Goal: Information Seeking & Learning: Learn about a topic

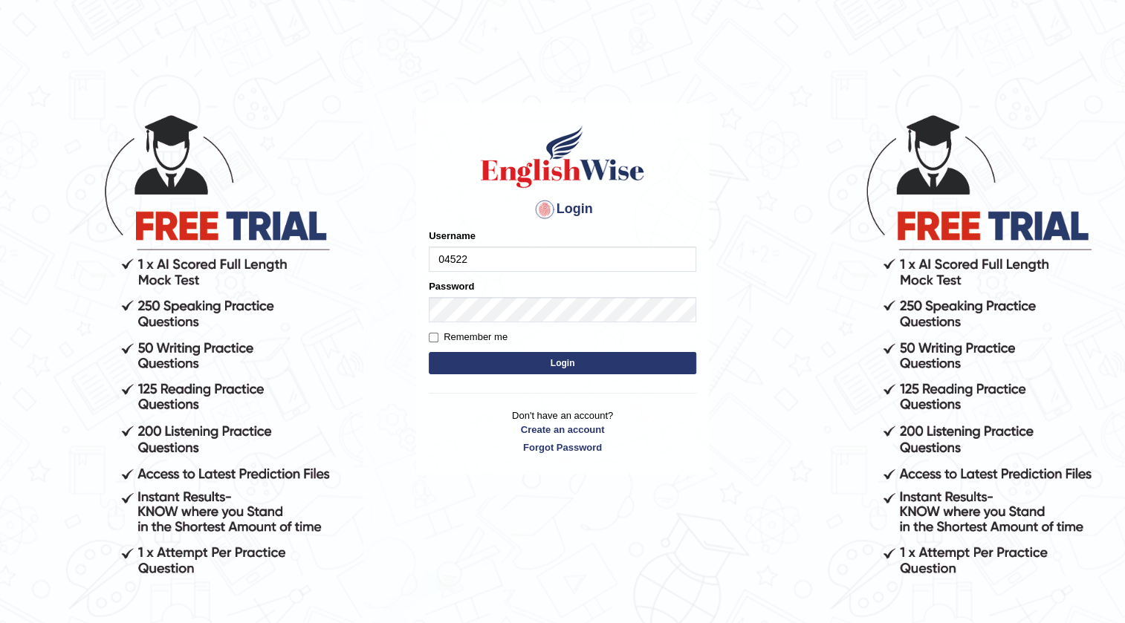
type input "0452277228"
click at [638, 354] on button "Login" at bounding box center [562, 363] width 267 height 22
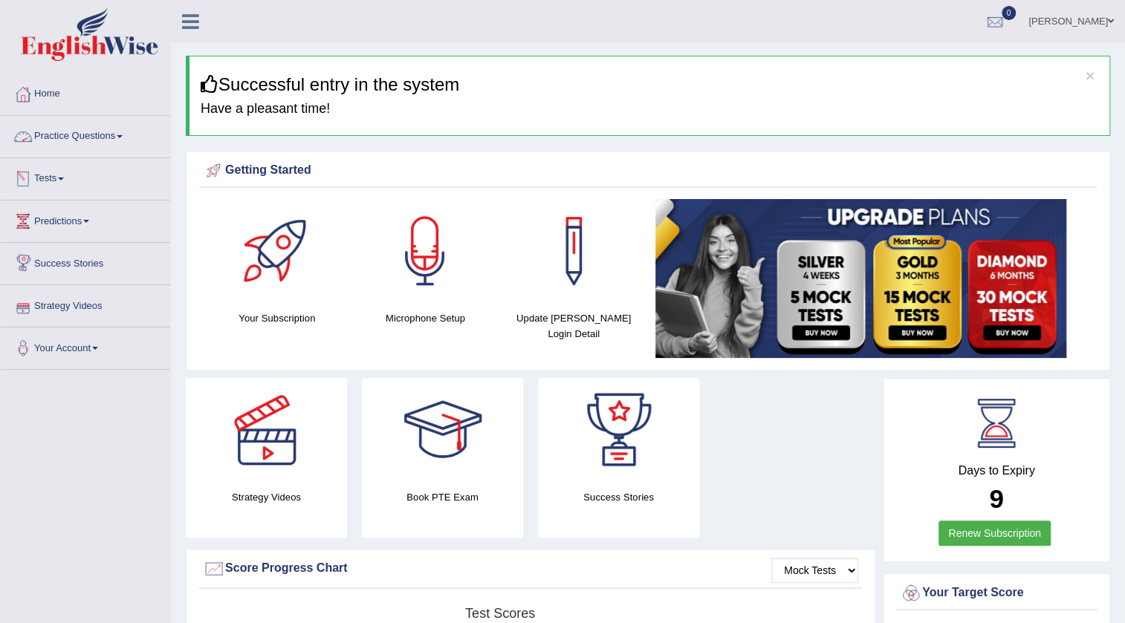
click at [105, 131] on link "Practice Questions" at bounding box center [85, 134] width 169 height 37
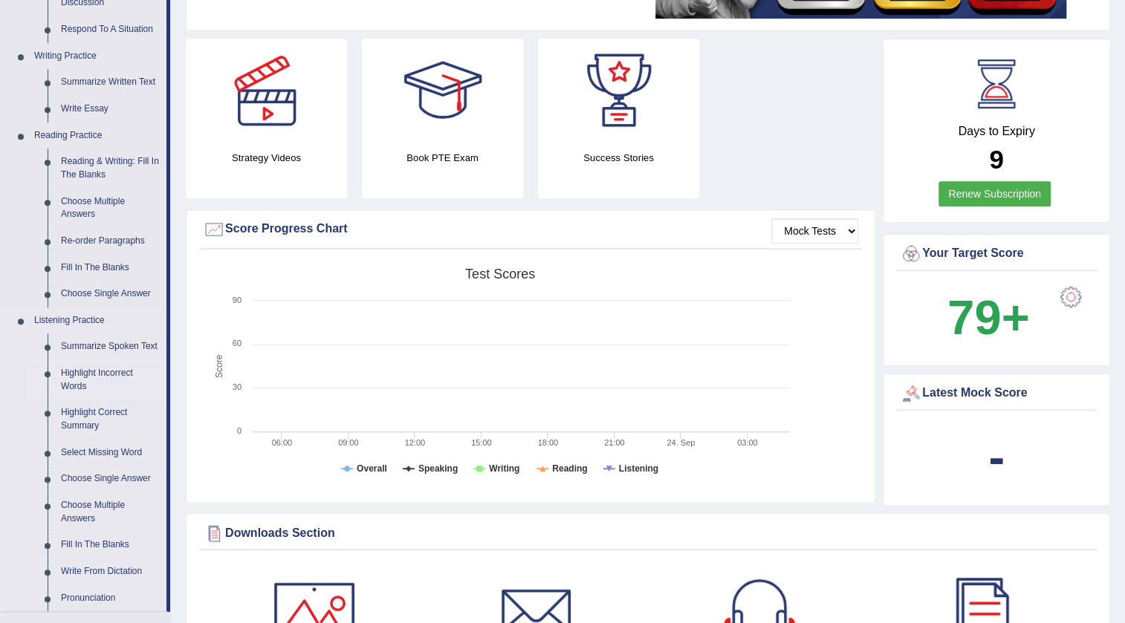
scroll to position [337, 0]
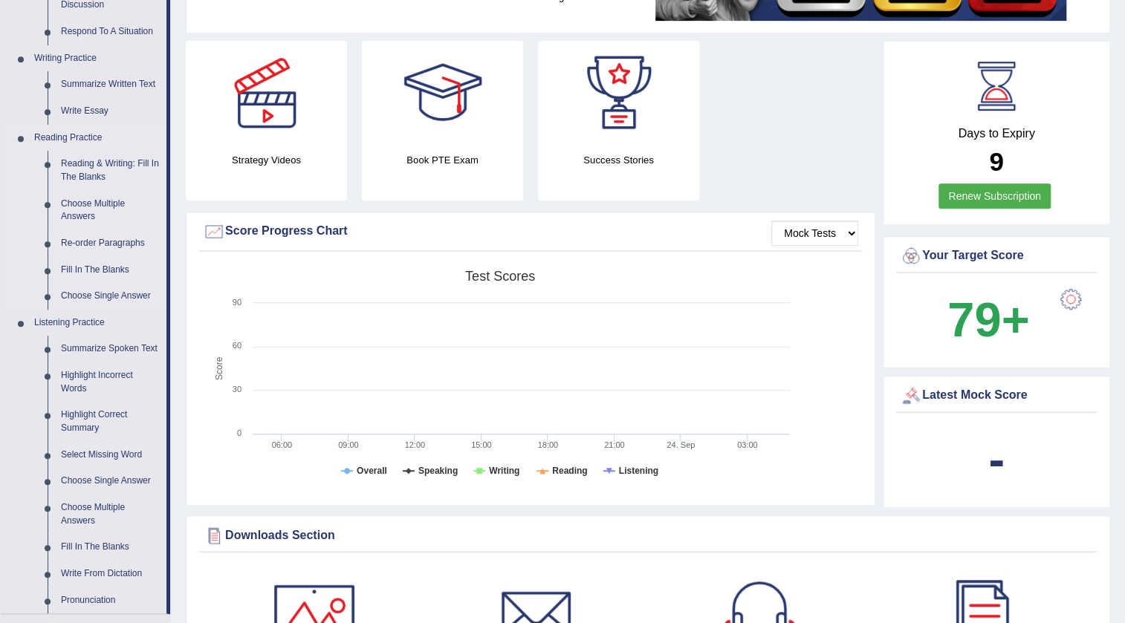
click at [129, 233] on link "Re-order Paragraphs" at bounding box center [110, 243] width 112 height 27
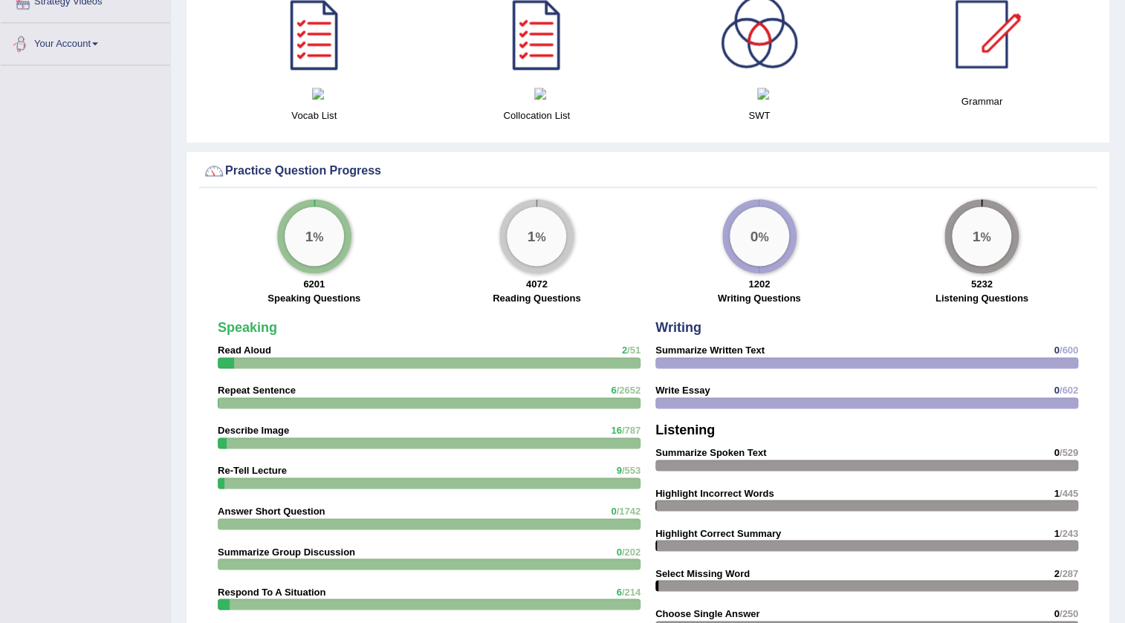
scroll to position [995, 0]
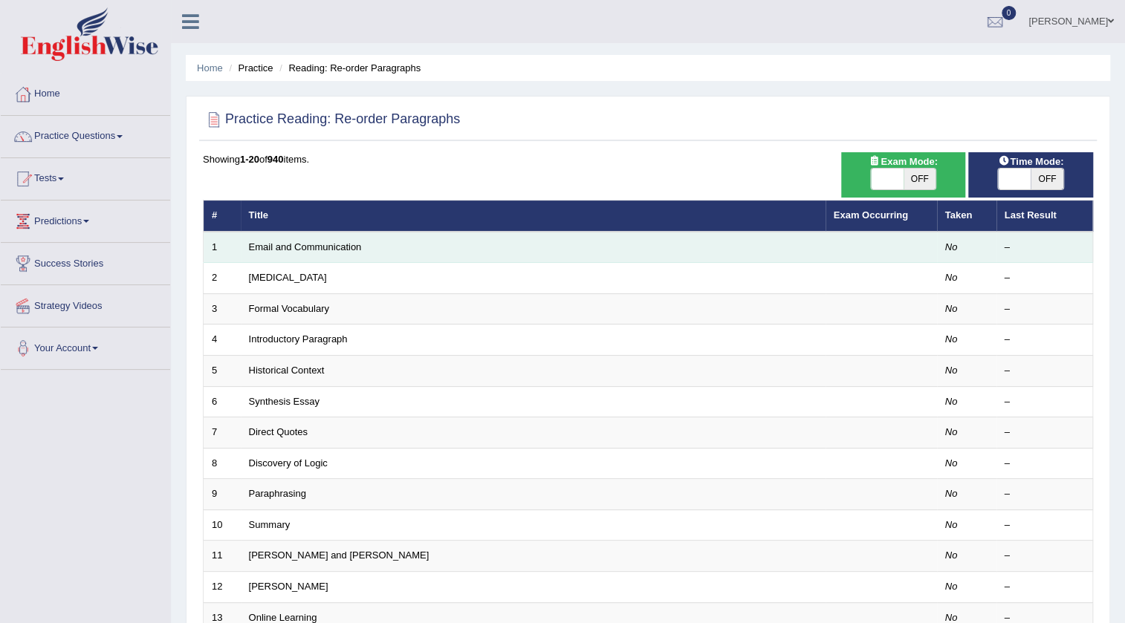
click at [334, 260] on td "Email and Communication" at bounding box center [533, 247] width 585 height 31
click at [334, 244] on link "Email and Communication" at bounding box center [305, 246] width 113 height 11
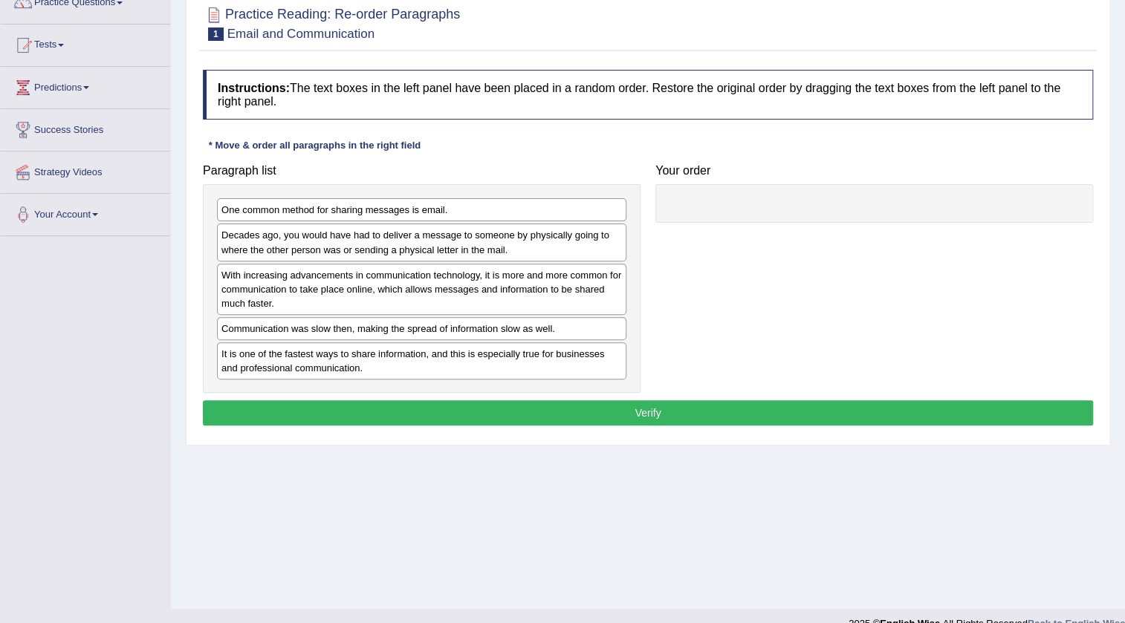
scroll to position [134, 0]
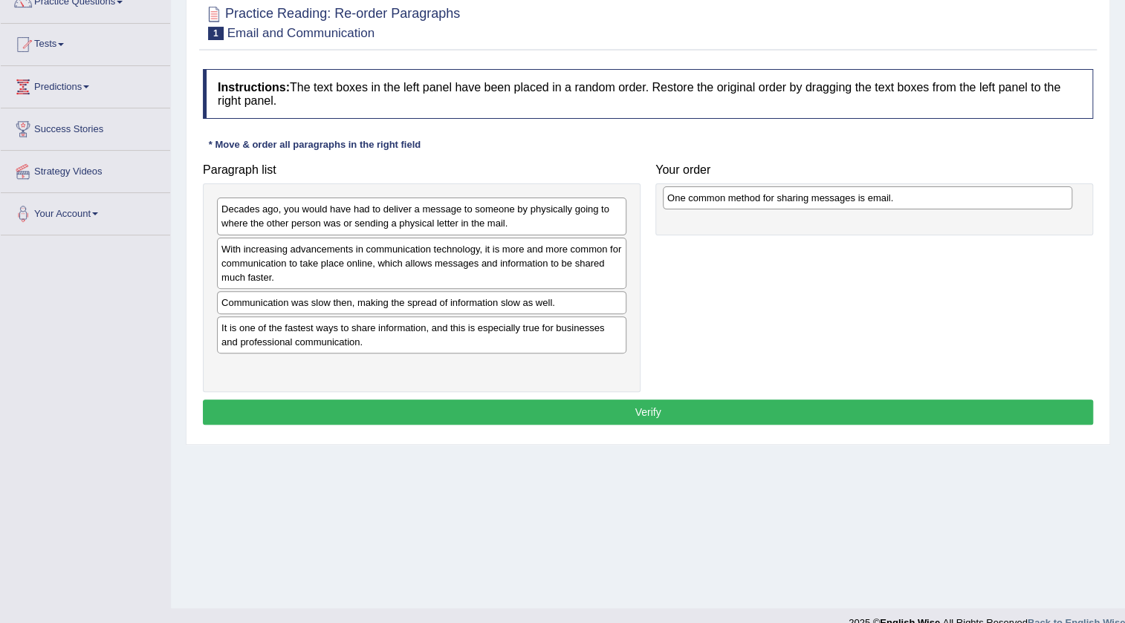
drag, startPoint x: 392, startPoint y: 210, endPoint x: 838, endPoint y: 200, distance: 445.8
click at [838, 200] on div "One common method for sharing messages is email." at bounding box center [867, 197] width 409 height 23
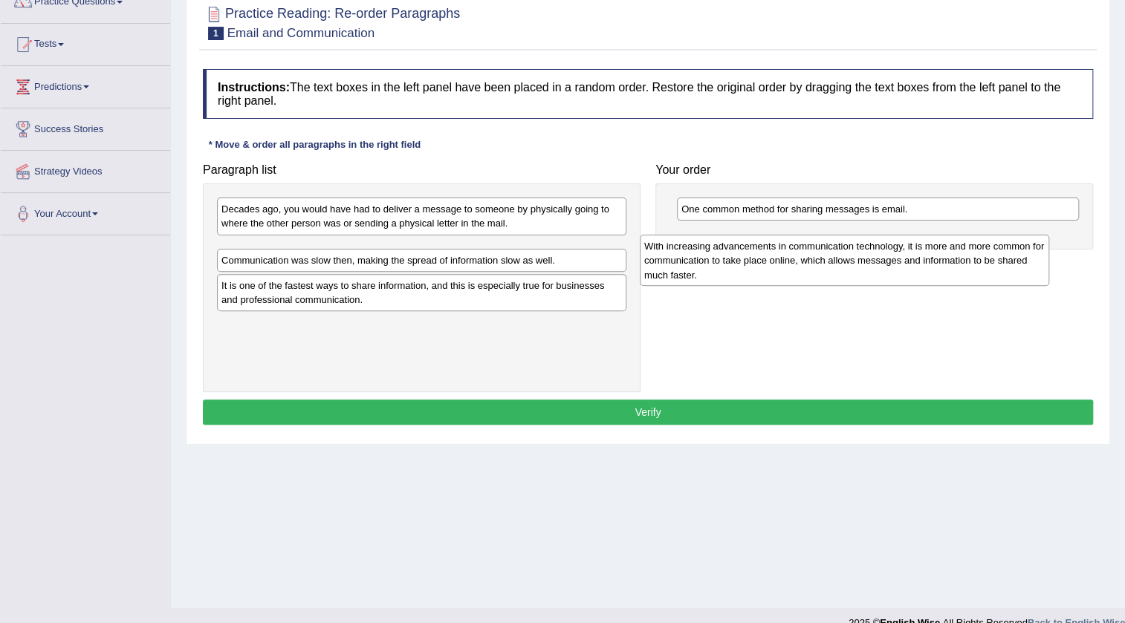
drag, startPoint x: 380, startPoint y: 259, endPoint x: 803, endPoint y: 256, distance: 422.7
click at [803, 256] on div "With increasing advancements in communication technology, it is more and more c…" at bounding box center [844, 260] width 409 height 51
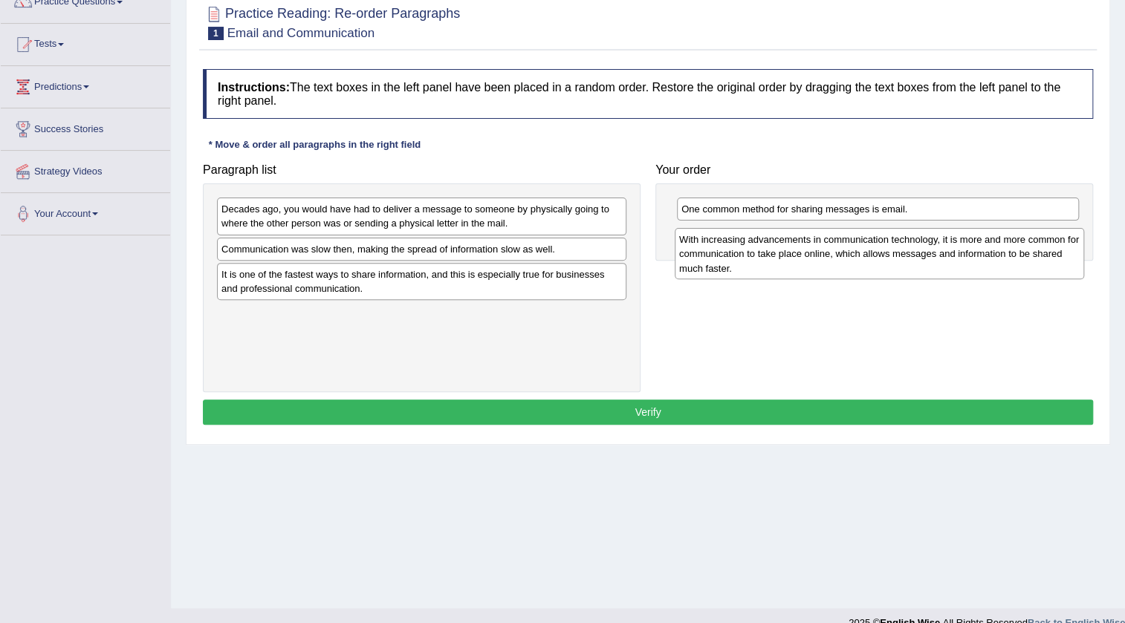
drag, startPoint x: 298, startPoint y: 262, endPoint x: 755, endPoint y: 253, distance: 457.7
click at [755, 253] on div "With increasing advancements in communication technology, it is more and more c…" at bounding box center [879, 253] width 409 height 51
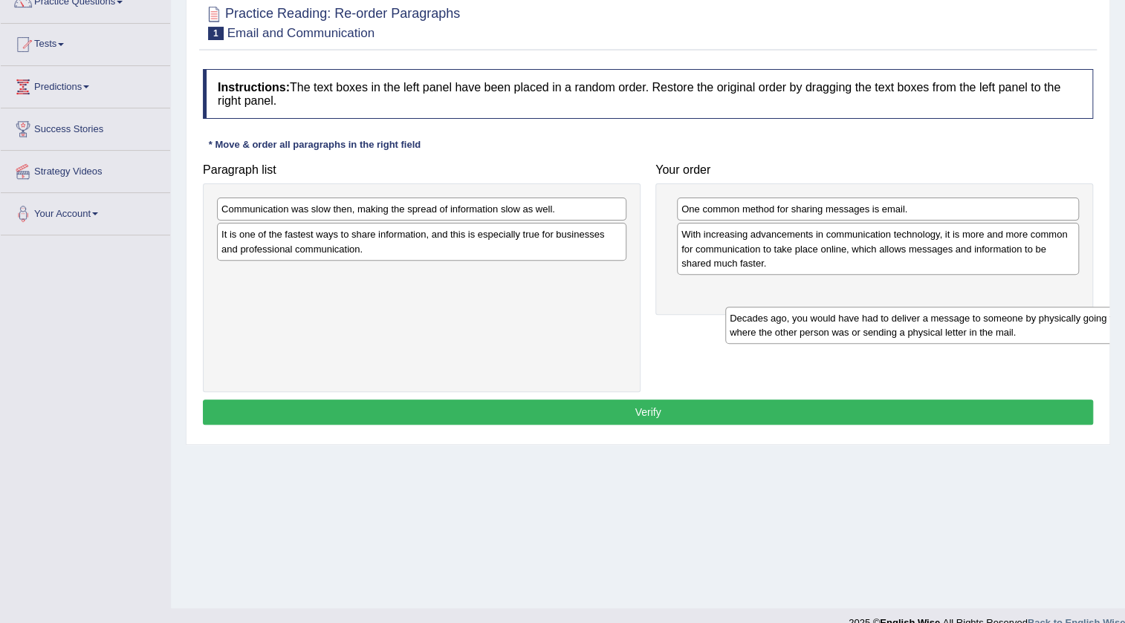
drag, startPoint x: 305, startPoint y: 218, endPoint x: 813, endPoint y: 328, distance: 519.7
click at [813, 328] on div "Decades ago, you would have had to deliver a message to someone by physically g…" at bounding box center [929, 325] width 409 height 37
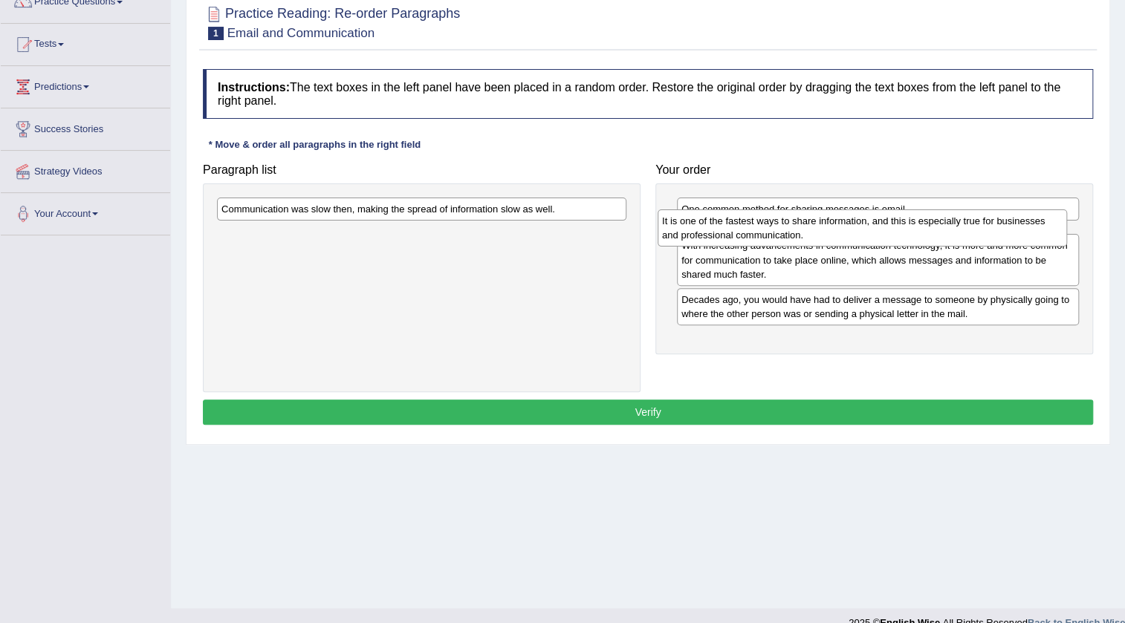
drag, startPoint x: 484, startPoint y: 245, endPoint x: 925, endPoint y: 232, distance: 440.7
click at [925, 232] on div "It is one of the fastest ways to share information, and this is especially true…" at bounding box center [861, 227] width 409 height 37
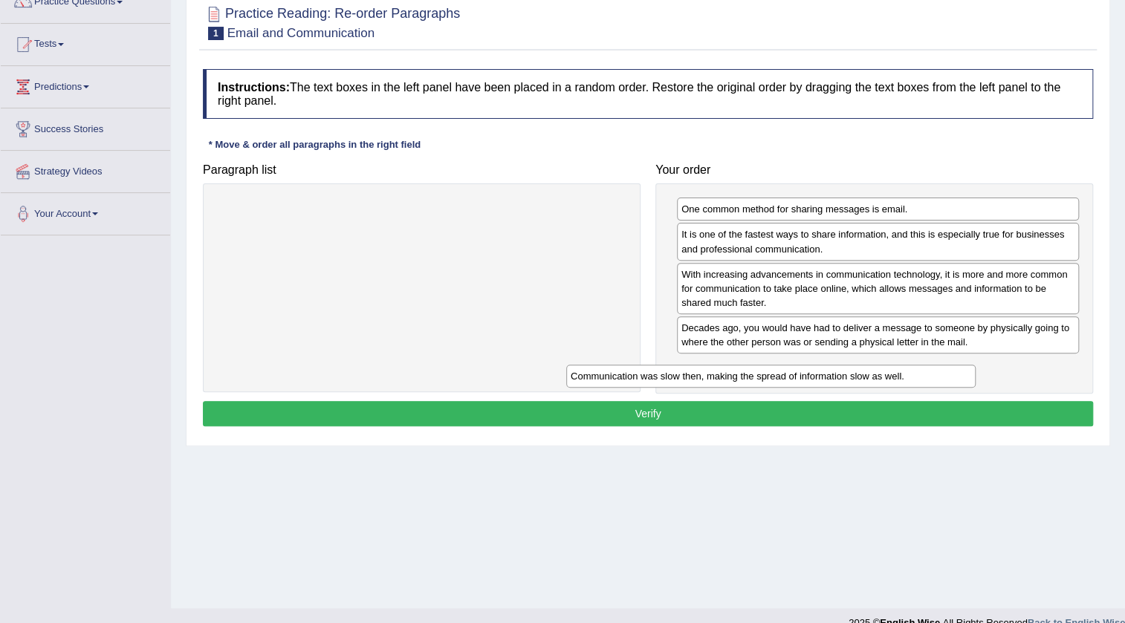
drag, startPoint x: 573, startPoint y: 209, endPoint x: 922, endPoint y: 377, distance: 387.1
click at [922, 377] on div "Communication was slow then, making the spread of information slow as well." at bounding box center [770, 376] width 409 height 23
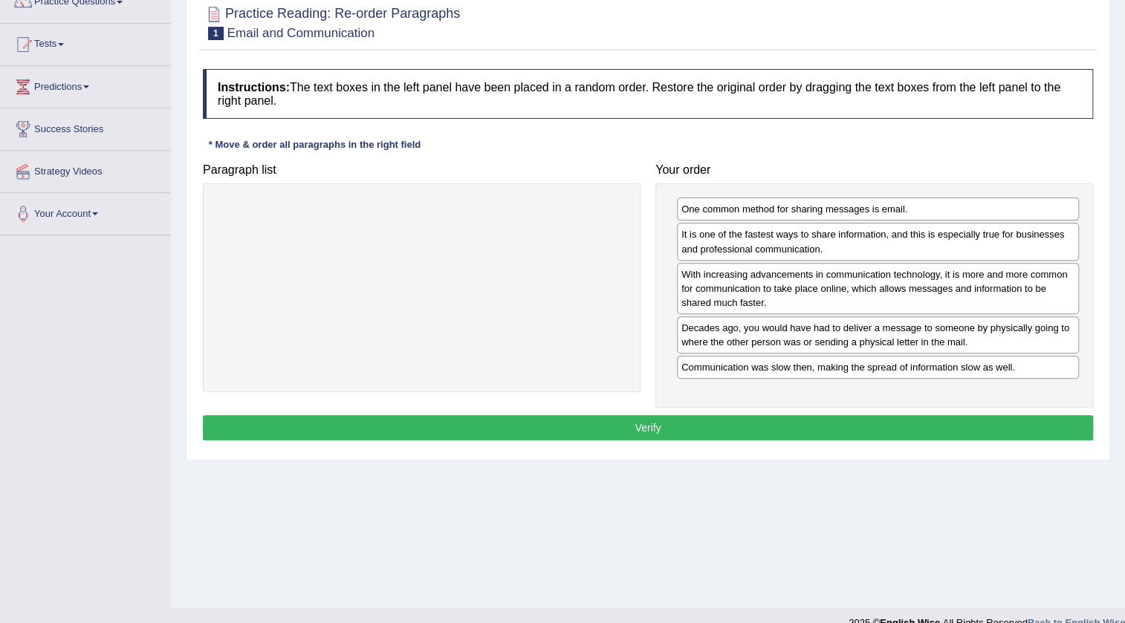
click at [888, 417] on button "Verify" at bounding box center [648, 427] width 890 height 25
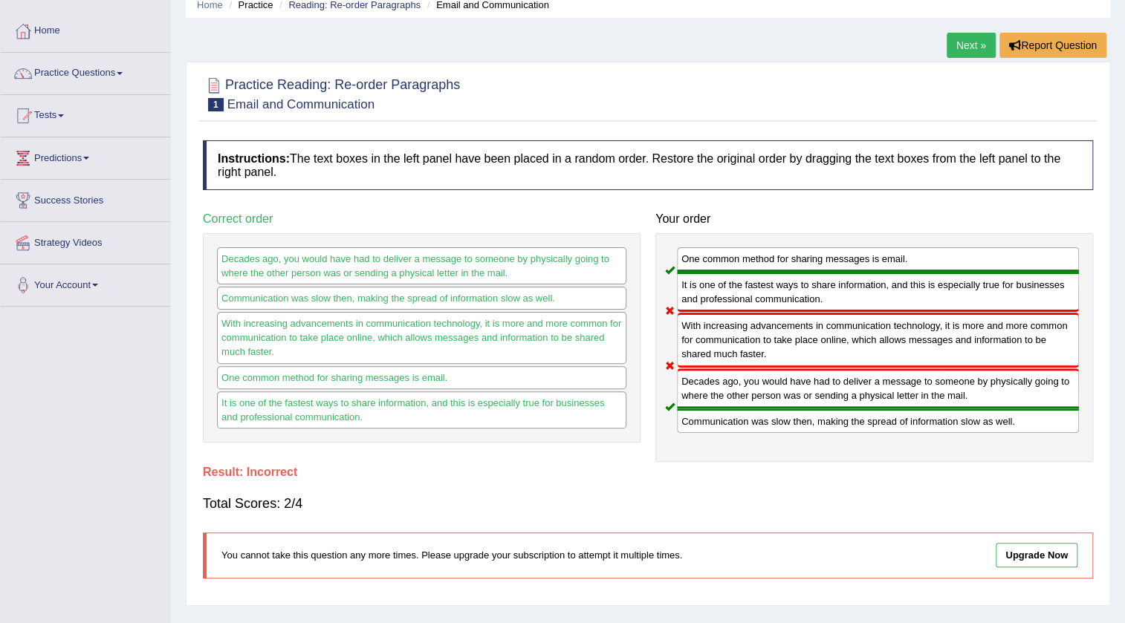
scroll to position [67, 0]
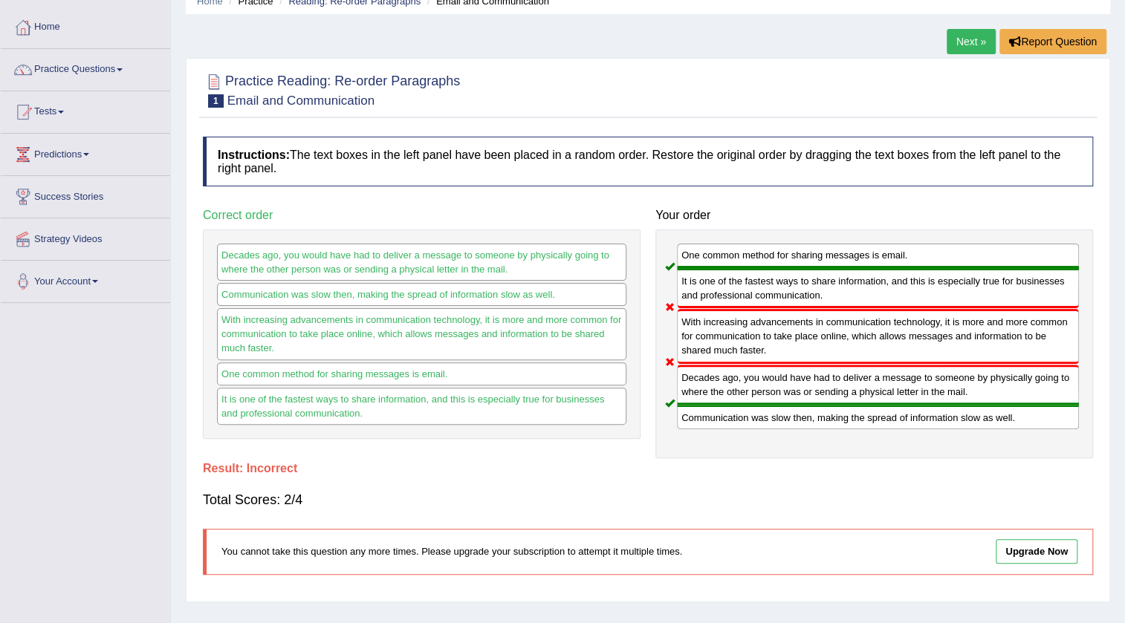
click at [972, 42] on link "Next »" at bounding box center [970, 41] width 49 height 25
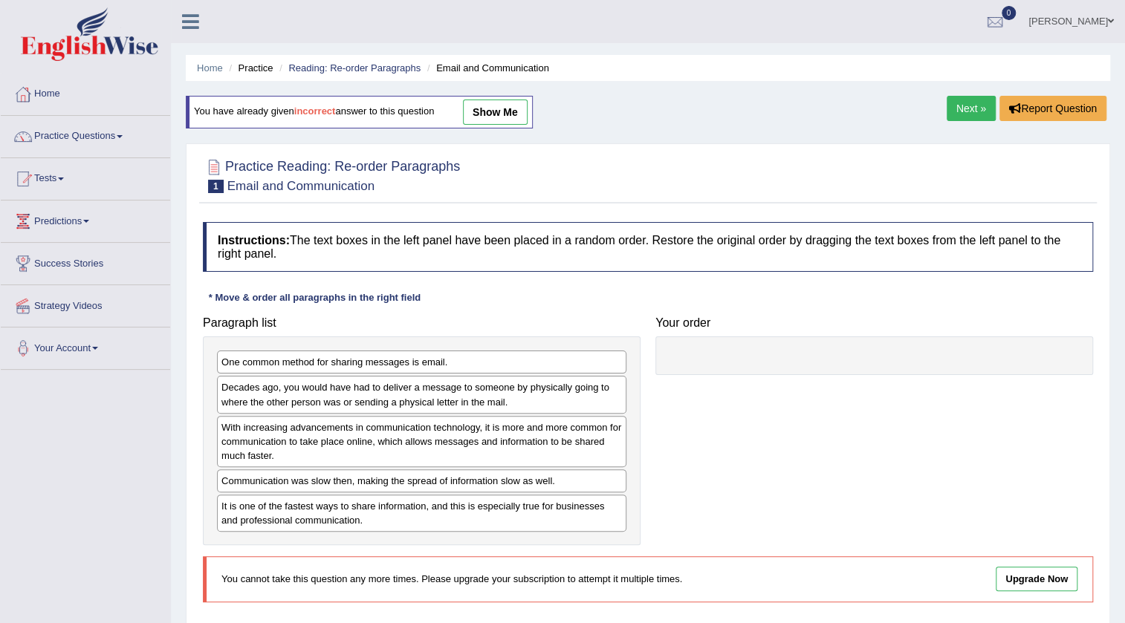
click at [949, 115] on link "Next »" at bounding box center [970, 108] width 49 height 25
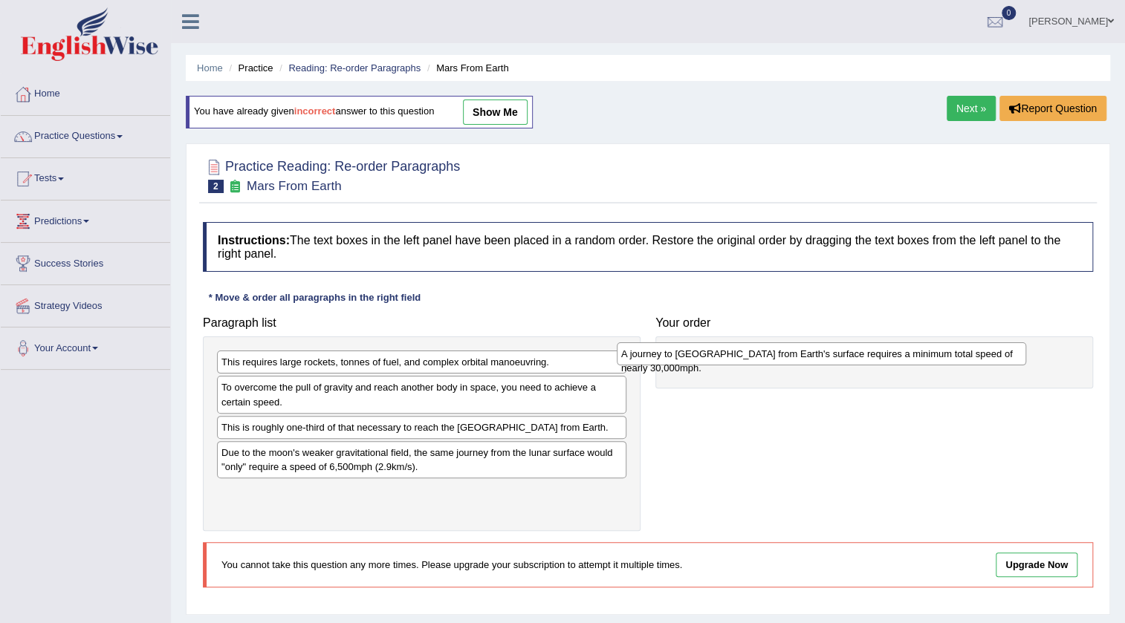
drag, startPoint x: 378, startPoint y: 472, endPoint x: 778, endPoint y: 360, distance: 415.1
click at [778, 360] on div "A journey to Mars from Earth's surface requires a minimum total speed of nearly…" at bounding box center [821, 353] width 409 height 23
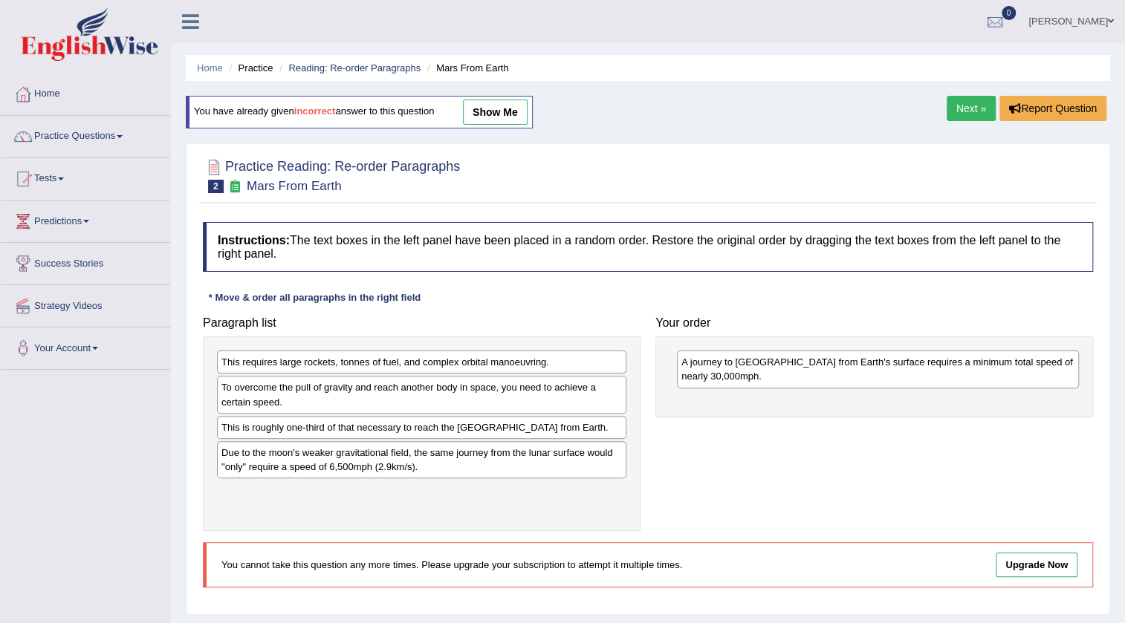
click at [961, 107] on link "Next »" at bounding box center [970, 108] width 49 height 25
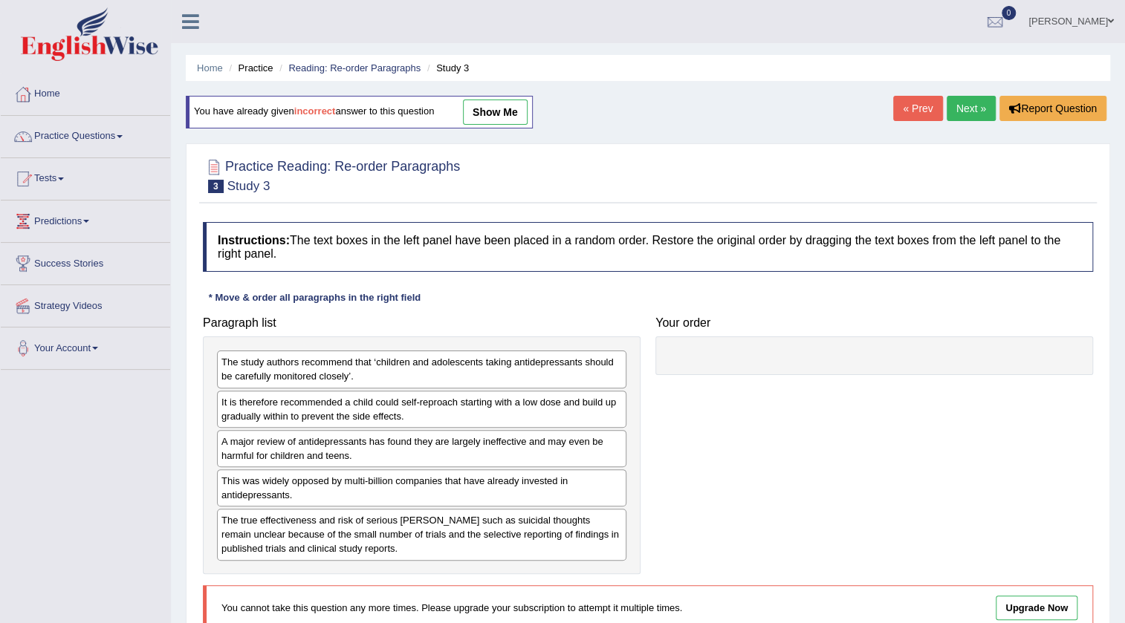
scroll to position [67, 0]
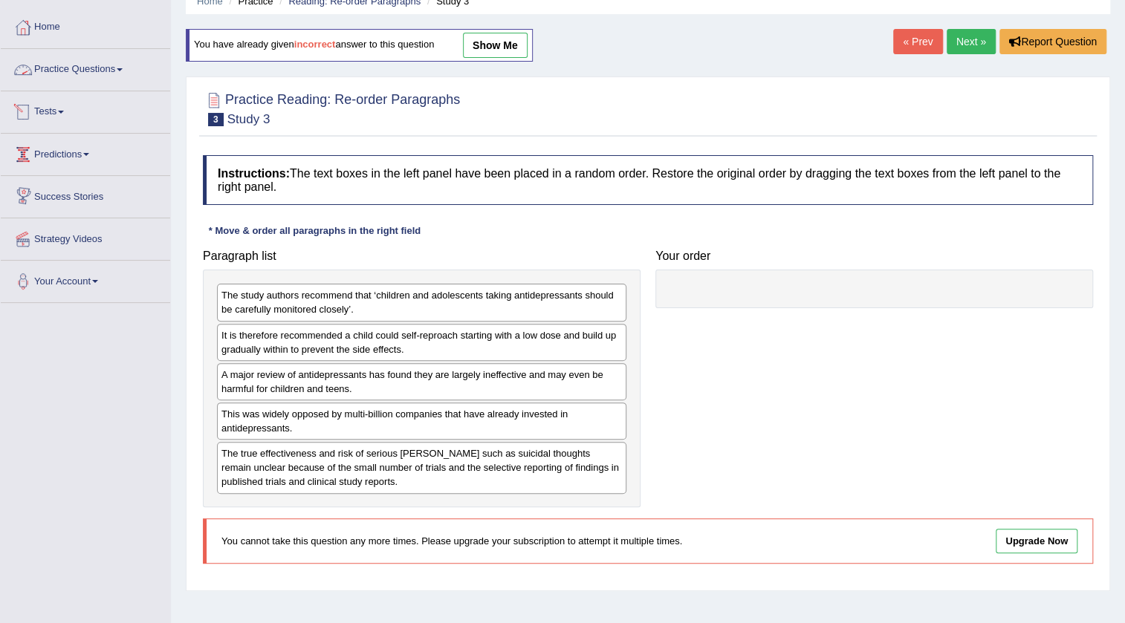
click at [112, 67] on link "Practice Questions" at bounding box center [85, 67] width 169 height 37
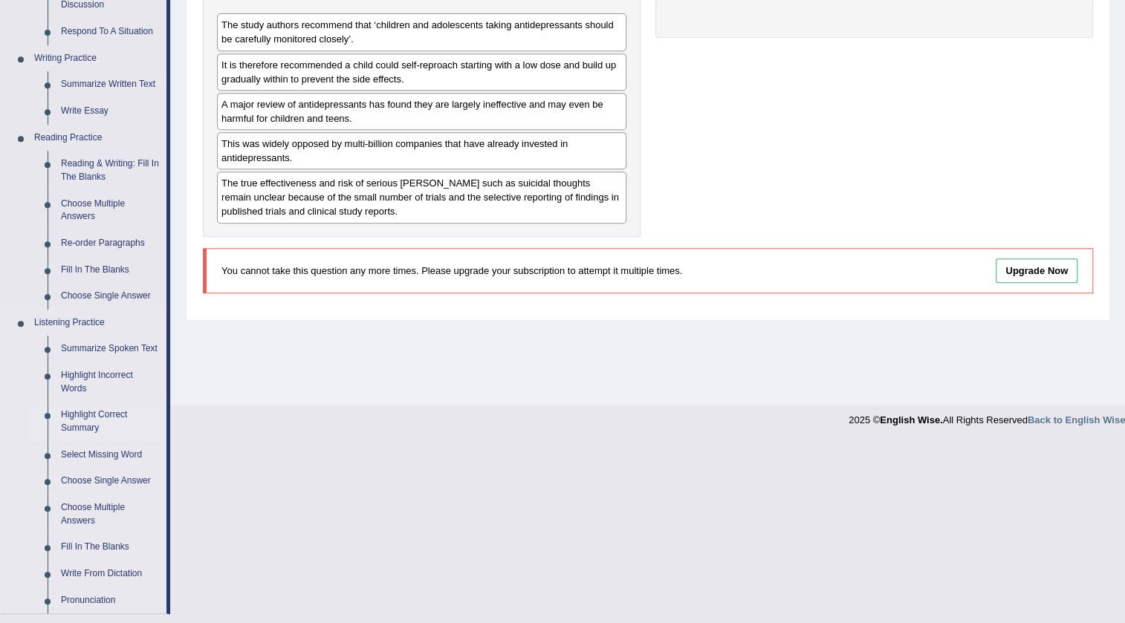
scroll to position [202, 0]
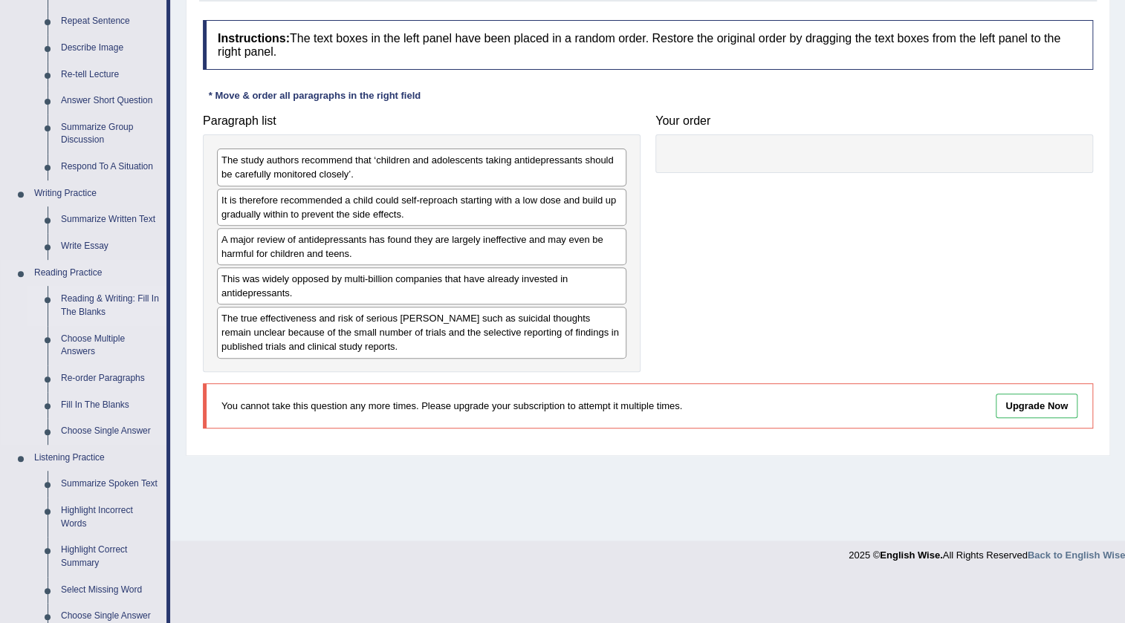
click at [115, 299] on link "Reading & Writing: Fill In The Blanks" at bounding box center [110, 305] width 112 height 39
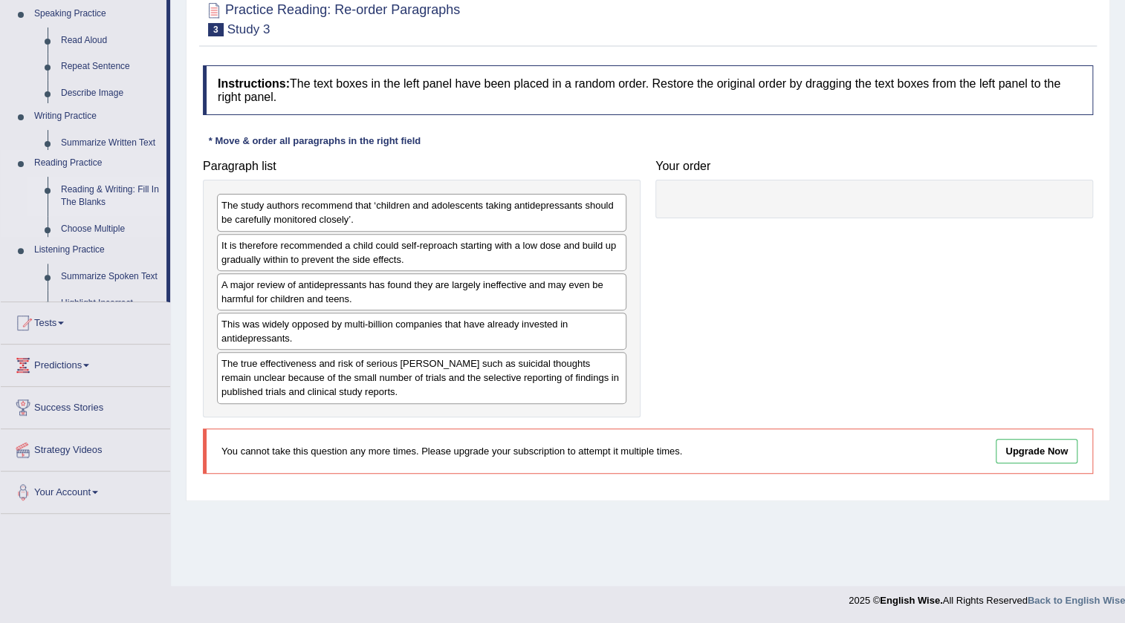
scroll to position [156, 0]
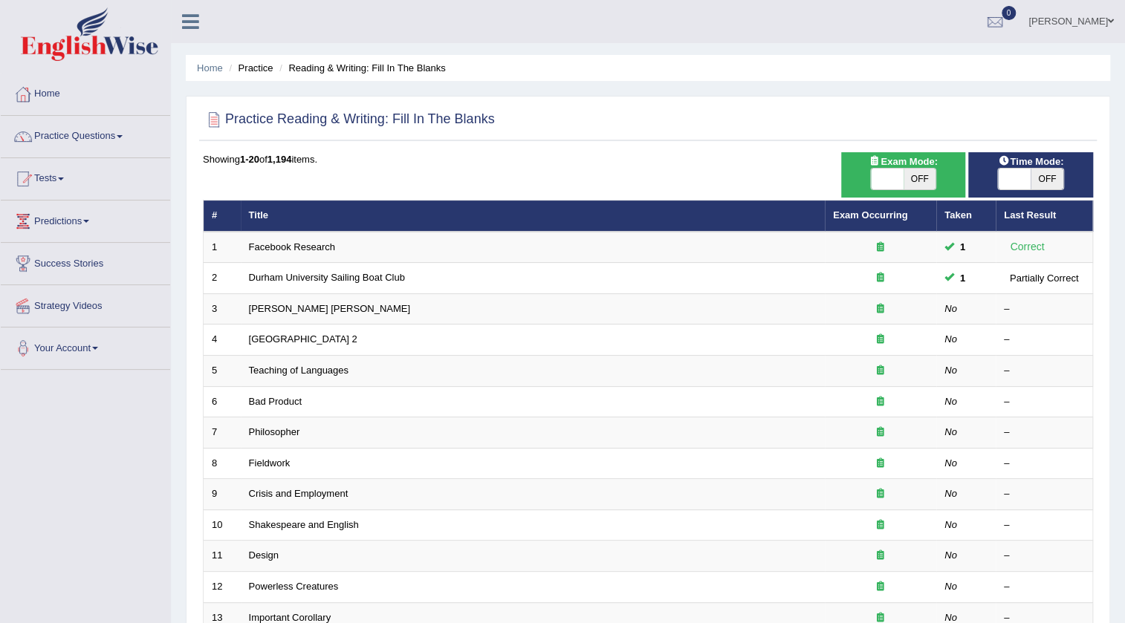
click at [119, 129] on link "Practice Questions" at bounding box center [85, 134] width 169 height 37
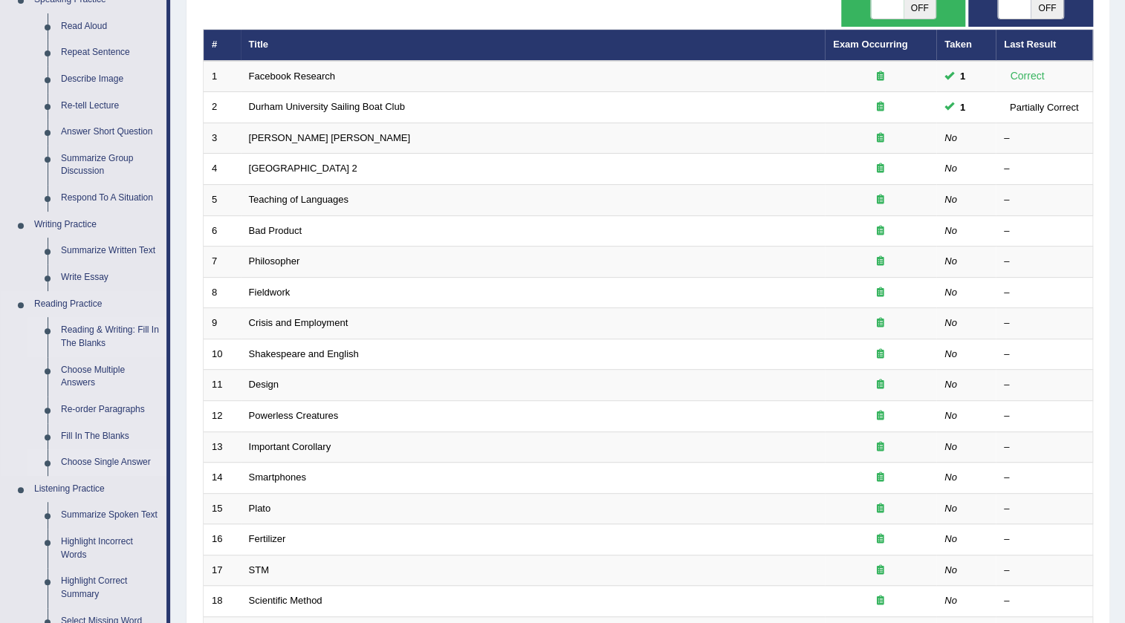
scroll to position [202, 0]
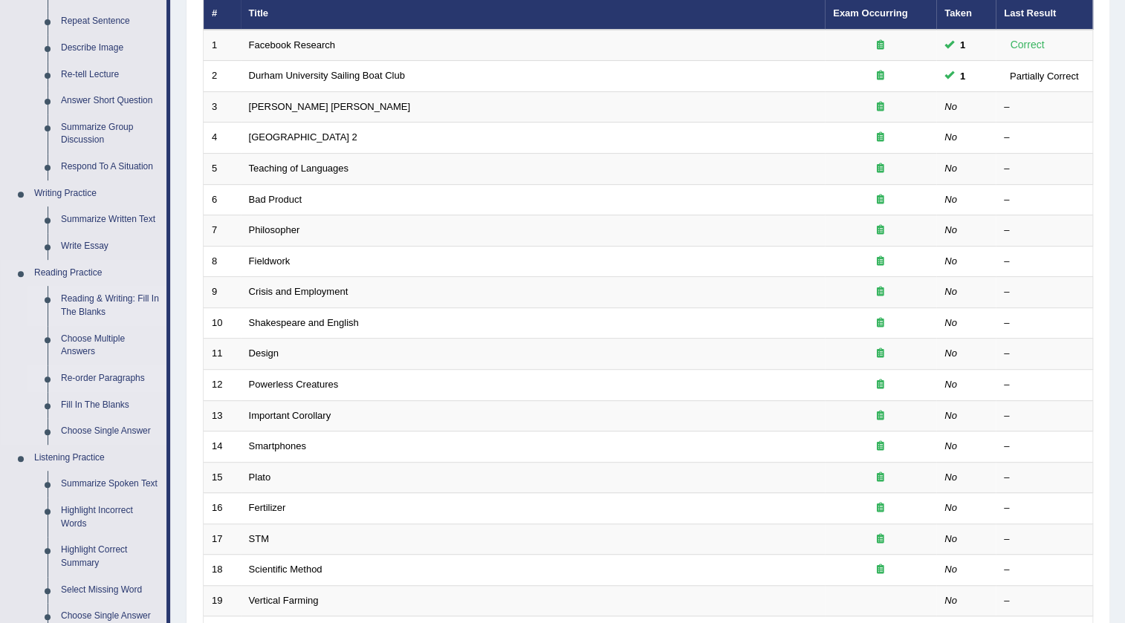
click at [114, 368] on link "Re-order Paragraphs" at bounding box center [110, 378] width 112 height 27
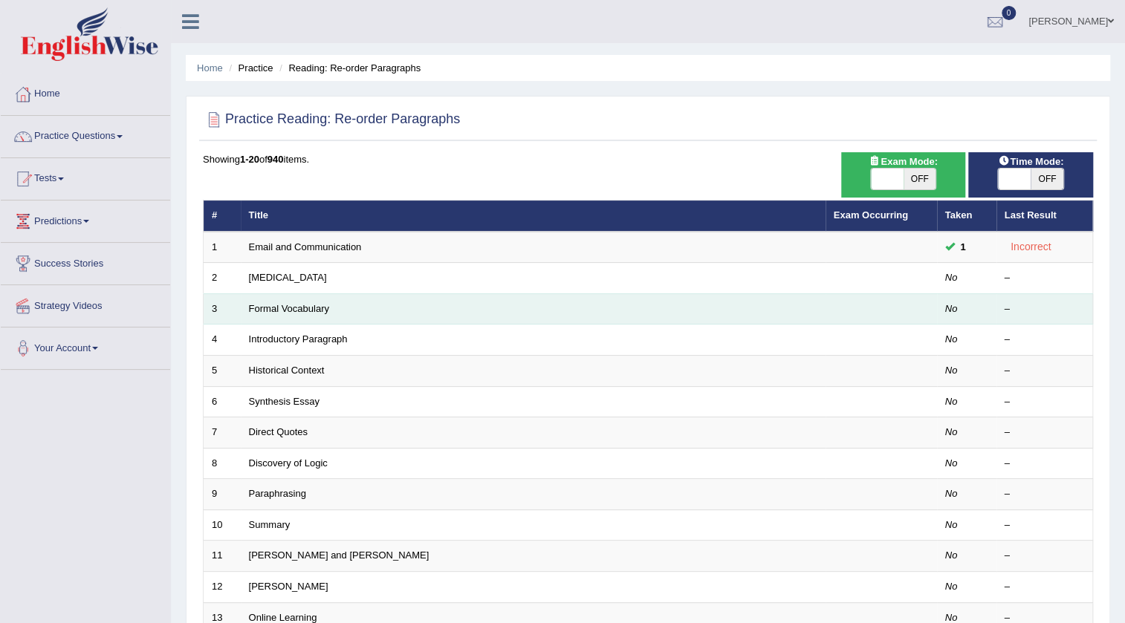
click at [311, 316] on td "Formal Vocabulary" at bounding box center [533, 308] width 585 height 31
click at [313, 303] on link "Formal Vocabulary" at bounding box center [289, 308] width 80 height 11
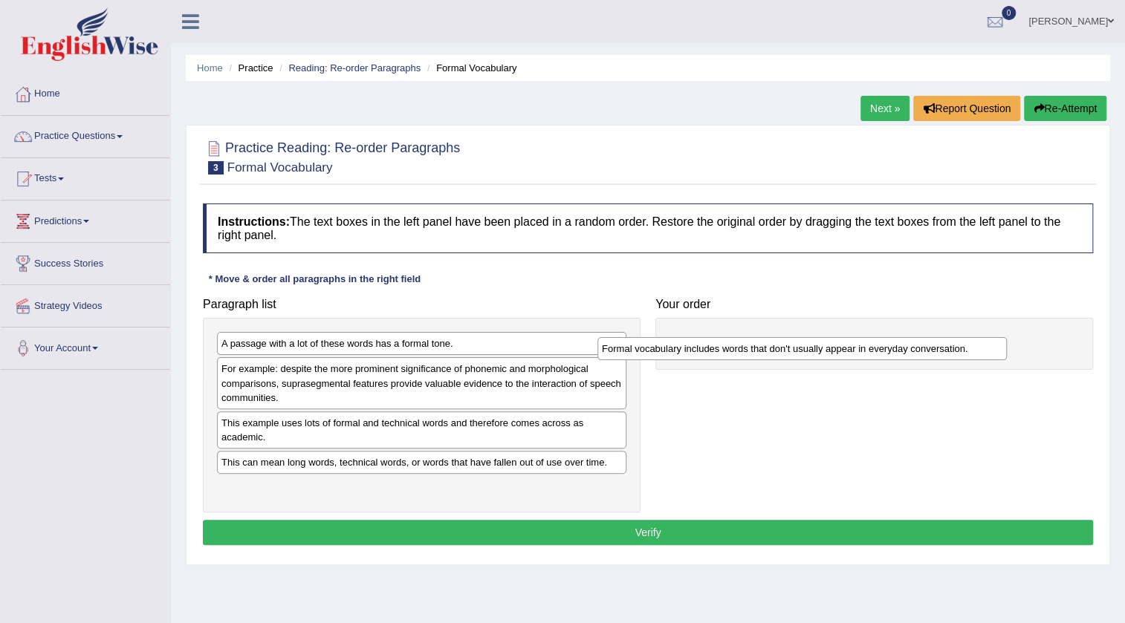
drag, startPoint x: 392, startPoint y: 374, endPoint x: 773, endPoint y: 354, distance: 380.9
click at [773, 354] on div "Formal vocabulary includes words that don't usually appear in everyday conversa…" at bounding box center [801, 348] width 409 height 23
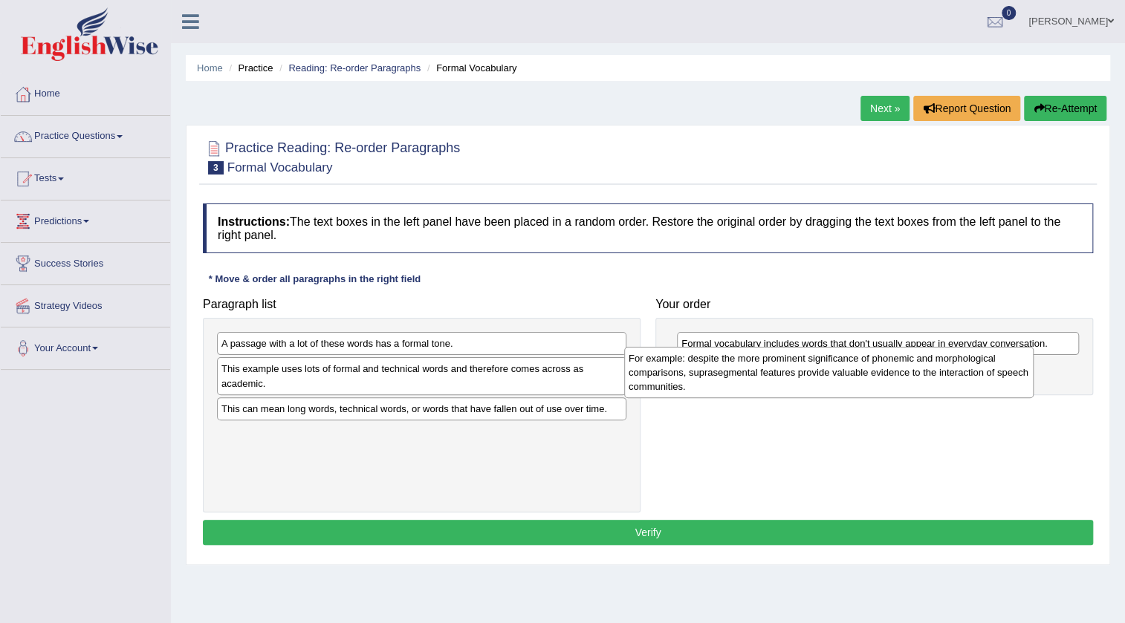
drag, startPoint x: 535, startPoint y: 377, endPoint x: 942, endPoint y: 367, distance: 407.2
click at [942, 367] on div "For example: despite the more prominent significance of phonemic and morphologi…" at bounding box center [828, 372] width 409 height 51
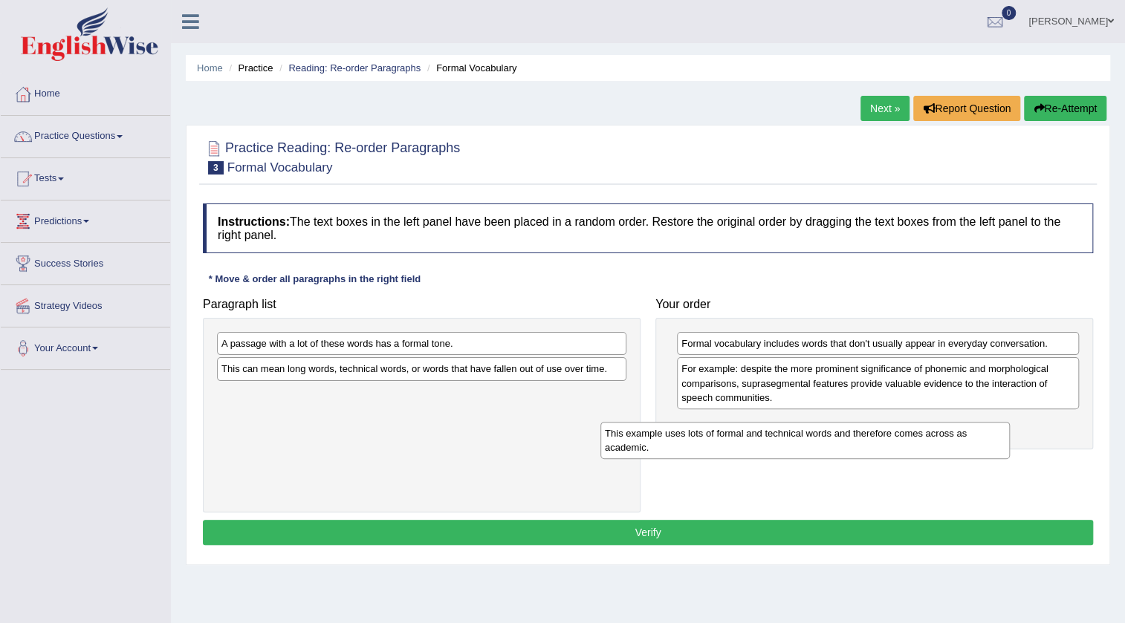
drag, startPoint x: 571, startPoint y: 389, endPoint x: 954, endPoint y: 453, distance: 388.7
click at [954, 453] on div "This example uses lots of formal and technical words and therefore comes across…" at bounding box center [804, 440] width 409 height 37
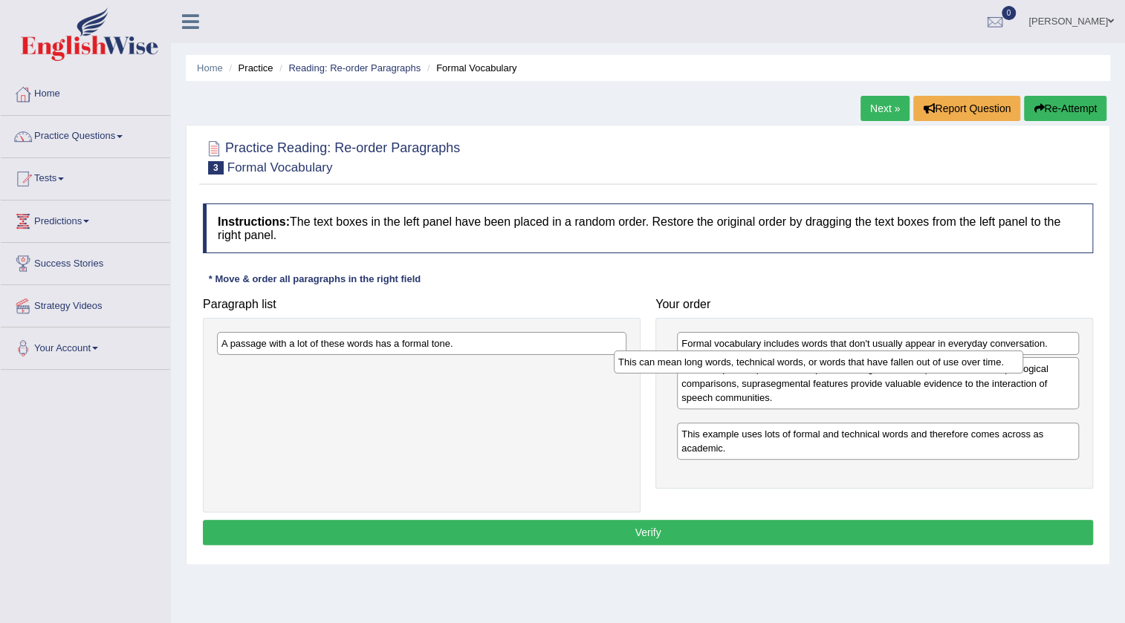
drag, startPoint x: 578, startPoint y: 375, endPoint x: 975, endPoint y: 368, distance: 396.7
click at [975, 368] on div "This can mean long words, technical words, or words that have fallen out of use…" at bounding box center [818, 362] width 409 height 23
drag, startPoint x: 863, startPoint y: 424, endPoint x: 867, endPoint y: 363, distance: 61.0
click at [867, 363] on div "This can mean long words, technical words, or words that have fallen out of use…" at bounding box center [881, 361] width 402 height 23
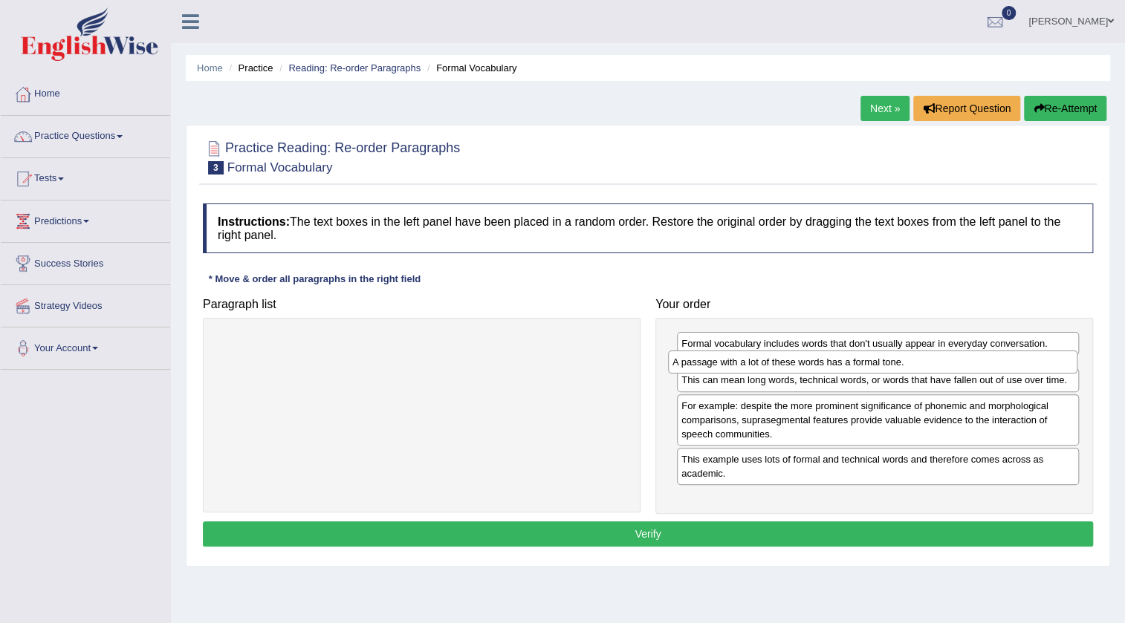
drag, startPoint x: 453, startPoint y: 350, endPoint x: 904, endPoint y: 368, distance: 451.3
click at [904, 368] on div "A passage with a lot of these words has a formal tone." at bounding box center [872, 362] width 409 height 23
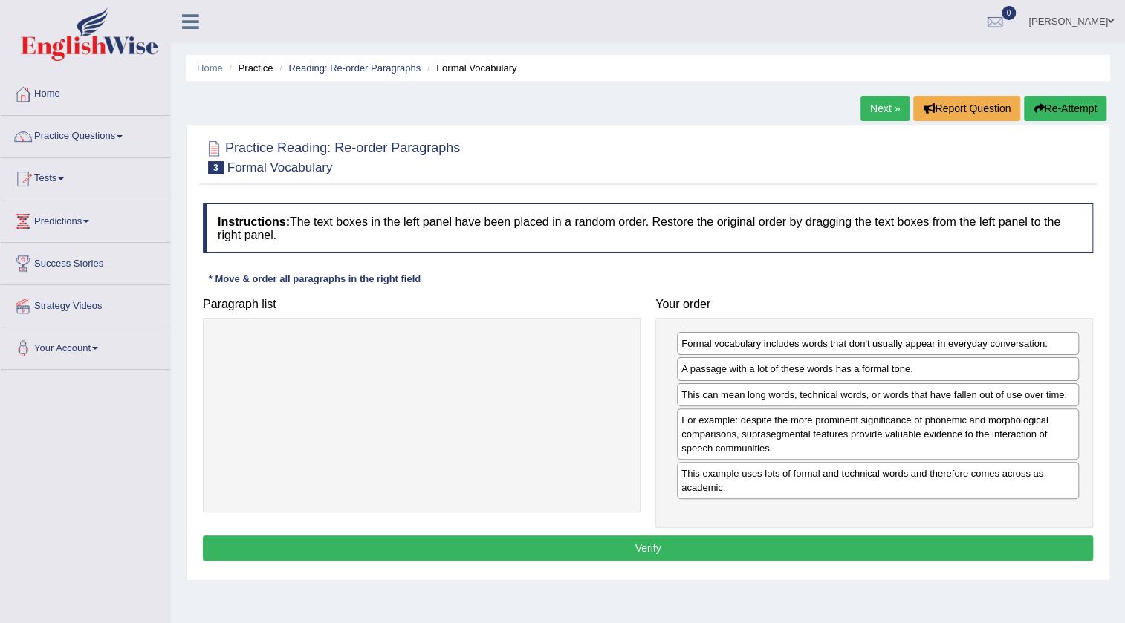
click at [793, 550] on button "Verify" at bounding box center [648, 548] width 890 height 25
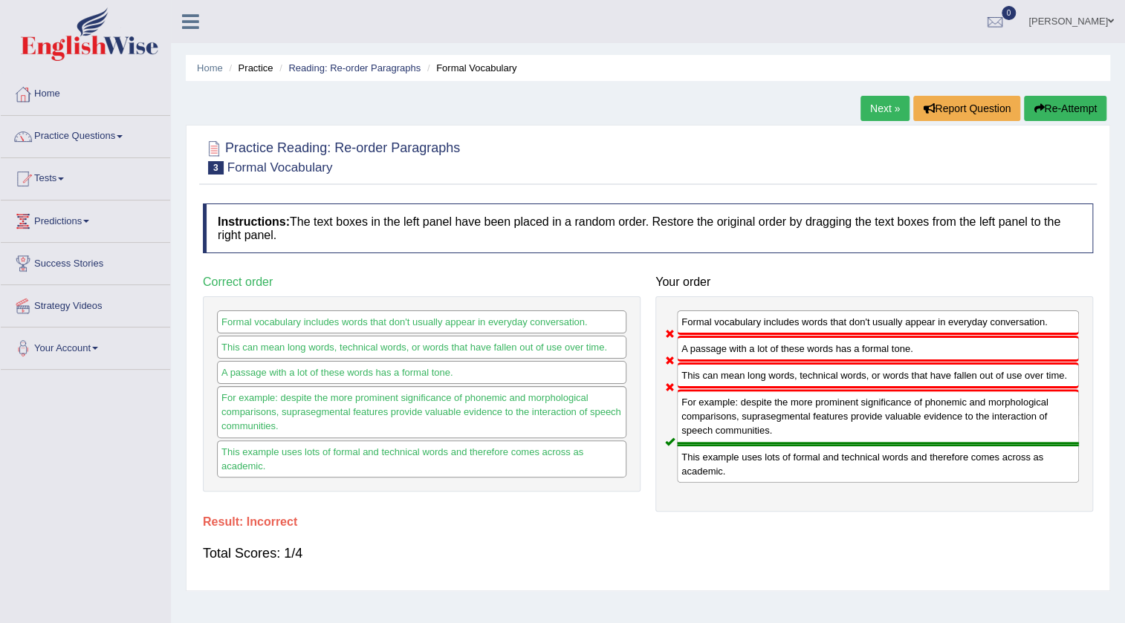
click at [1067, 100] on button "Re-Attempt" at bounding box center [1065, 108] width 82 height 25
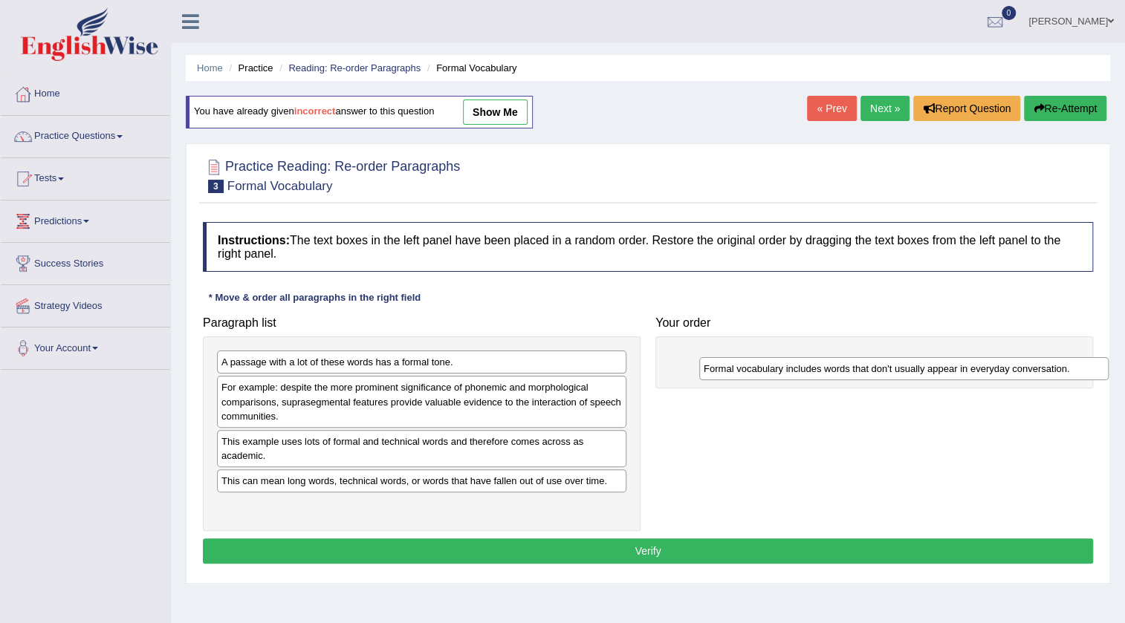
drag, startPoint x: 533, startPoint y: 392, endPoint x: 1015, endPoint y: 374, distance: 482.5
click at [1015, 374] on div "Formal vocabulary includes words that don't usually appear in everyday conversa…" at bounding box center [903, 368] width 409 height 23
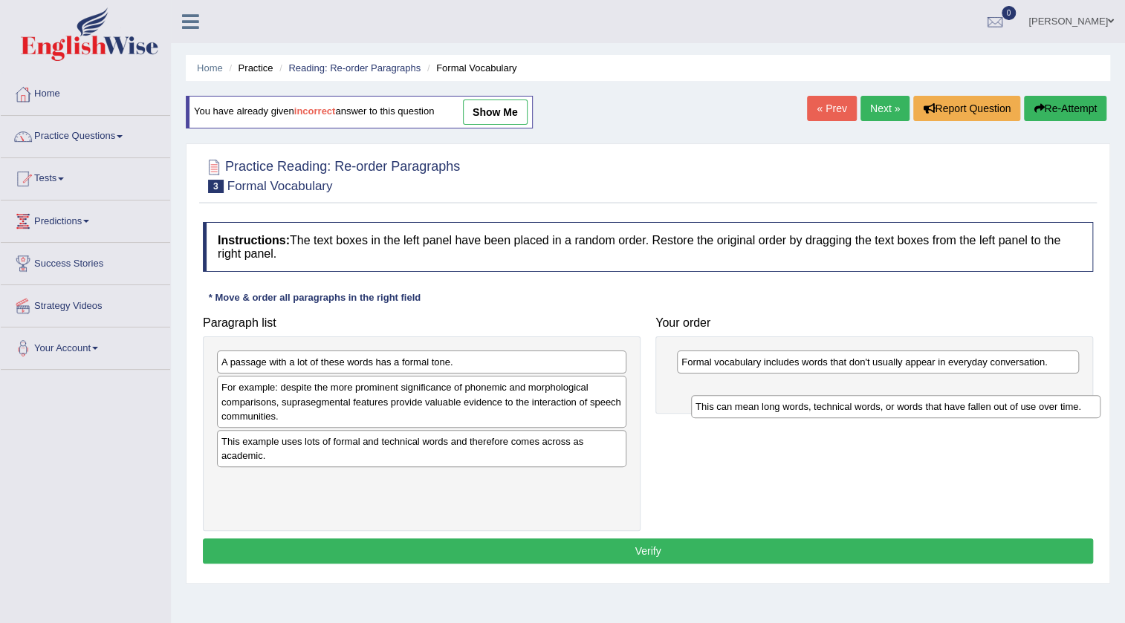
drag, startPoint x: 357, startPoint y: 487, endPoint x: 831, endPoint y: 413, distance: 479.6
click at [831, 413] on div "This can mean long words, technical words, or words that have fallen out of use…" at bounding box center [895, 406] width 409 height 23
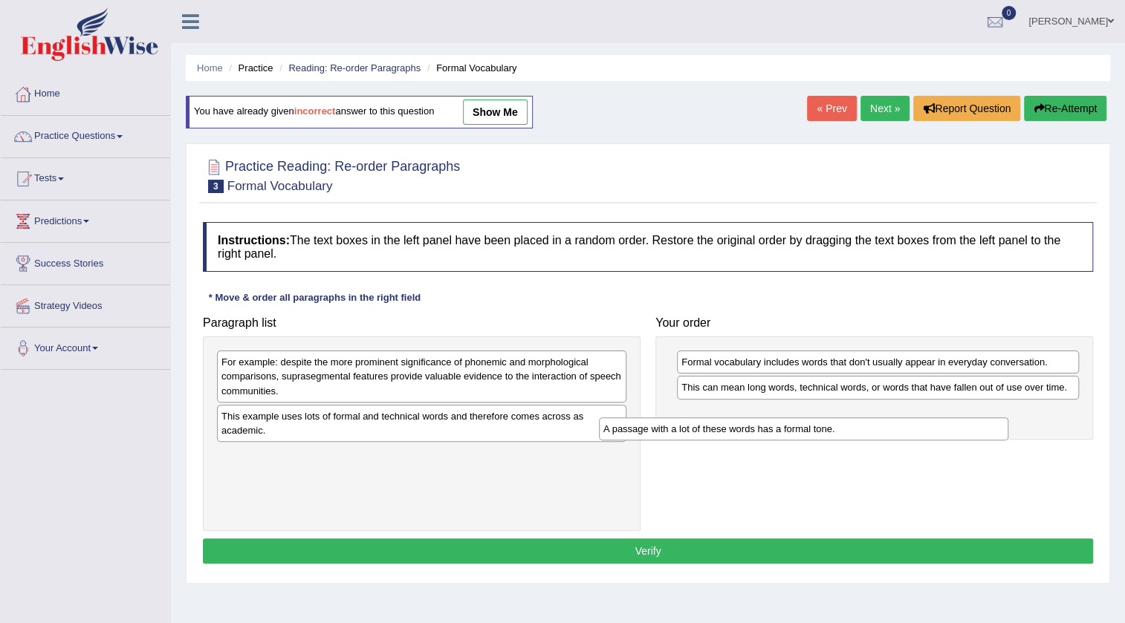
drag, startPoint x: 510, startPoint y: 366, endPoint x: 892, endPoint y: 433, distance: 387.6
click at [892, 433] on div "A passage with a lot of these words has a formal tone." at bounding box center [803, 428] width 409 height 23
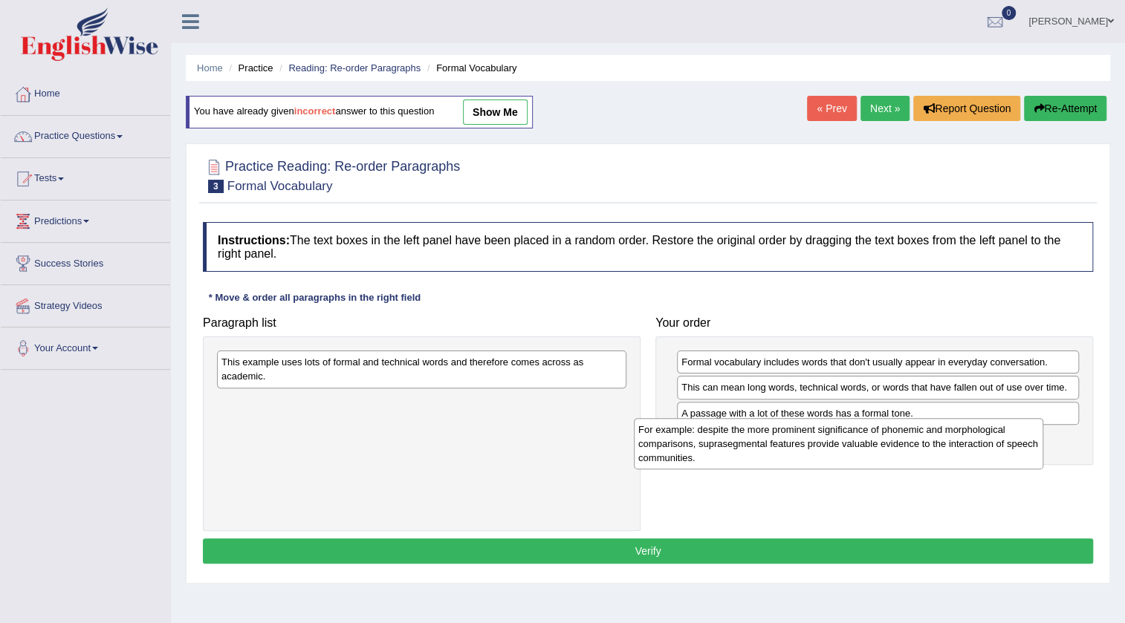
drag, startPoint x: 499, startPoint y: 386, endPoint x: 917, endPoint y: 453, distance: 422.9
click at [917, 453] on div "For example: despite the more prominent significance of phonemic and morphologi…" at bounding box center [838, 443] width 409 height 51
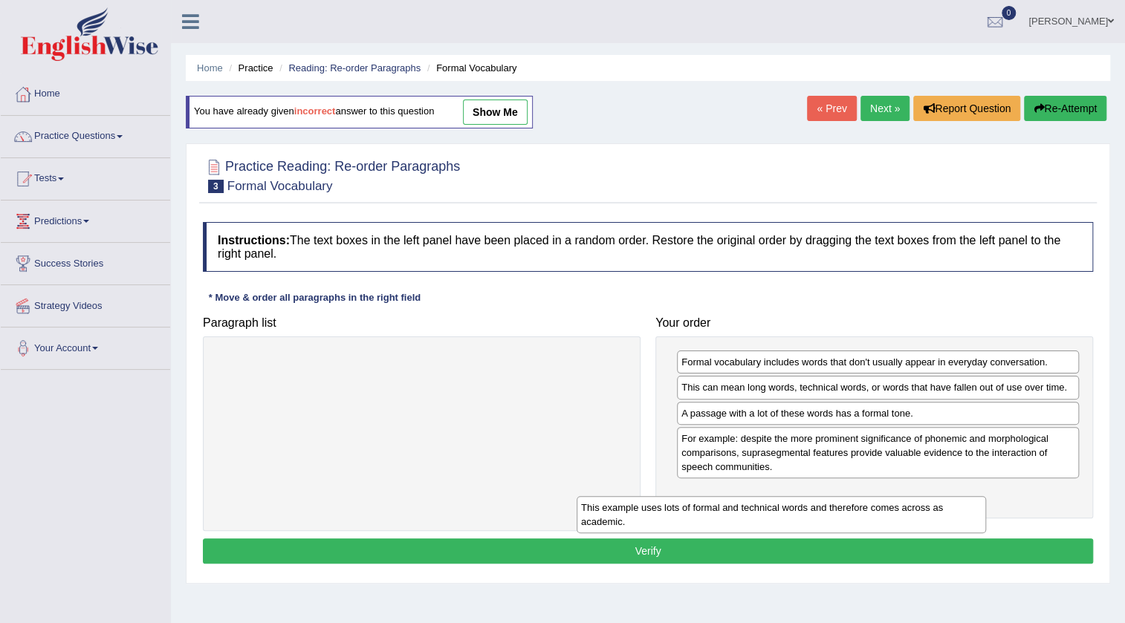
drag, startPoint x: 588, startPoint y: 374, endPoint x: 949, endPoint y: 519, distance: 388.3
click at [949, 519] on div "This example uses lots of formal and technical words and therefore comes across…" at bounding box center [780, 514] width 409 height 37
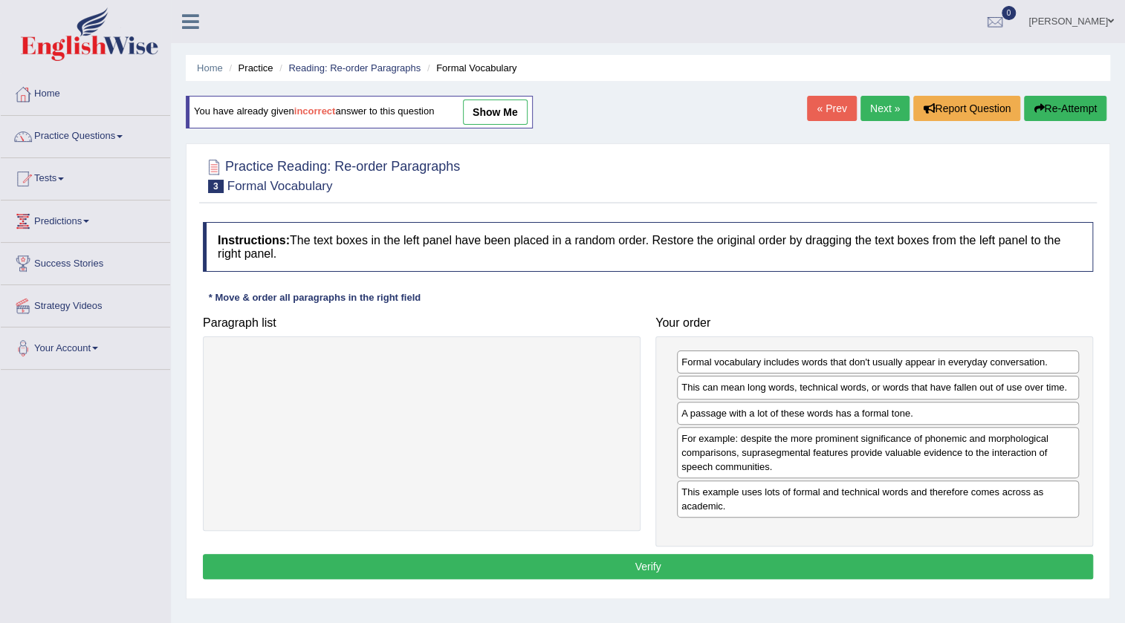
click at [854, 548] on div "Instructions: The text boxes in the left panel have been placed in a random ord…" at bounding box center [647, 403] width 897 height 377
click at [854, 554] on button "Verify" at bounding box center [648, 566] width 890 height 25
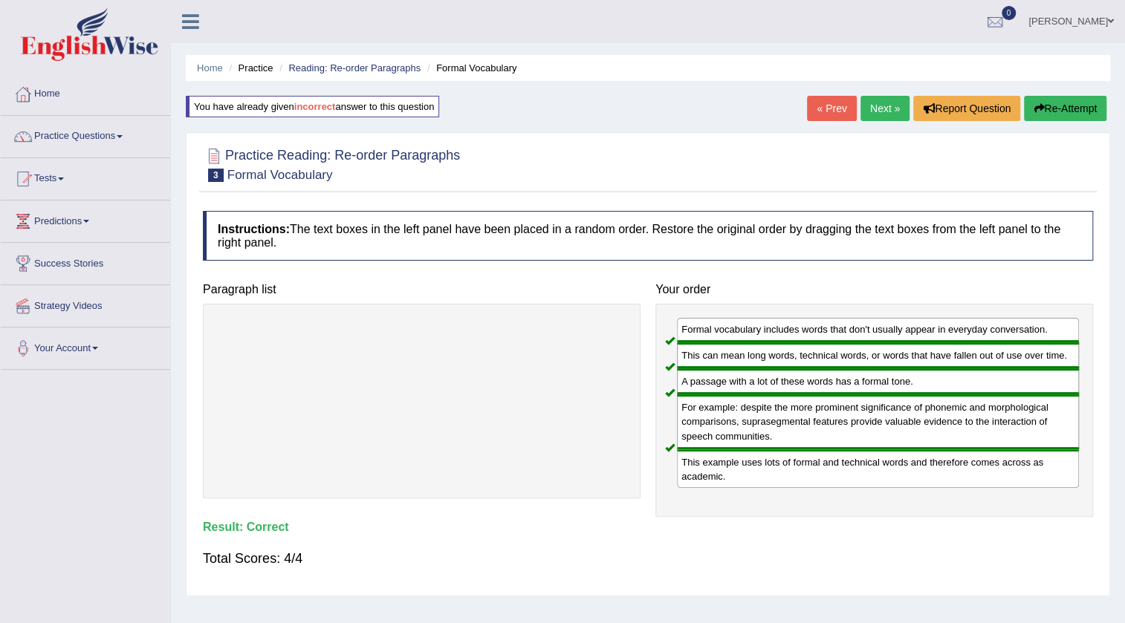
click at [864, 111] on link "Next »" at bounding box center [884, 108] width 49 height 25
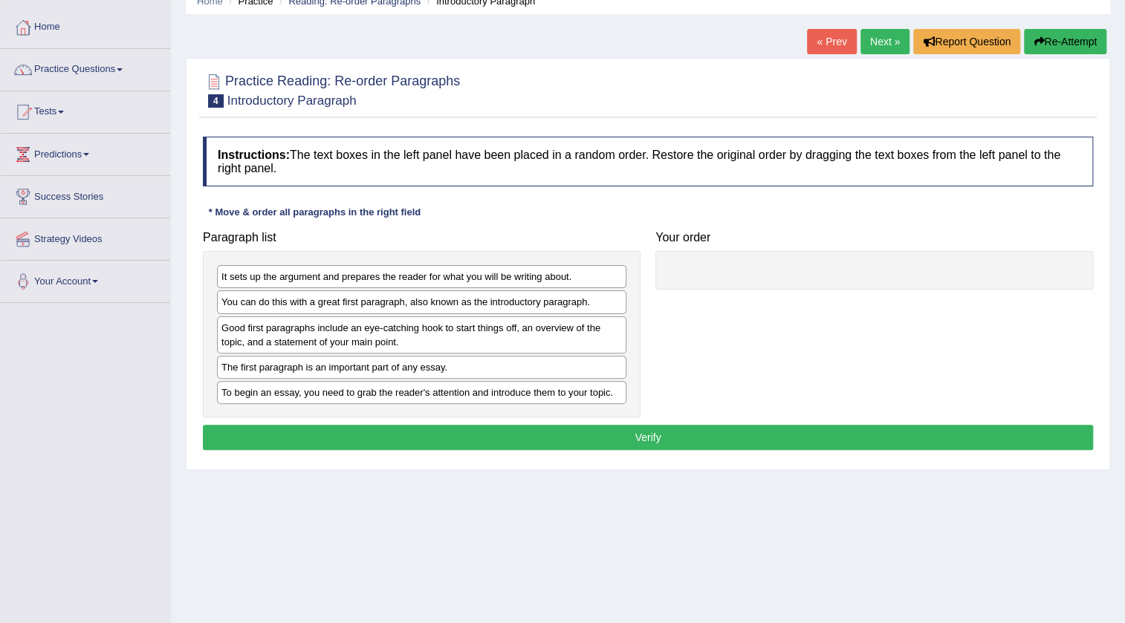
scroll to position [67, 0]
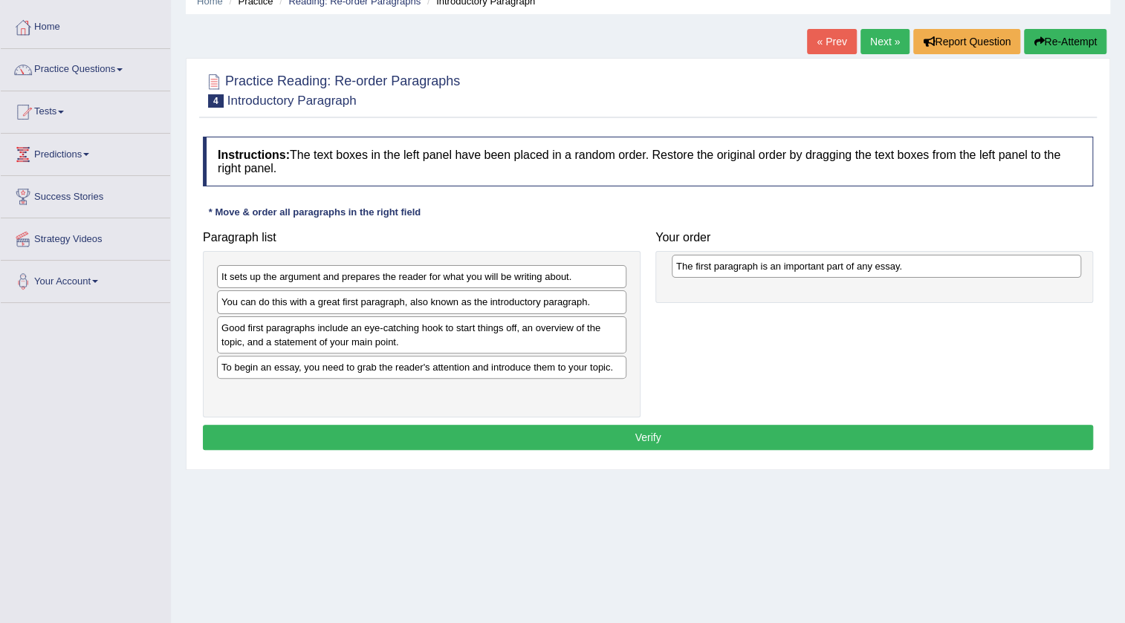
drag, startPoint x: 266, startPoint y: 366, endPoint x: 732, endPoint y: 266, distance: 476.4
click at [732, 266] on div "The first paragraph is an important part of any essay." at bounding box center [876, 266] width 409 height 23
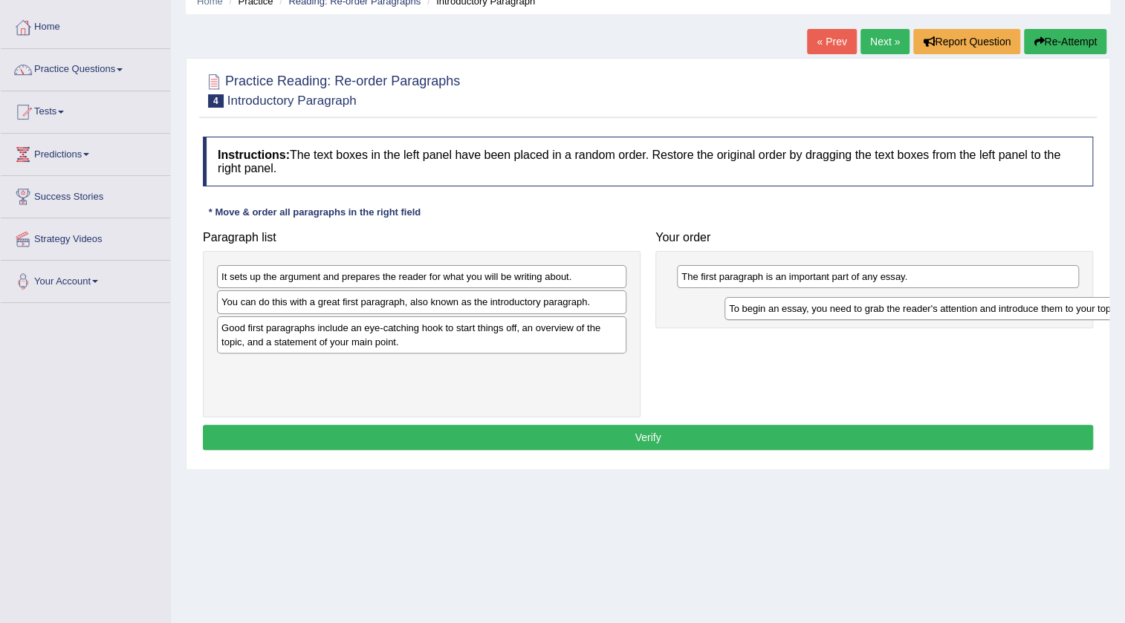
drag, startPoint x: 262, startPoint y: 368, endPoint x: 770, endPoint y: 311, distance: 510.7
click at [770, 311] on div "To begin an essay, you need to grab the reader's attention and introduce them t…" at bounding box center [928, 308] width 409 height 23
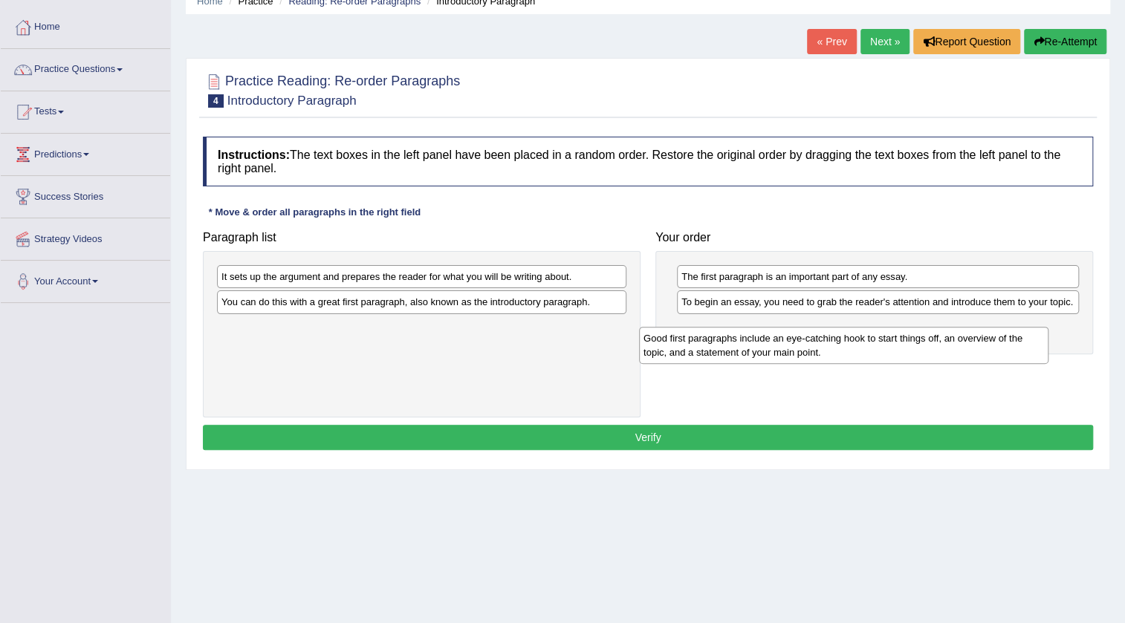
drag, startPoint x: 250, startPoint y: 331, endPoint x: 675, endPoint y: 343, distance: 425.1
click at [675, 343] on div "Good first paragraphs include an eye-catching hook to start things off, an over…" at bounding box center [843, 345] width 409 height 37
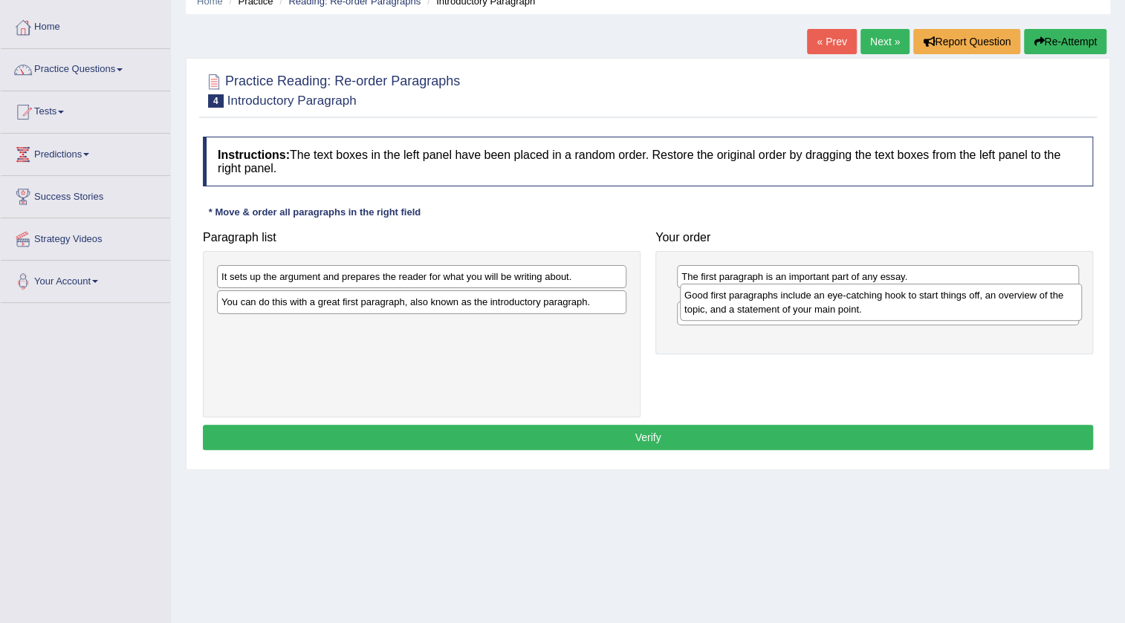
drag, startPoint x: 769, startPoint y: 339, endPoint x: 772, endPoint y: 307, distance: 32.1
click at [772, 307] on div "Good first paragraphs include an eye-catching hook to start things off, an over…" at bounding box center [881, 302] width 402 height 37
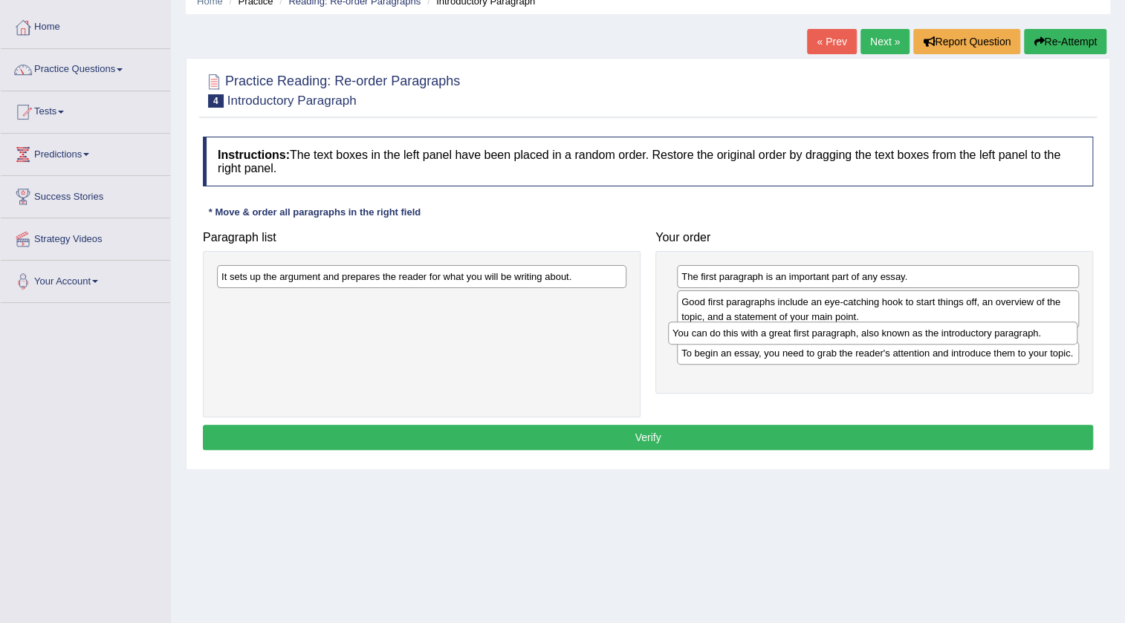
drag, startPoint x: 380, startPoint y: 302, endPoint x: 831, endPoint y: 334, distance: 452.0
click at [831, 334] on div "You can do this with a great first paragraph, also known as the introductory pa…" at bounding box center [872, 333] width 409 height 23
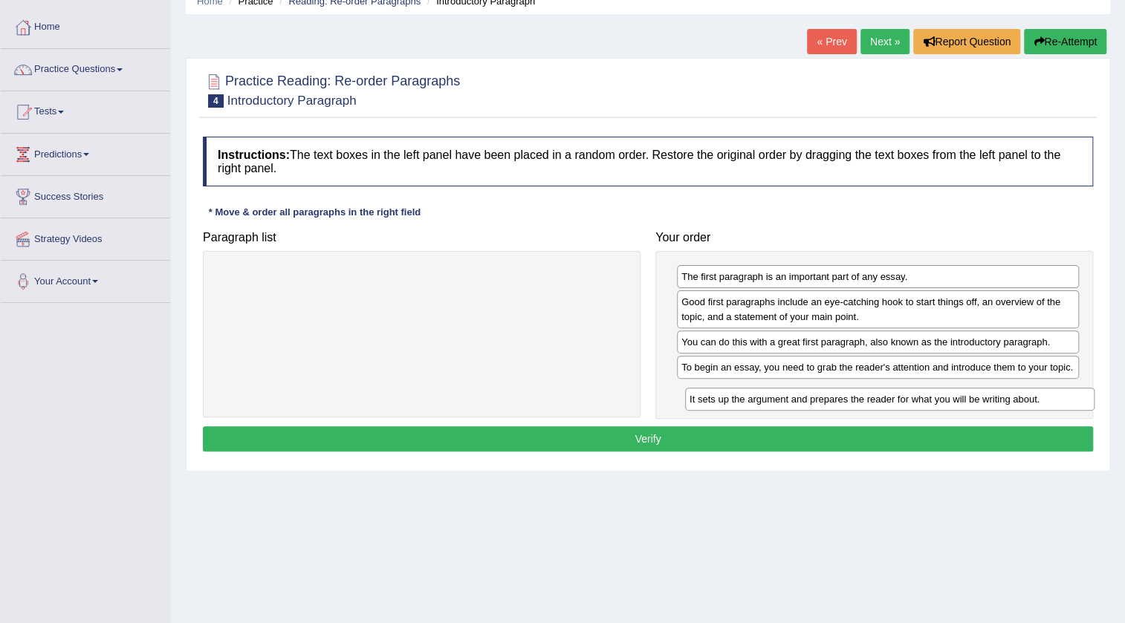
drag, startPoint x: 373, startPoint y: 281, endPoint x: 841, endPoint y: 403, distance: 483.8
click at [841, 403] on div "It sets up the argument and prepares the reader for what you will be writing ab…" at bounding box center [889, 399] width 409 height 23
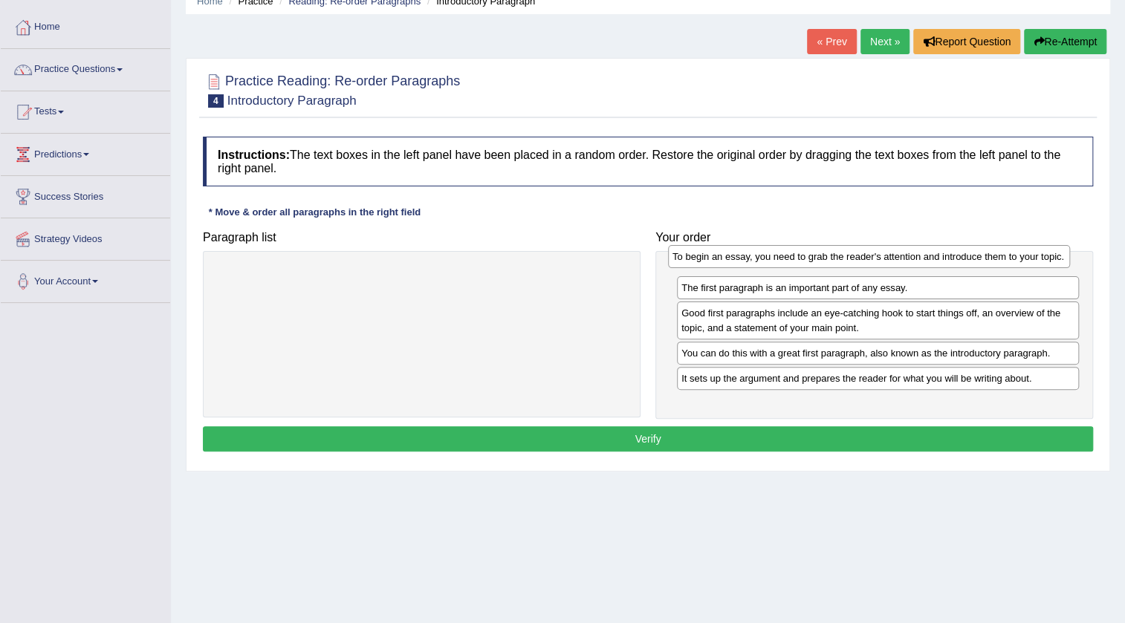
drag, startPoint x: 803, startPoint y: 368, endPoint x: 794, endPoint y: 259, distance: 110.3
click at [794, 259] on div "To begin an essay, you need to grab the reader's attention and introduce them t…" at bounding box center [869, 256] width 402 height 23
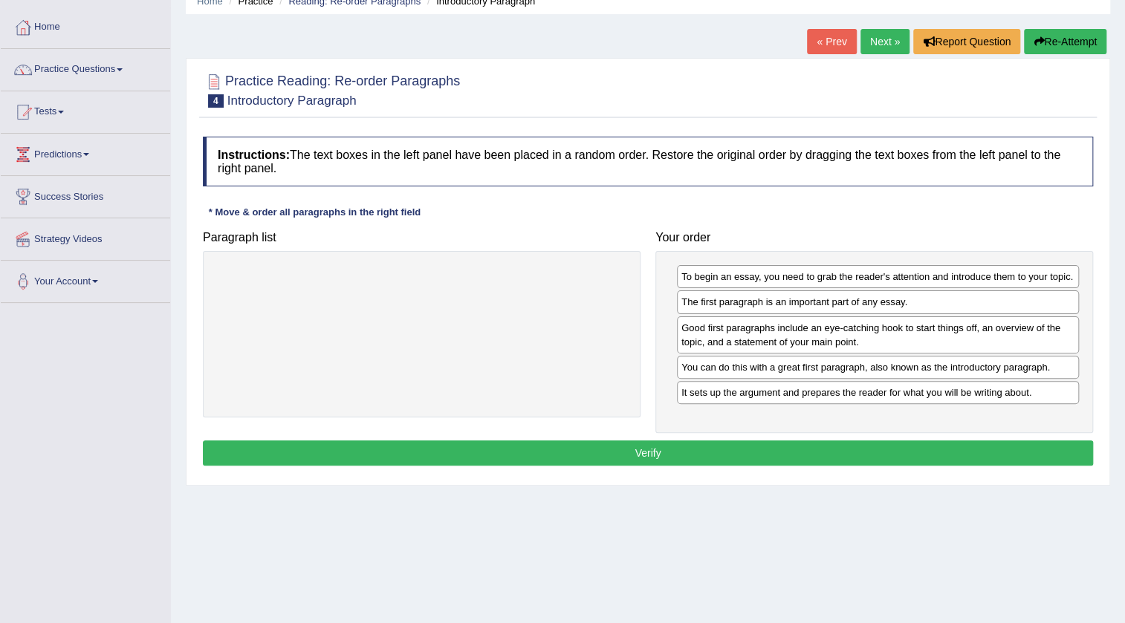
click at [812, 446] on button "Verify" at bounding box center [648, 453] width 890 height 25
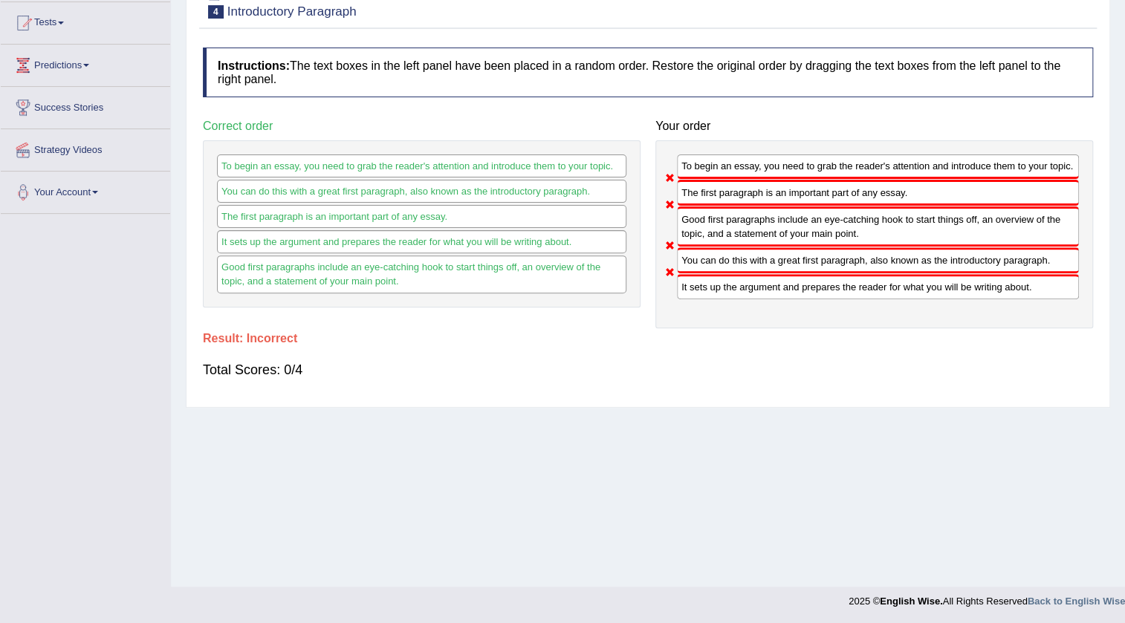
scroll to position [0, 0]
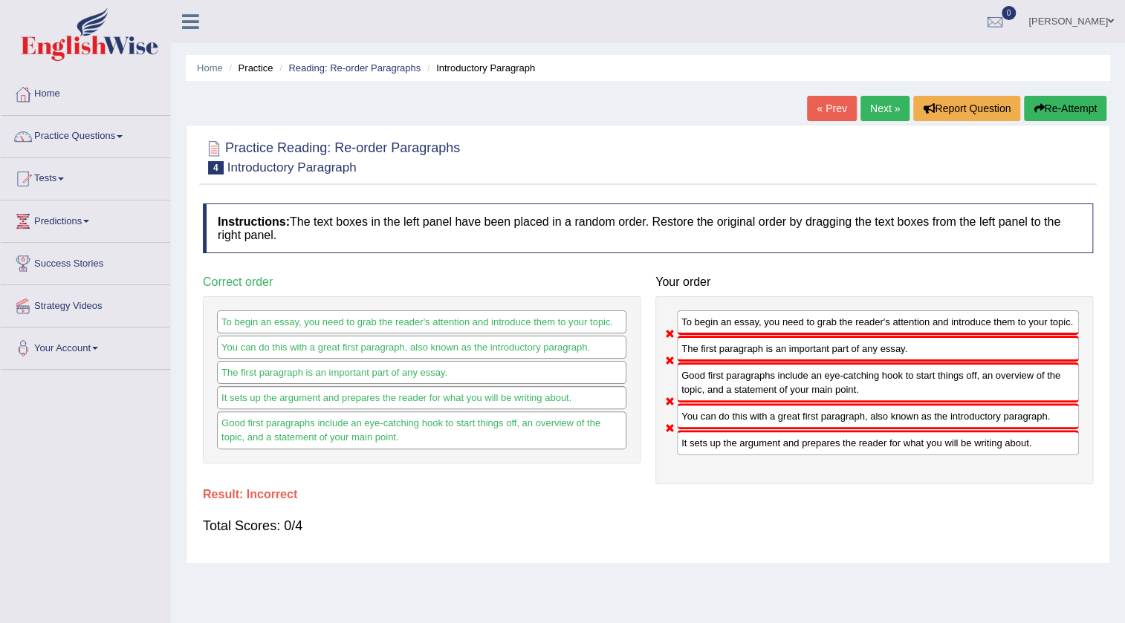
click at [1050, 104] on button "Re-Attempt" at bounding box center [1065, 108] width 82 height 25
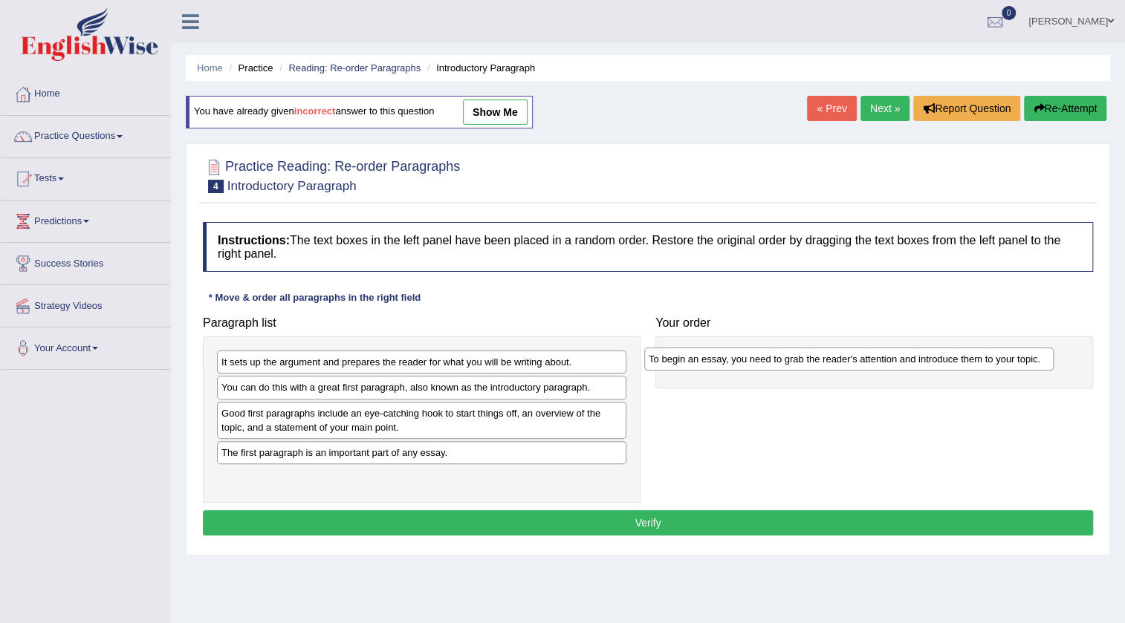
drag, startPoint x: 273, startPoint y: 479, endPoint x: 701, endPoint y: 361, distance: 443.2
click at [701, 361] on div "To begin an essay, you need to grab the reader's attention and introduce them t…" at bounding box center [848, 359] width 409 height 23
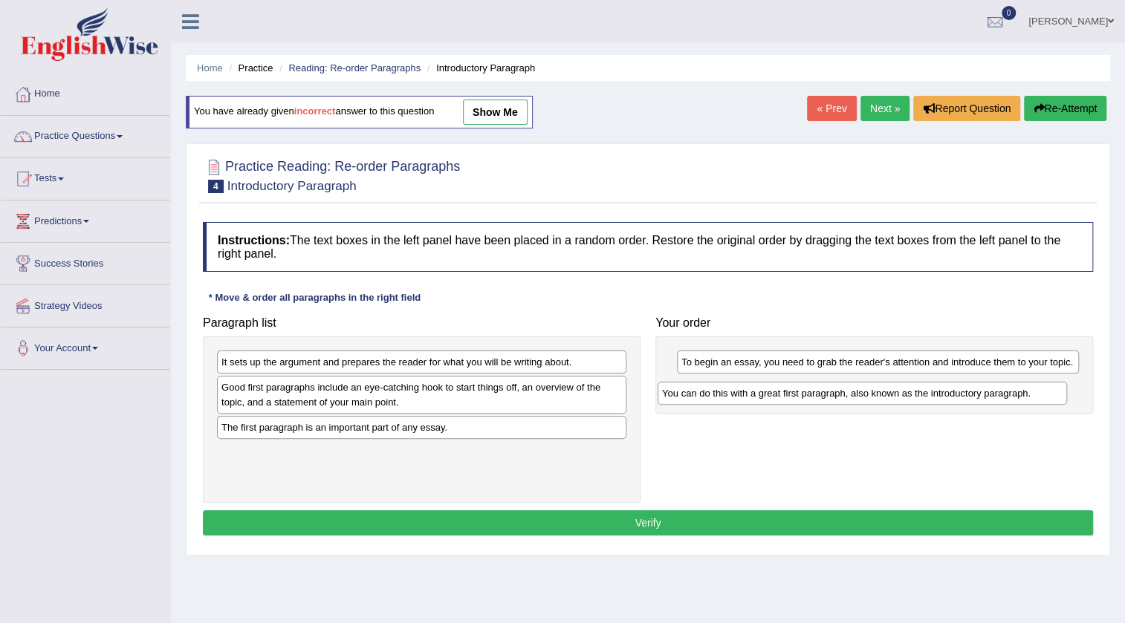
drag, startPoint x: 398, startPoint y: 391, endPoint x: 839, endPoint y: 397, distance: 440.6
click at [839, 397] on div "You can do this with a great first paragraph, also known as the introductory pa…" at bounding box center [861, 393] width 409 height 23
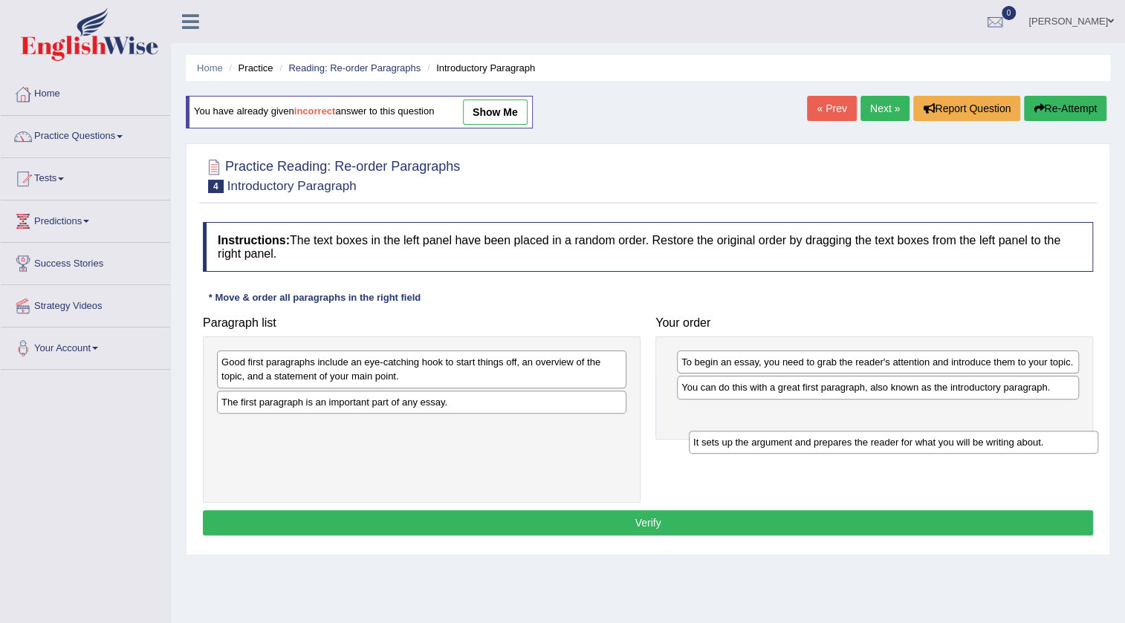
drag, startPoint x: 521, startPoint y: 366, endPoint x: 992, endPoint y: 446, distance: 478.5
click at [992, 446] on div "It sets up the argument and prepares the reader for what you will be writing ab…" at bounding box center [893, 442] width 409 height 23
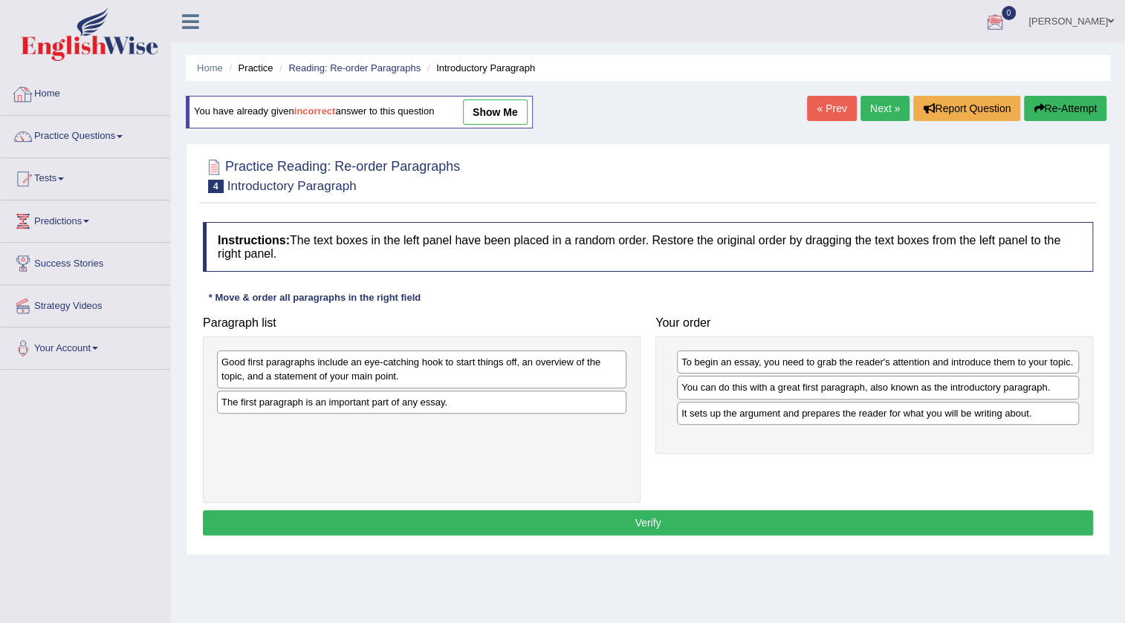
click at [1035, 15] on link "[PERSON_NAME]" at bounding box center [1071, 19] width 108 height 39
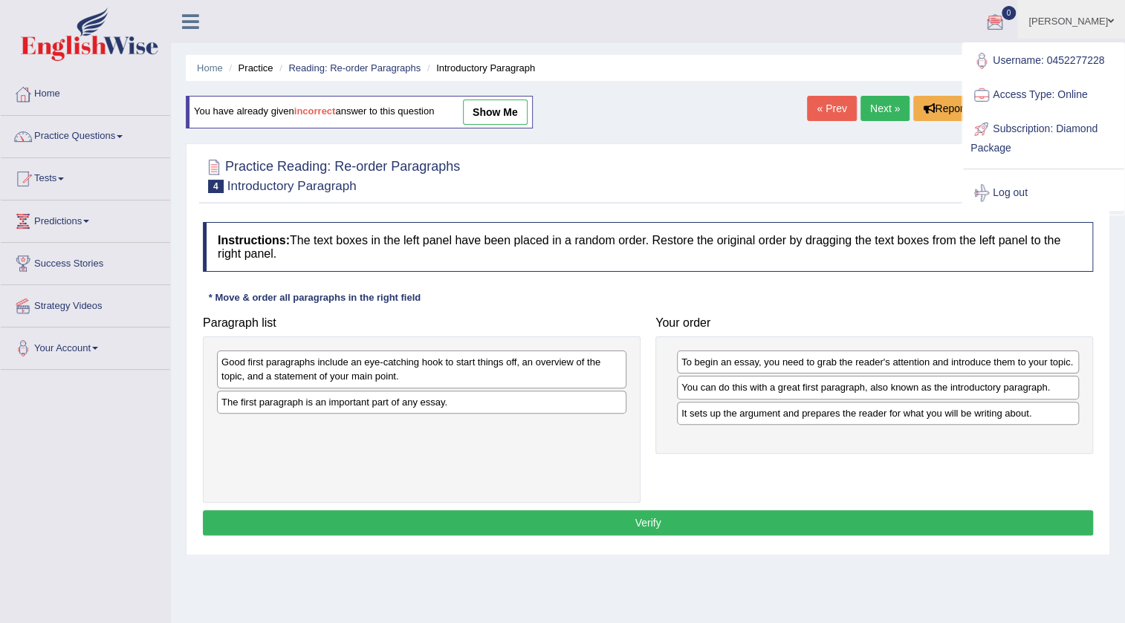
click at [645, 120] on div "Home Practice Reading: Re-order Paragraphs Introductory Paragraph You have alre…" at bounding box center [648, 371] width 954 height 743
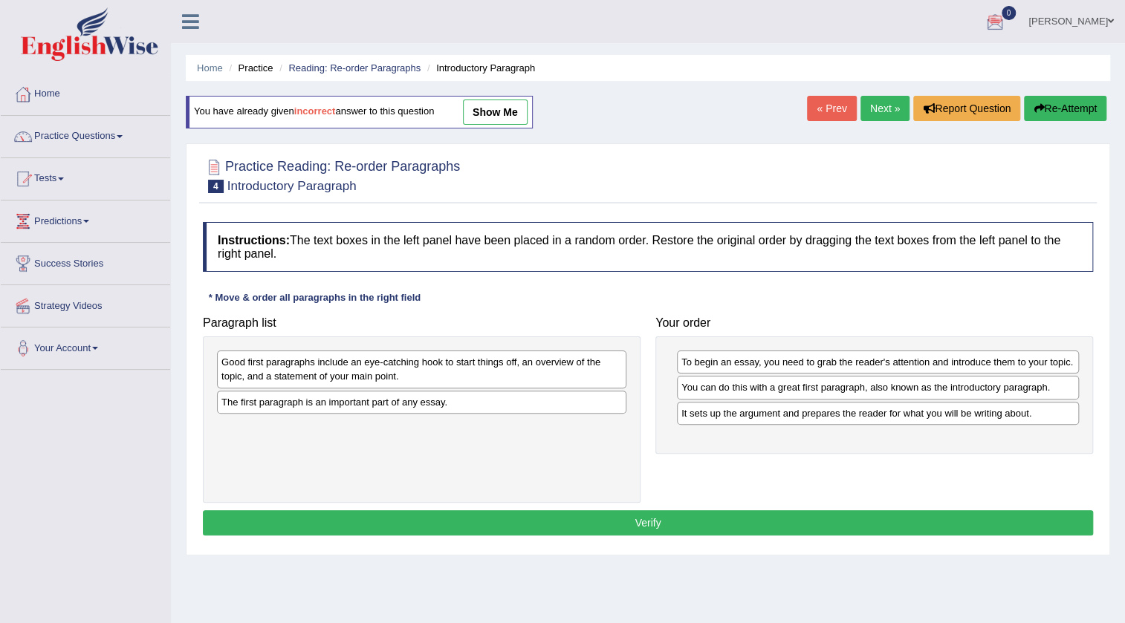
click at [872, 114] on link "Next »" at bounding box center [884, 108] width 49 height 25
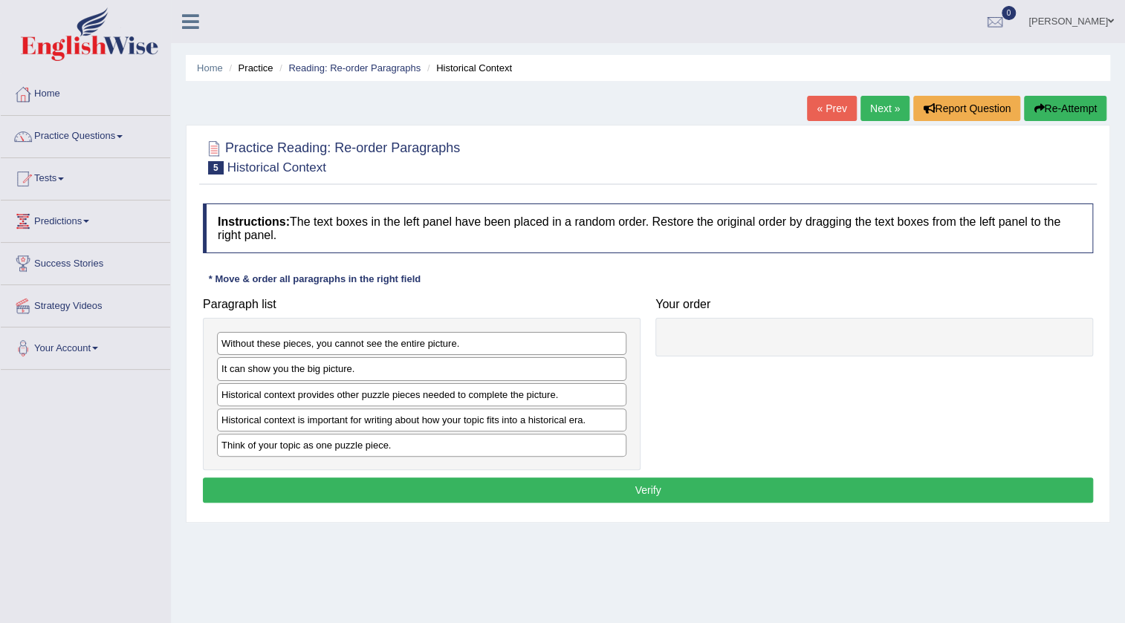
scroll to position [67, 0]
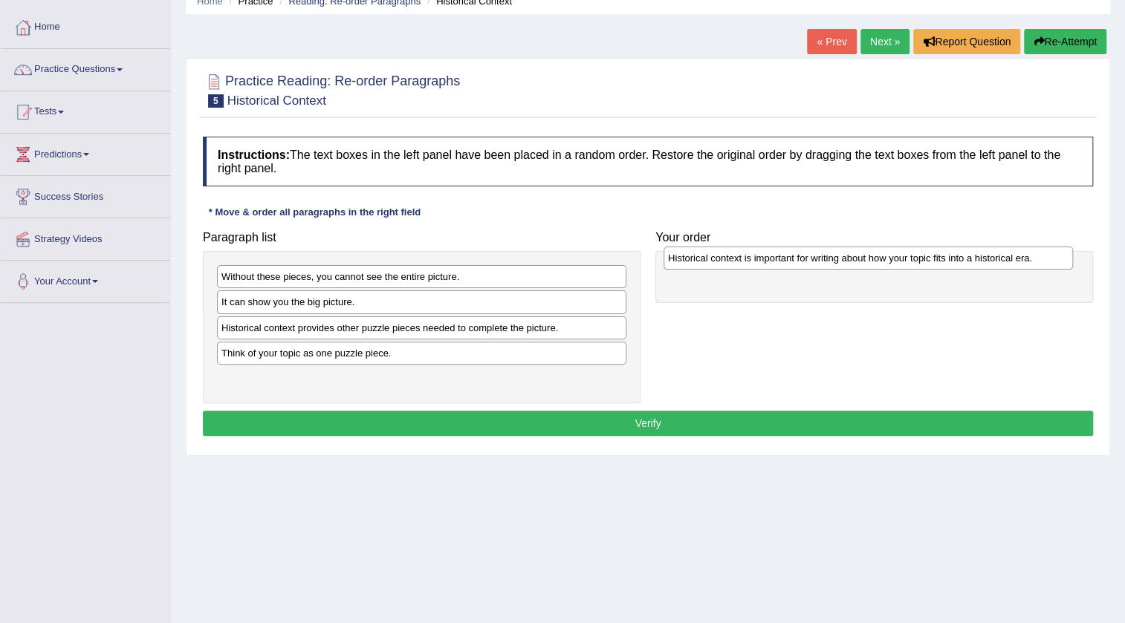
drag, startPoint x: 300, startPoint y: 351, endPoint x: 747, endPoint y: 256, distance: 456.3
click at [747, 256] on div "Historical context is important for writing about how your topic fits into a hi…" at bounding box center [867, 258] width 409 height 23
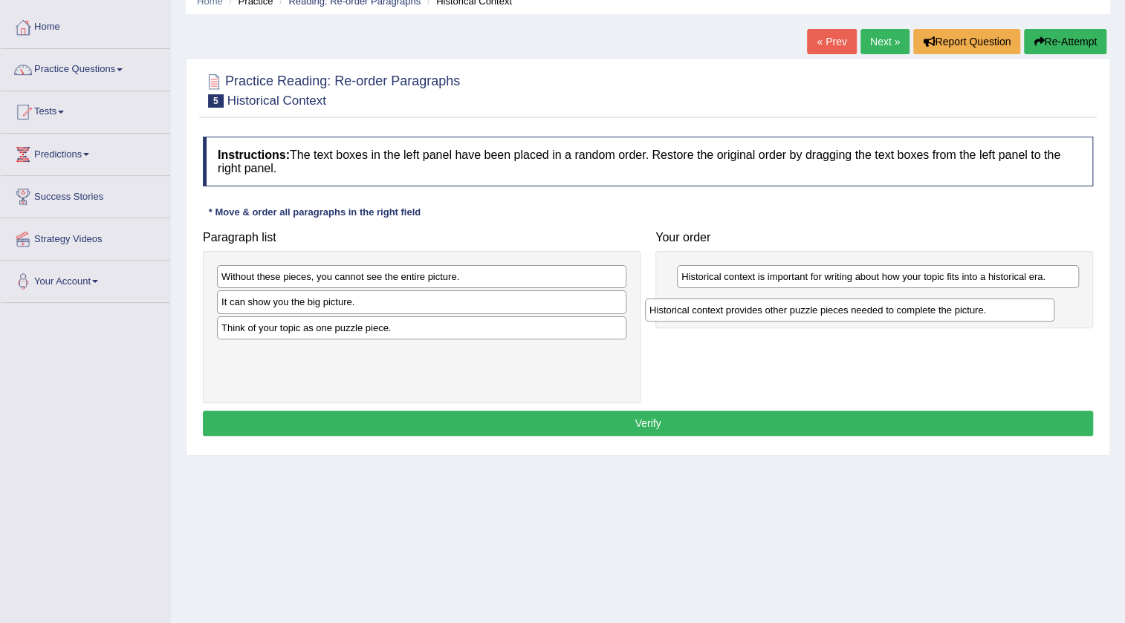
drag, startPoint x: 379, startPoint y: 326, endPoint x: 807, endPoint y: 308, distance: 428.3
click at [807, 308] on div "Historical context provides other puzzle pieces needed to complete the picture." at bounding box center [849, 310] width 409 height 23
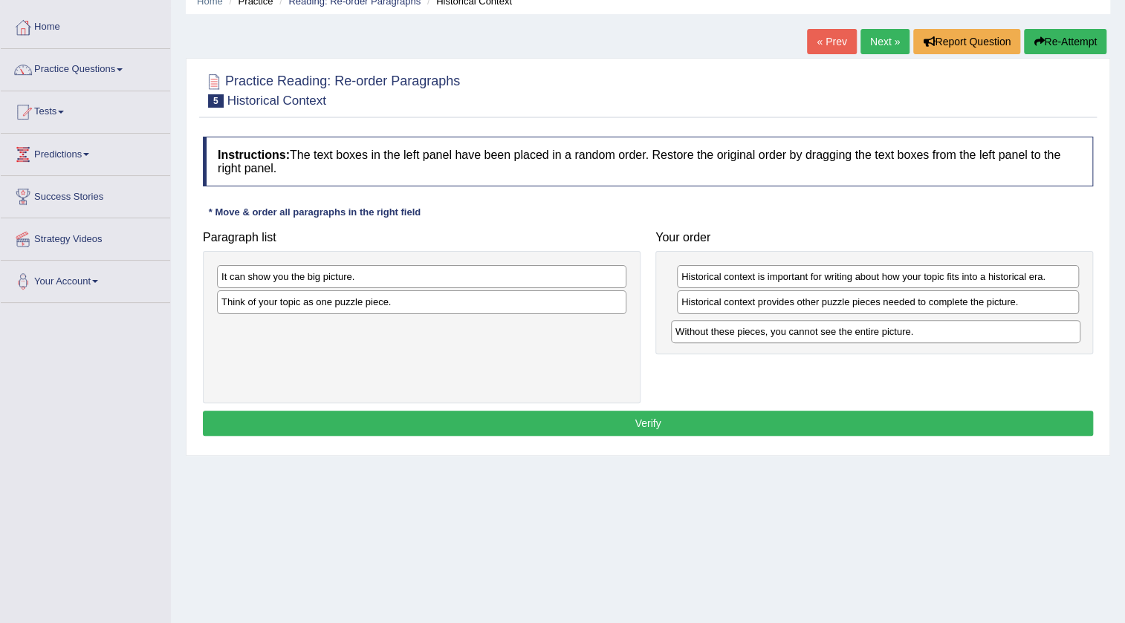
drag, startPoint x: 342, startPoint y: 276, endPoint x: 796, endPoint y: 331, distance: 457.2
click at [796, 331] on div "Without these pieces, you cannot see the entire picture." at bounding box center [875, 331] width 409 height 23
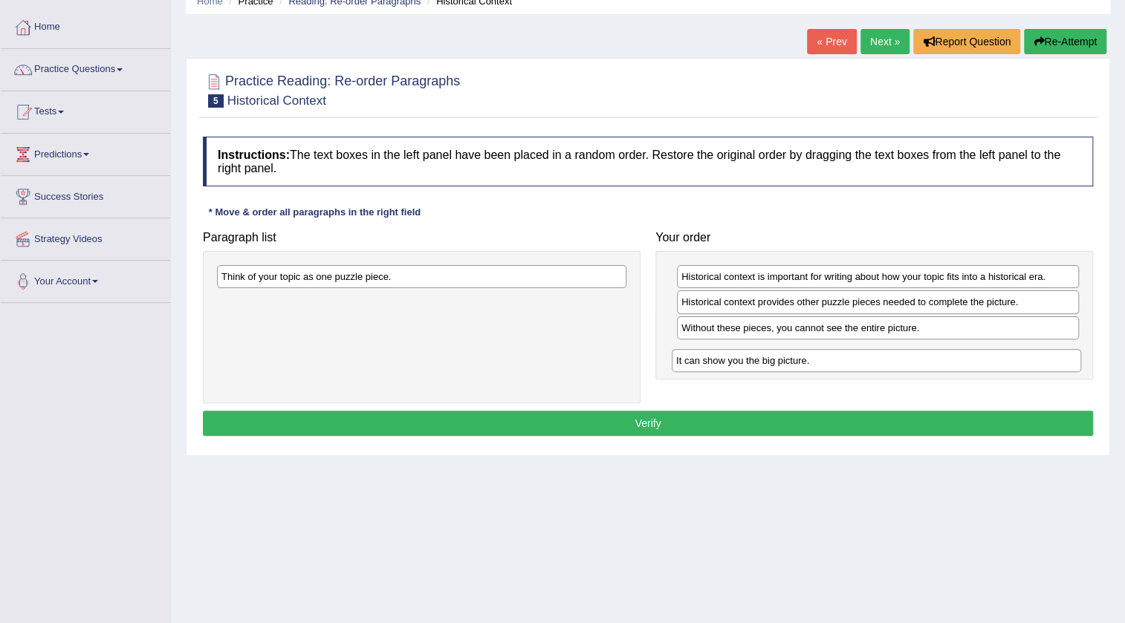
drag, startPoint x: 545, startPoint y: 273, endPoint x: 999, endPoint y: 357, distance: 462.3
click at [999, 357] on div "It can show you the big picture." at bounding box center [876, 360] width 409 height 23
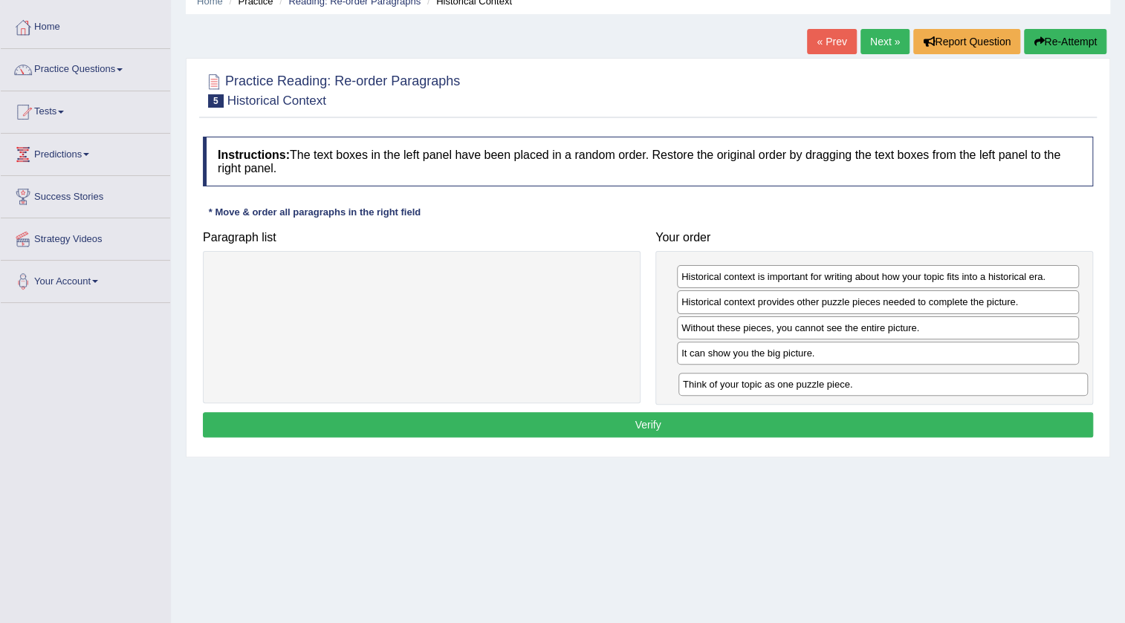
drag, startPoint x: 467, startPoint y: 276, endPoint x: 928, endPoint y: 384, distance: 473.7
click at [928, 384] on div "Think of your topic as one puzzle piece." at bounding box center [882, 384] width 409 height 23
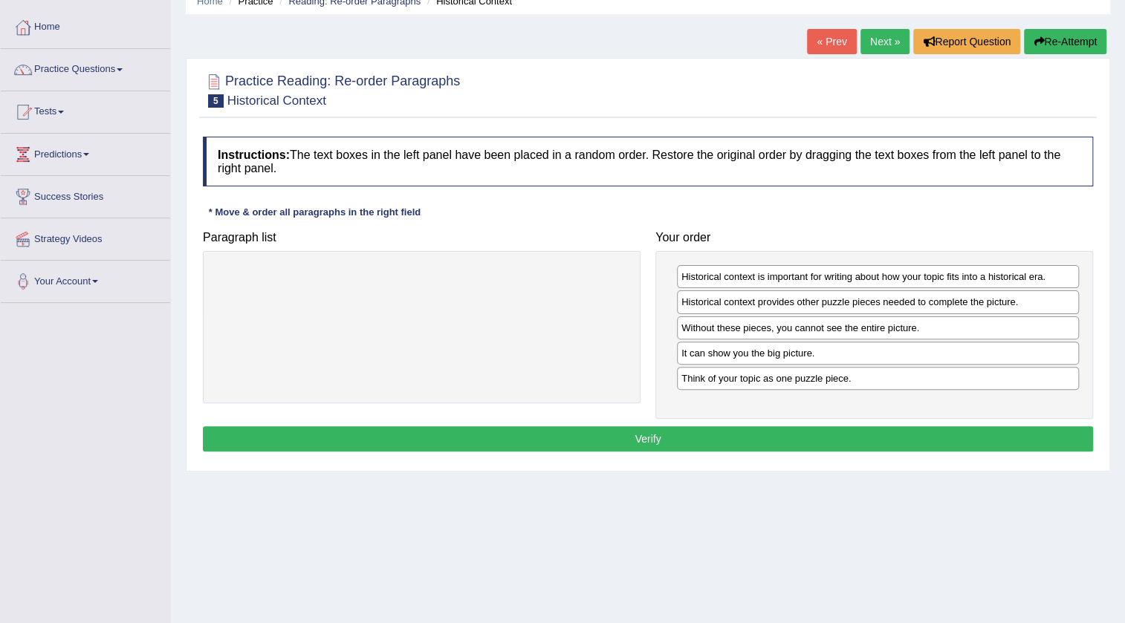
click at [845, 432] on button "Verify" at bounding box center [648, 438] width 890 height 25
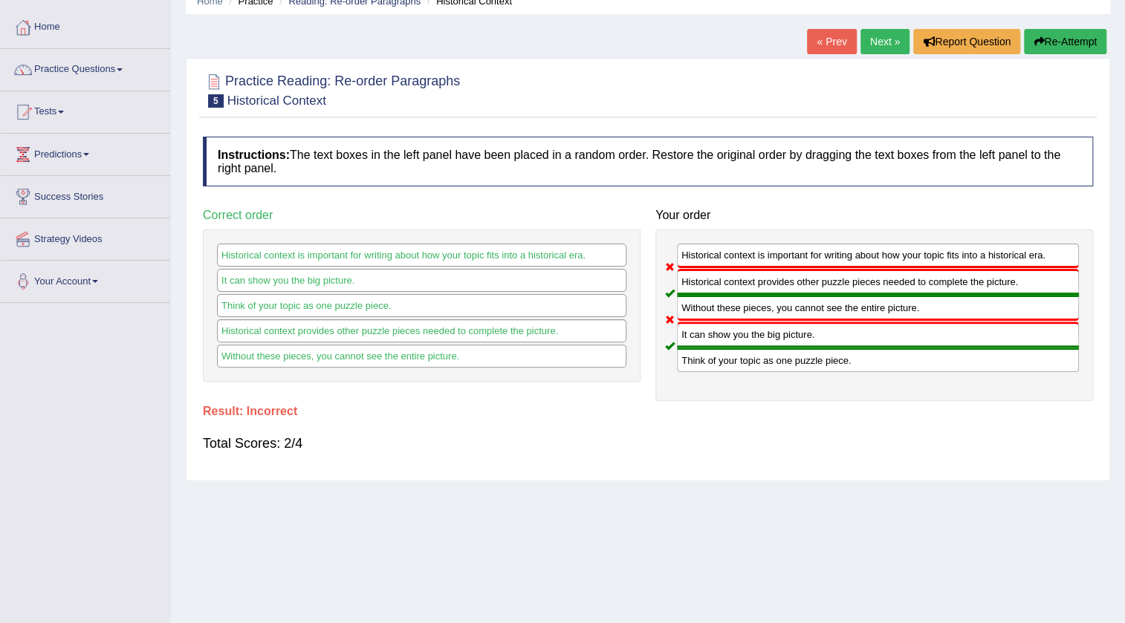
click at [871, 33] on link "Next »" at bounding box center [884, 41] width 49 height 25
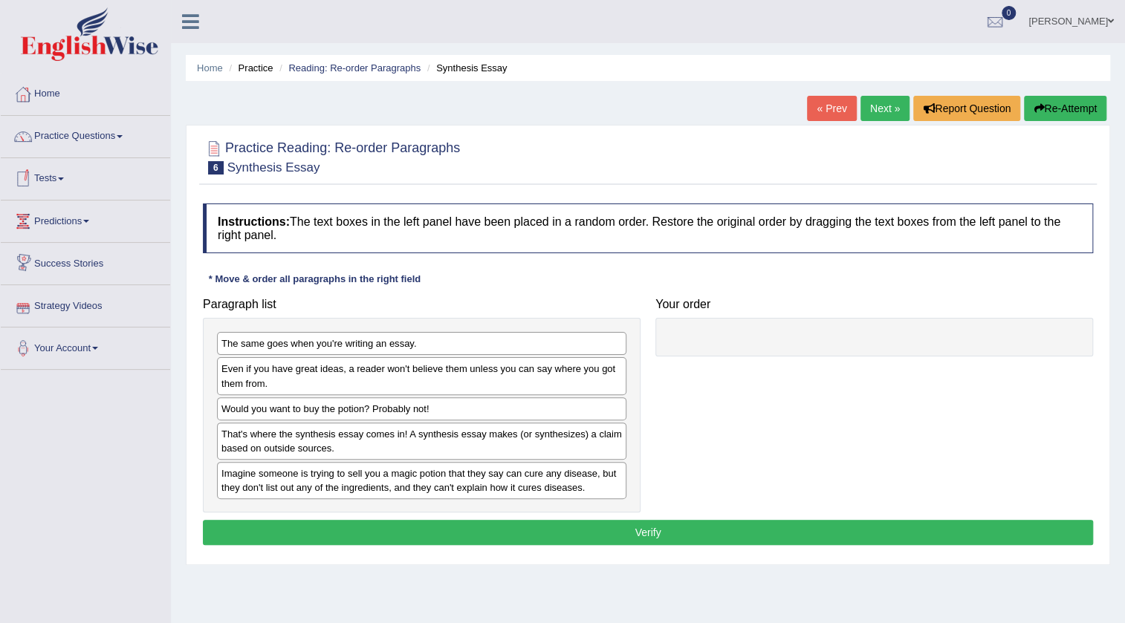
click at [64, 178] on span at bounding box center [61, 179] width 6 height 3
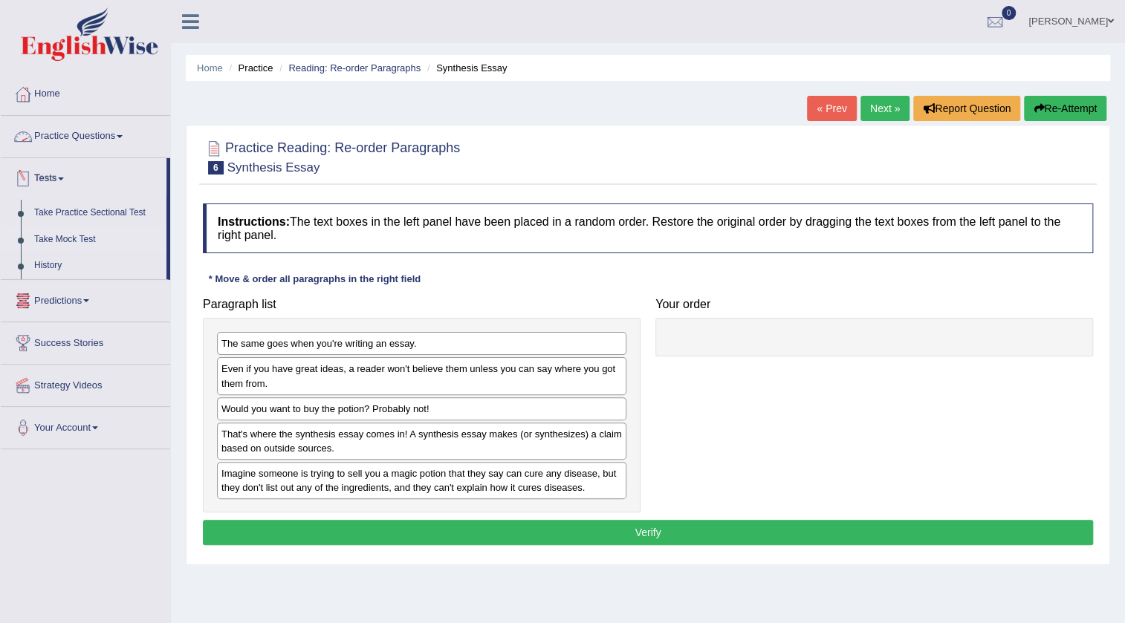
click at [78, 241] on link "Take Mock Test" at bounding box center [96, 240] width 139 height 27
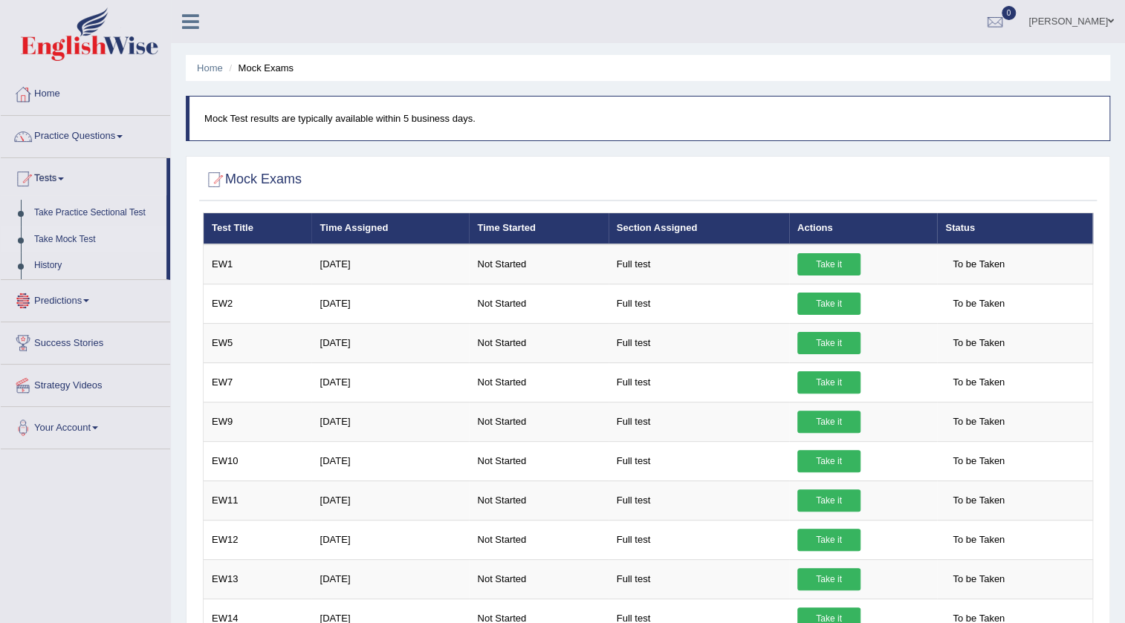
click at [91, 295] on link "Predictions" at bounding box center [85, 298] width 169 height 37
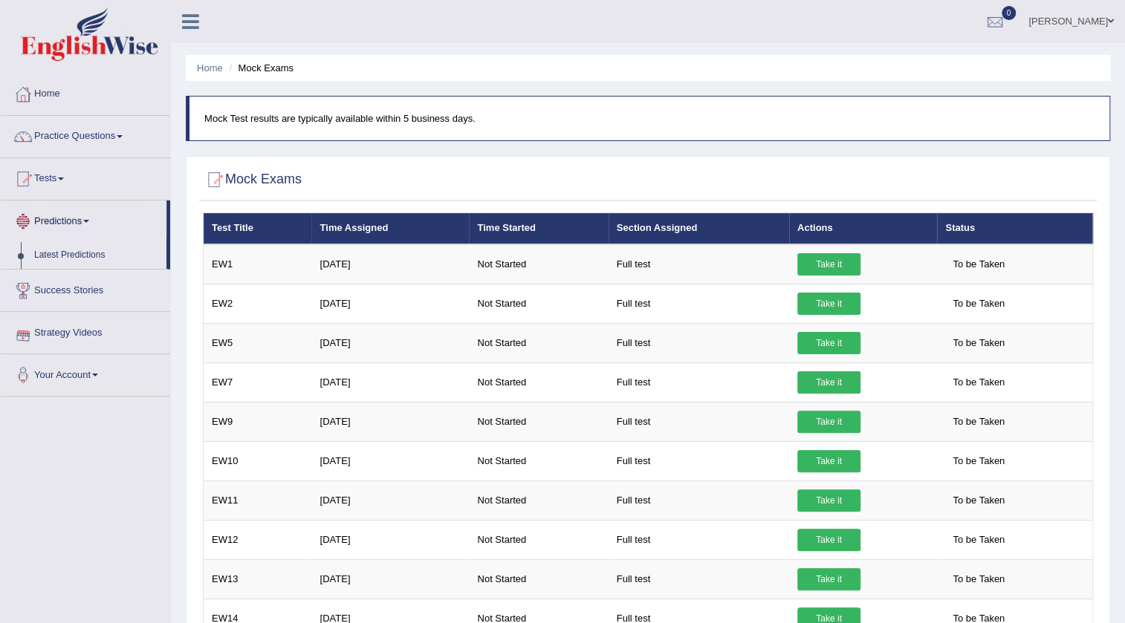
click at [88, 215] on link "Predictions" at bounding box center [84, 219] width 166 height 37
click at [88, 215] on link "Predictions" at bounding box center [85, 219] width 169 height 37
click at [88, 259] on link "Latest Predictions" at bounding box center [96, 255] width 139 height 27
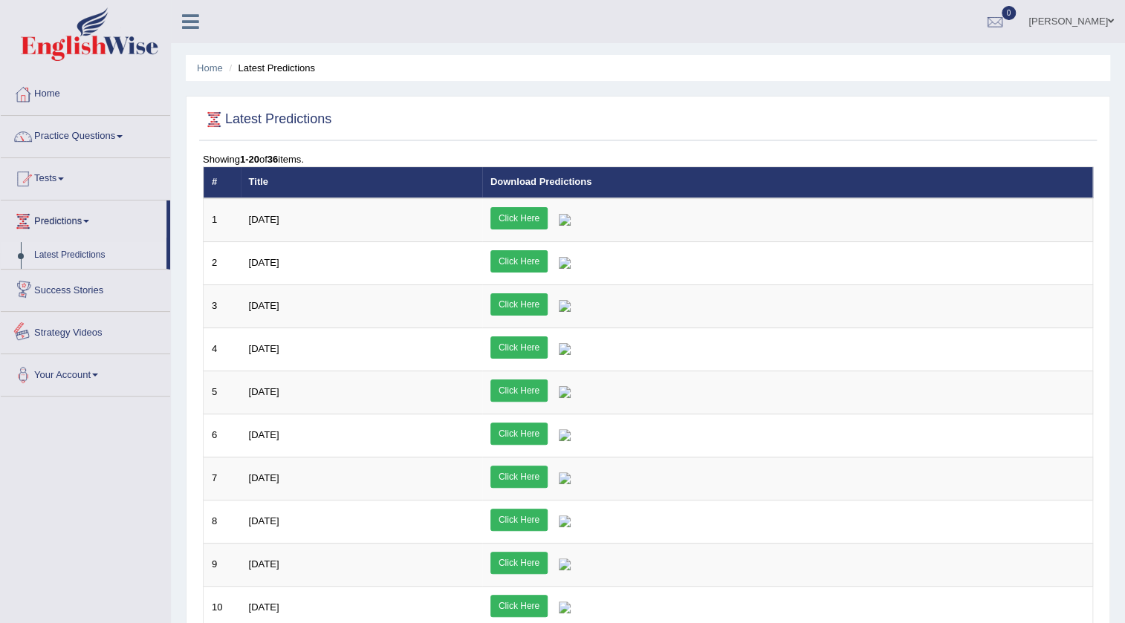
click at [80, 337] on link "Strategy Videos" at bounding box center [85, 330] width 169 height 37
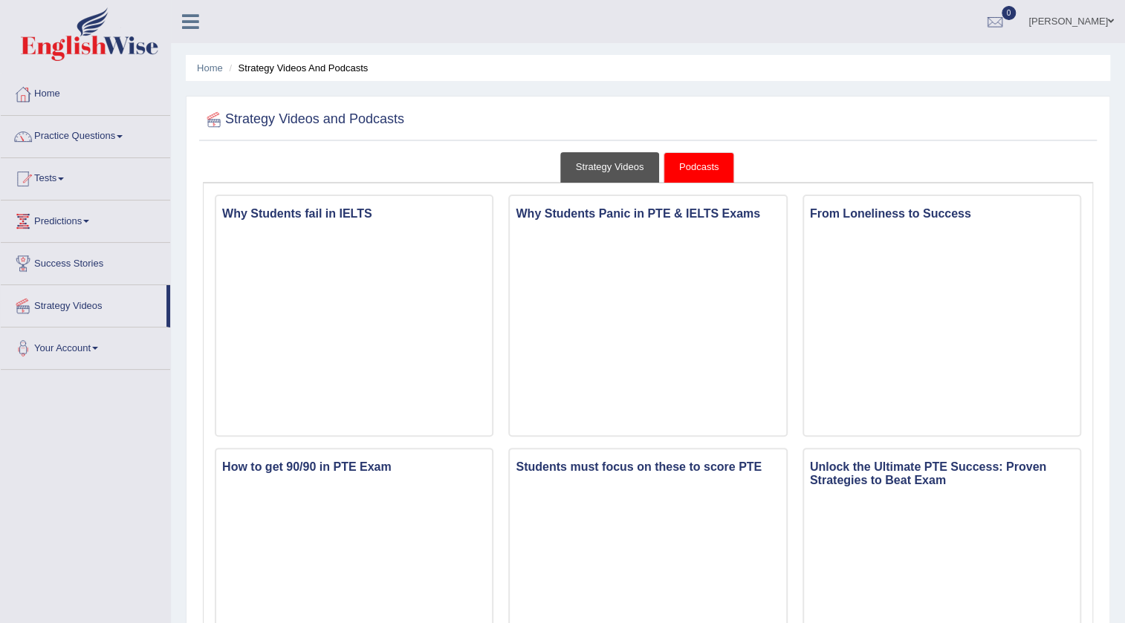
click at [638, 172] on link "Strategy Videos" at bounding box center [610, 167] width 100 height 30
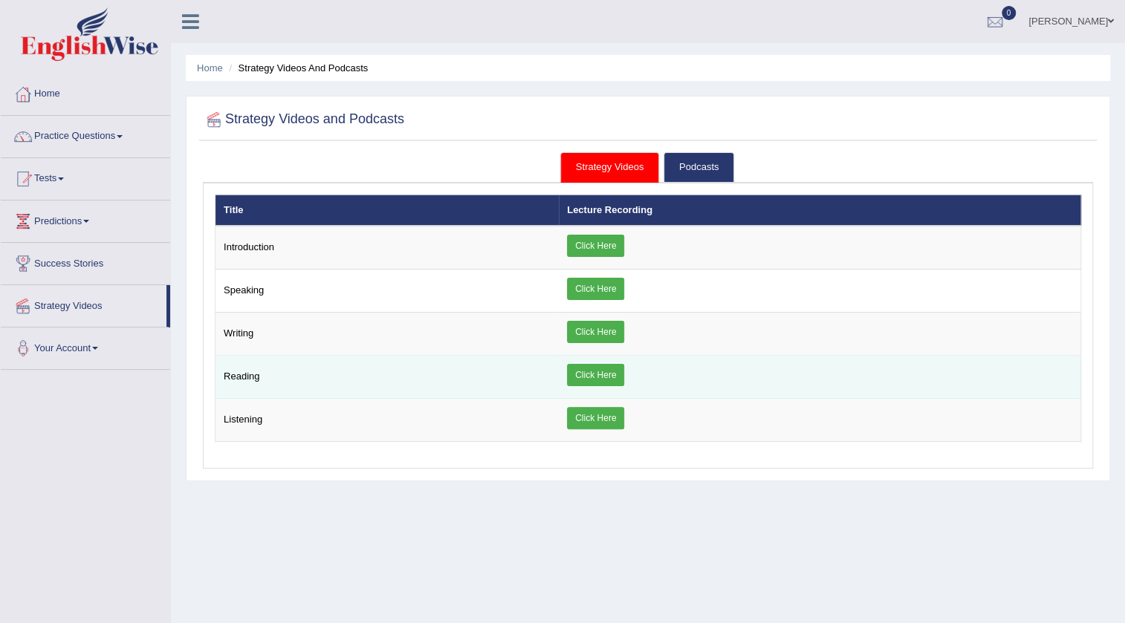
click at [596, 375] on link "Click Here" at bounding box center [595, 375] width 57 height 22
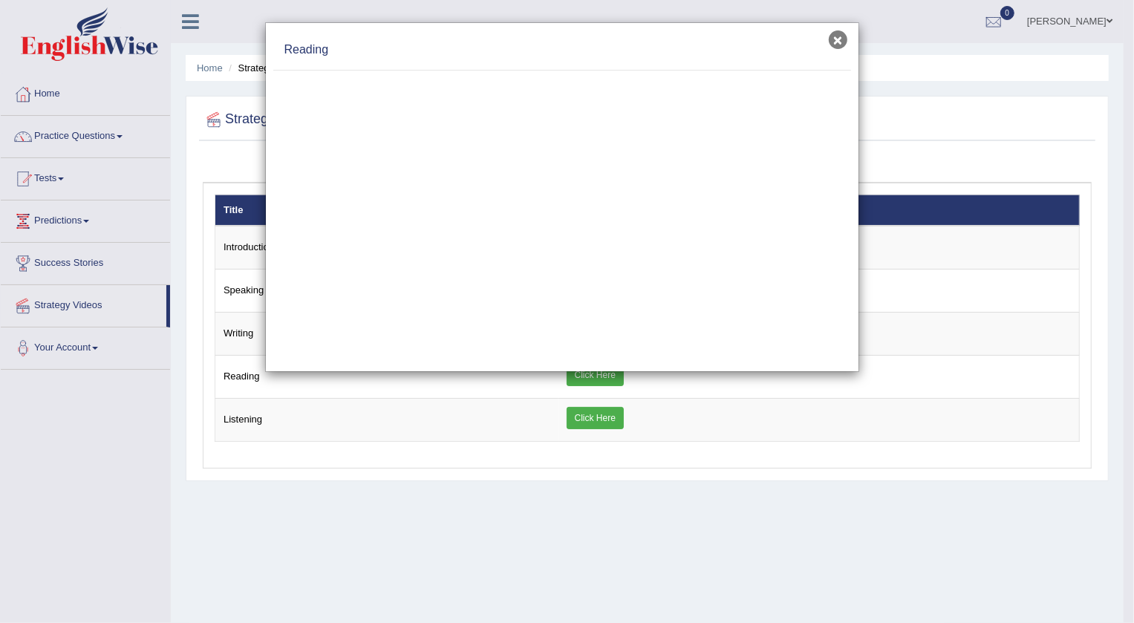
click at [840, 42] on button "×" at bounding box center [838, 39] width 19 height 19
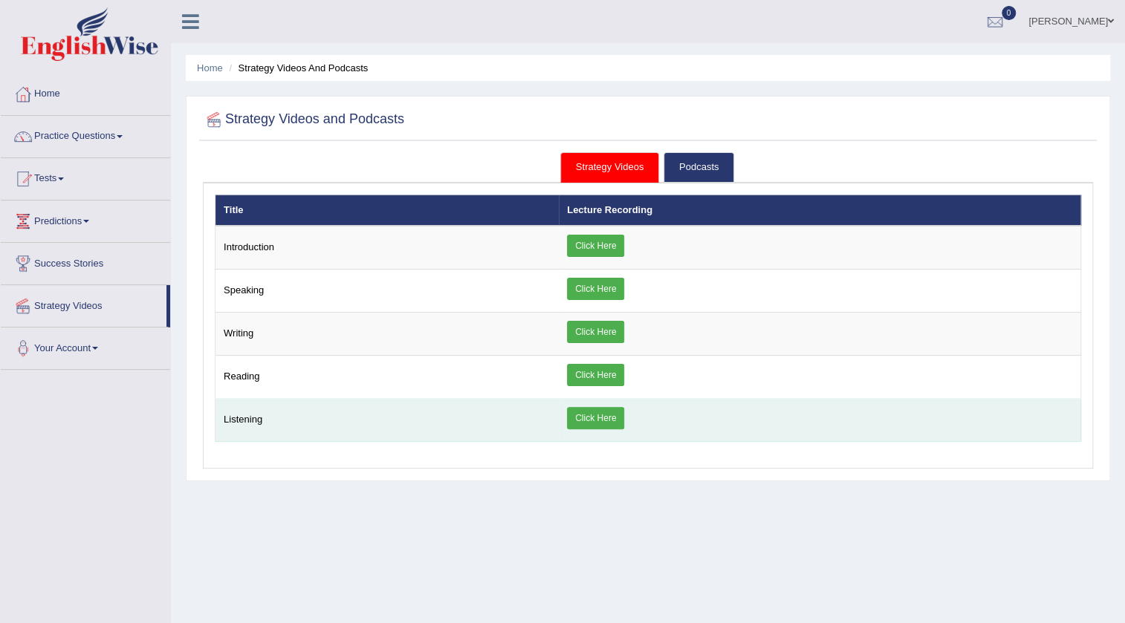
click at [591, 413] on link "Click Here" at bounding box center [595, 418] width 57 height 22
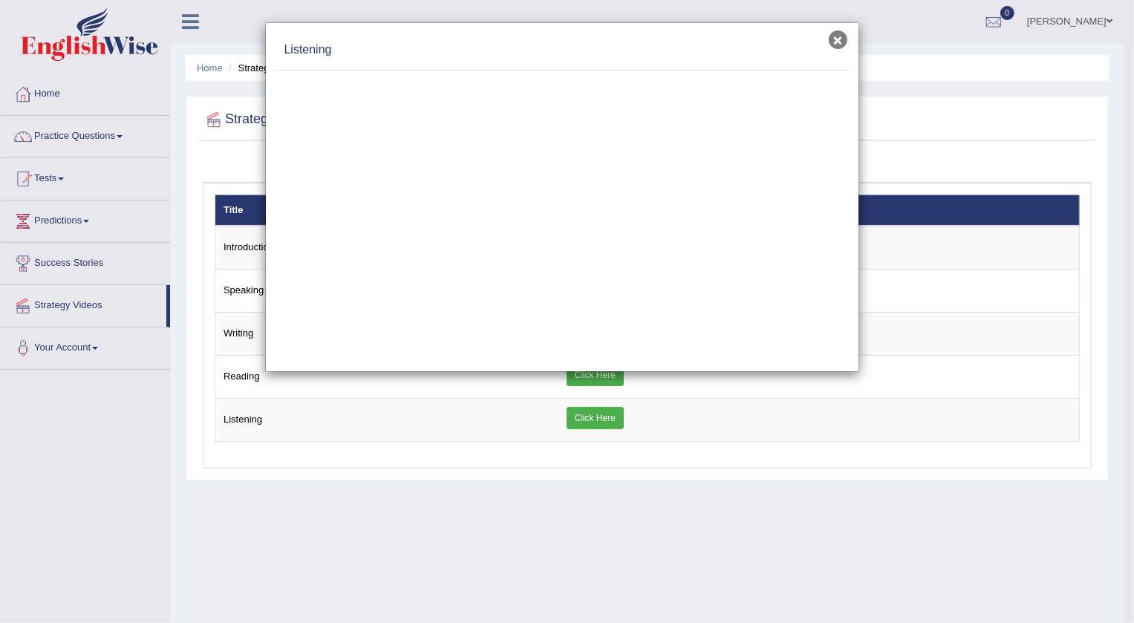
click at [833, 37] on button "×" at bounding box center [838, 39] width 19 height 19
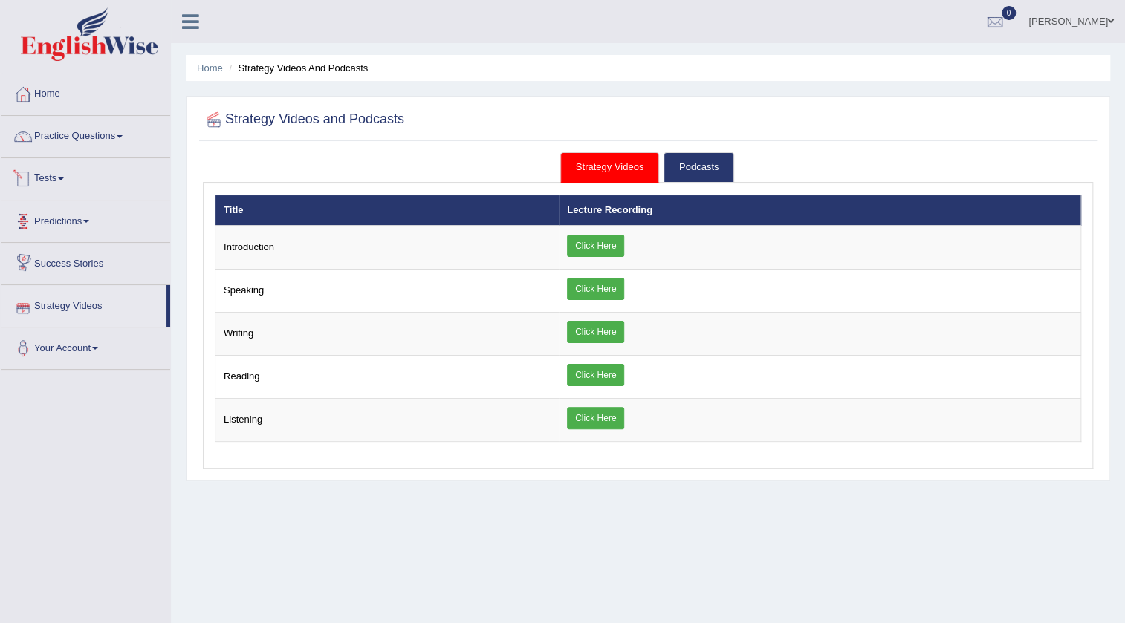
click at [67, 175] on link "Tests" at bounding box center [85, 176] width 169 height 37
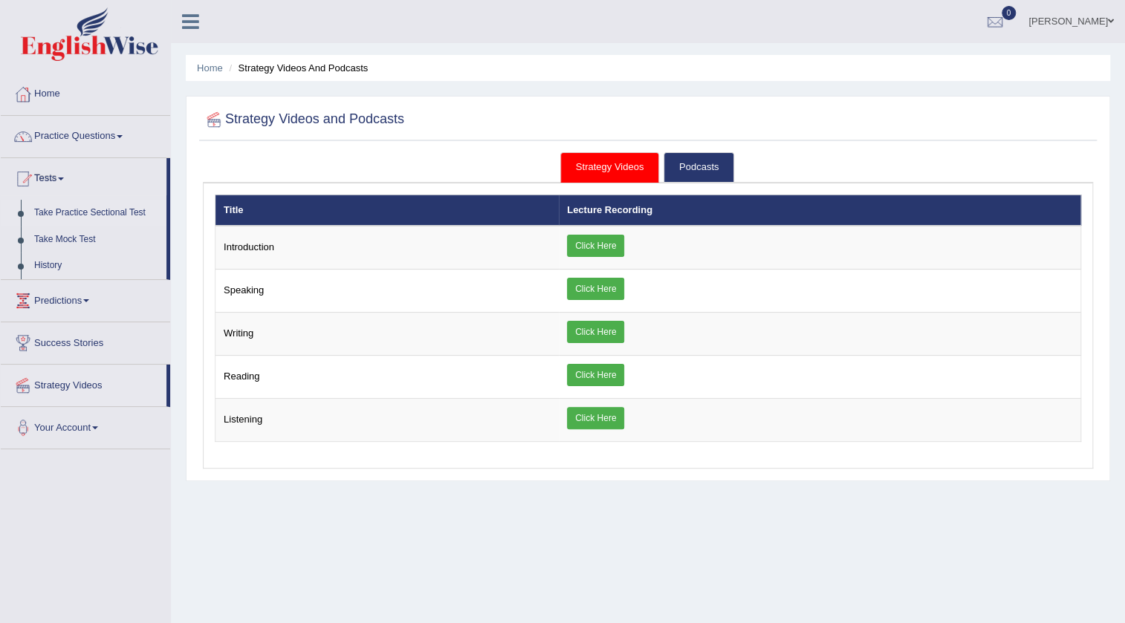
click at [100, 212] on link "Take Practice Sectional Test" at bounding box center [96, 213] width 139 height 27
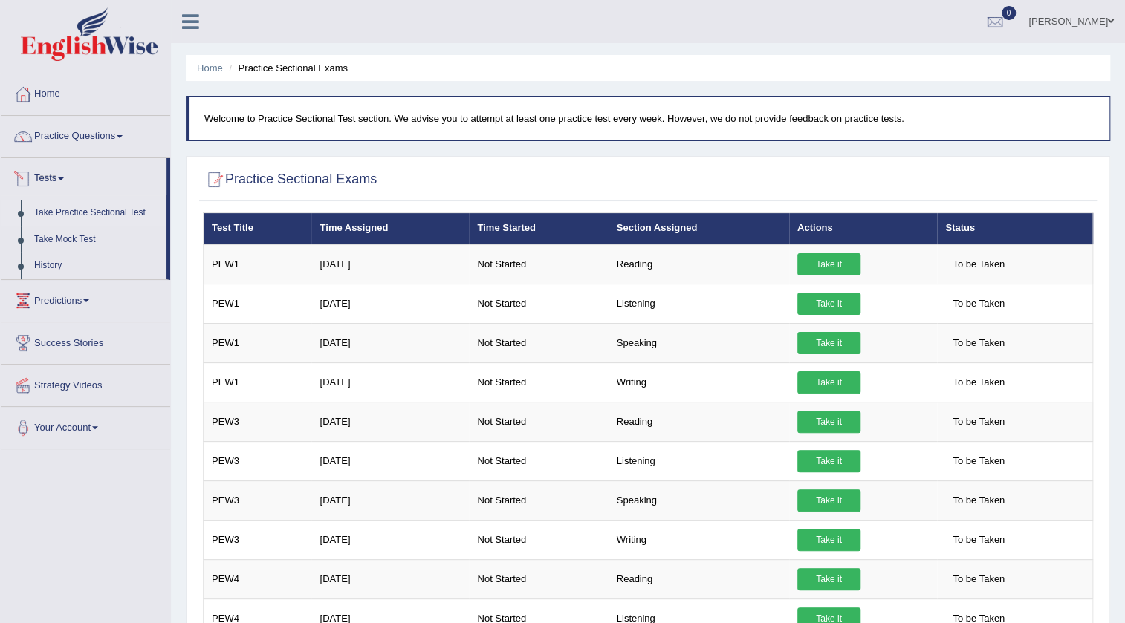
click at [51, 169] on link "Tests" at bounding box center [84, 176] width 166 height 37
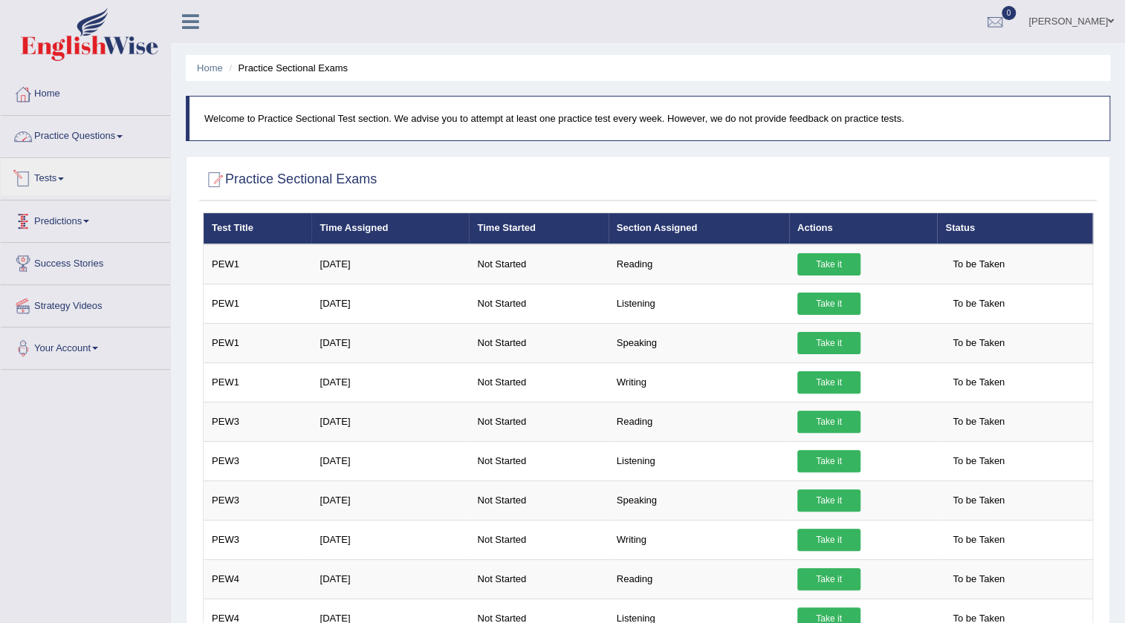
click at [111, 137] on link "Practice Questions" at bounding box center [85, 134] width 169 height 37
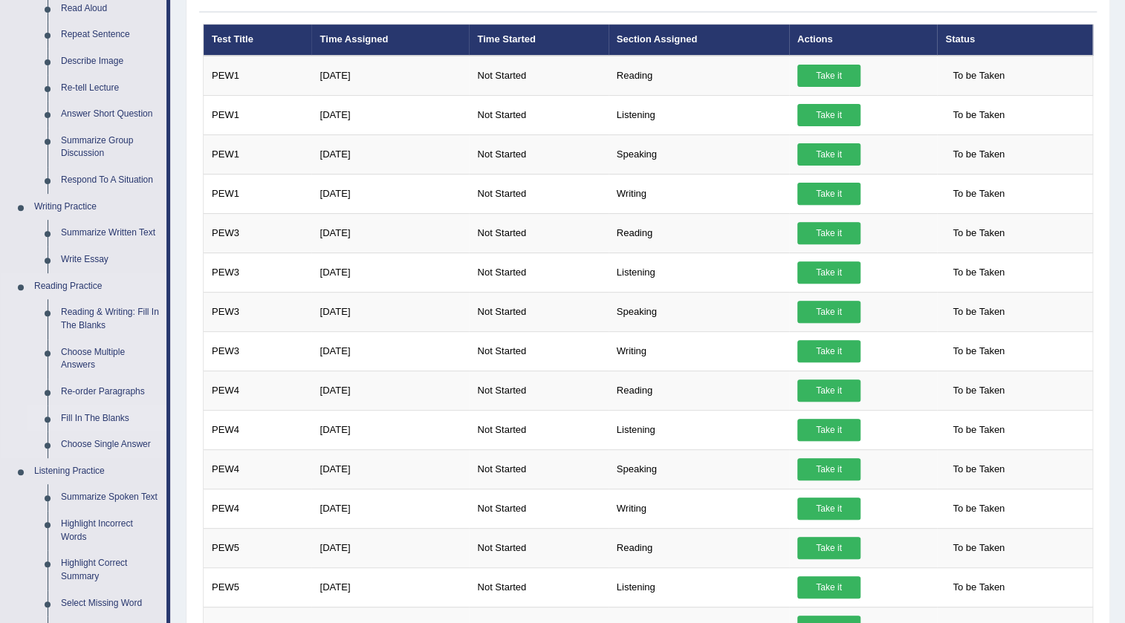
scroll to position [270, 0]
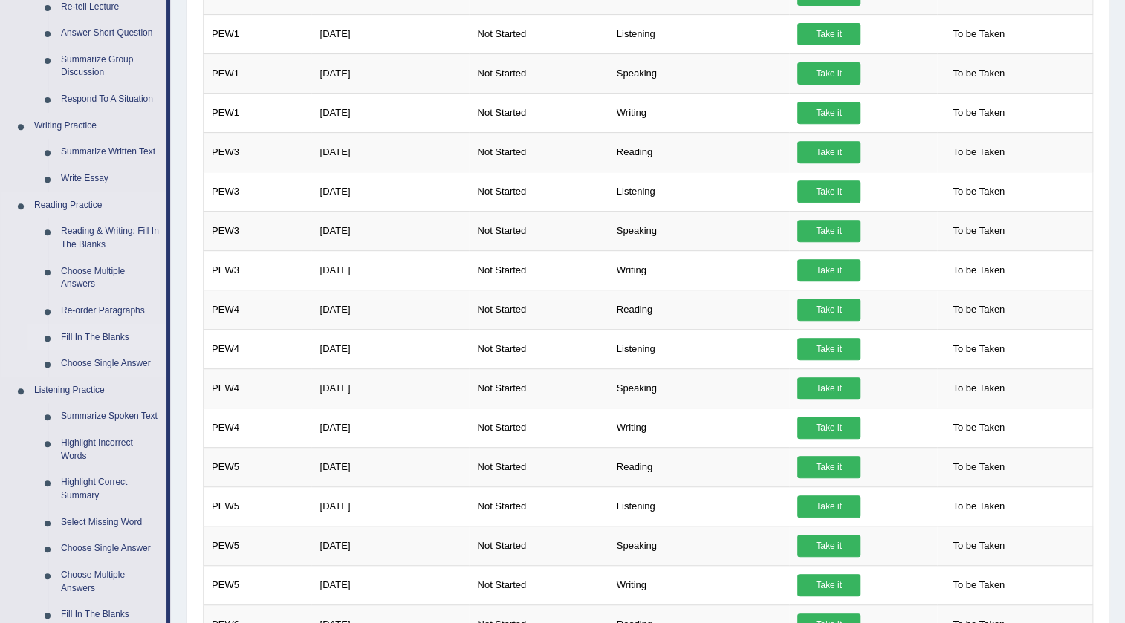
click at [117, 336] on link "Fill In The Blanks" at bounding box center [110, 338] width 112 height 27
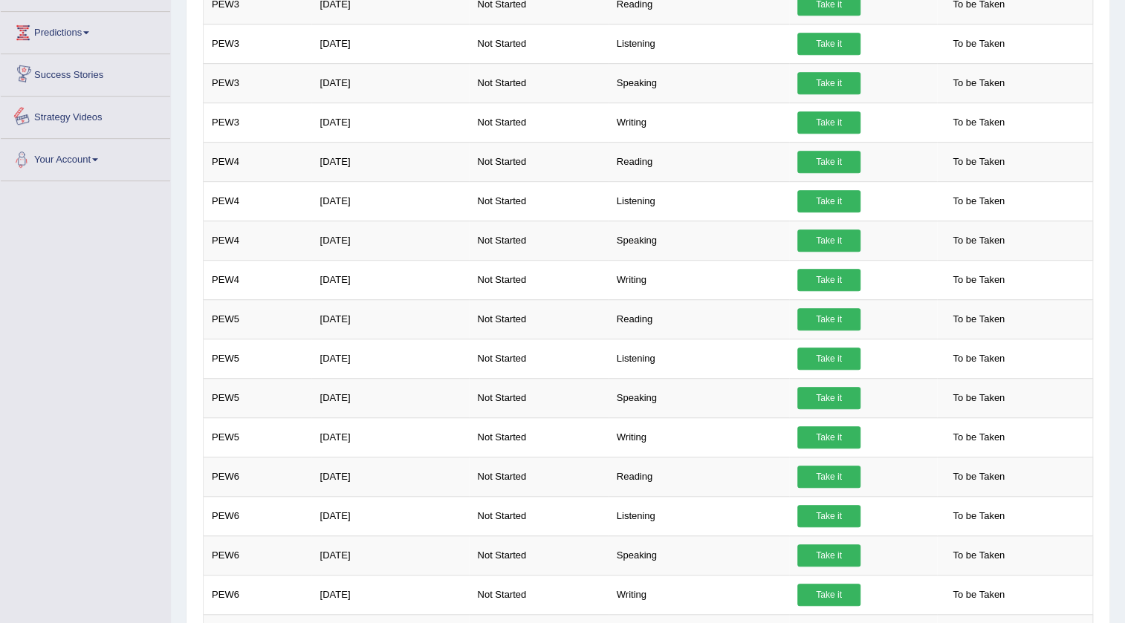
scroll to position [508, 0]
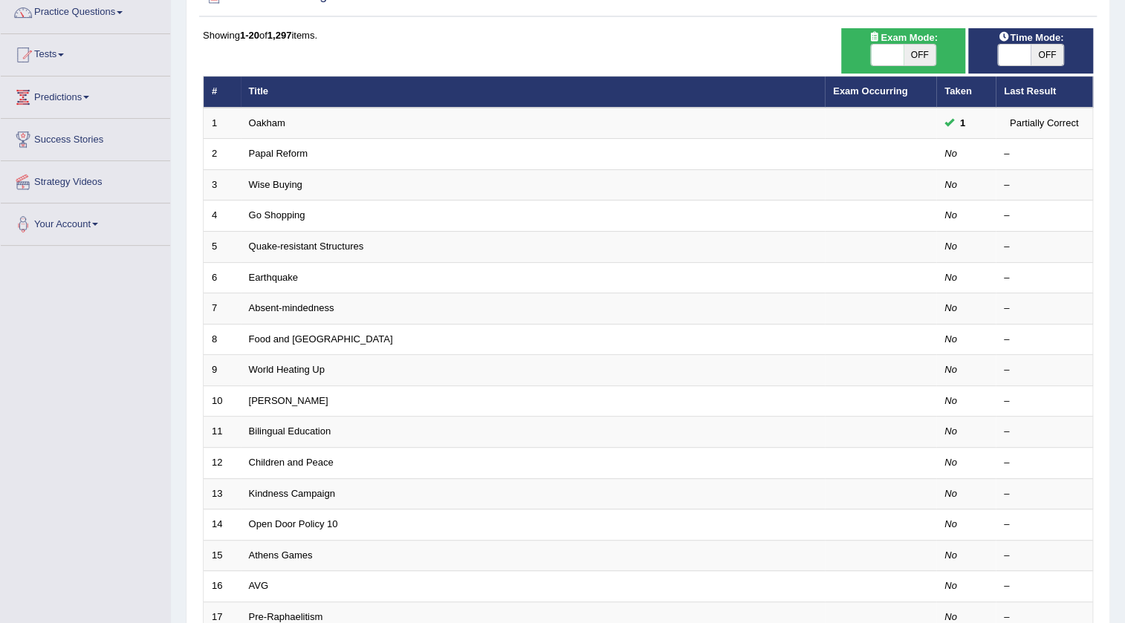
scroll to position [358, 0]
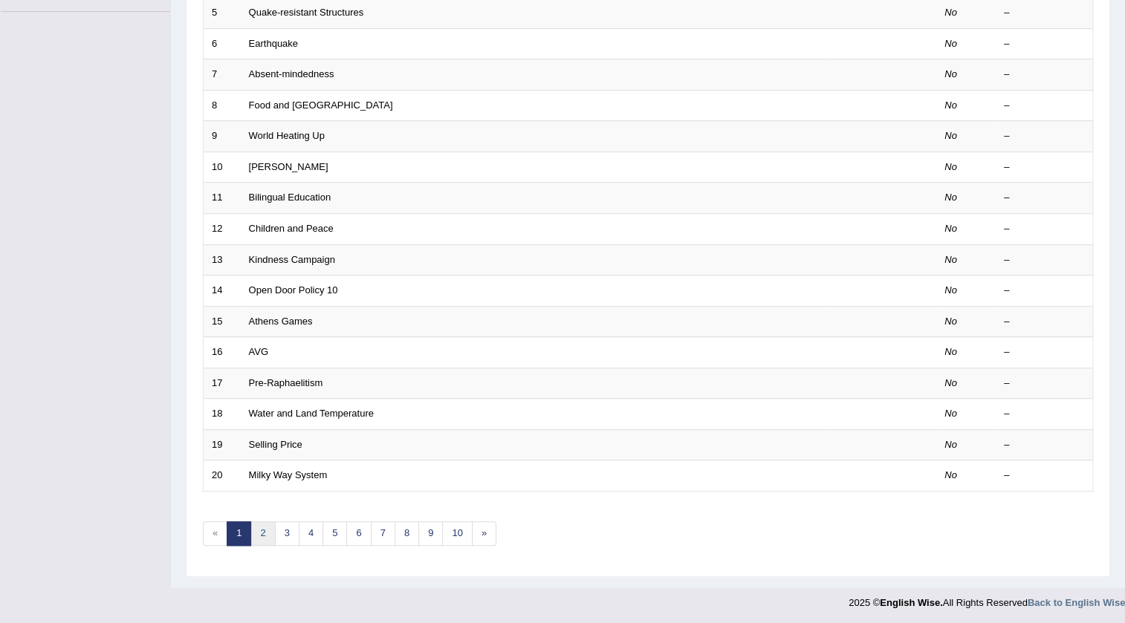
click at [260, 529] on link "2" at bounding box center [262, 533] width 25 height 25
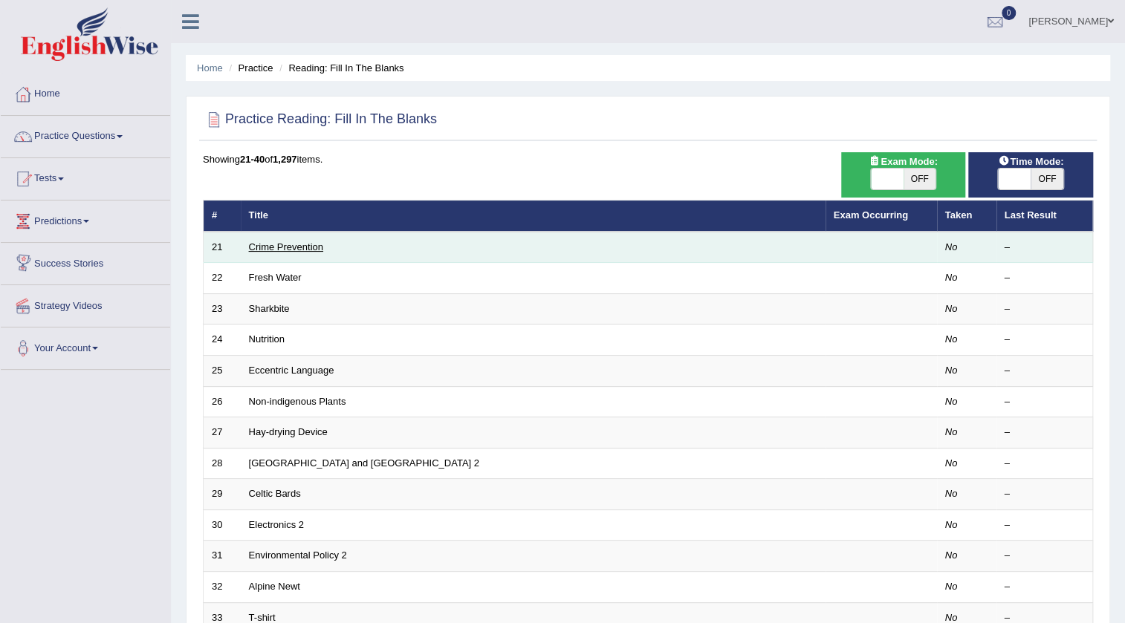
click at [266, 242] on link "Crime Prevention" at bounding box center [286, 246] width 74 height 11
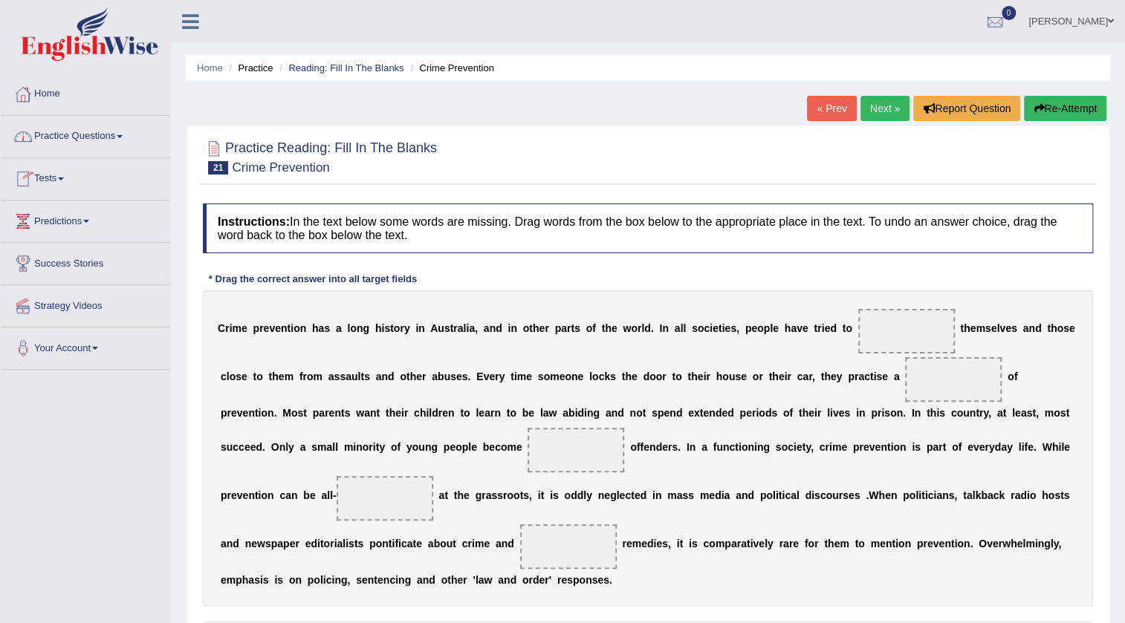
click at [123, 135] on span at bounding box center [120, 136] width 6 height 3
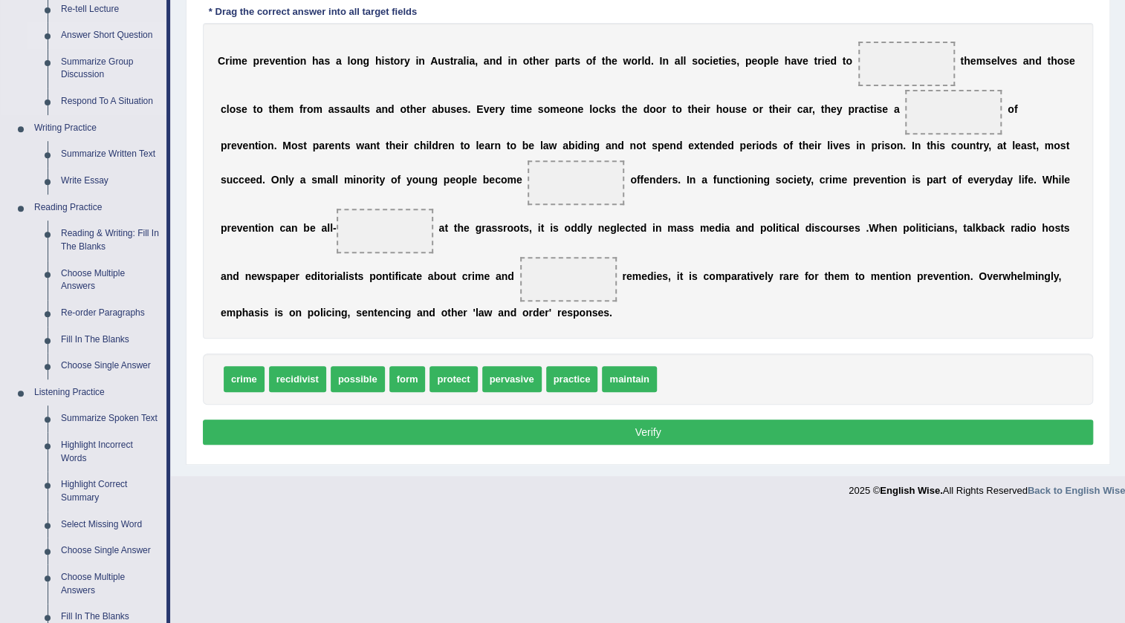
scroll to position [270, 0]
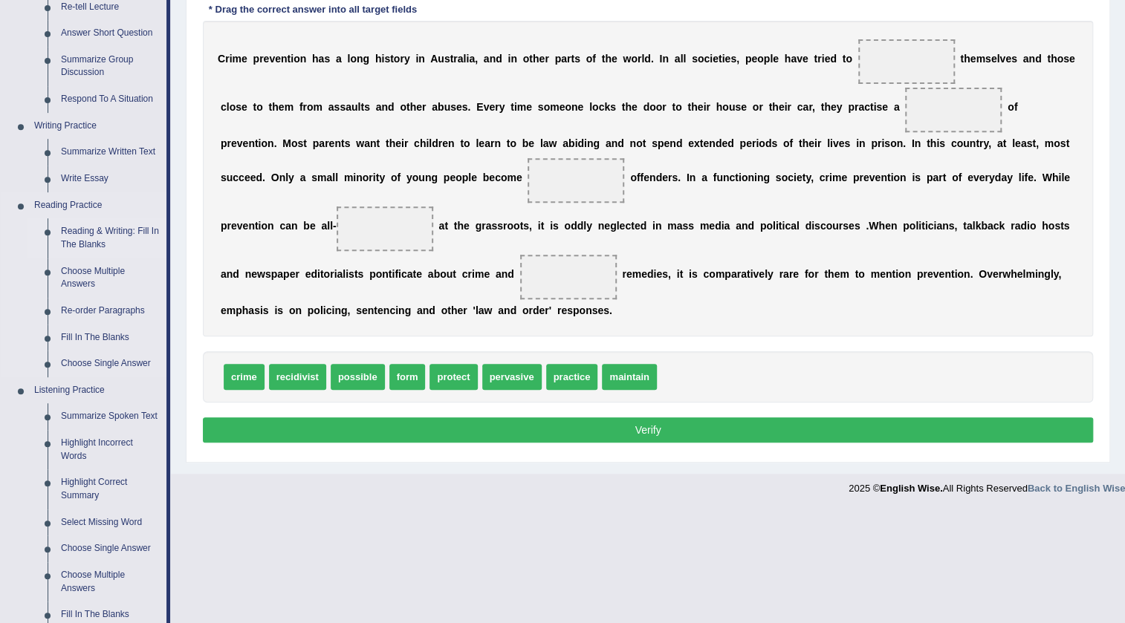
click at [123, 225] on link "Reading & Writing: Fill In The Blanks" at bounding box center [110, 237] width 112 height 39
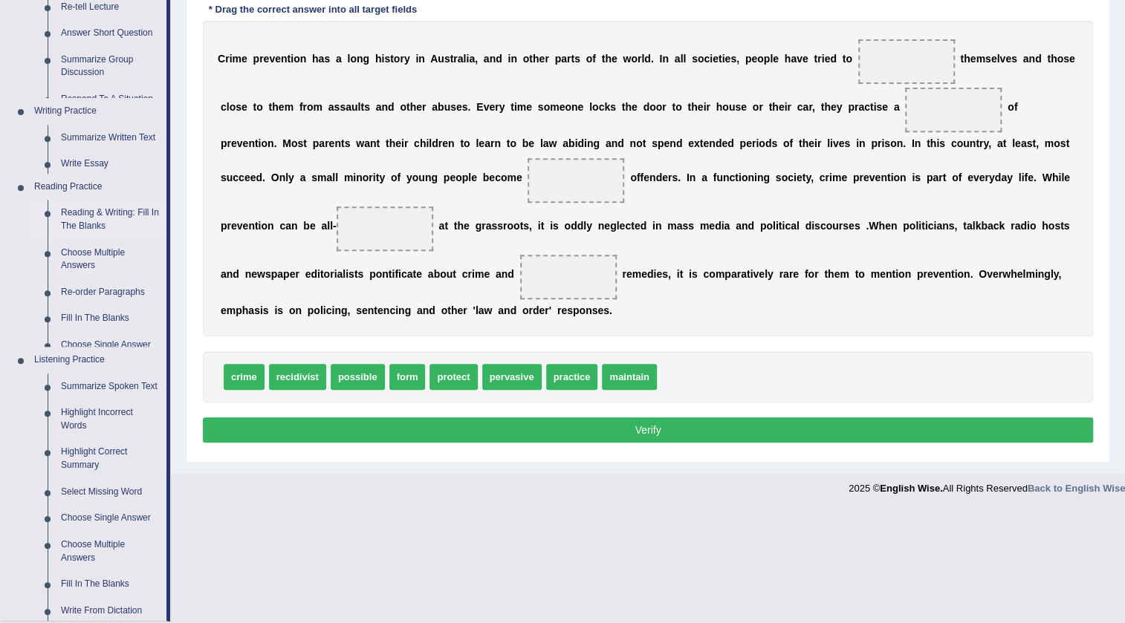
scroll to position [156, 0]
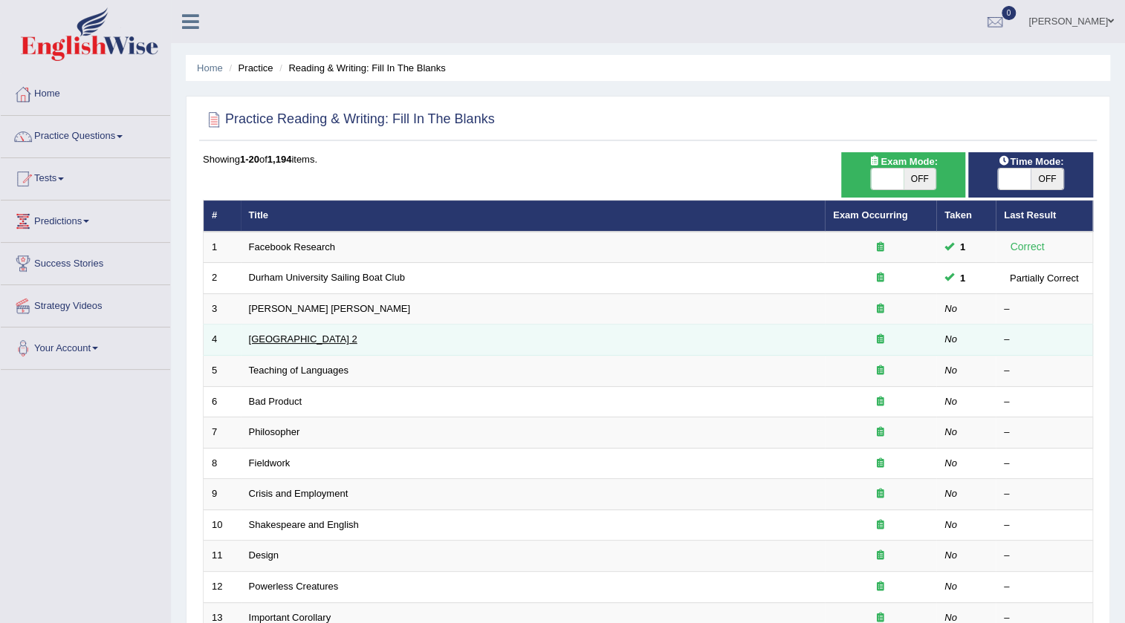
click at [306, 341] on link "[GEOGRAPHIC_DATA] 2" at bounding box center [303, 339] width 108 height 11
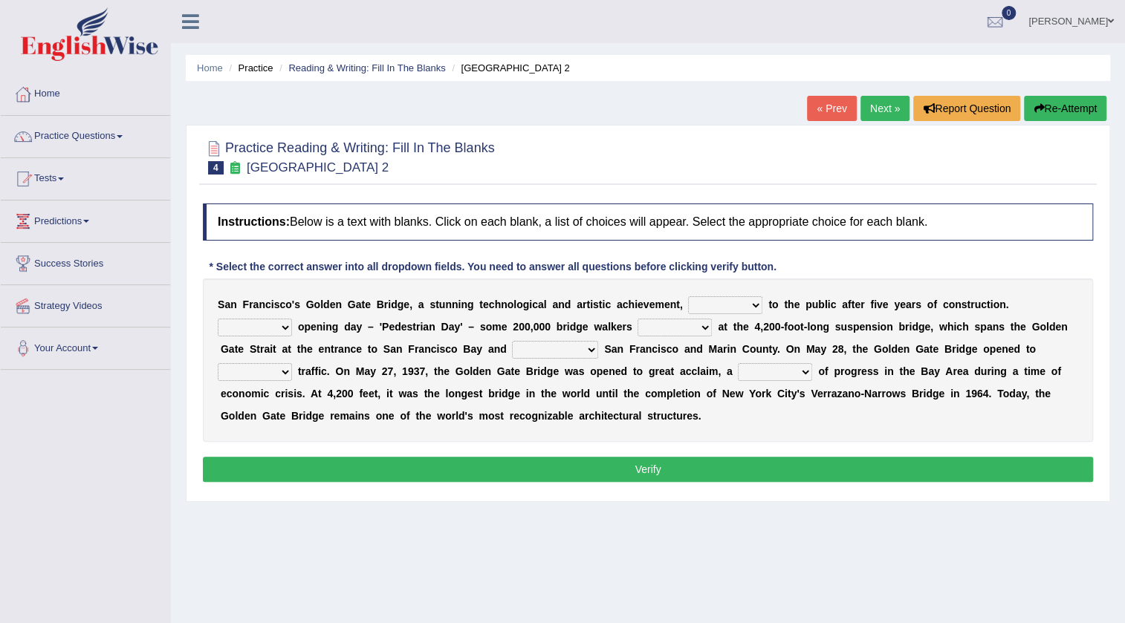
click at [715, 302] on select "opens closes appears equals" at bounding box center [725, 305] width 74 height 18
select select "opens"
click at [688, 296] on select "opens closes appears equals" at bounding box center [725, 305] width 74 height 18
click at [287, 324] on select "On During Since When" at bounding box center [255, 328] width 74 height 18
select select "On"
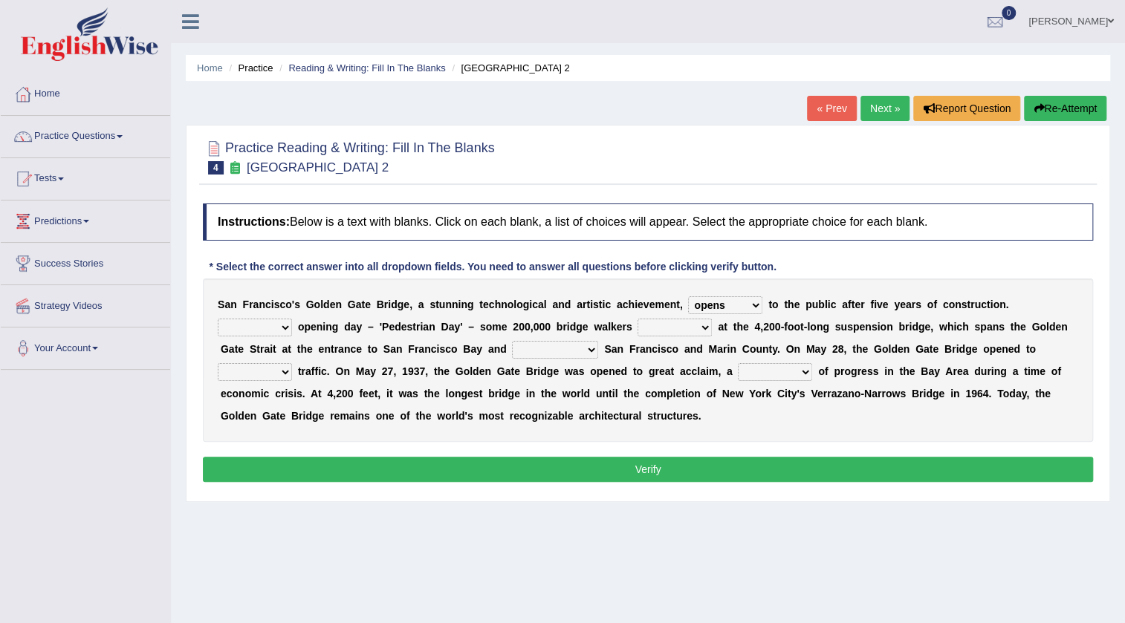
click at [218, 319] on select "On During Since When" at bounding box center [255, 328] width 74 height 18
click at [700, 325] on select "stationed looked marveled laughed" at bounding box center [674, 328] width 74 height 18
select select "looked"
click at [637, 319] on select "stationed looked marveled laughed" at bounding box center [674, 328] width 74 height 18
click at [588, 350] on select "separates connects channels differentiates" at bounding box center [555, 350] width 86 height 18
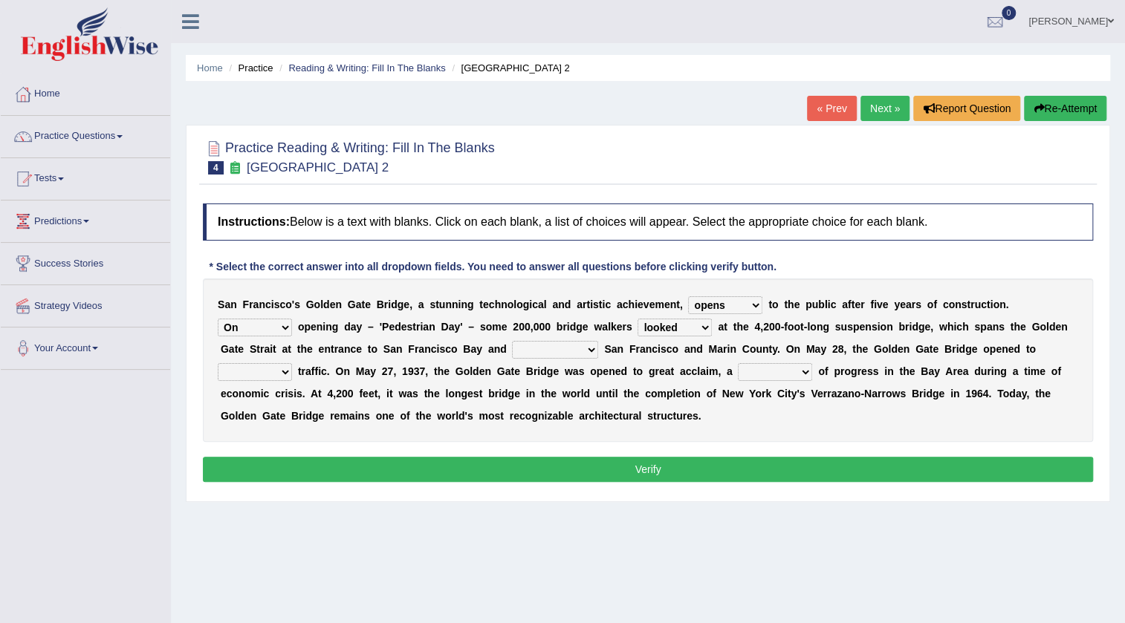
select select "connects"
click at [512, 341] on select "separates connects channels differentiates" at bounding box center [555, 350] width 86 height 18
click at [282, 370] on select "aquatic vehicular airborne watertight" at bounding box center [255, 372] width 74 height 18
select select "vehicular"
click at [218, 363] on select "aquatic vehicular airborne watertight" at bounding box center [255, 372] width 74 height 18
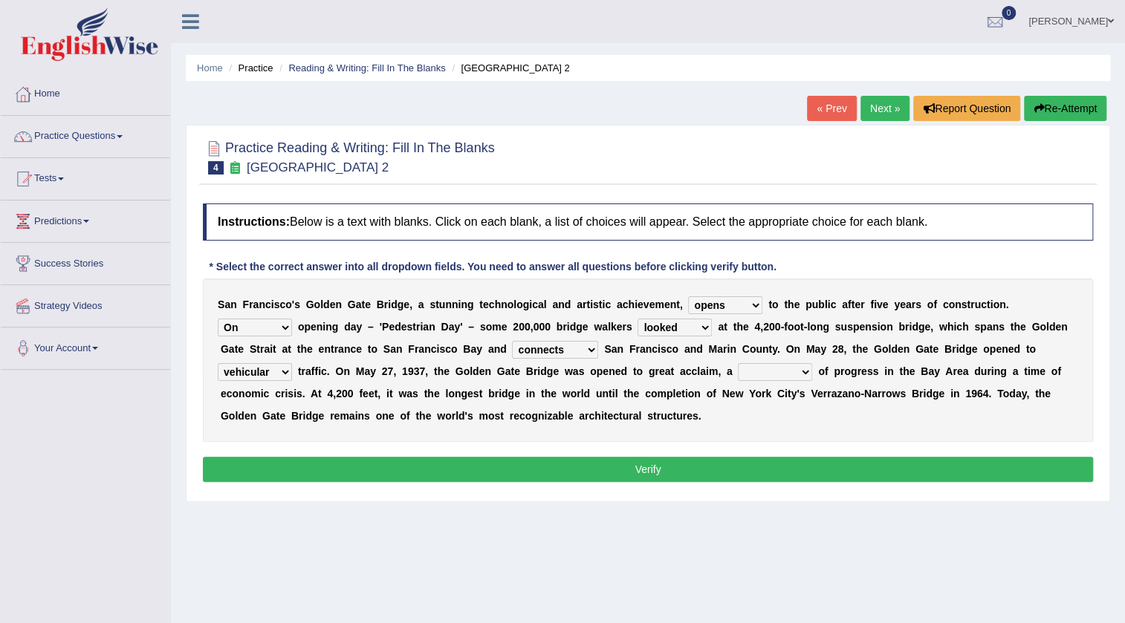
click at [801, 372] on select "denial symbol technique yield" at bounding box center [775, 372] width 74 height 18
click at [738, 363] on select "denial symbol technique yield" at bounding box center [775, 372] width 74 height 18
click at [790, 375] on select "denial symbol technique yield" at bounding box center [775, 372] width 74 height 18
select select "technique"
click at [738, 363] on select "denial symbol technique yield" at bounding box center [775, 372] width 74 height 18
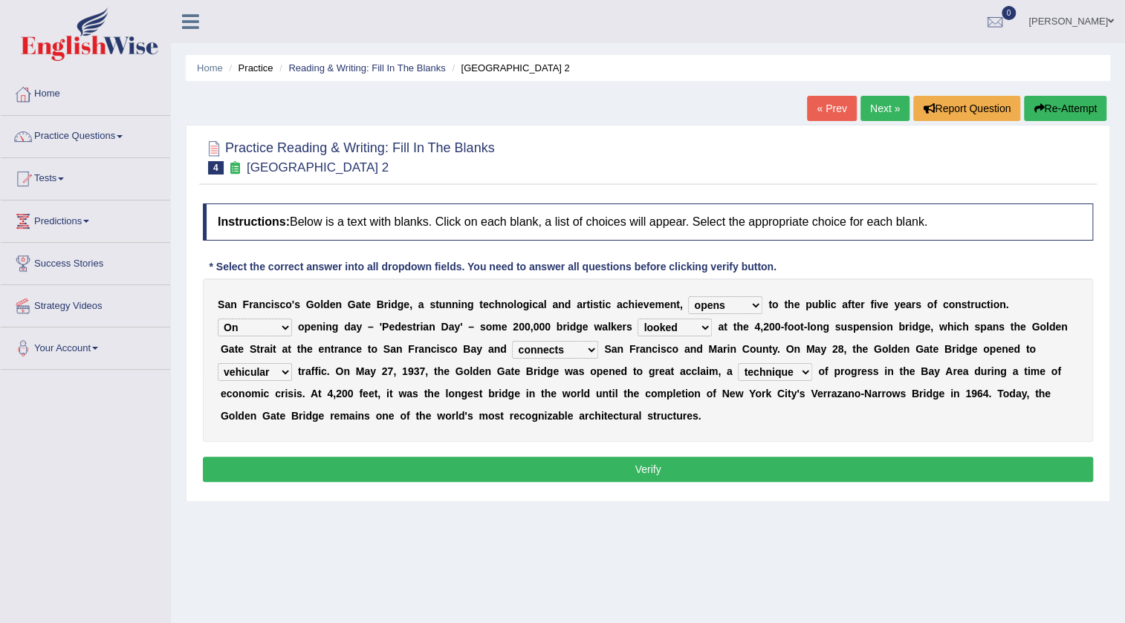
click at [780, 472] on button "Verify" at bounding box center [648, 469] width 890 height 25
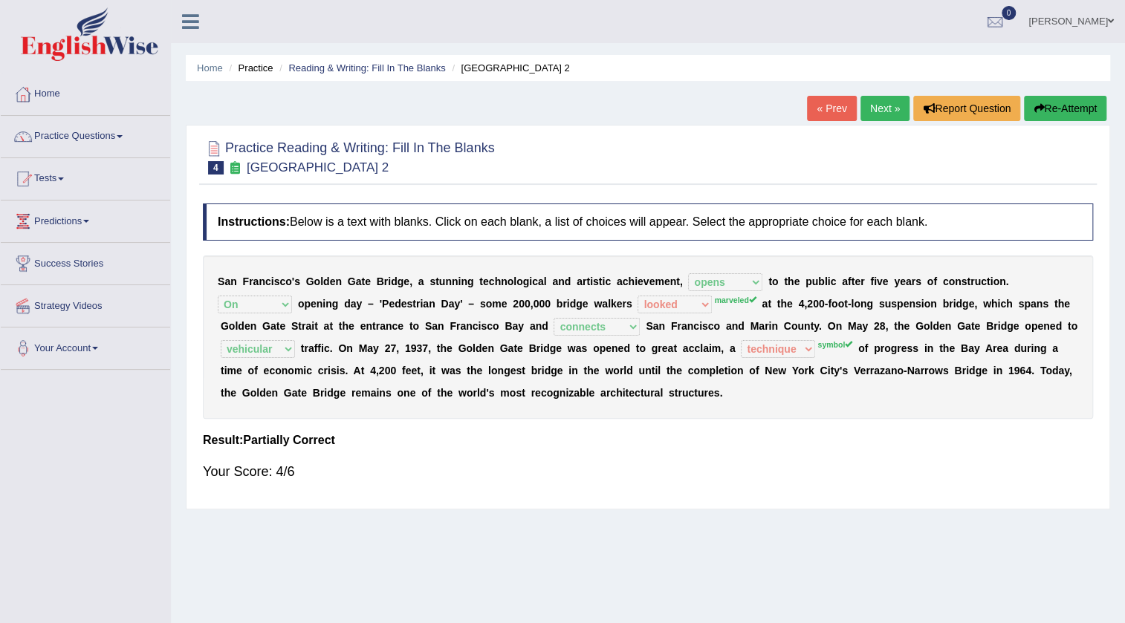
click at [887, 101] on link "Next »" at bounding box center [884, 108] width 49 height 25
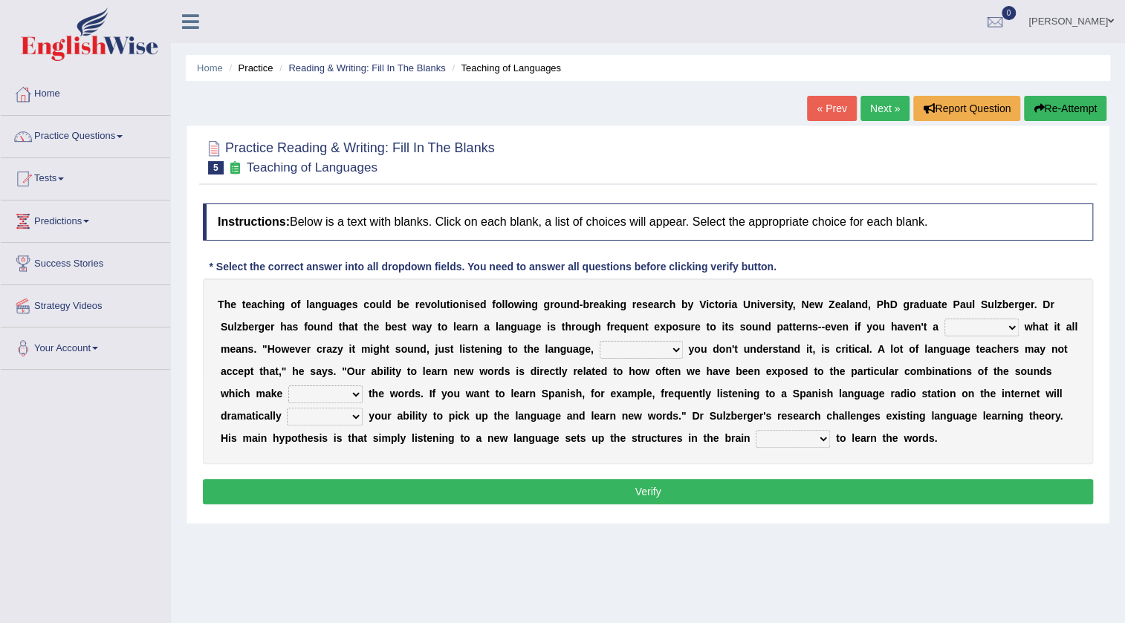
click at [1010, 327] on select "dew claw clue due" at bounding box center [981, 328] width 74 height 18
select select "clue"
click at [944, 319] on select "dew claw clue due" at bounding box center [981, 328] width 74 height 18
click at [672, 348] on select "but also all together even though if so" at bounding box center [640, 350] width 83 height 18
select select "even though"
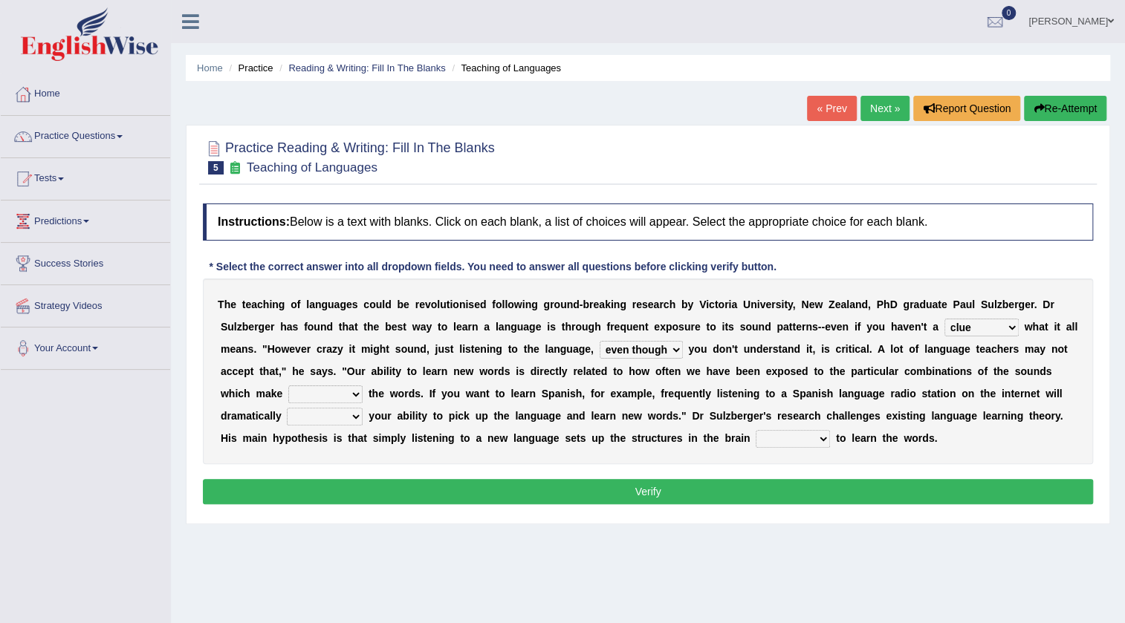
click at [599, 341] on select "but also all together even though if so" at bounding box center [640, 350] width 83 height 18
click at [352, 397] on select "down up of on" at bounding box center [325, 395] width 74 height 18
select select "up"
click at [288, 386] on select "down up of on" at bounding box center [325, 395] width 74 height 18
click at [357, 422] on select "evaluate exaggerate describe boost" at bounding box center [325, 417] width 76 height 18
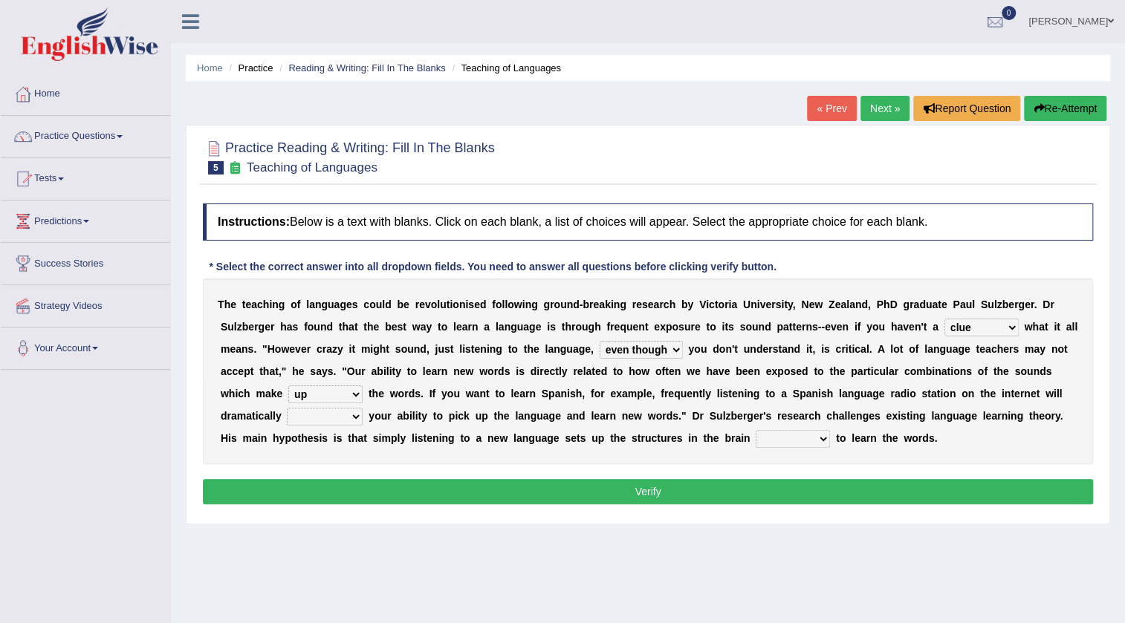
select select "boost"
click at [287, 408] on select "evaluate exaggerate describe boost" at bounding box center [325, 417] width 76 height 18
click at [822, 435] on select "requiring required directed to require" at bounding box center [792, 439] width 74 height 18
select select "required"
click at [755, 430] on select "requiring required directed to require" at bounding box center [792, 439] width 74 height 18
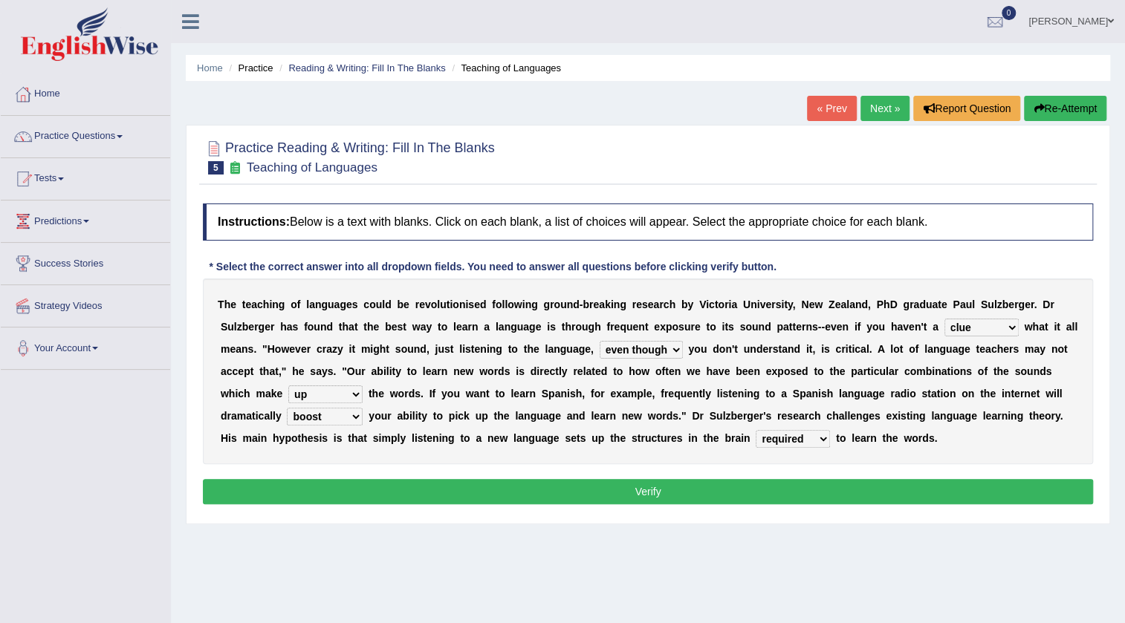
click at [799, 487] on button "Verify" at bounding box center [648, 491] width 890 height 25
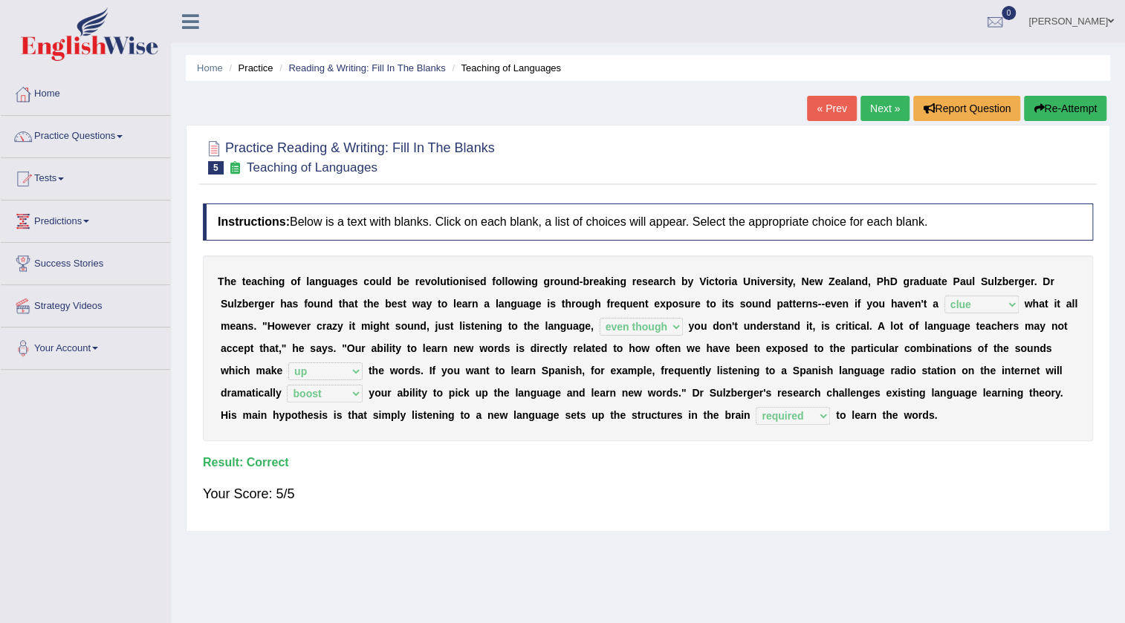
click at [882, 106] on link "Next »" at bounding box center [884, 108] width 49 height 25
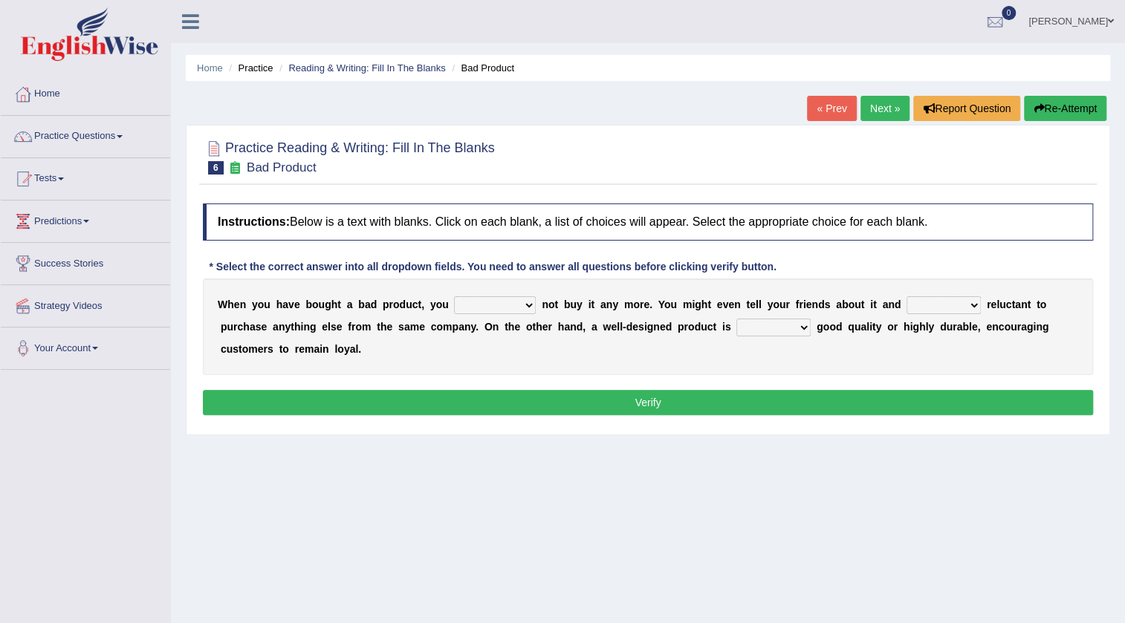
click at [521, 304] on select "would have should have should" at bounding box center [495, 305] width 82 height 18
select select "would"
click at [454, 296] on select "would have should have should" at bounding box center [495, 305] width 82 height 18
click at [962, 302] on select "is are be being" at bounding box center [943, 305] width 74 height 18
select select "be"
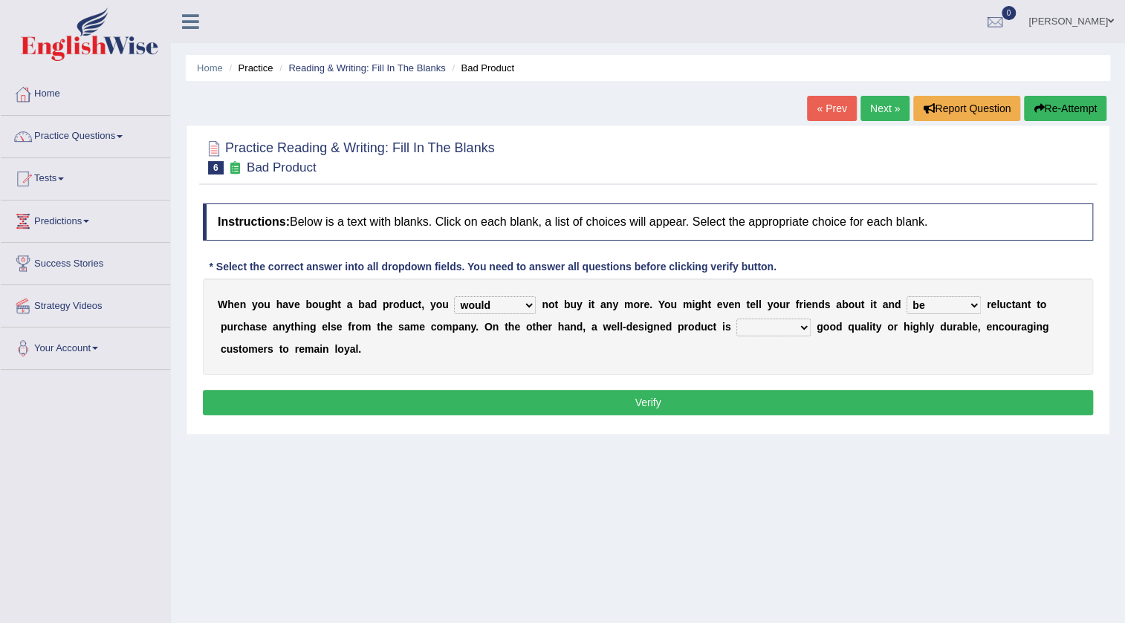
click at [906, 296] on select "is are be being" at bounding box center [943, 305] width 74 height 18
click at [806, 323] on select "both also neither either" at bounding box center [773, 328] width 74 height 18
select select "either"
click at [736, 319] on select "both also neither either" at bounding box center [773, 328] width 74 height 18
click at [773, 397] on button "Verify" at bounding box center [648, 402] width 890 height 25
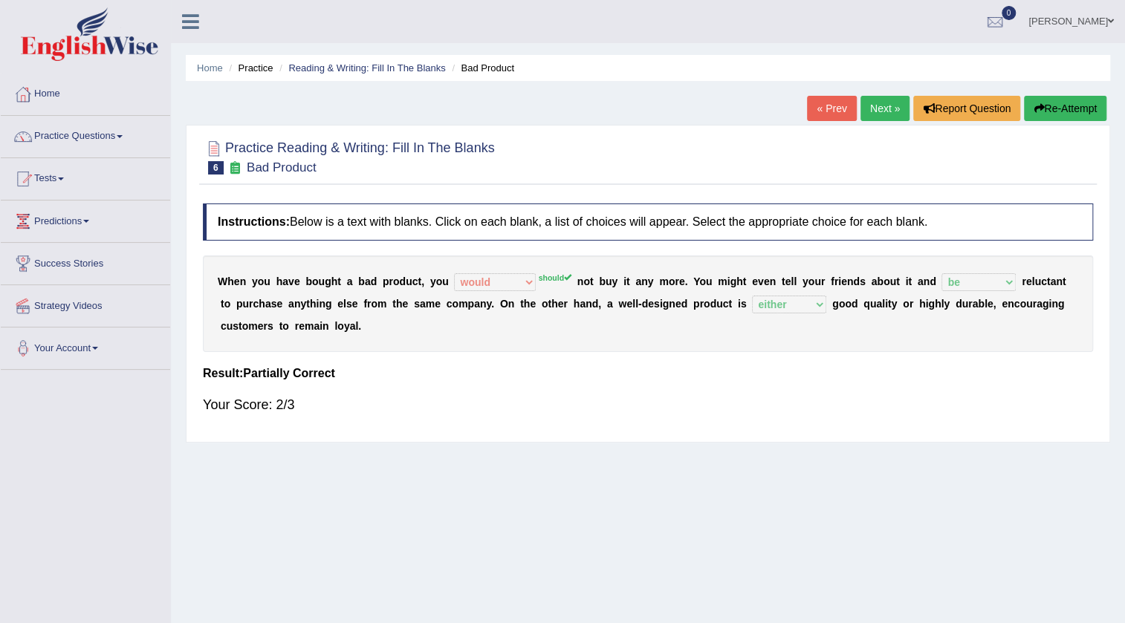
click at [870, 106] on link "Next »" at bounding box center [884, 108] width 49 height 25
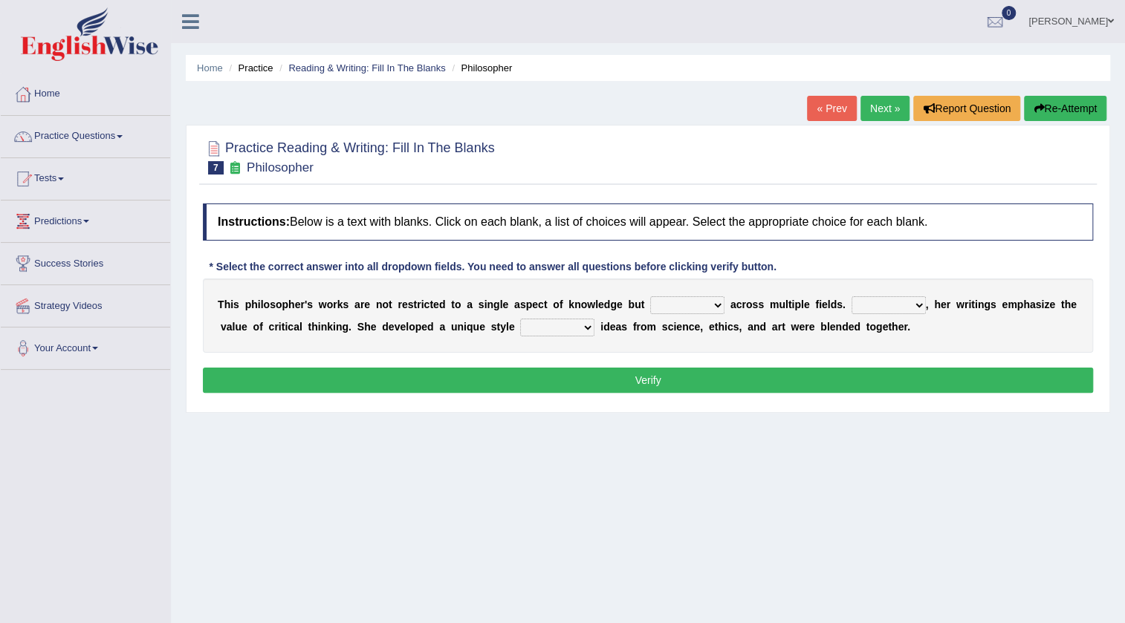
click at [711, 308] on select "constrain contain assemble extend" at bounding box center [687, 305] width 74 height 18
select select "contain"
click at [650, 296] on select "constrain contain assemble extend" at bounding box center [687, 305] width 74 height 18
click at [914, 303] on select "Rather So Moreover Likely" at bounding box center [888, 305] width 74 height 18
select select "Moreover"
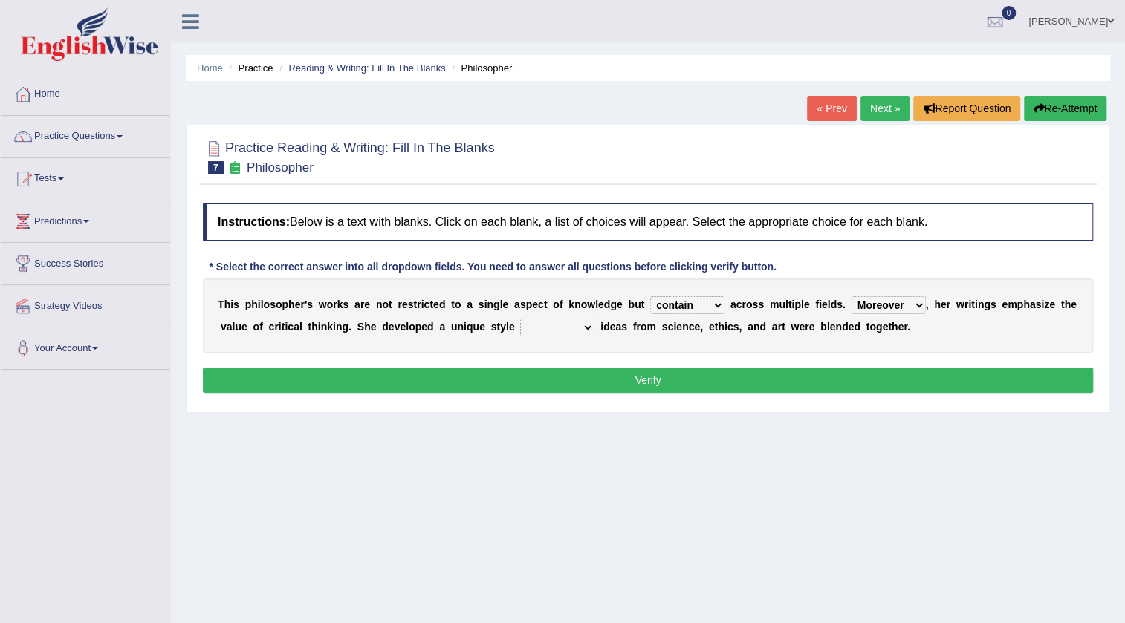
click at [851, 296] on select "Rather So Moreover Likely" at bounding box center [888, 305] width 74 height 18
click at [588, 323] on select "in that that which in which" at bounding box center [557, 328] width 74 height 18
select select "in which"
click at [520, 319] on select "in that that which in which" at bounding box center [557, 328] width 74 height 18
click at [898, 305] on select "Rather So Moreover Likely" at bounding box center [888, 305] width 74 height 18
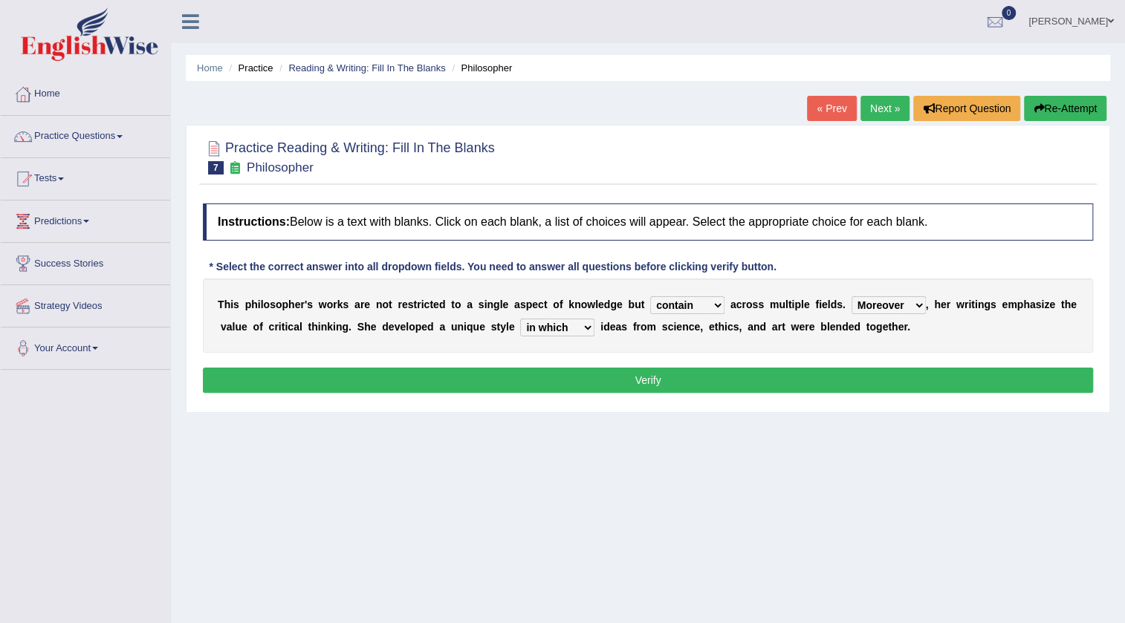
click at [770, 344] on div "T h i s p h i l o s o p h e r ' s w o r k s a r e n o t r e s t r i c t e d t o…" at bounding box center [648, 316] width 890 height 74
click at [801, 368] on button "Verify" at bounding box center [648, 380] width 890 height 25
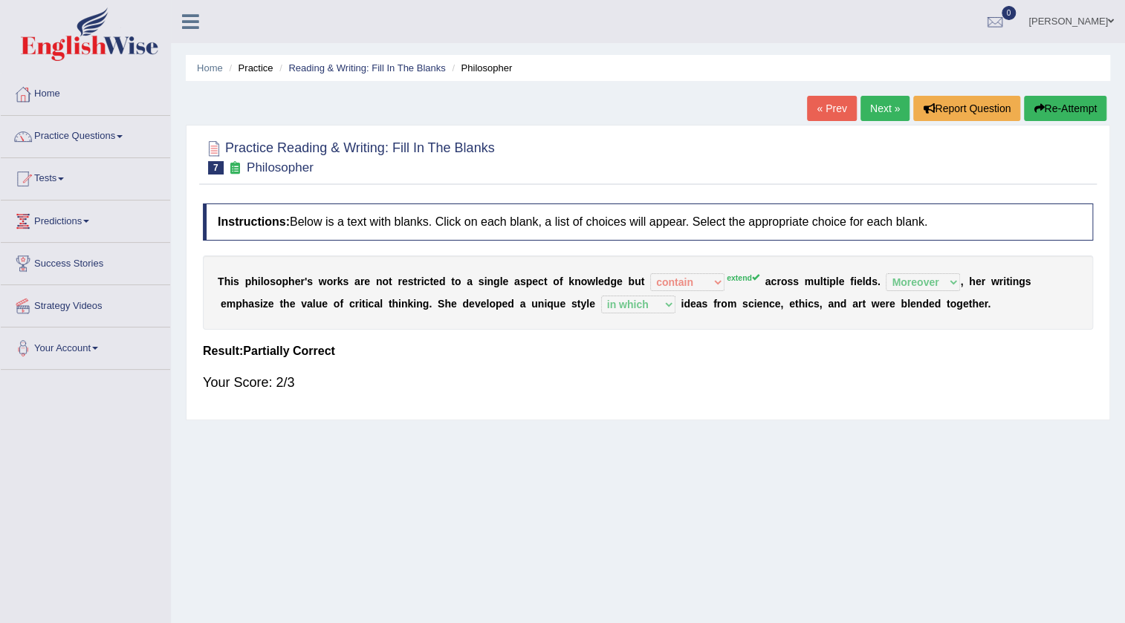
click at [634, 279] on b "u" at bounding box center [637, 282] width 7 height 12
click at [711, 279] on div "T h i s p h i l o s o p h e r ' s w o r k s a r e n o t r e s t r i c t e d t o…" at bounding box center [648, 293] width 890 height 74
drag, startPoint x: 634, startPoint y: 279, endPoint x: 588, endPoint y: 290, distance: 48.1
click at [588, 290] on div "T h i s p h i l o s o p h e r ' s w o r k s a r e n o t r e s t r i c t e d t o…" at bounding box center [648, 293] width 890 height 74
drag, startPoint x: 599, startPoint y: 282, endPoint x: 406, endPoint y: 266, distance: 193.1
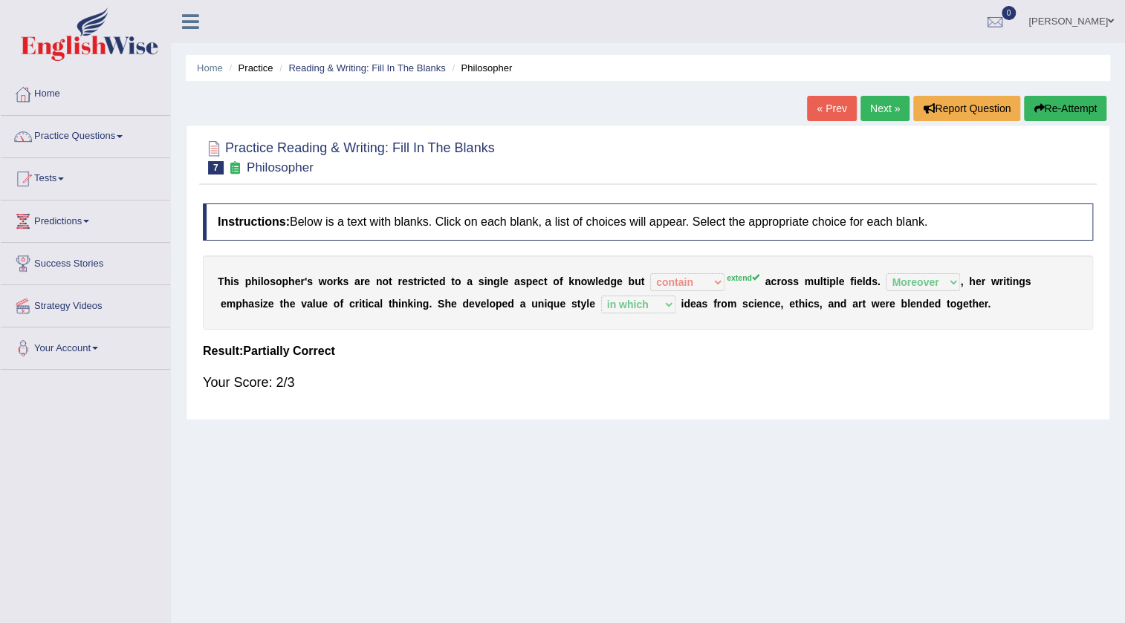
click at [461, 274] on div "T h i s p h i l o s o p h e r ' s w o r k s a r e n o t r e s t r i c t e d t o…" at bounding box center [648, 293] width 890 height 74
drag, startPoint x: 386, startPoint y: 263, endPoint x: 475, endPoint y: 277, distance: 90.3
click at [475, 277] on div "T h i s p h i l o s o p h e r ' s w o r k s a r e n o t r e s t r i c t e d t o…" at bounding box center [648, 293] width 890 height 74
drag, startPoint x: 432, startPoint y: 285, endPoint x: 576, endPoint y: 318, distance: 147.8
click at [571, 318] on div "T h i s p h i l o s o p h e r ' s w o r k s a r e n o t r e s t r i c t e d t o…" at bounding box center [648, 293] width 890 height 74
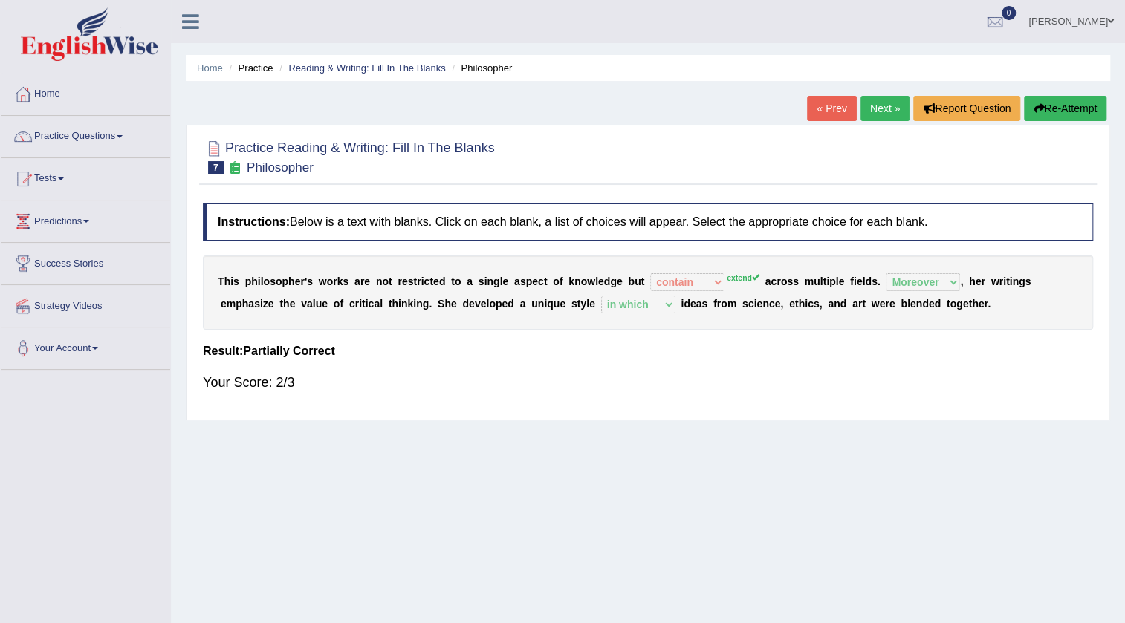
drag, startPoint x: 557, startPoint y: 309, endPoint x: 656, endPoint y: 322, distance: 99.7
click at [656, 322] on div "T h i s p h i l o s o p h e r ' s w o r k s a r e n o t r e s t r i c t e d t o…" at bounding box center [648, 293] width 890 height 74
click at [729, 296] on div "T h i s p h i l o s o p h e r ' s w o r k s a r e n o t r e s t r i c t e d t o…" at bounding box center [648, 293] width 890 height 74
drag, startPoint x: 1035, startPoint y: 315, endPoint x: 348, endPoint y: 282, distance: 687.9
click at [372, 285] on div "T h i s p h i l o s o p h e r ' s w o r k s a r e n o t r e s t r i c t e d t o…" at bounding box center [648, 293] width 890 height 74
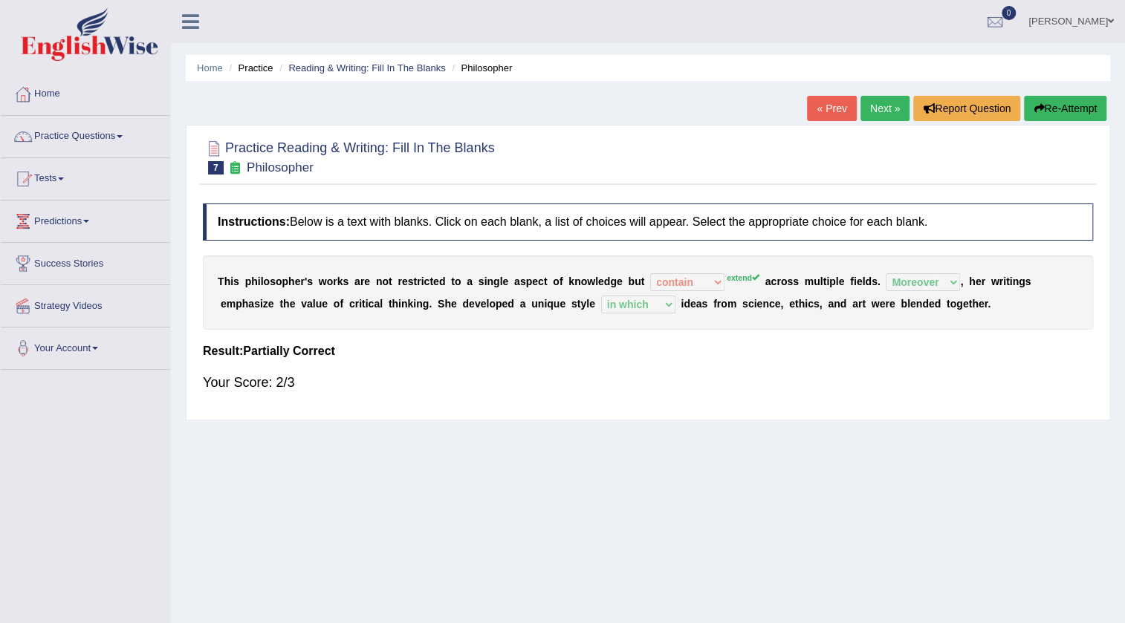
drag, startPoint x: 1028, startPoint y: 305, endPoint x: 228, endPoint y: 255, distance: 801.7
click at [228, 256] on div "T h i s p h i l o s o p h e r ' s w o r k s a r e n o t r e s t r i c t e d t o…" at bounding box center [648, 293] width 890 height 74
drag, startPoint x: 201, startPoint y: 276, endPoint x: 1039, endPoint y: 324, distance: 839.3
click at [1039, 324] on div "Instructions: Below is a text with blanks. Click on each blank, a list of choic…" at bounding box center [647, 304] width 897 height 216
drag, startPoint x: 1041, startPoint y: 302, endPoint x: 429, endPoint y: 264, distance: 613.2
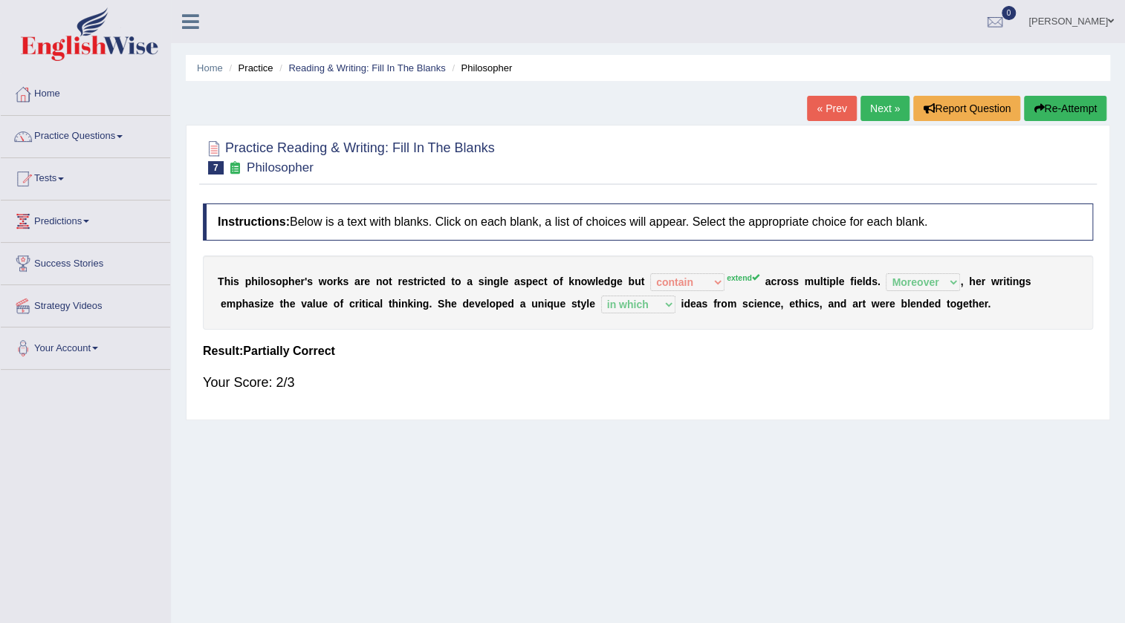
click at [431, 264] on div "T h i s p h i l o s o p h e r ' s w o r k s a r e n o t r e s t r i c t e d t o…" at bounding box center [648, 293] width 890 height 74
click at [881, 111] on link "Next »" at bounding box center [884, 108] width 49 height 25
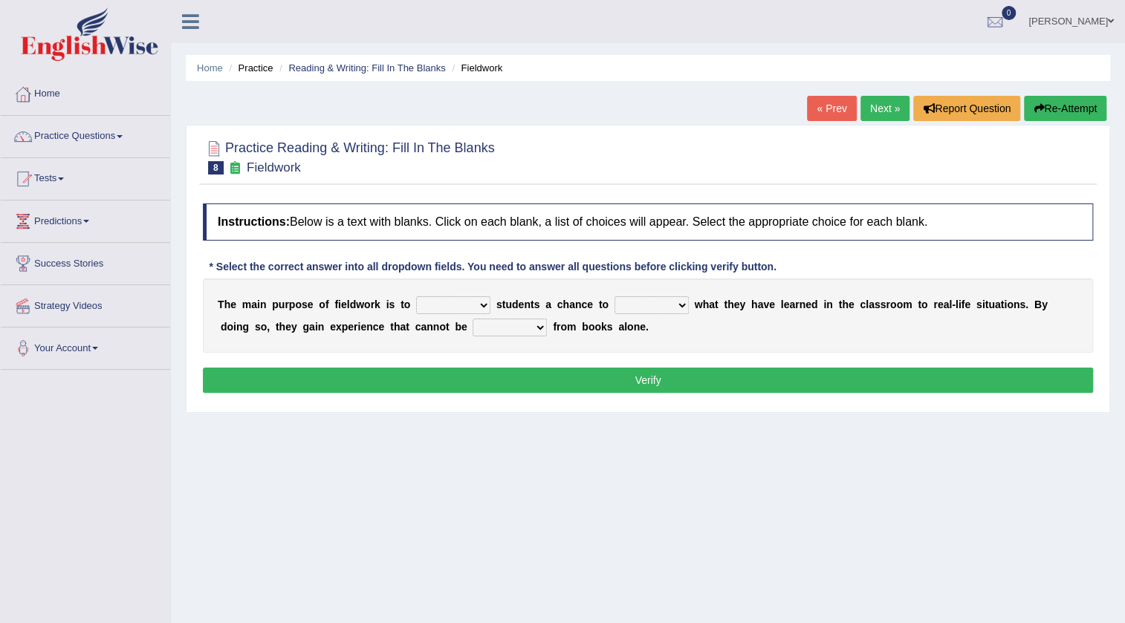
click at [480, 307] on select "resemble stow rave offer" at bounding box center [453, 305] width 74 height 18
select select "offer"
click at [416, 296] on select "resemble stow rave offer" at bounding box center [453, 305] width 74 height 18
click at [678, 307] on select "compare align apply dismount" at bounding box center [651, 305] width 74 height 18
select select "apply"
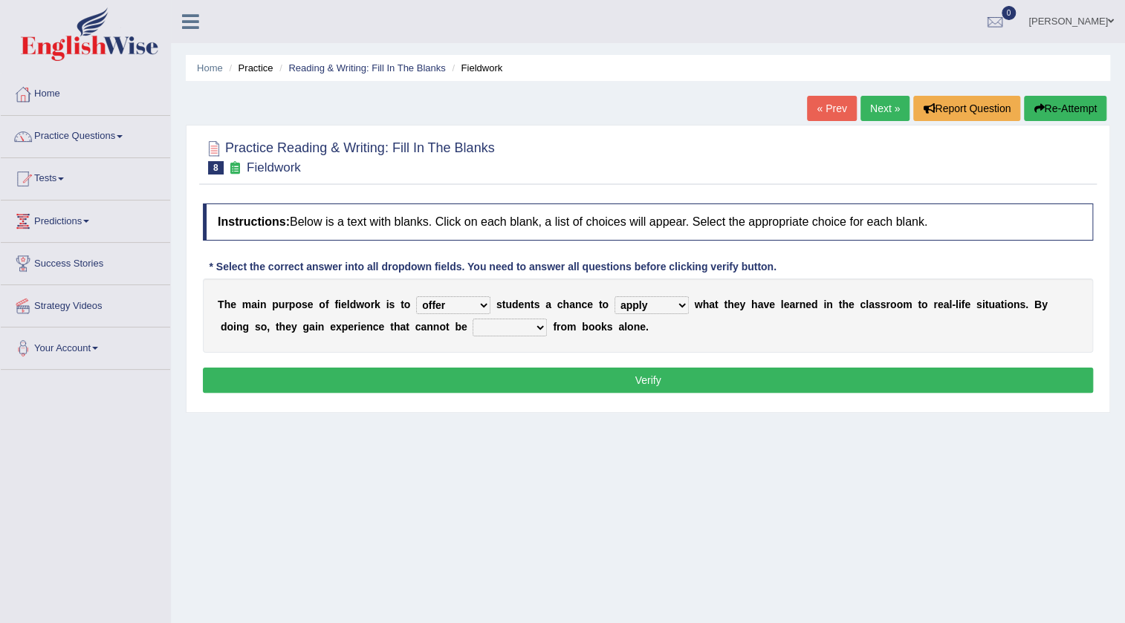
click at [614, 296] on select "compare align apply dismount" at bounding box center [651, 305] width 74 height 18
click at [540, 330] on select "originated prepared obtained touted" at bounding box center [509, 328] width 74 height 18
select select "obtained"
click at [472, 319] on select "originated prepared obtained touted" at bounding box center [509, 328] width 74 height 18
click at [533, 381] on button "Verify" at bounding box center [648, 380] width 890 height 25
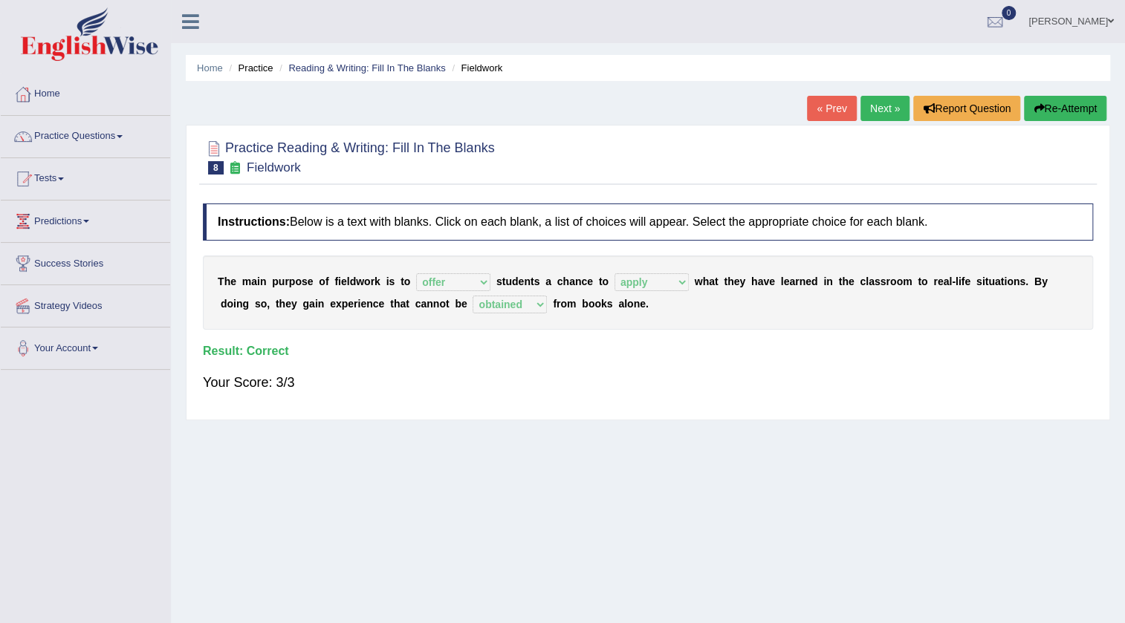
click at [1066, 13] on link "[PERSON_NAME]" at bounding box center [1071, 19] width 108 height 39
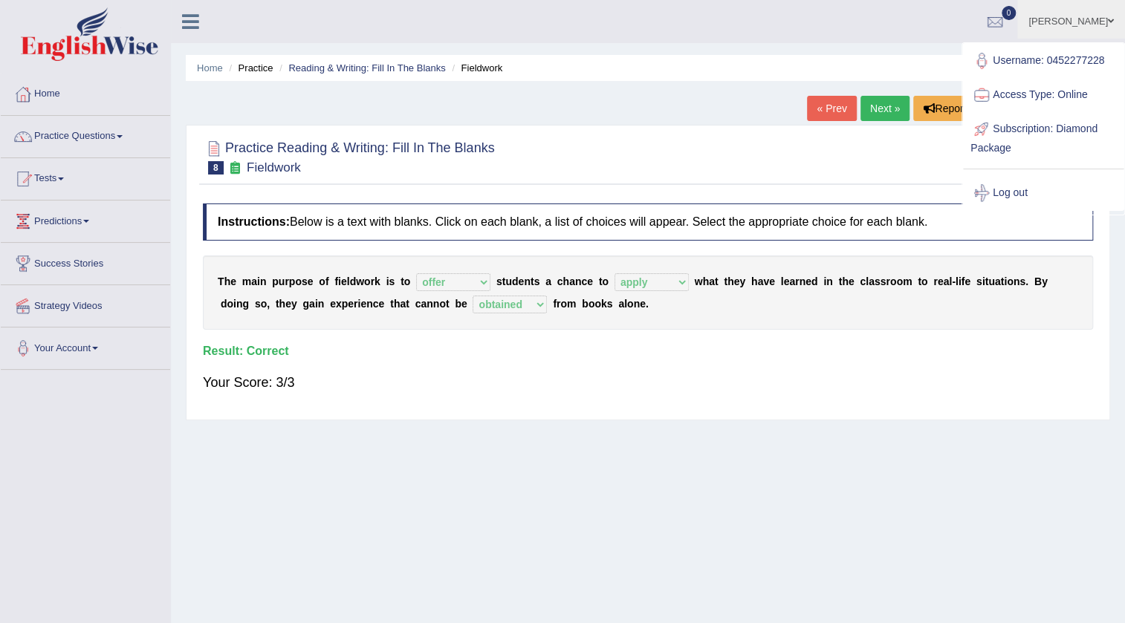
click at [906, 63] on ul "Home Practice Reading & Writing: Fill In The Blanks Fieldwork" at bounding box center [648, 68] width 924 height 26
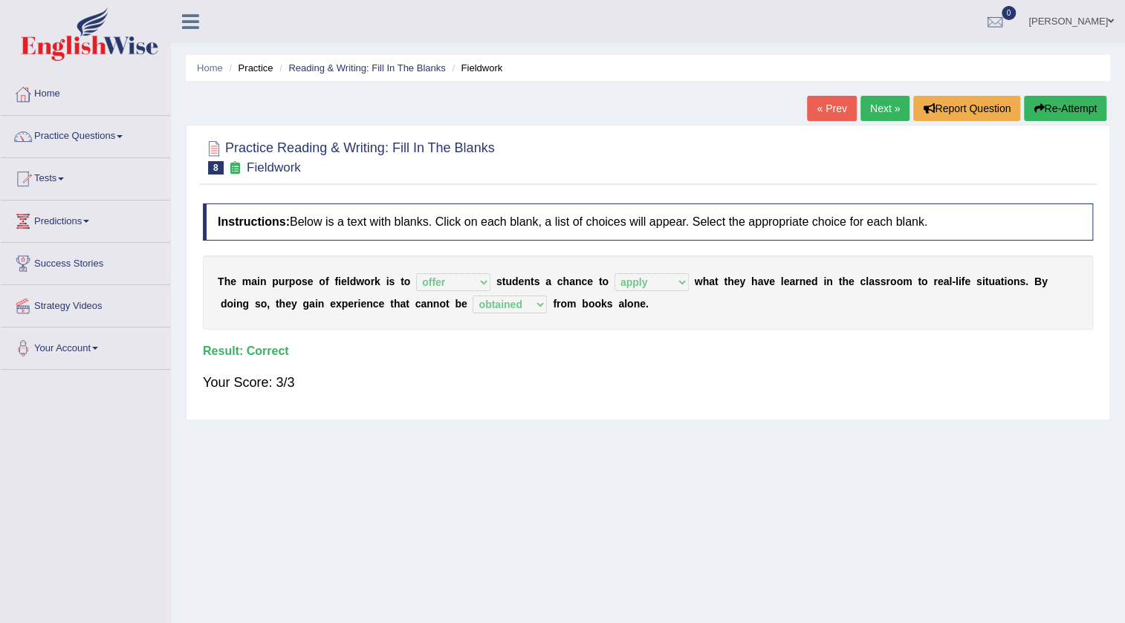
click at [1082, 29] on link "[PERSON_NAME]" at bounding box center [1071, 19] width 108 height 39
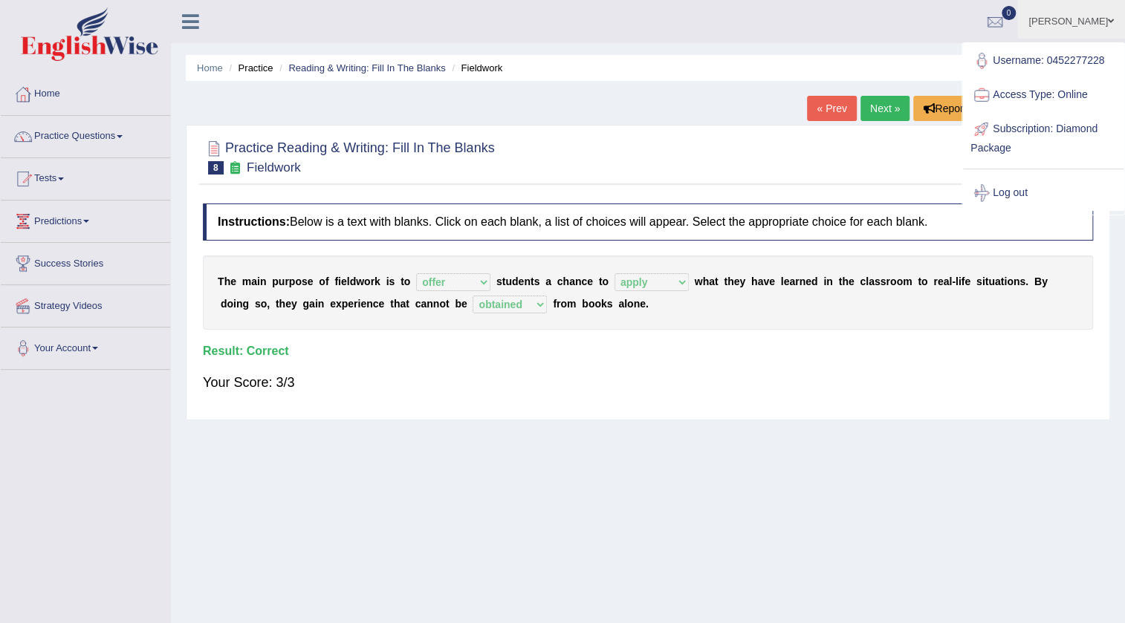
click at [1082, 28] on link "[PERSON_NAME]" at bounding box center [1071, 19] width 108 height 39
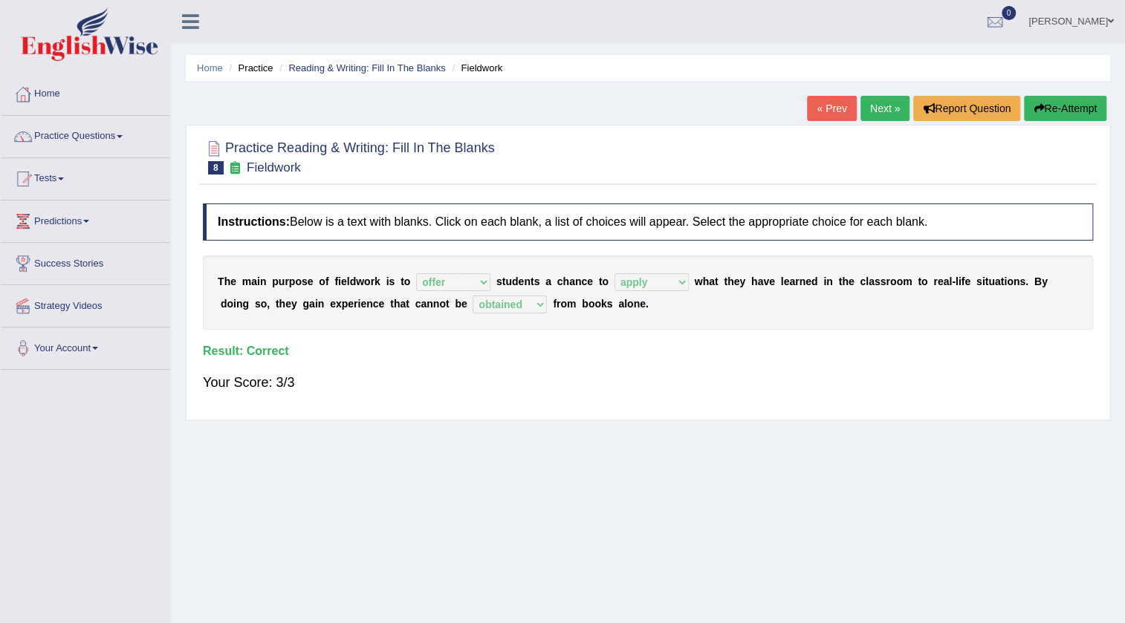
click at [878, 110] on link "Next »" at bounding box center [884, 108] width 49 height 25
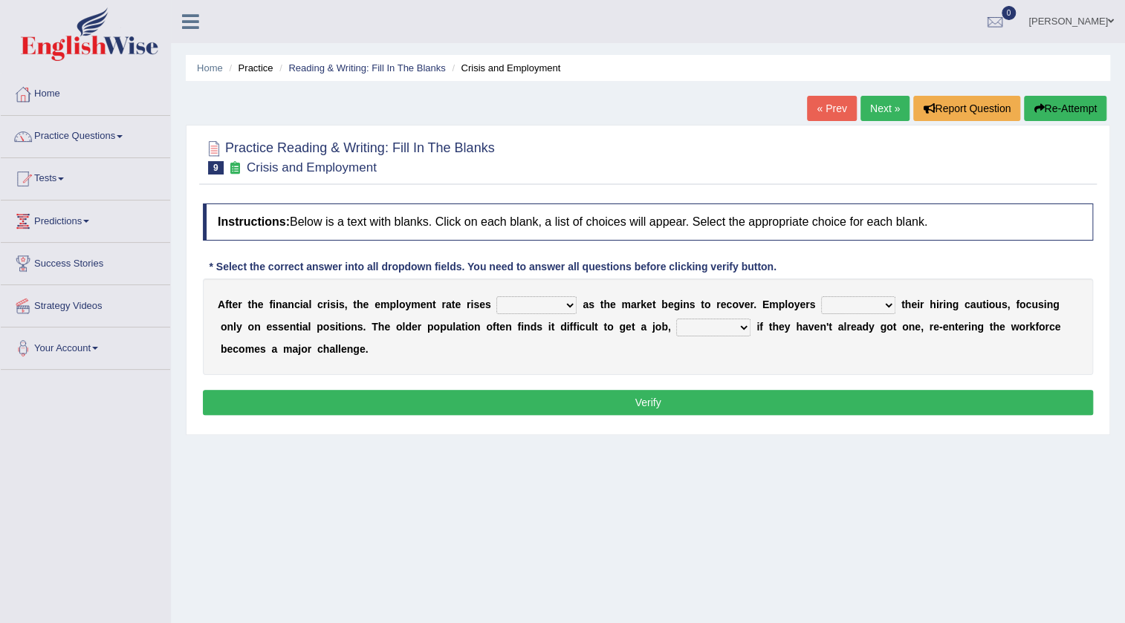
click at [570, 304] on select "normally conversely strenuously sharply" at bounding box center [536, 305] width 80 height 18
select select "sharply"
click at [496, 296] on select "normally conversely strenuously sharply" at bounding box center [536, 305] width 80 height 18
click at [883, 305] on select "keeping kept keep are kept" at bounding box center [858, 305] width 74 height 18
select select "kept"
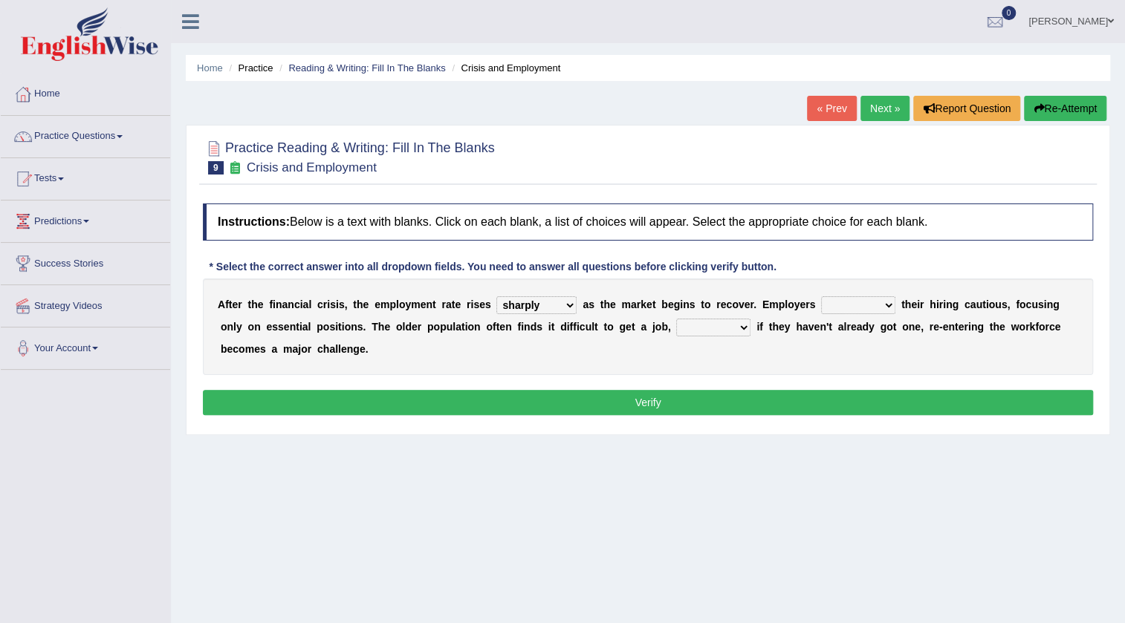
click at [821, 296] on select "keeping kept keep are kept" at bounding box center [858, 305] width 74 height 18
click at [742, 323] on select "although while then because" at bounding box center [713, 328] width 74 height 18
select select "while"
click at [676, 319] on select "although while then because" at bounding box center [713, 328] width 74 height 18
click at [694, 401] on button "Verify" at bounding box center [648, 402] width 890 height 25
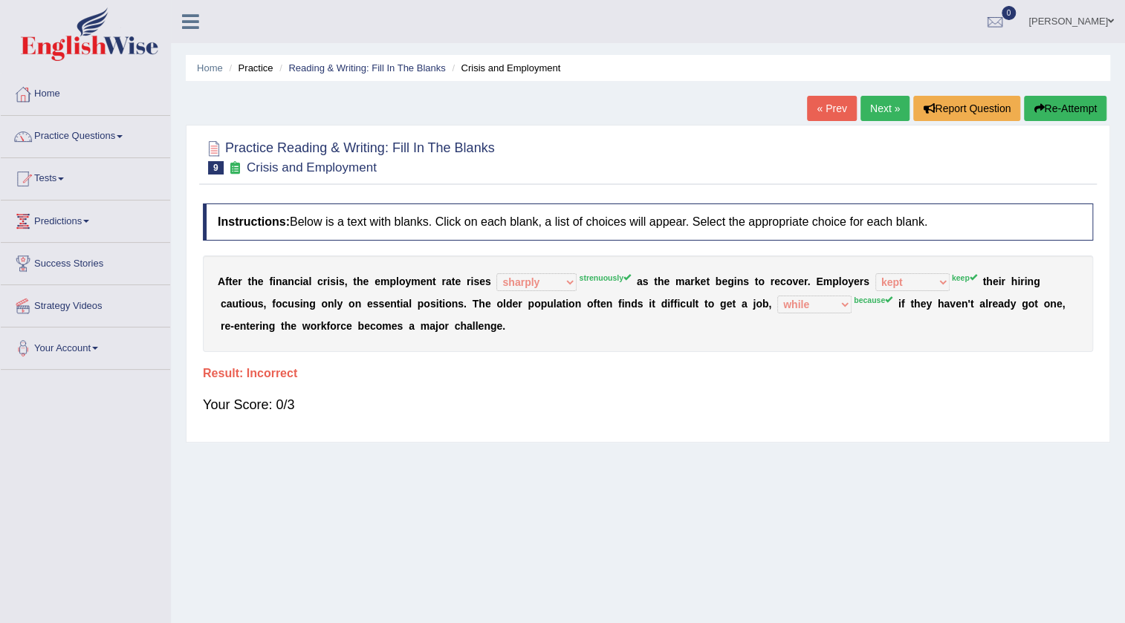
drag, startPoint x: 577, startPoint y: 273, endPoint x: 621, endPoint y: 280, distance: 44.3
click at [621, 280] on div "A f t e r t h e f i n a n c i a l c r i s i s , t h e e m p l o y m e n t r a t…" at bounding box center [648, 304] width 890 height 97
drag, startPoint x: 621, startPoint y: 280, endPoint x: 588, endPoint y: 284, distance: 33.6
click at [588, 284] on div "A f t e r t h e f i n a n c i a l c r i s i s , t h e e m p l o y m e n t r a t…" at bounding box center [648, 304] width 890 height 97
click at [888, 111] on link "Next »" at bounding box center [884, 108] width 49 height 25
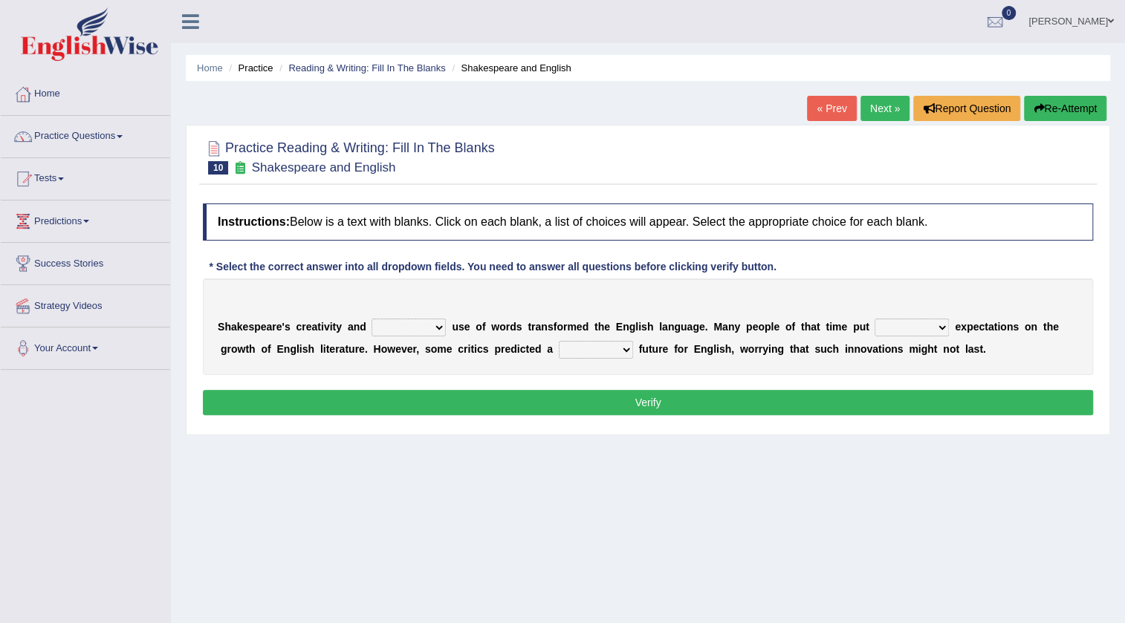
click at [437, 328] on select "idealized intensive fancied inventive" at bounding box center [408, 328] width 74 height 18
click at [319, 537] on div "Home Practice Reading & Writing: Fill In The Blanks Shakespeare and English « P…" at bounding box center [648, 371] width 954 height 743
click at [441, 325] on select "idealized intensive fancied inventive" at bounding box center [408, 328] width 74 height 18
select select "idealized"
click at [371, 319] on select "idealized intensive fancied inventive" at bounding box center [408, 328] width 74 height 18
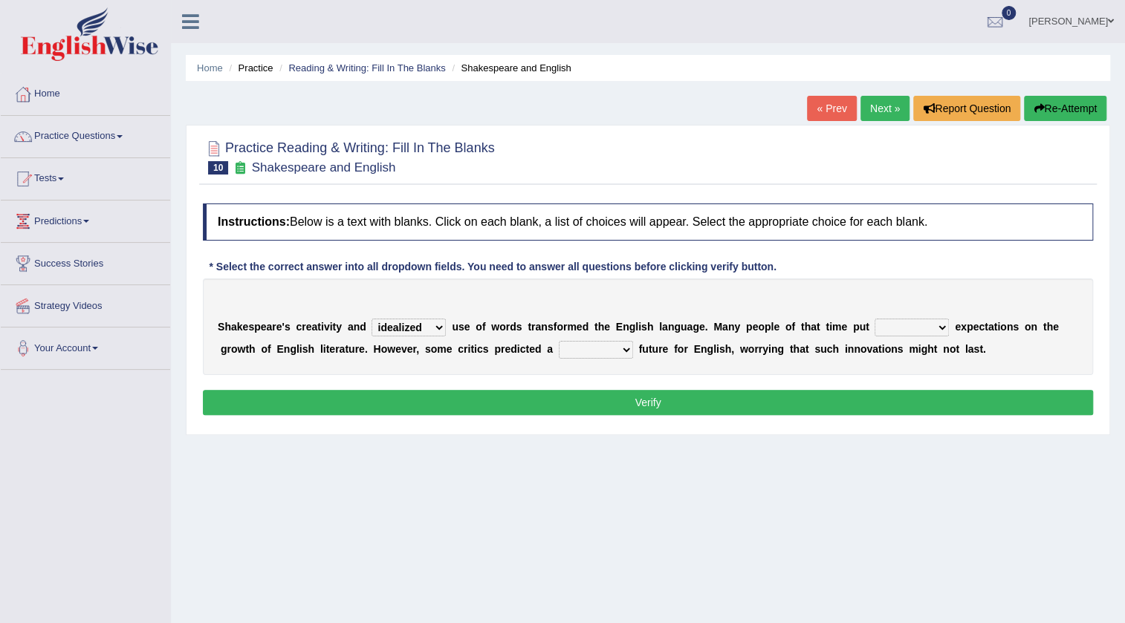
click at [901, 326] on select "wide much high more" at bounding box center [911, 328] width 74 height 18
select select "much"
click at [874, 319] on select "wide much high more" at bounding box center [911, 328] width 74 height 18
click at [624, 351] on select "monetary promising irresistible daunting" at bounding box center [596, 350] width 74 height 18
select select "promising"
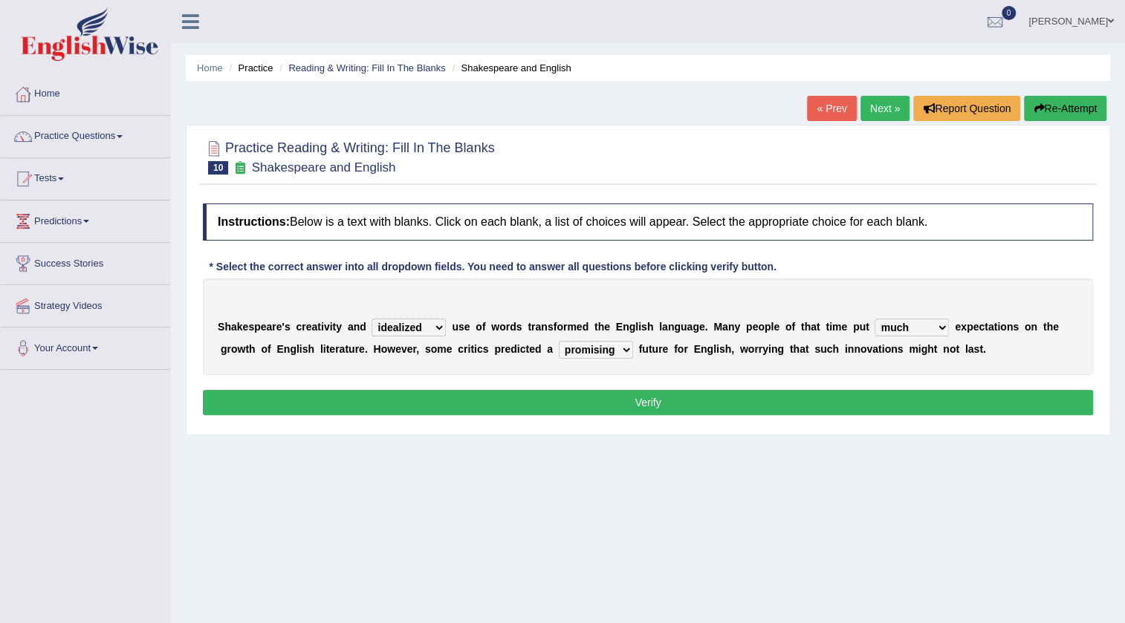
click at [559, 341] on select "monetary promising irresistible daunting" at bounding box center [596, 350] width 74 height 18
click at [631, 396] on button "Verify" at bounding box center [648, 402] width 890 height 25
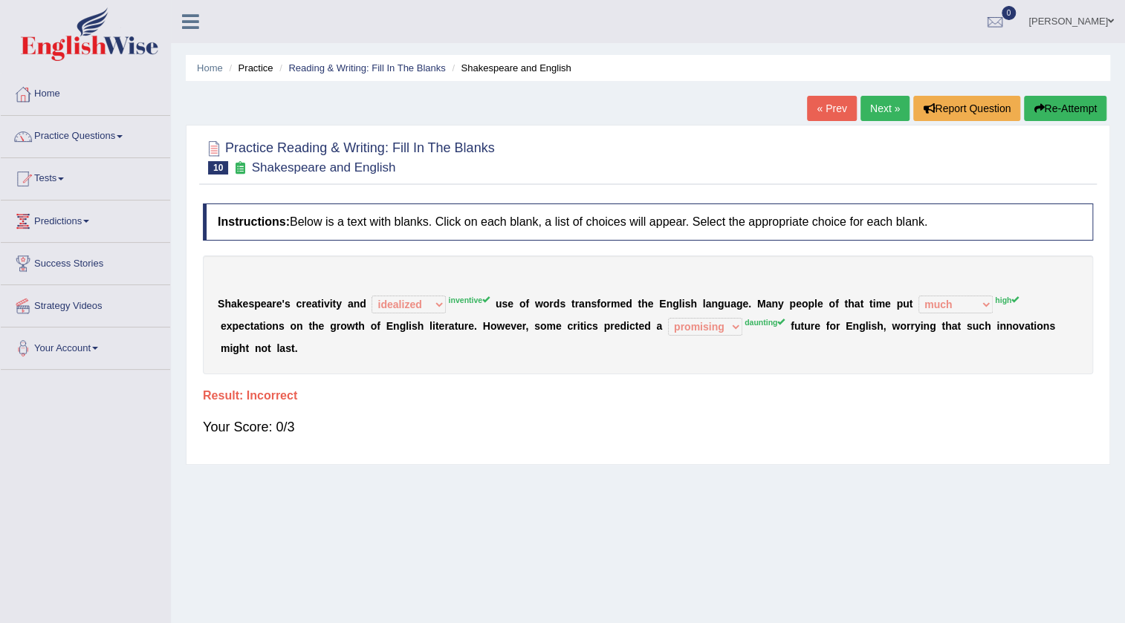
click at [880, 113] on link "Next »" at bounding box center [884, 108] width 49 height 25
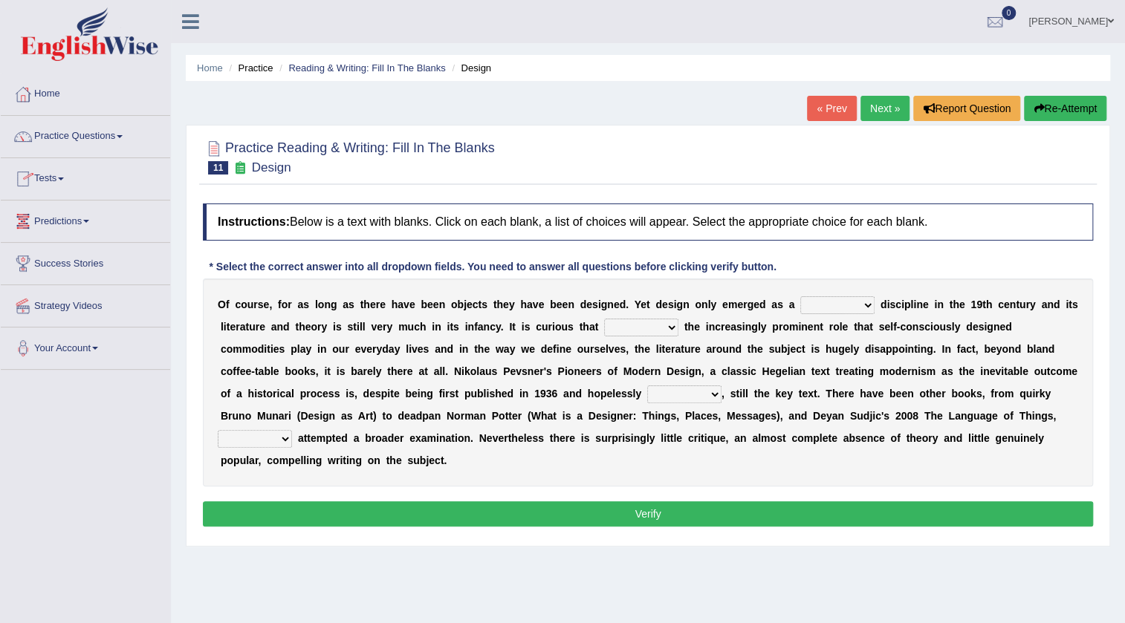
click at [64, 178] on span at bounding box center [61, 179] width 6 height 3
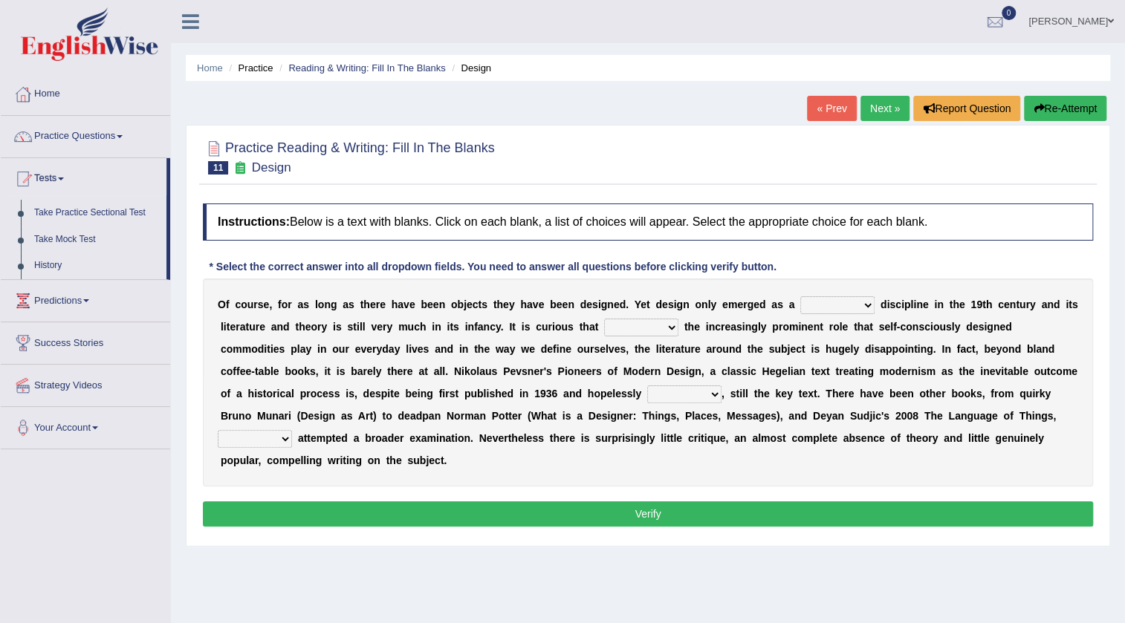
click at [859, 302] on select "bilateral ubiquitous foremost dedicated" at bounding box center [837, 305] width 74 height 18
click at [1007, 23] on link "0" at bounding box center [994, 19] width 45 height 39
click at [1002, 25] on div at bounding box center [995, 22] width 22 height 22
click at [1067, 14] on link "[PERSON_NAME]" at bounding box center [1071, 19] width 108 height 39
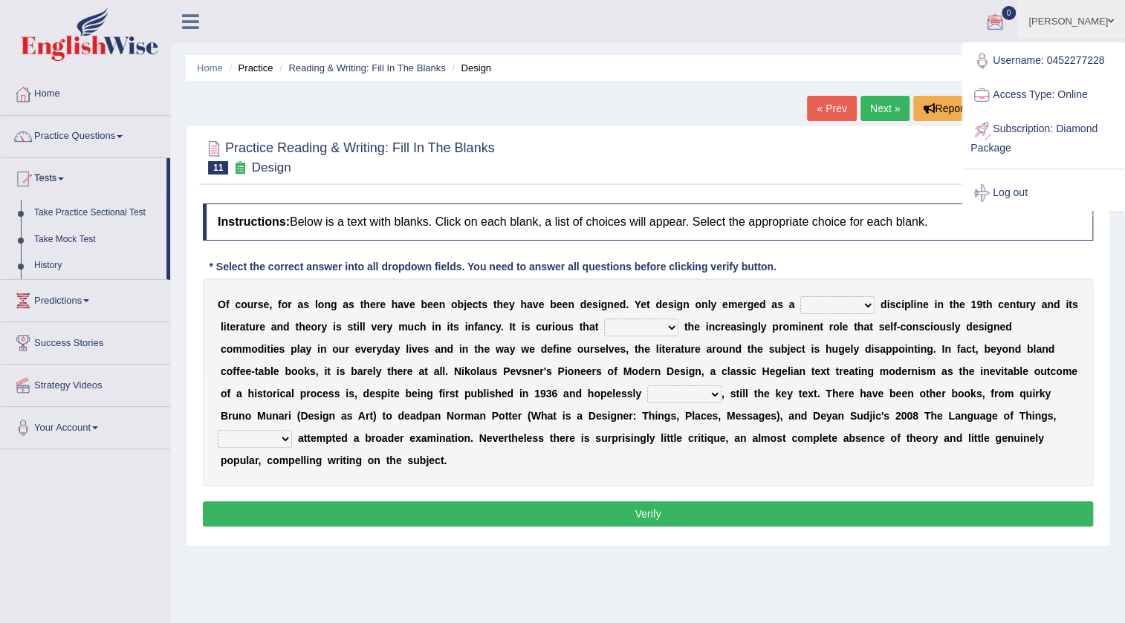
click at [1067, 132] on link "Subscription: Diamond Package" at bounding box center [1043, 137] width 160 height 50
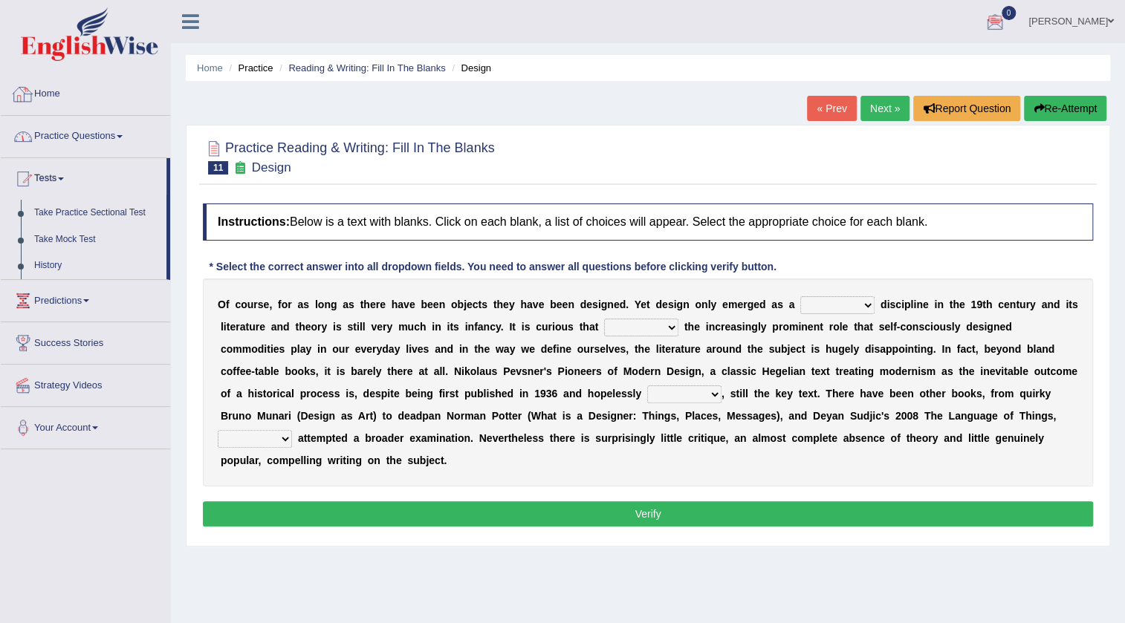
click at [52, 94] on link "Home" at bounding box center [85, 92] width 169 height 37
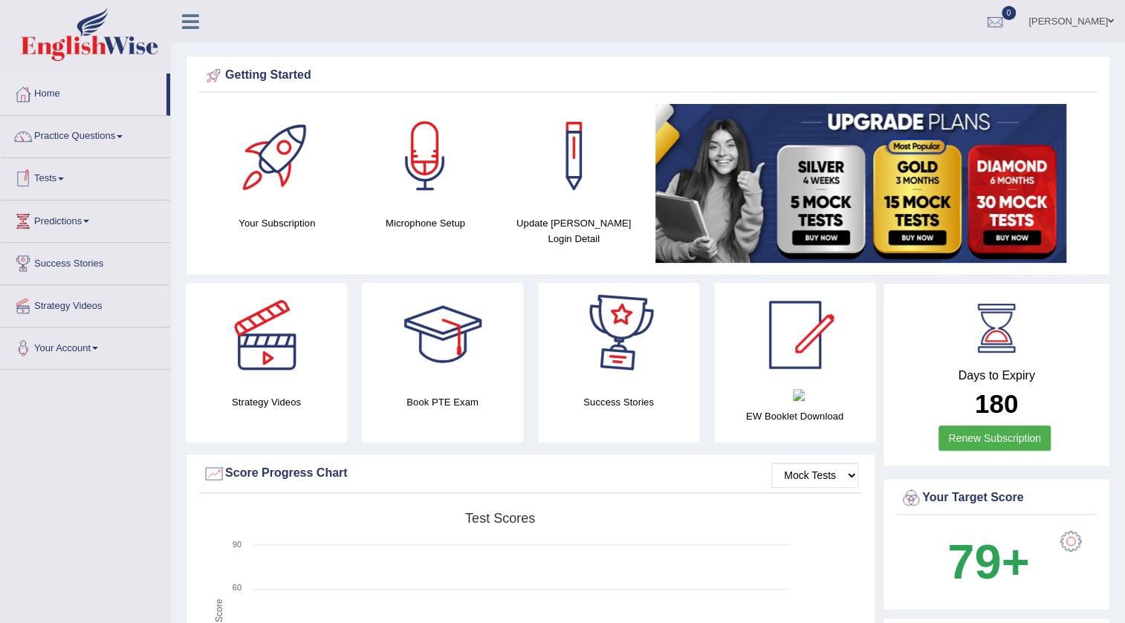
click at [63, 175] on link "Tests" at bounding box center [85, 176] width 169 height 37
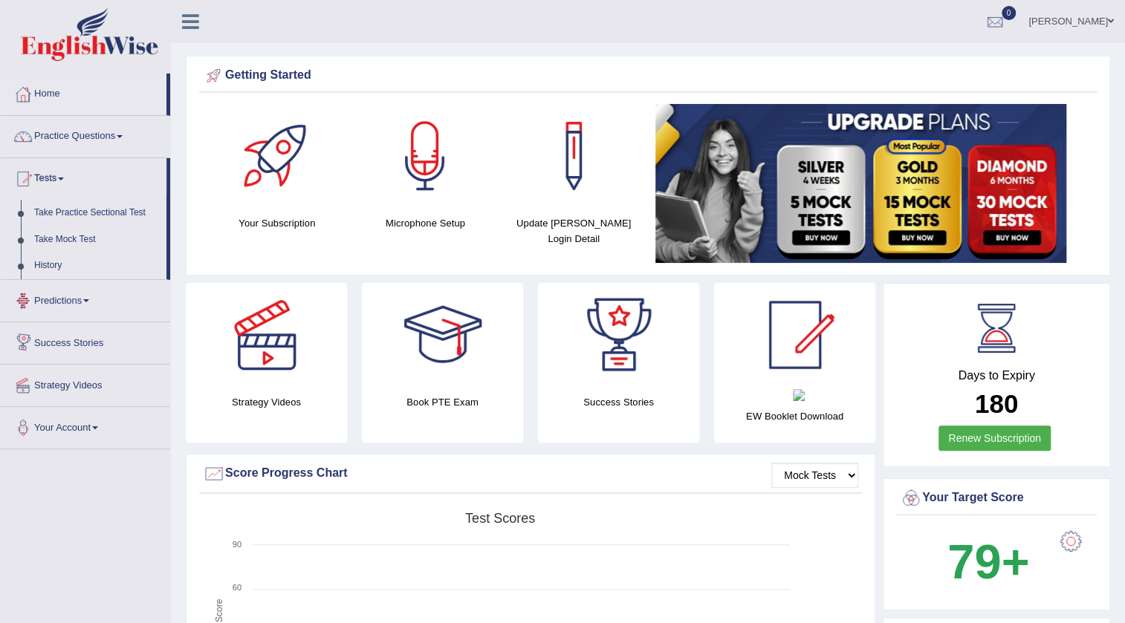
click at [90, 297] on link "Predictions" at bounding box center [85, 298] width 169 height 37
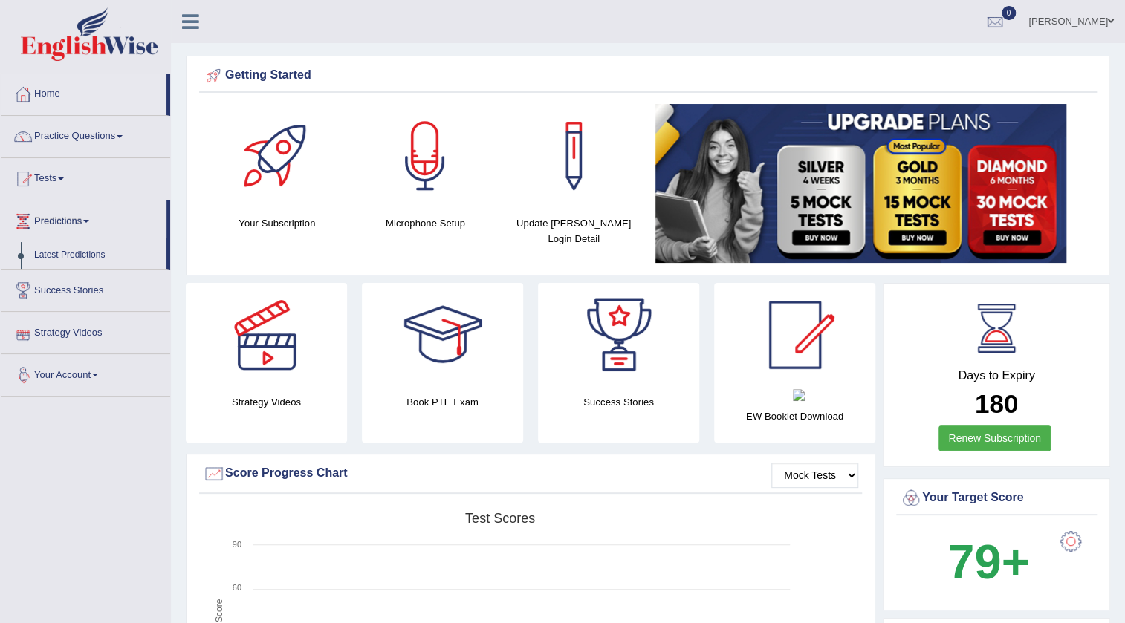
click at [102, 371] on link "Your Account" at bounding box center [85, 372] width 169 height 37
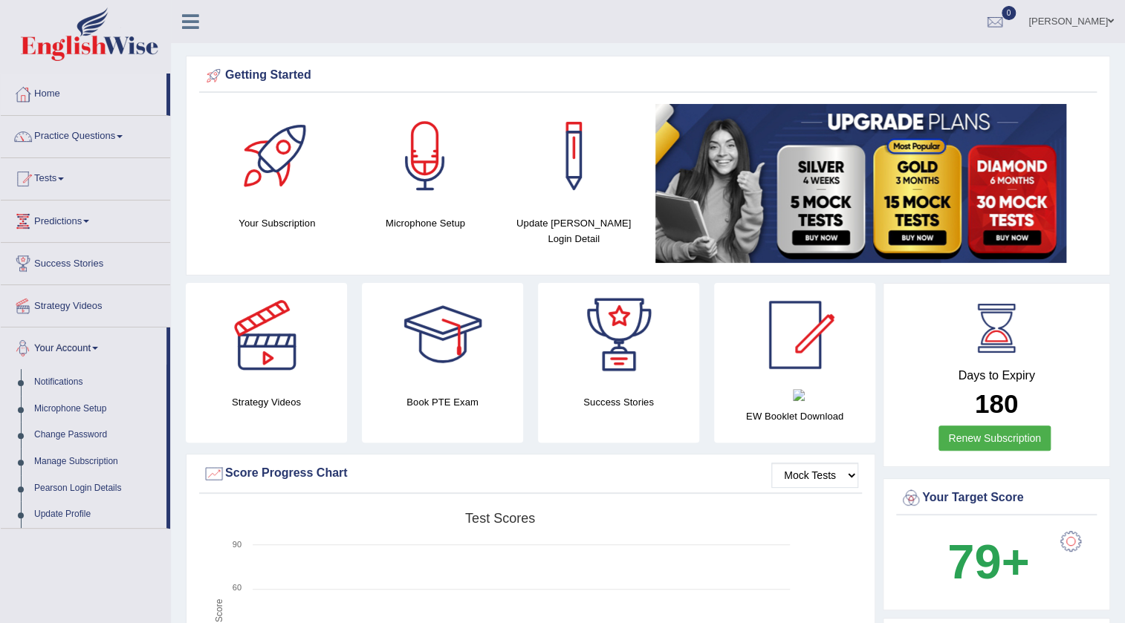
click at [67, 348] on link "Your Account" at bounding box center [84, 346] width 166 height 37
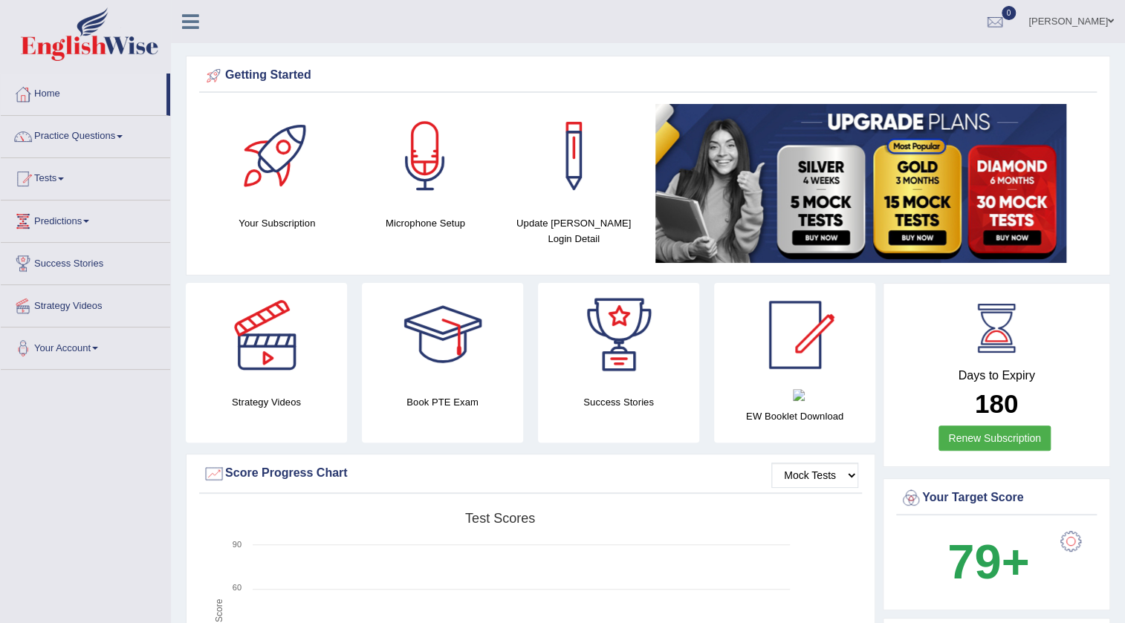
click at [67, 348] on link "Your Account" at bounding box center [85, 346] width 169 height 37
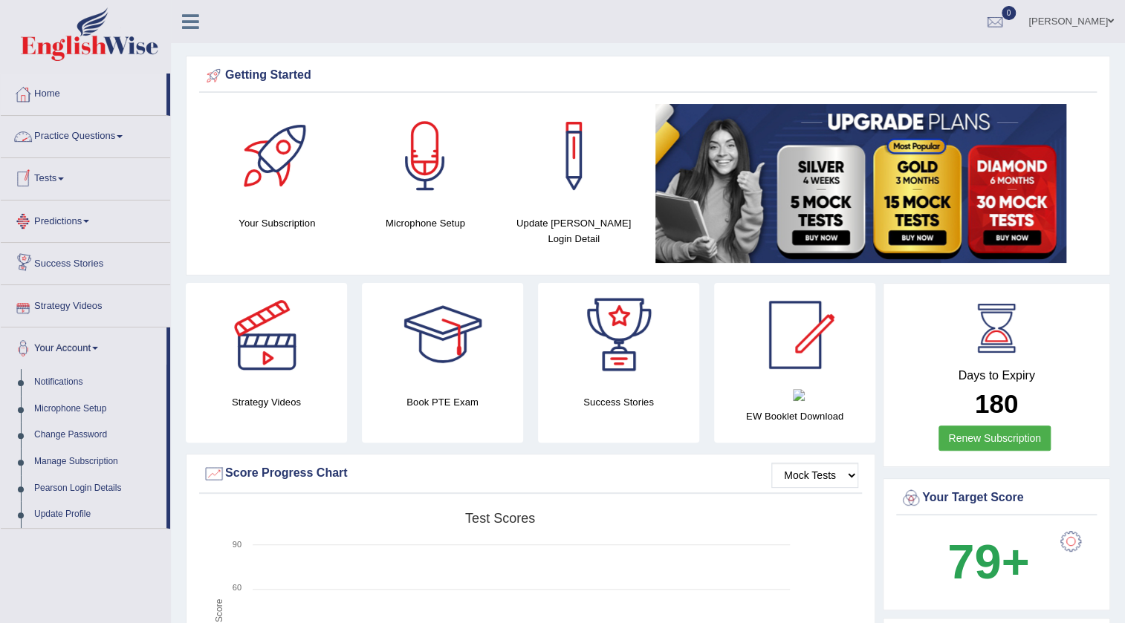
click at [123, 131] on link "Practice Questions" at bounding box center [85, 134] width 169 height 37
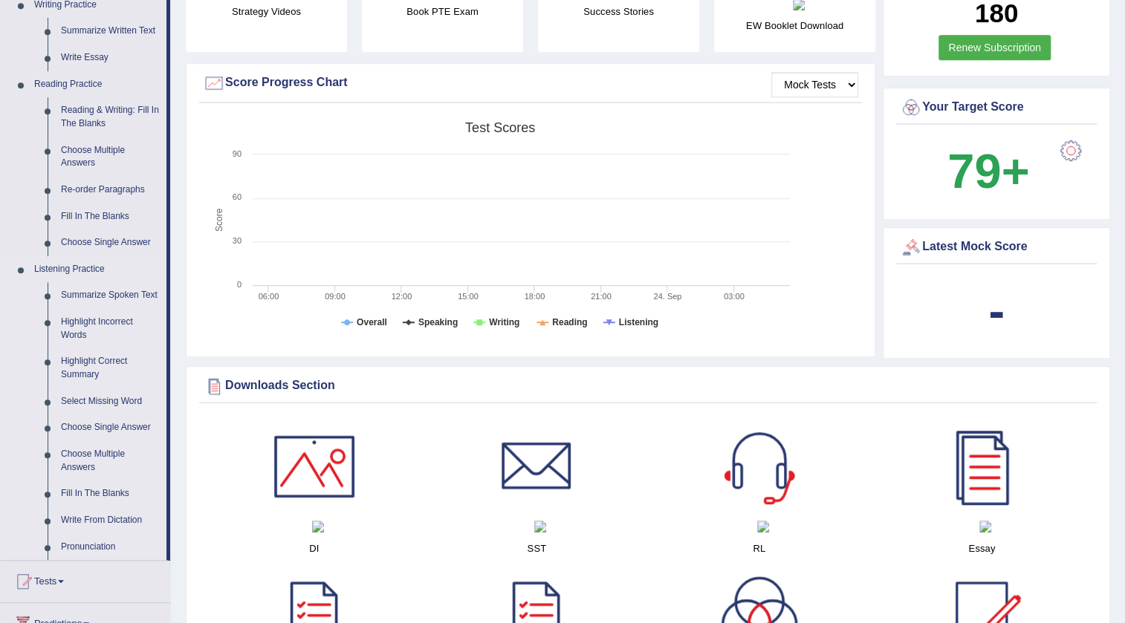
scroll to position [405, 0]
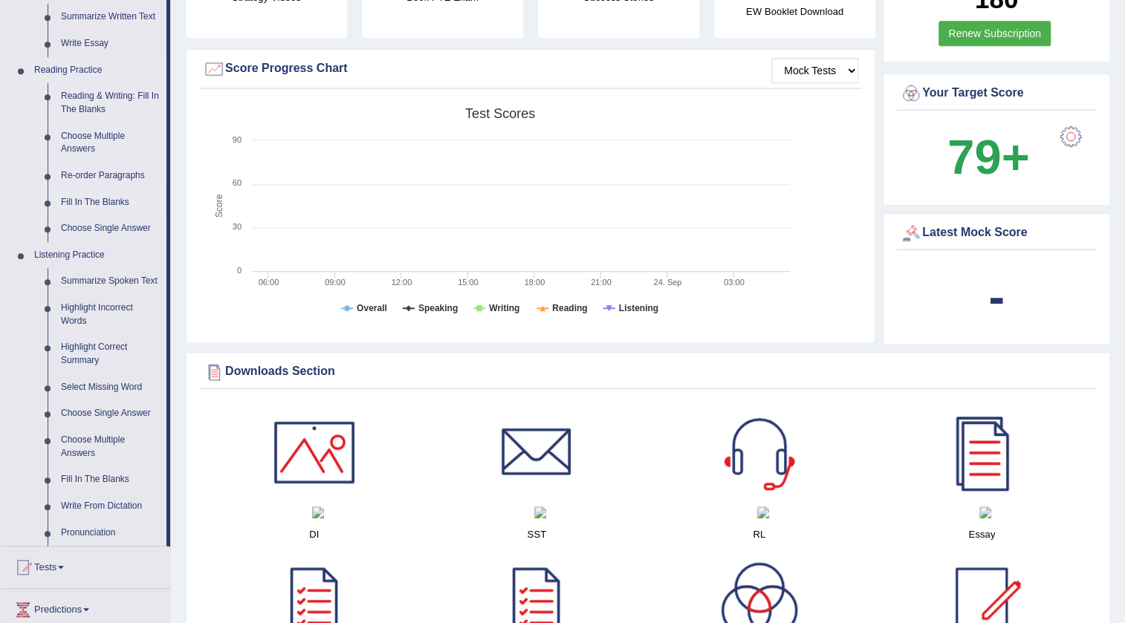
click at [120, 199] on link "Fill In The Blanks" at bounding box center [110, 202] width 112 height 27
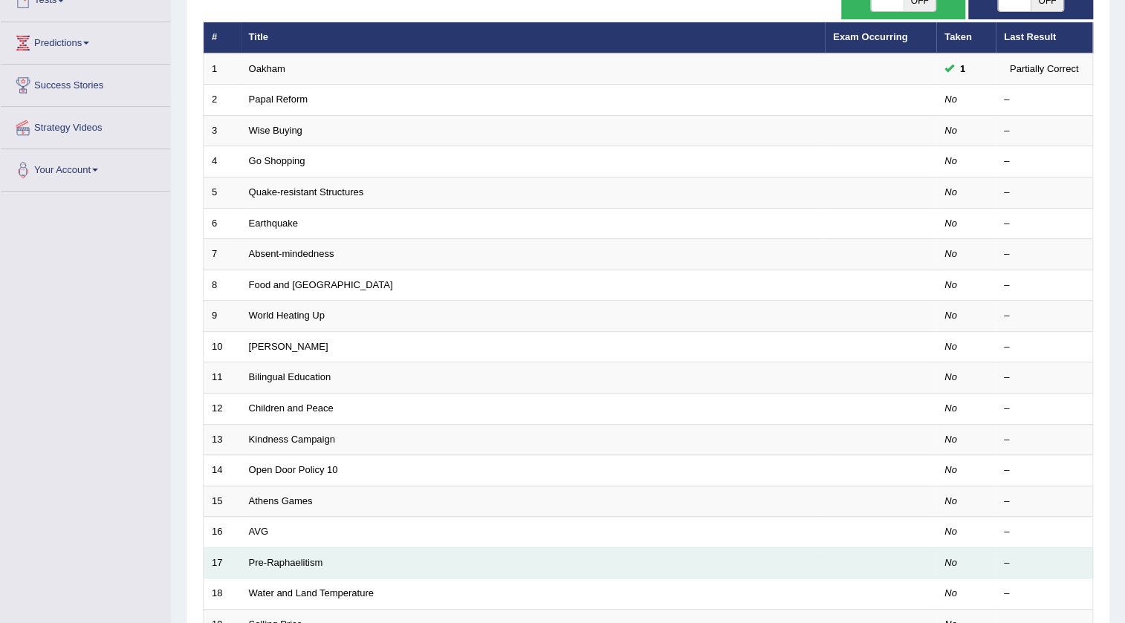
scroll to position [358, 0]
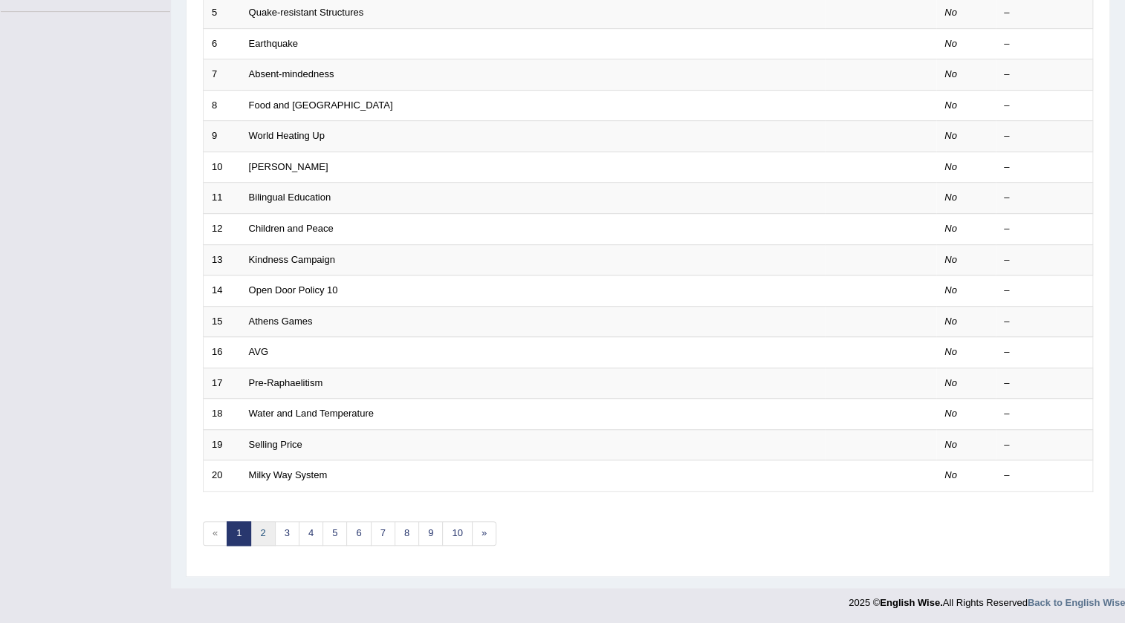
click at [259, 530] on link "2" at bounding box center [262, 533] width 25 height 25
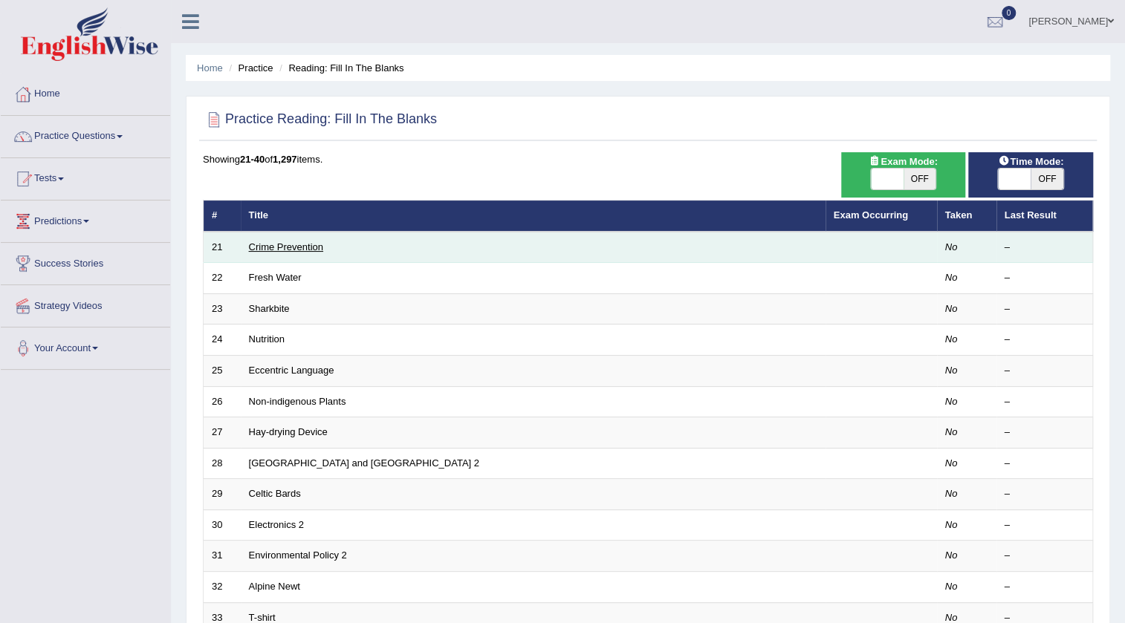
click at [303, 245] on link "Crime Prevention" at bounding box center [286, 246] width 74 height 11
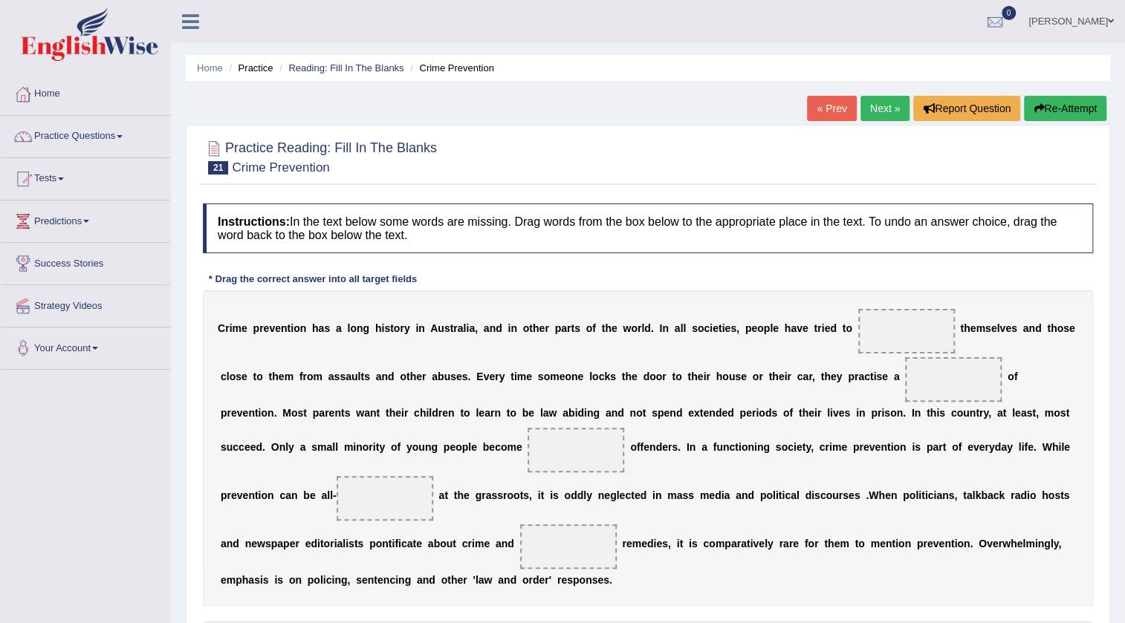
scroll to position [67, 0]
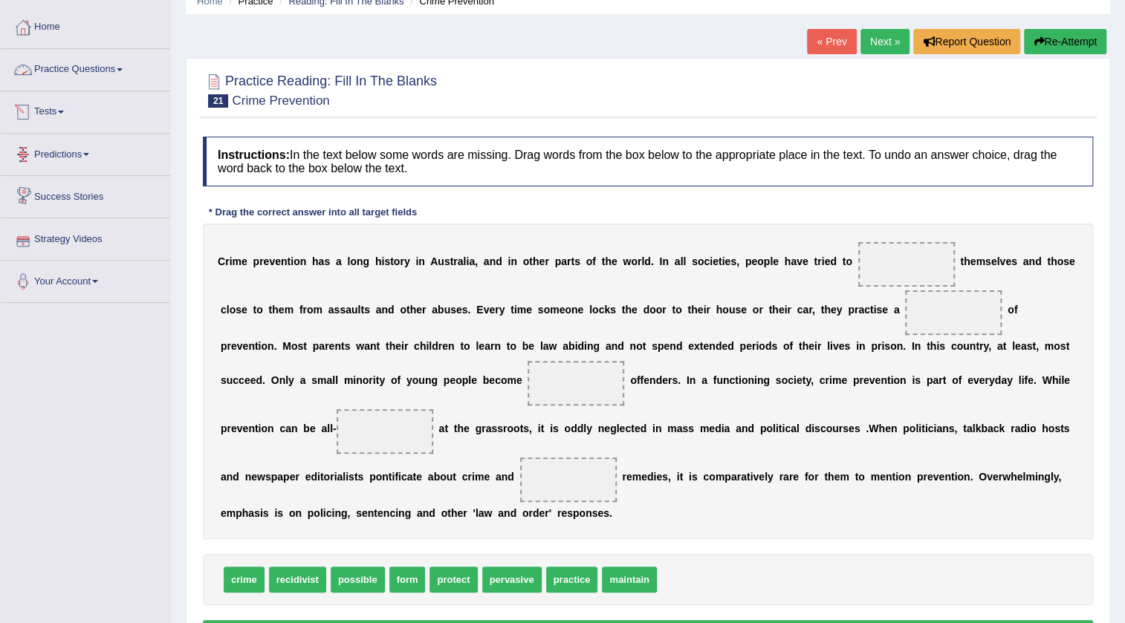
click at [124, 67] on link "Practice Questions" at bounding box center [85, 67] width 169 height 37
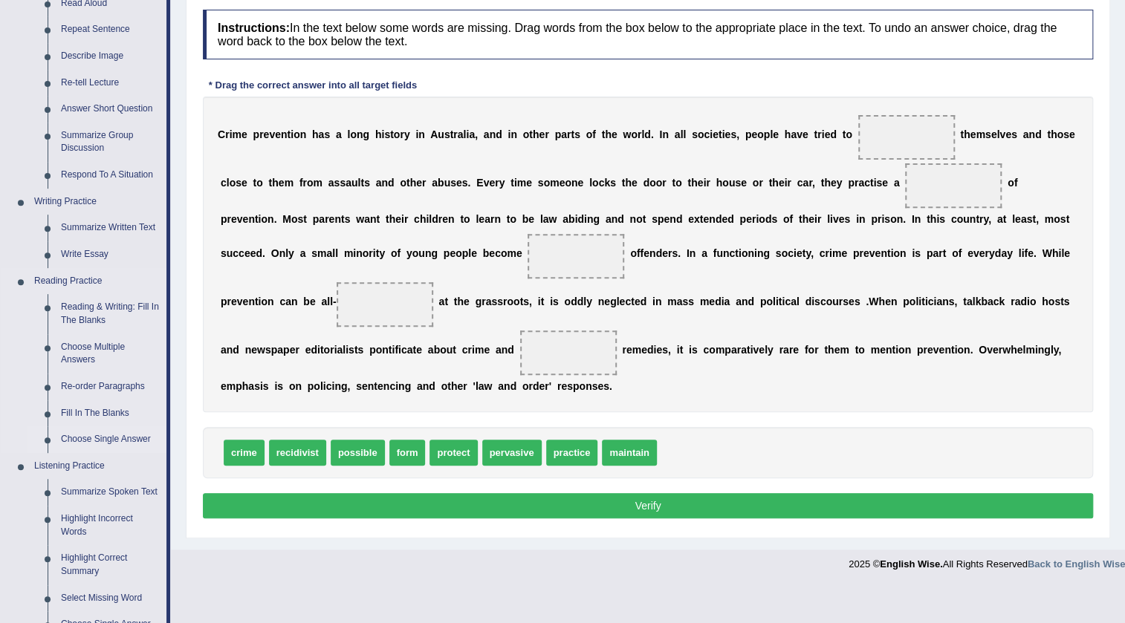
scroll to position [202, 0]
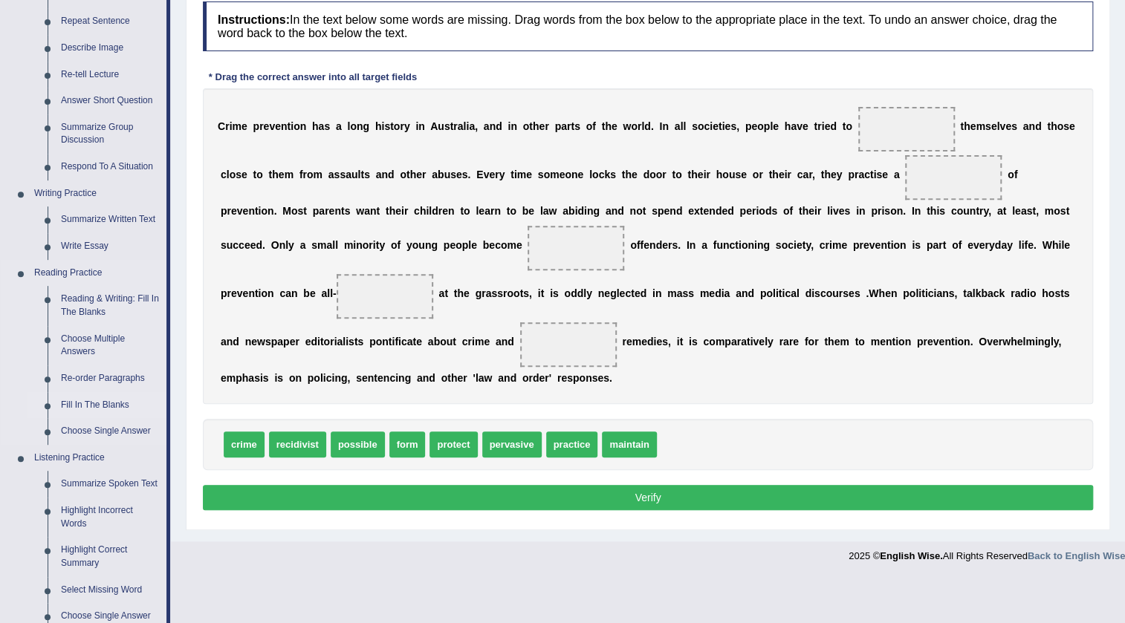
click at [100, 402] on link "Fill In The Blanks" at bounding box center [110, 405] width 112 height 27
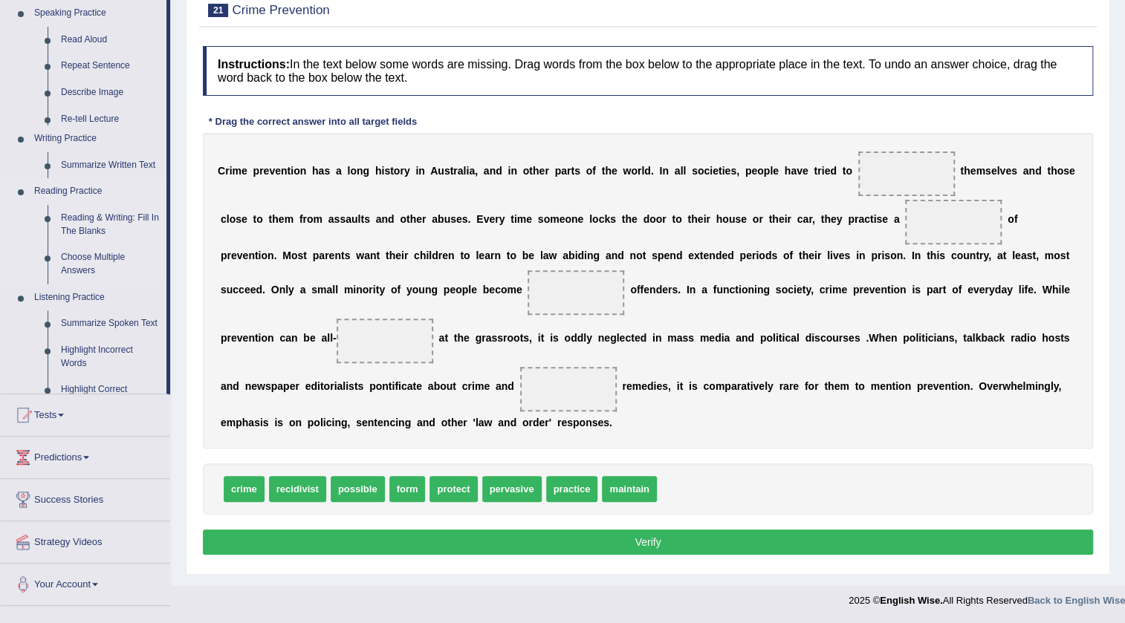
scroll to position [156, 0]
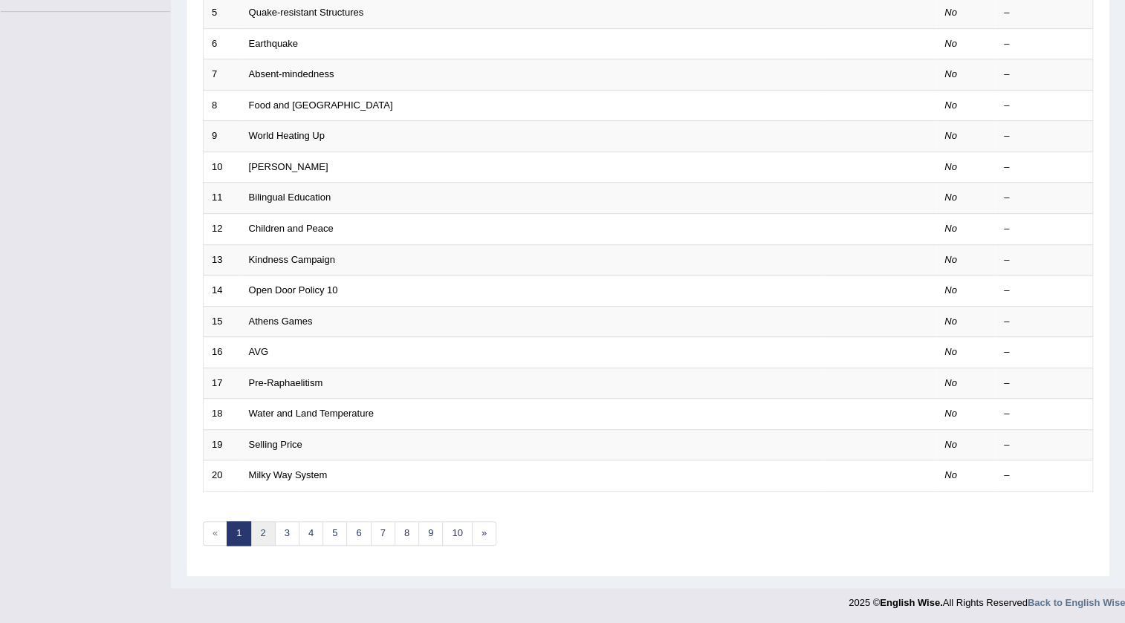
click at [263, 531] on link "2" at bounding box center [262, 533] width 25 height 25
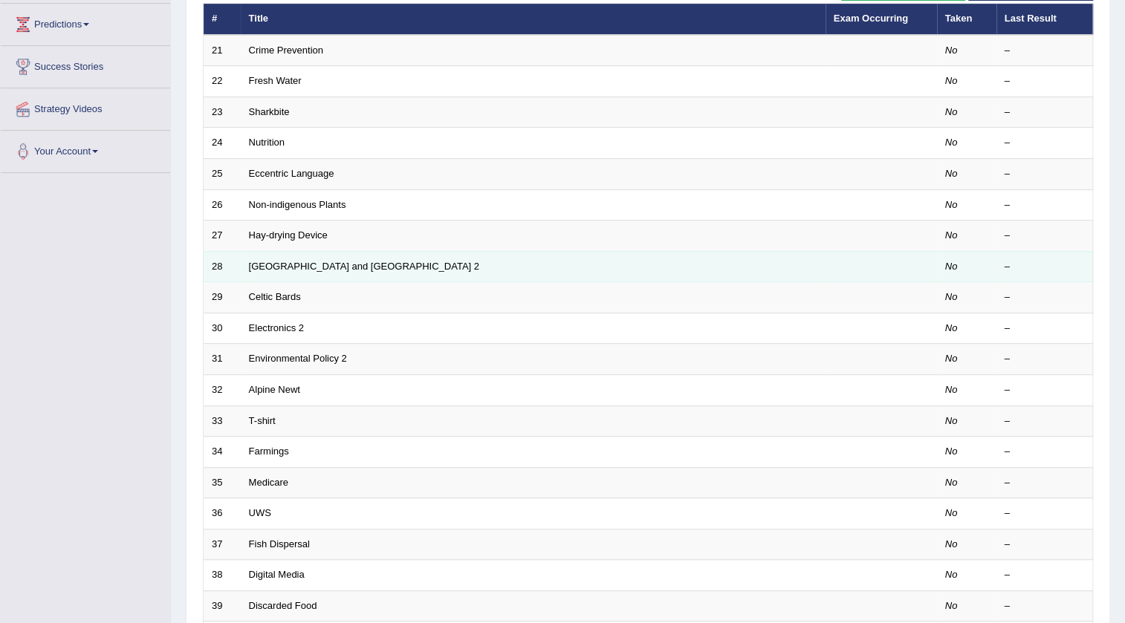
scroll to position [67, 0]
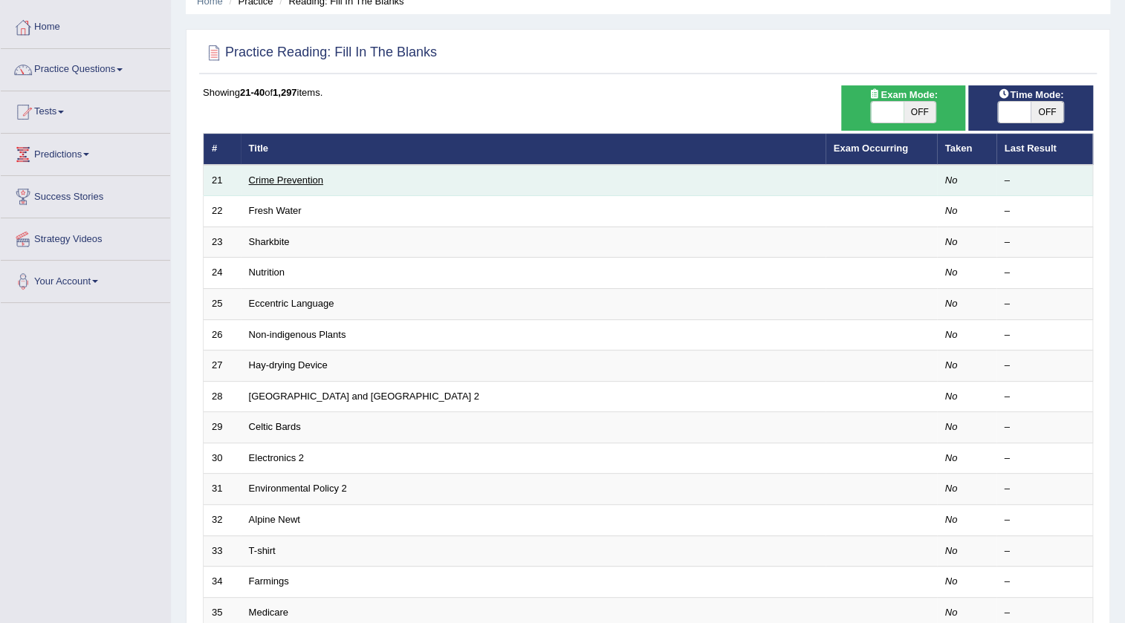
click at [297, 180] on link "Crime Prevention" at bounding box center [286, 180] width 74 height 11
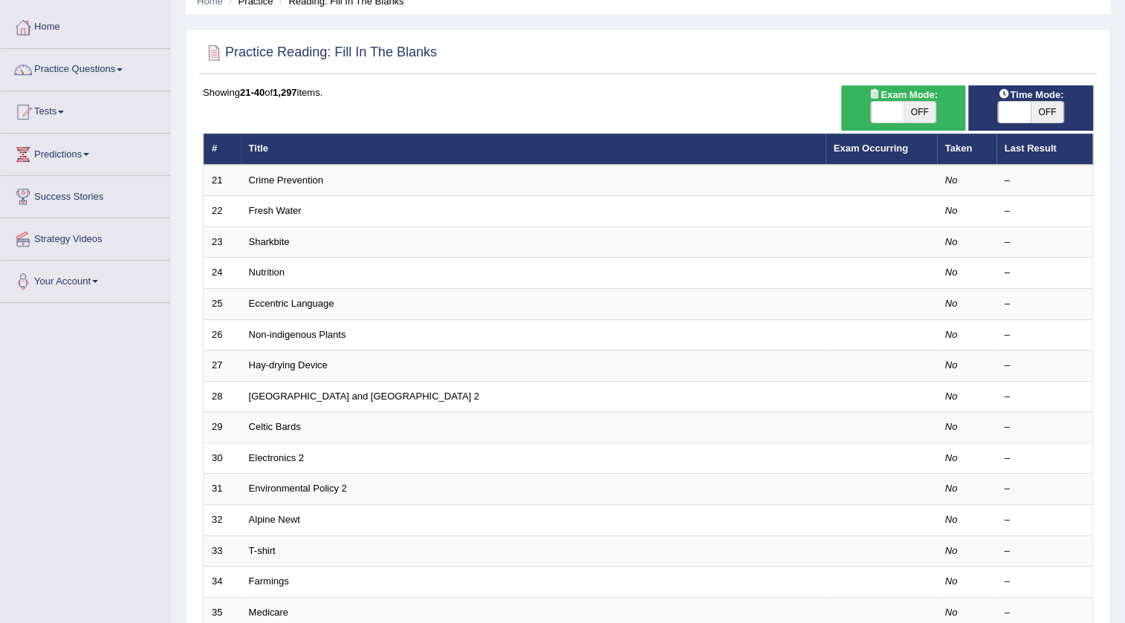
click at [1045, 109] on span "OFF" at bounding box center [1046, 112] width 33 height 21
checkbox input "true"
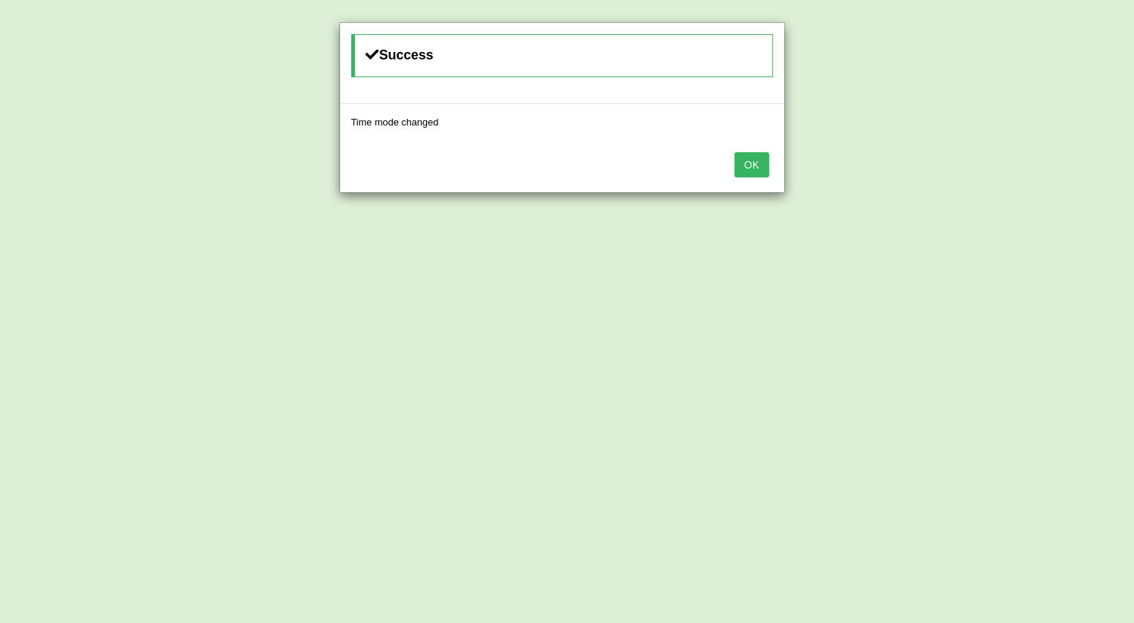
click at [752, 166] on button "OK" at bounding box center [752, 164] width 34 height 25
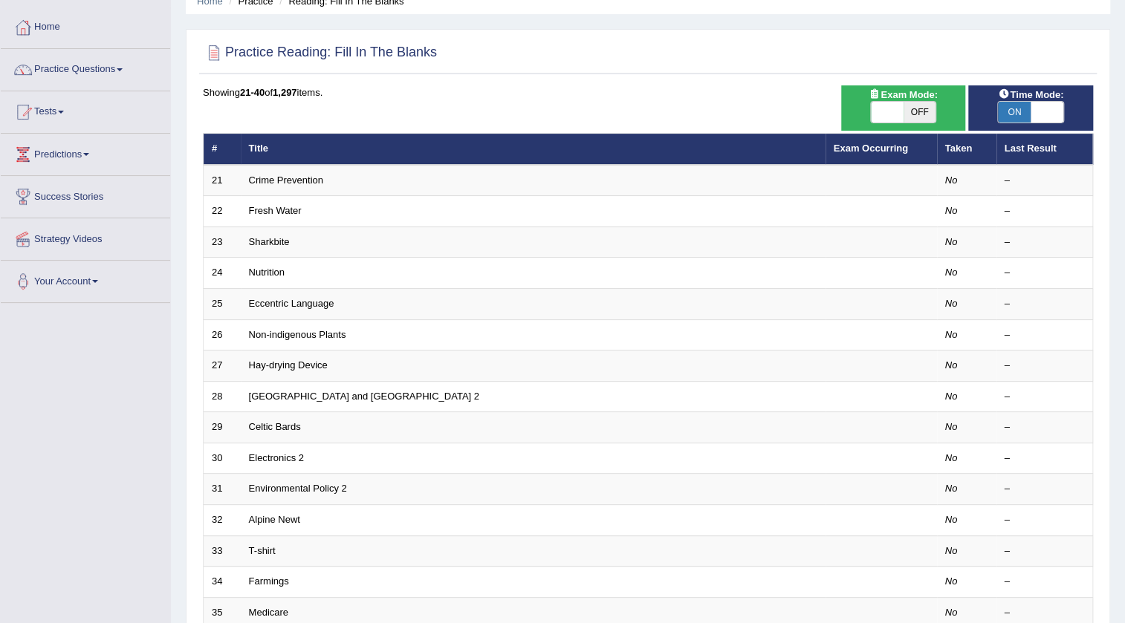
click at [923, 111] on span "OFF" at bounding box center [919, 112] width 33 height 21
checkbox input "true"
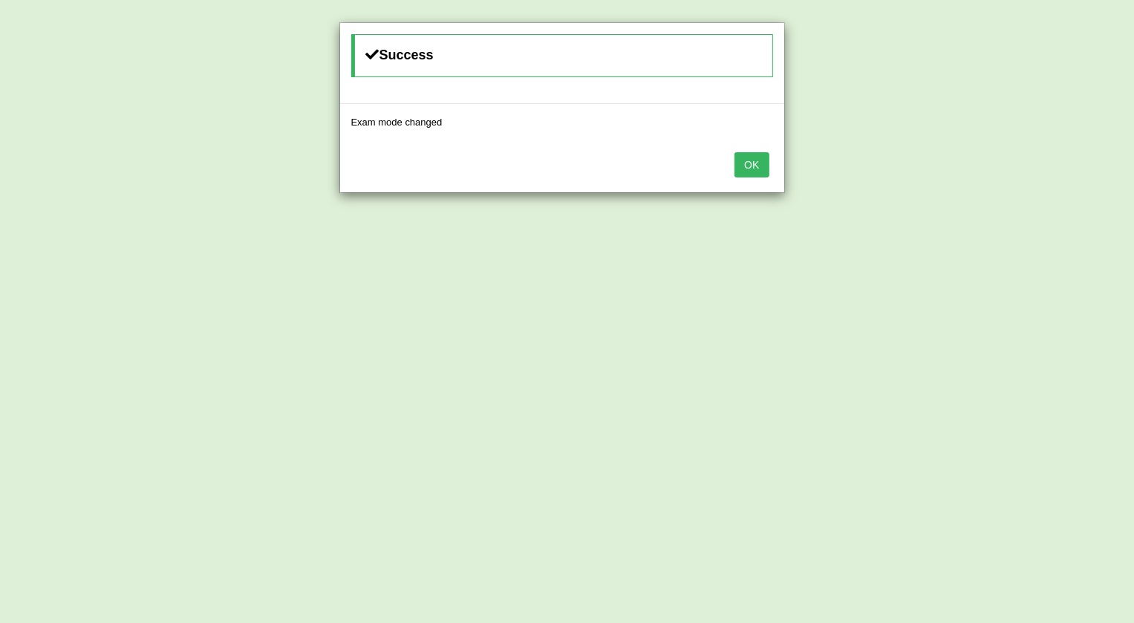
click at [750, 164] on button "OK" at bounding box center [752, 164] width 34 height 25
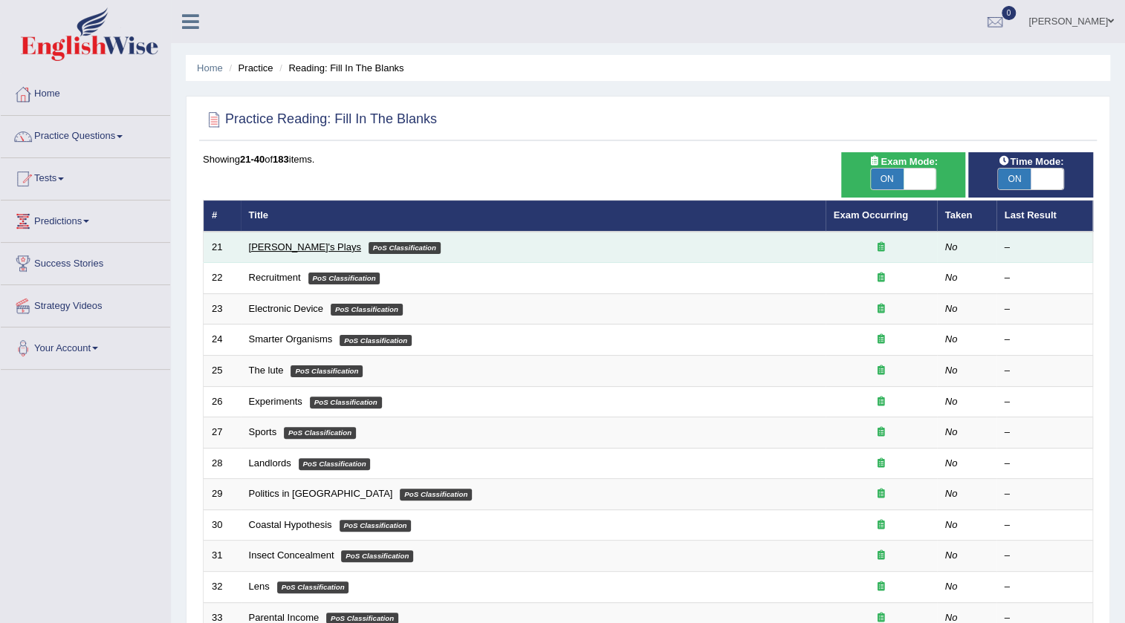
click at [302, 249] on link "[PERSON_NAME]'s Plays" at bounding box center [305, 246] width 112 height 11
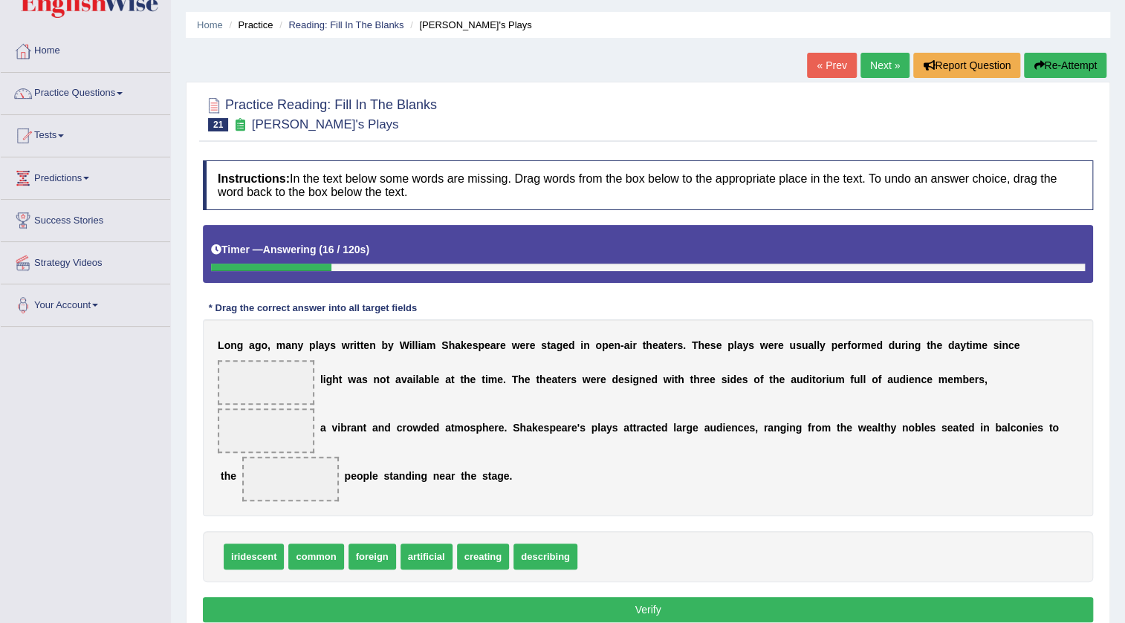
scroll to position [67, 0]
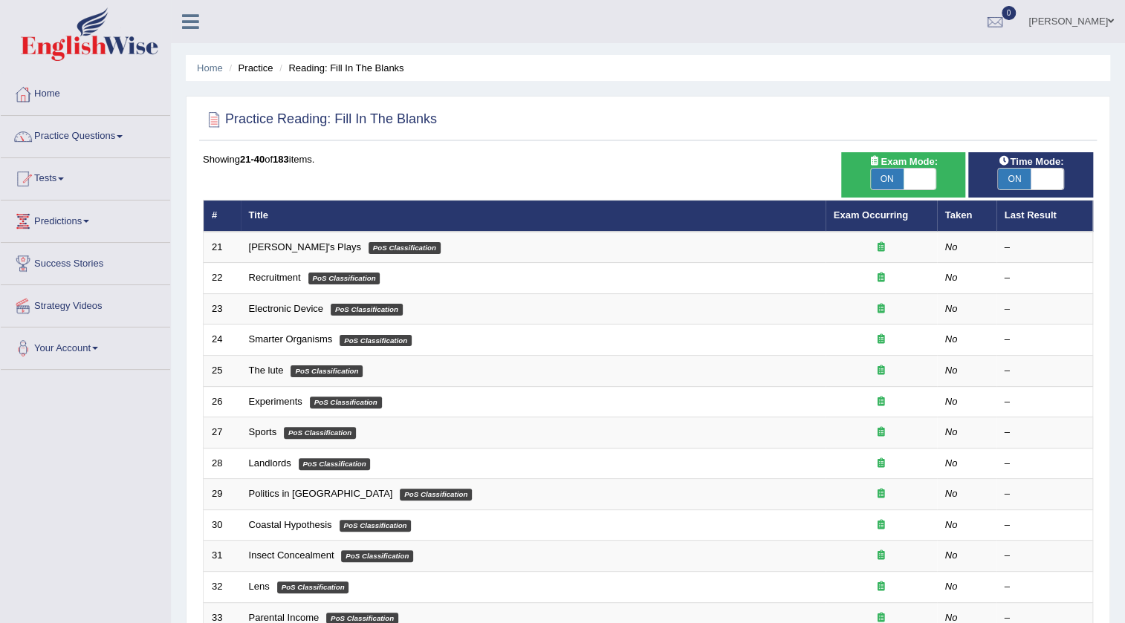
click at [1012, 176] on span "ON" at bounding box center [1014, 179] width 33 height 21
checkbox input "false"
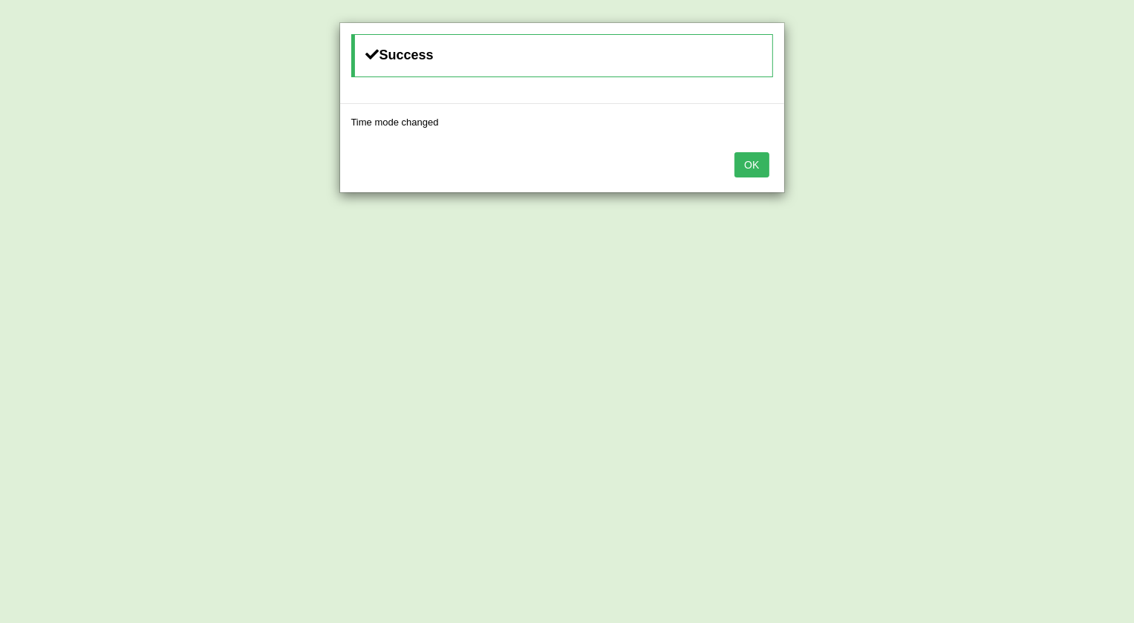
click at [756, 162] on button "OK" at bounding box center [752, 164] width 34 height 25
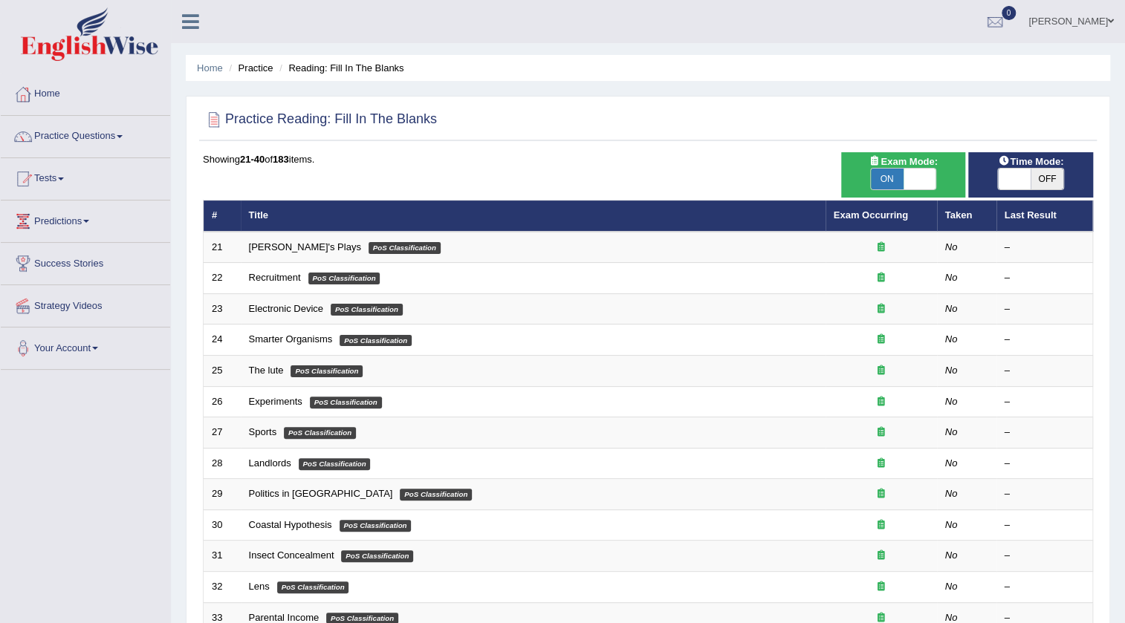
click at [873, 169] on span "ON" at bounding box center [887, 179] width 33 height 21
checkbox input "false"
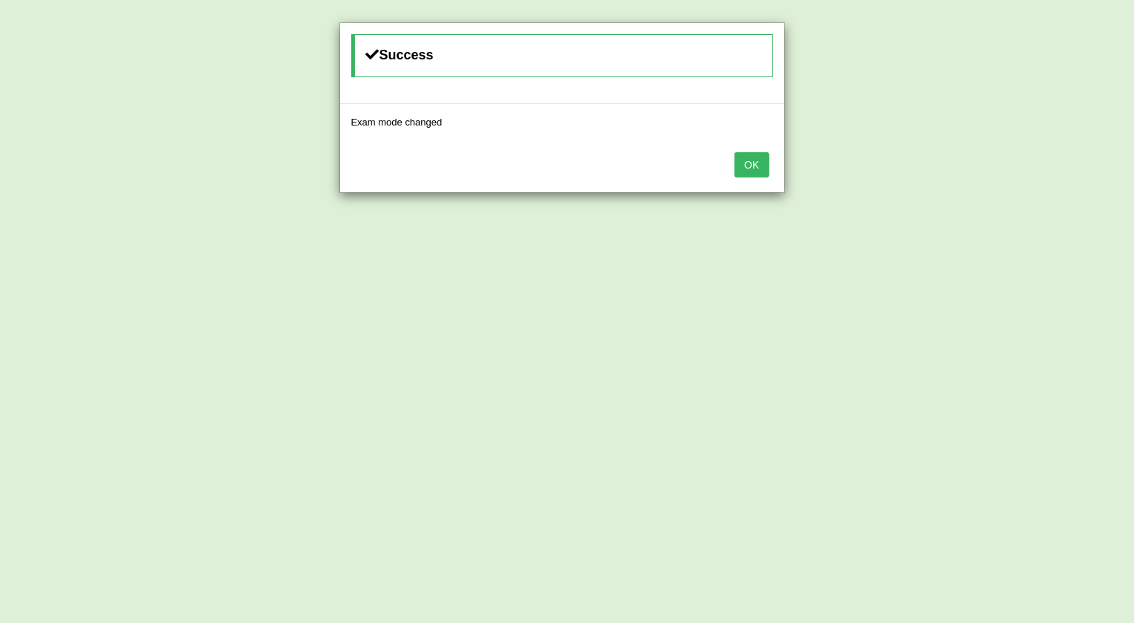
click at [762, 158] on button "OK" at bounding box center [752, 164] width 34 height 25
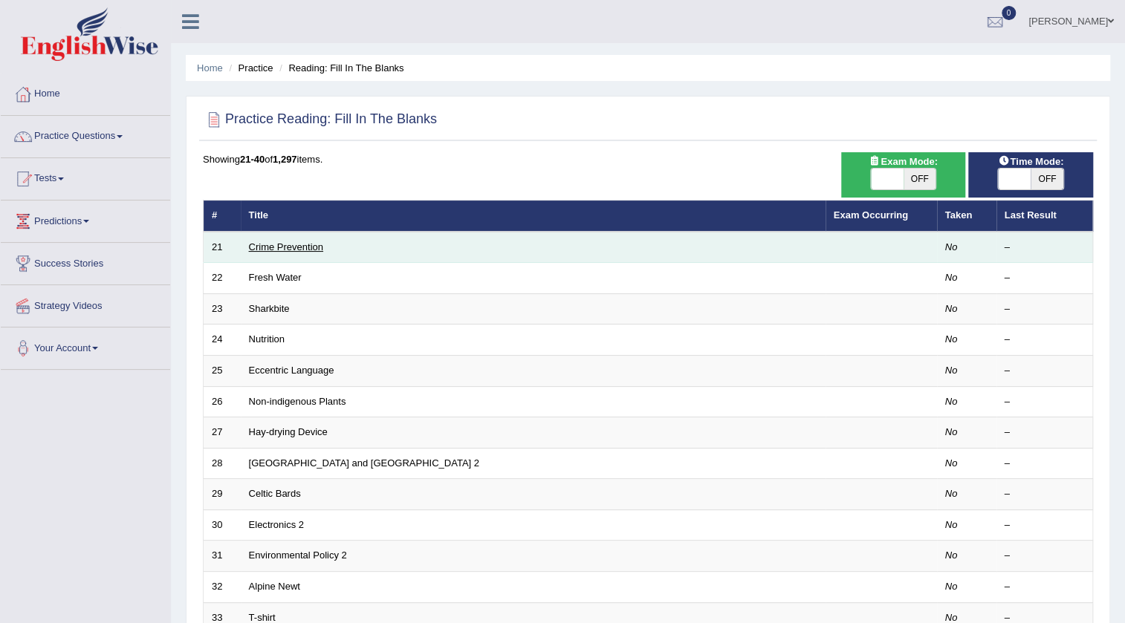
click at [313, 249] on link "Crime Prevention" at bounding box center [286, 246] width 74 height 11
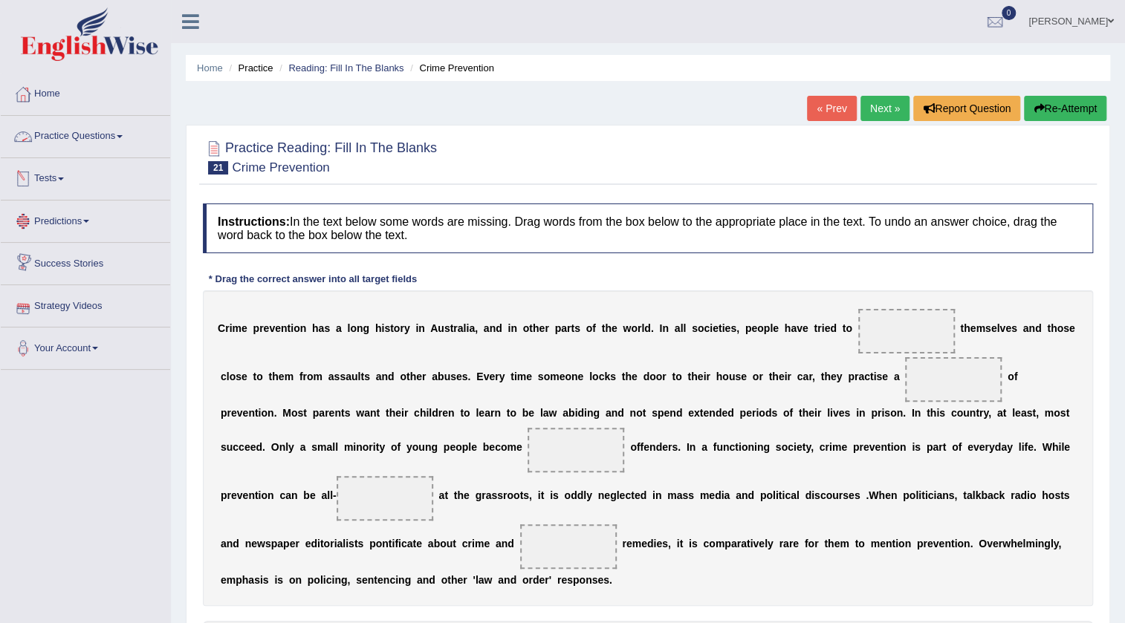
click at [127, 137] on link "Practice Questions" at bounding box center [85, 134] width 169 height 37
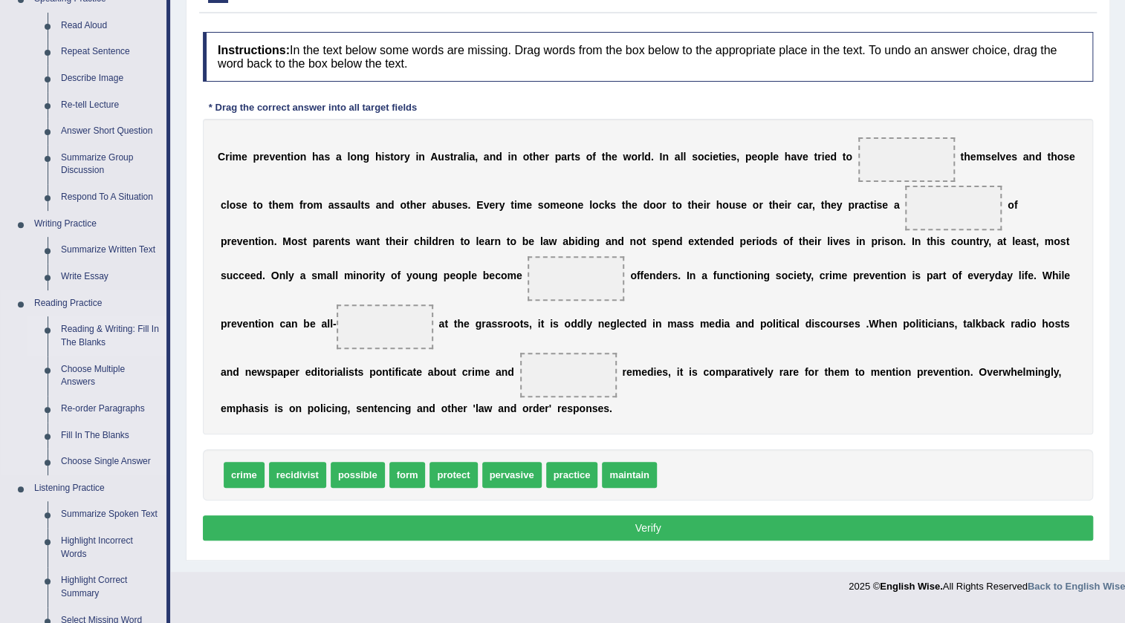
scroll to position [202, 0]
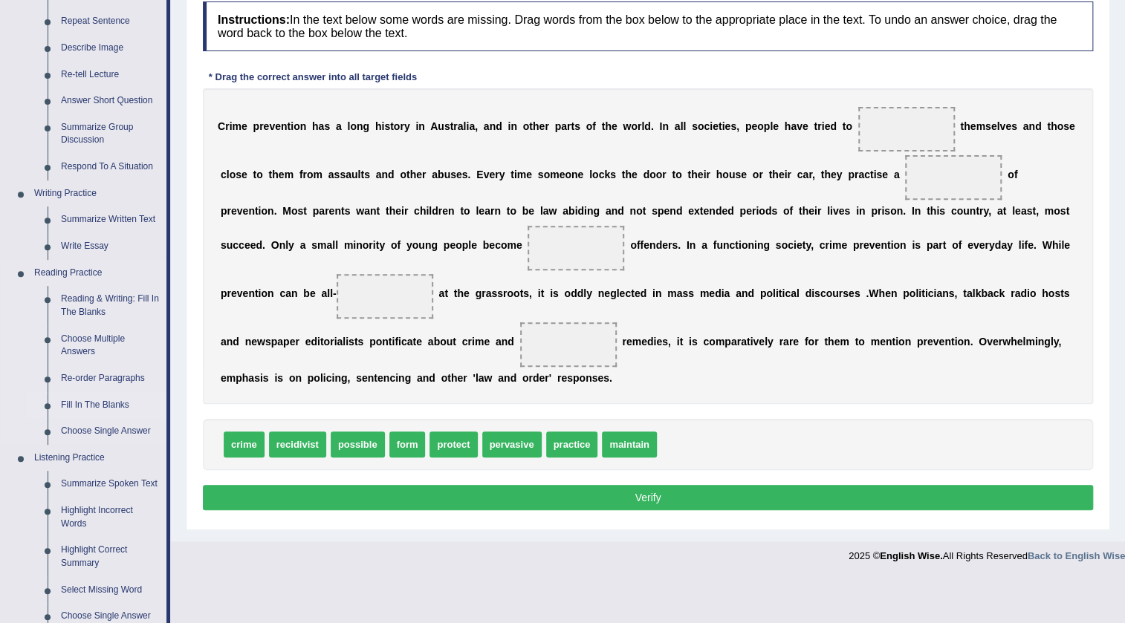
click at [105, 402] on link "Fill In The Blanks" at bounding box center [110, 405] width 112 height 27
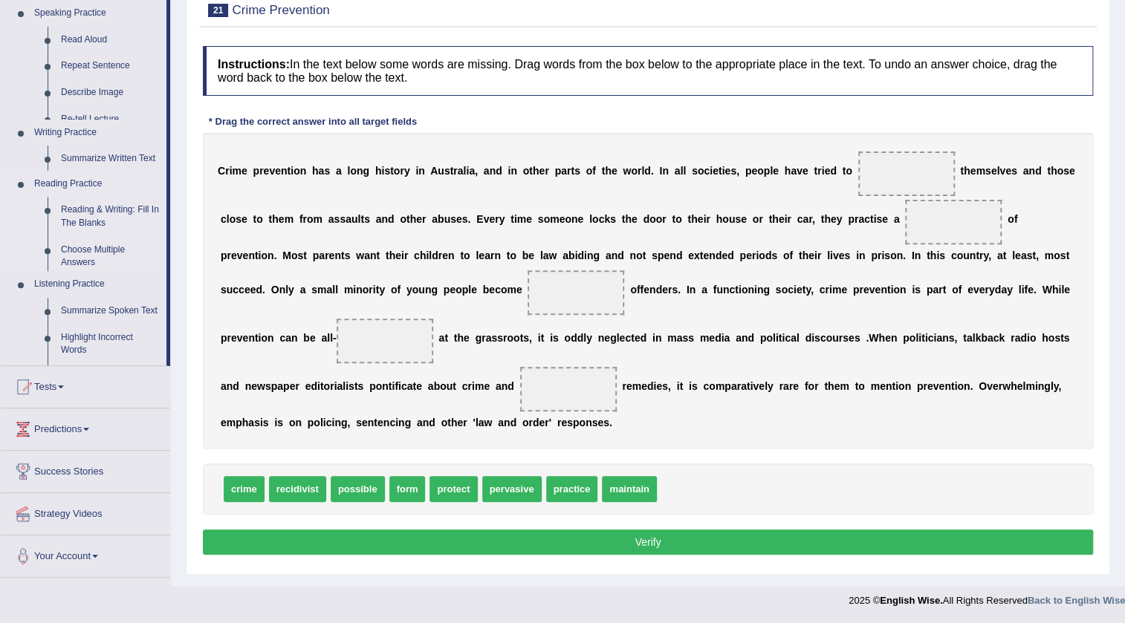
scroll to position [156, 0]
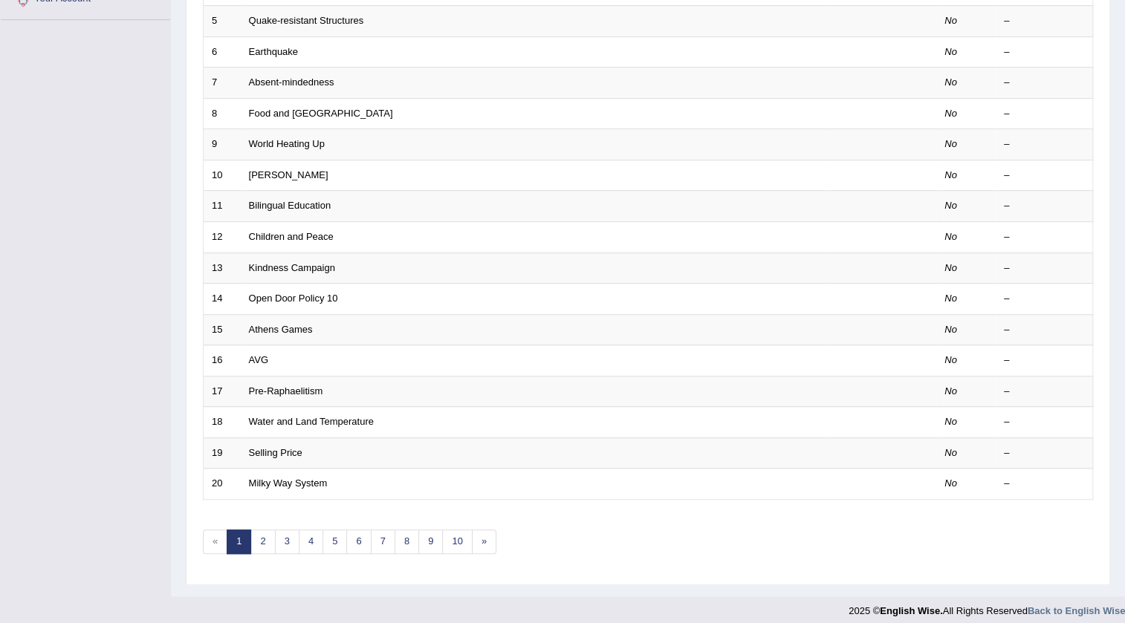
scroll to position [358, 0]
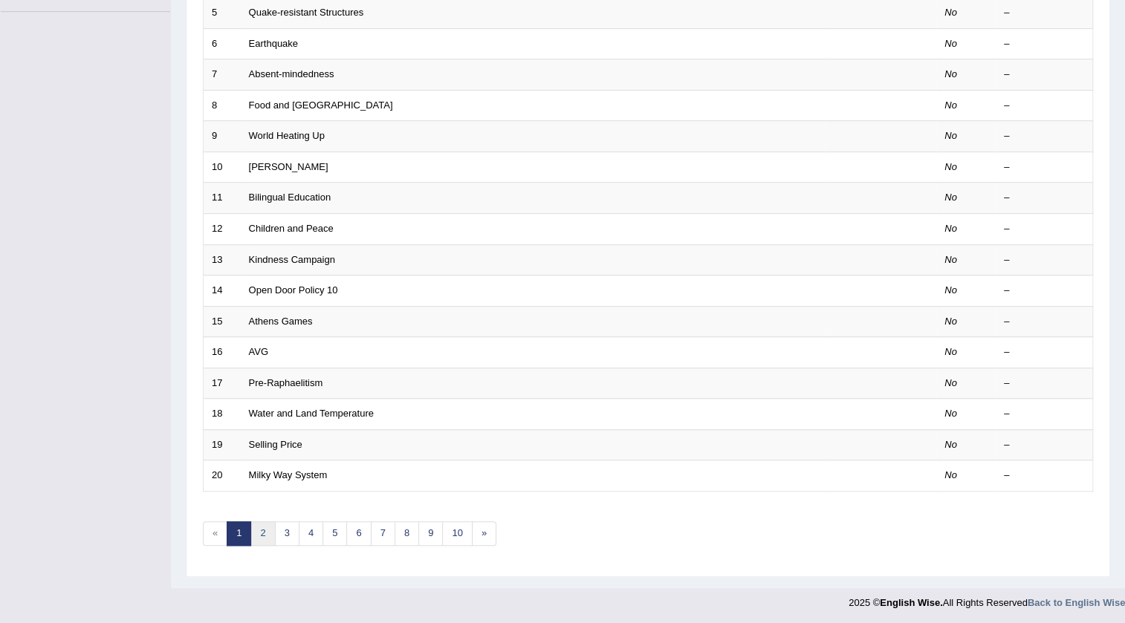
click at [257, 530] on link "2" at bounding box center [262, 533] width 25 height 25
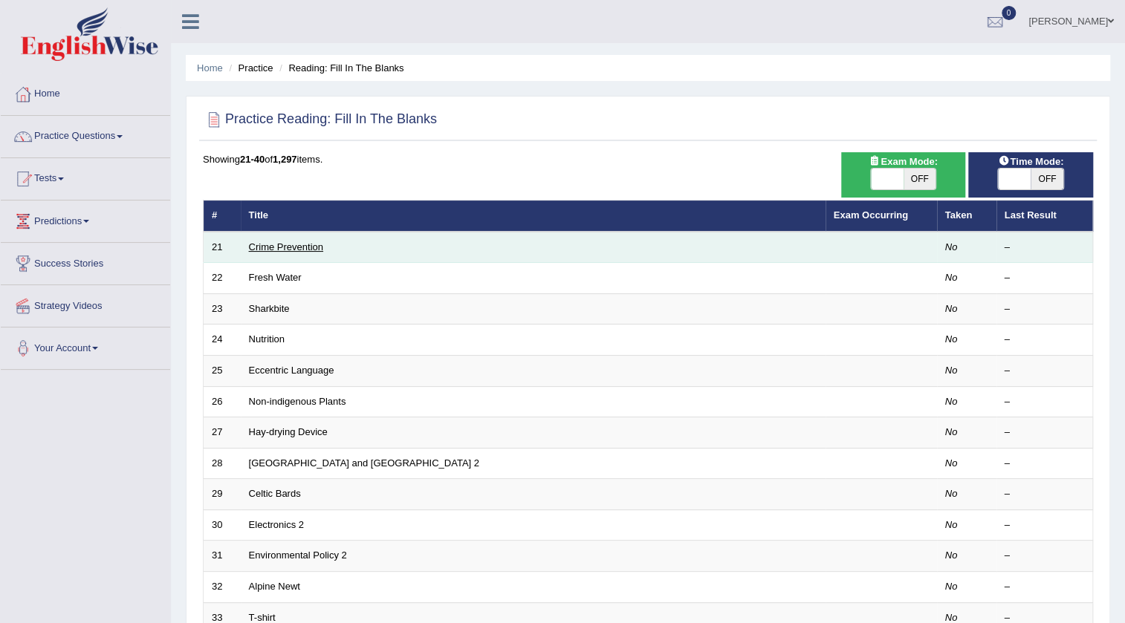
click at [300, 246] on link "Crime Prevention" at bounding box center [286, 246] width 74 height 11
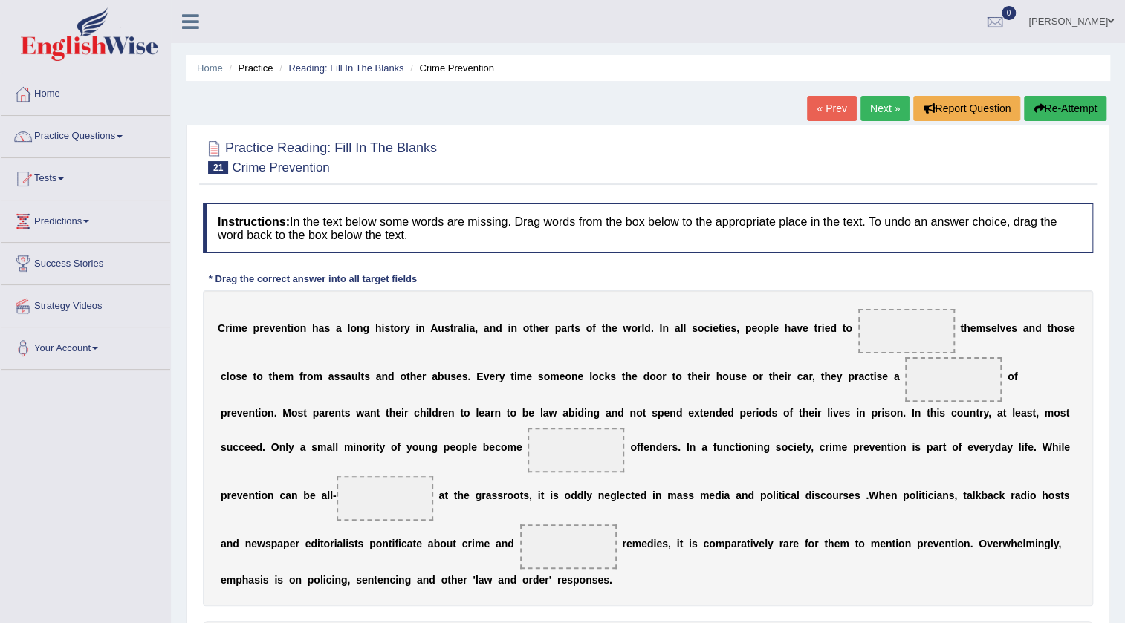
click at [892, 109] on link "Next »" at bounding box center [884, 108] width 49 height 25
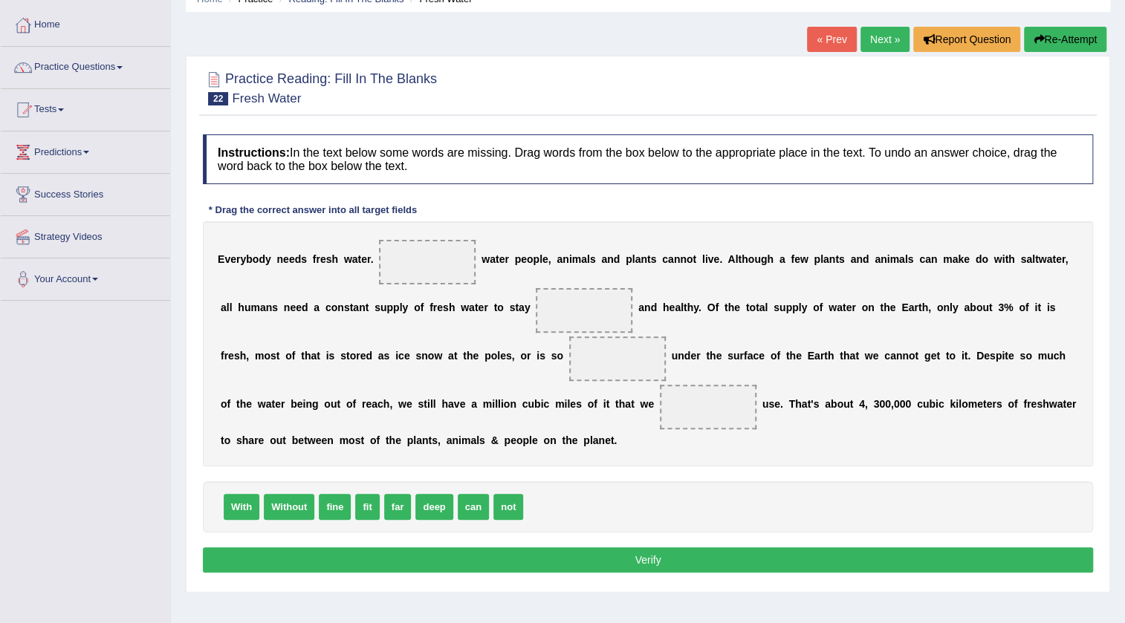
scroll to position [134, 0]
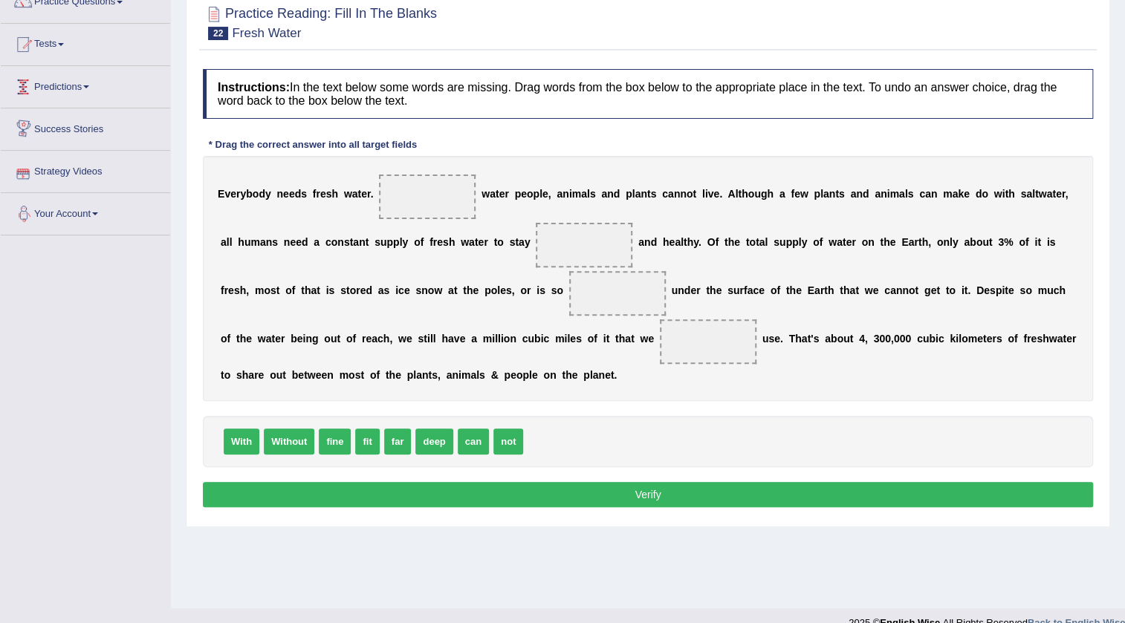
click at [88, 81] on link "Predictions" at bounding box center [85, 84] width 169 height 37
click at [65, 41] on link "Tests" at bounding box center [85, 42] width 169 height 37
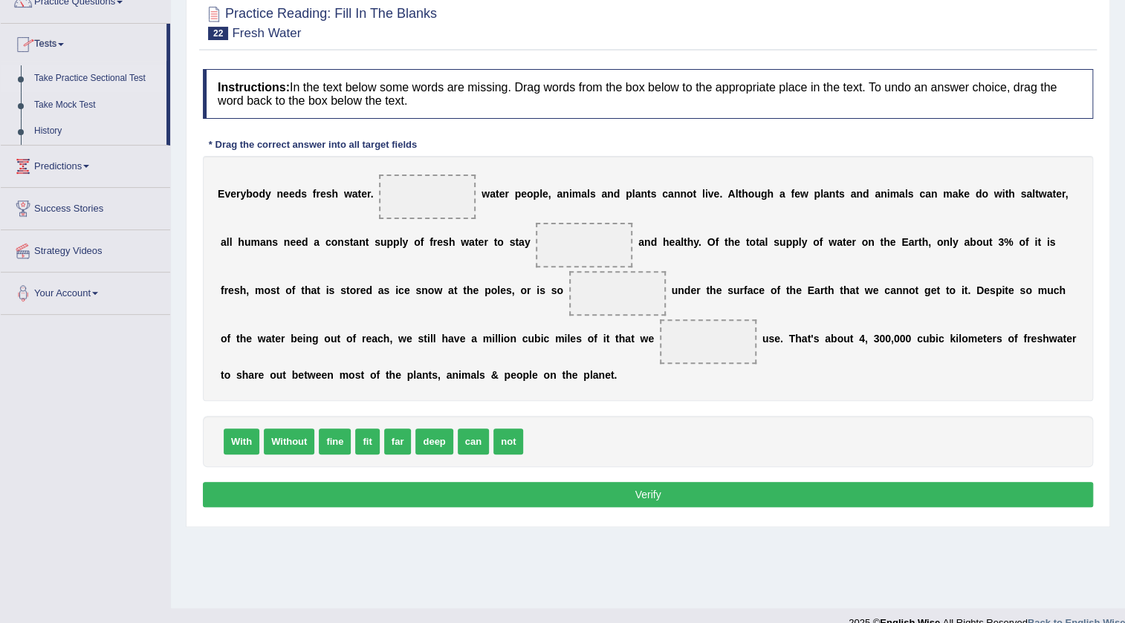
scroll to position [0, 0]
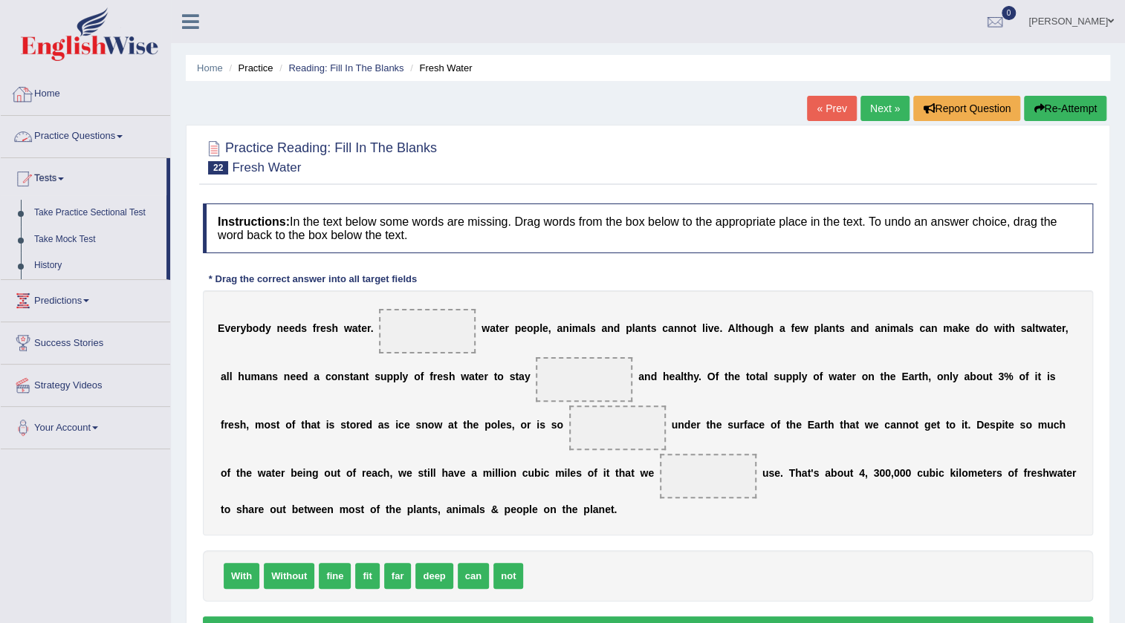
click at [121, 132] on link "Practice Questions" at bounding box center [85, 134] width 169 height 37
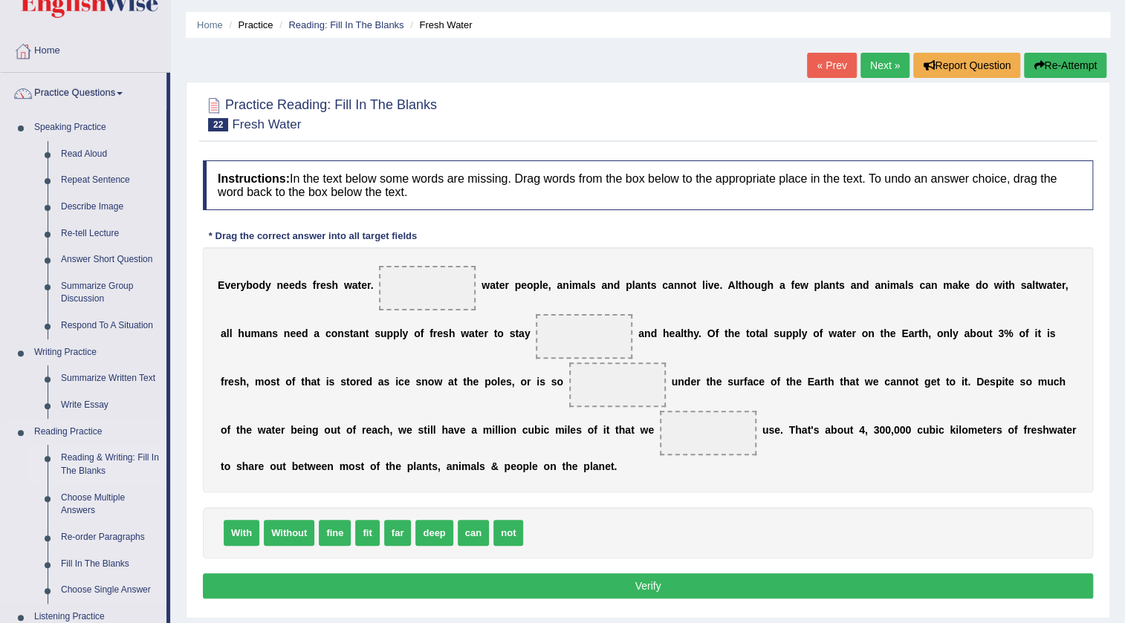
scroll to position [67, 0]
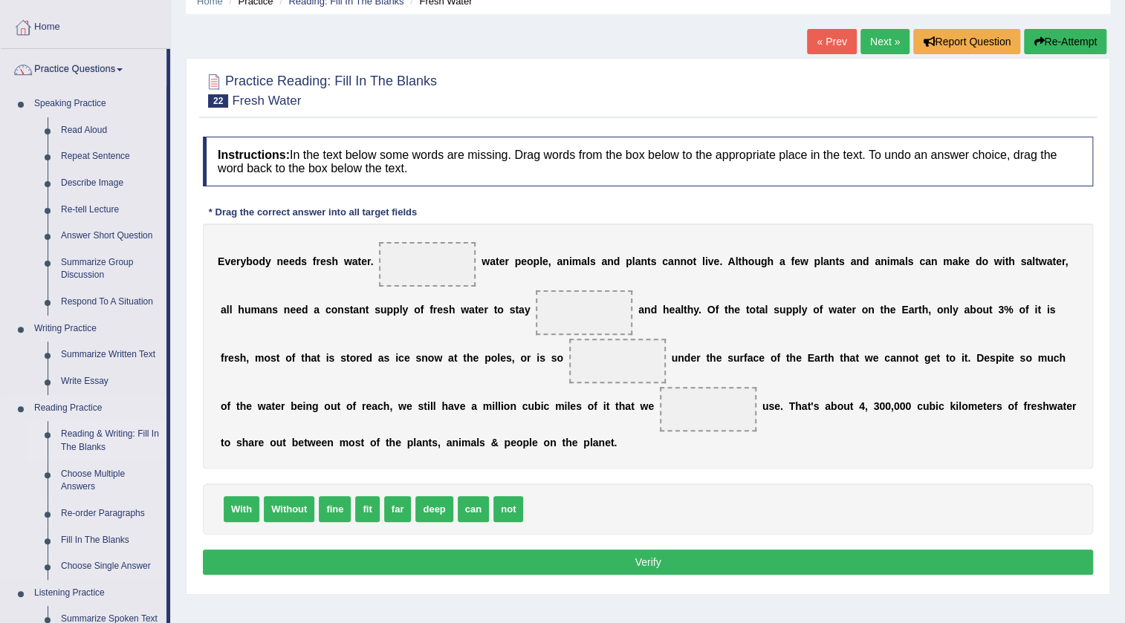
click at [96, 439] on link "Reading & Writing: Fill In The Blanks" at bounding box center [110, 440] width 112 height 39
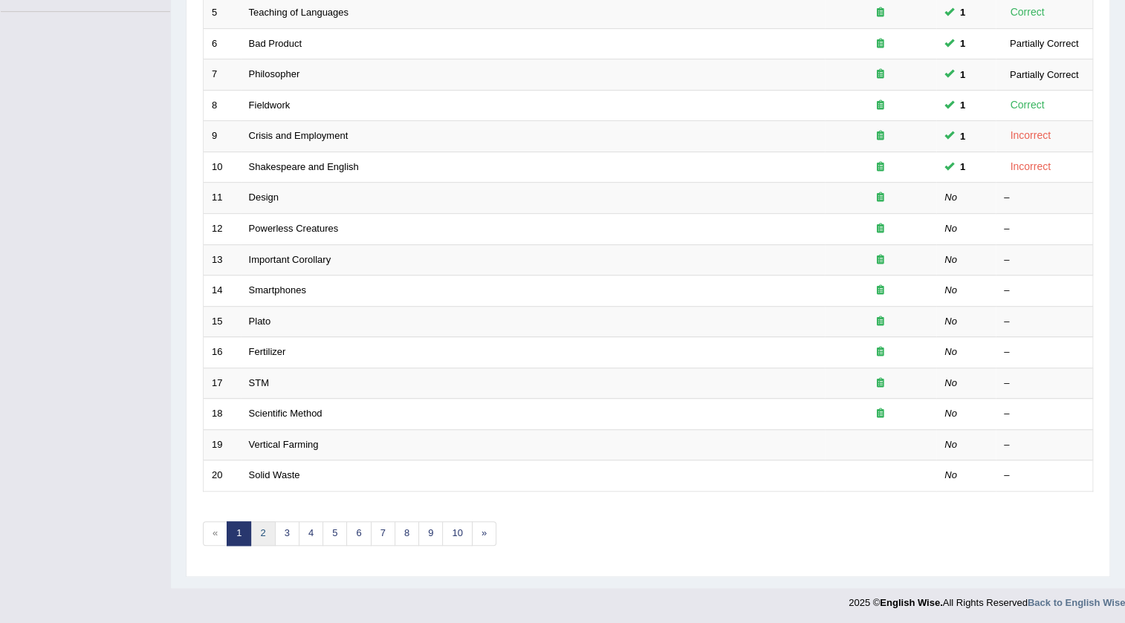
click at [265, 532] on link "2" at bounding box center [262, 533] width 25 height 25
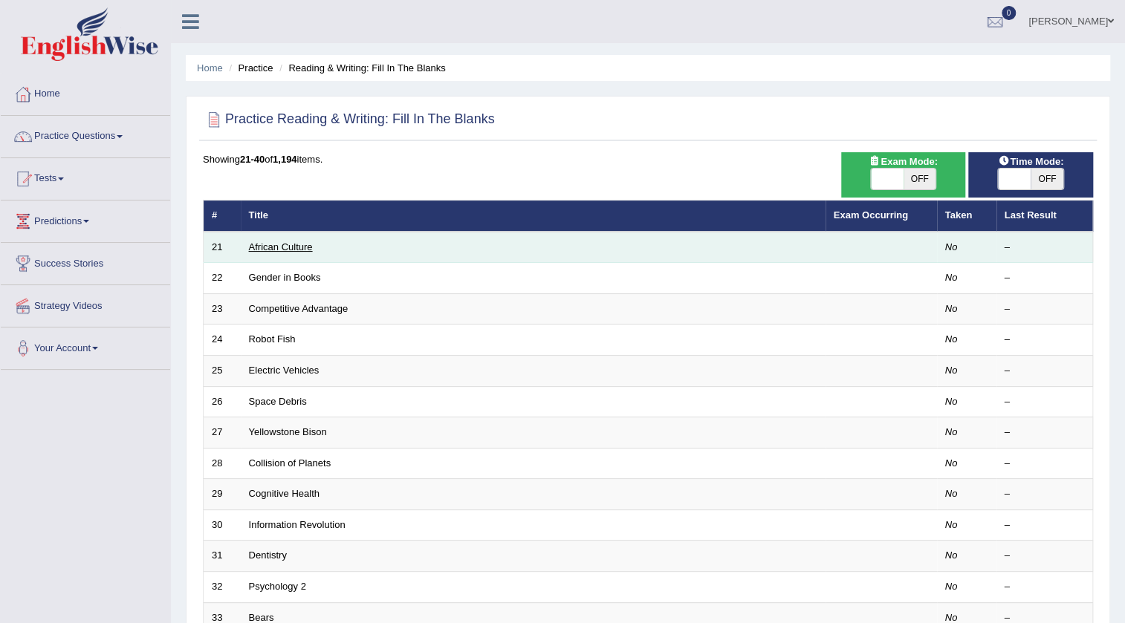
click at [293, 244] on link "African Culture" at bounding box center [281, 246] width 64 height 11
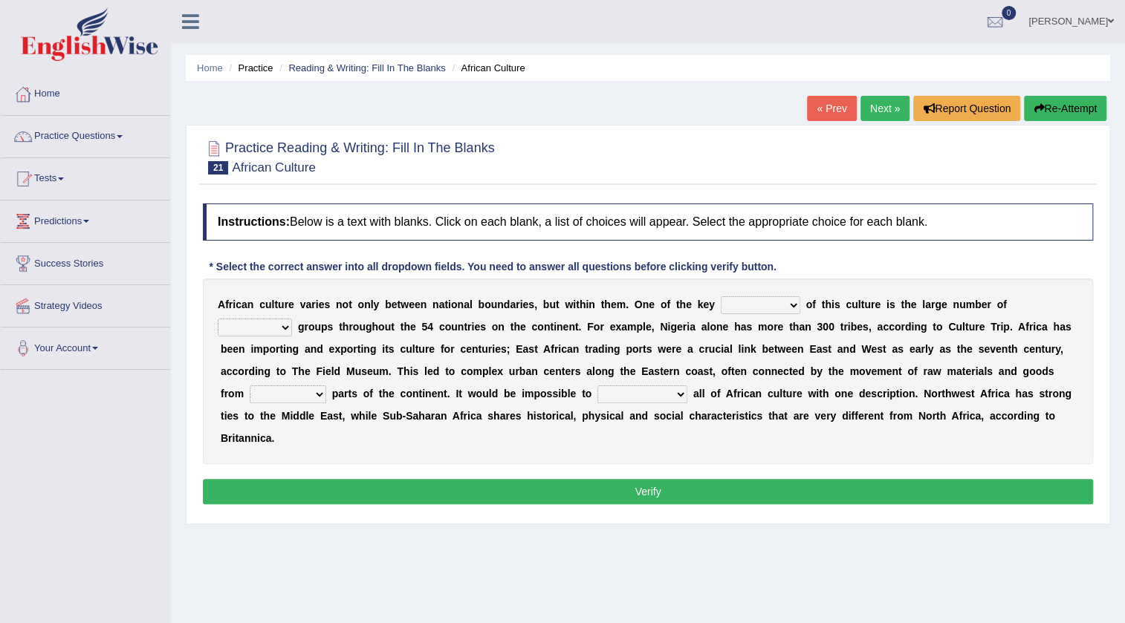
click at [790, 305] on select "conjectures features issues doubts" at bounding box center [760, 305] width 79 height 18
select select "features"
click at [721, 296] on select "conjectures features issues doubts" at bounding box center [760, 305] width 79 height 18
click at [789, 311] on select "conjectures features issues doubts" at bounding box center [760, 305] width 79 height 18
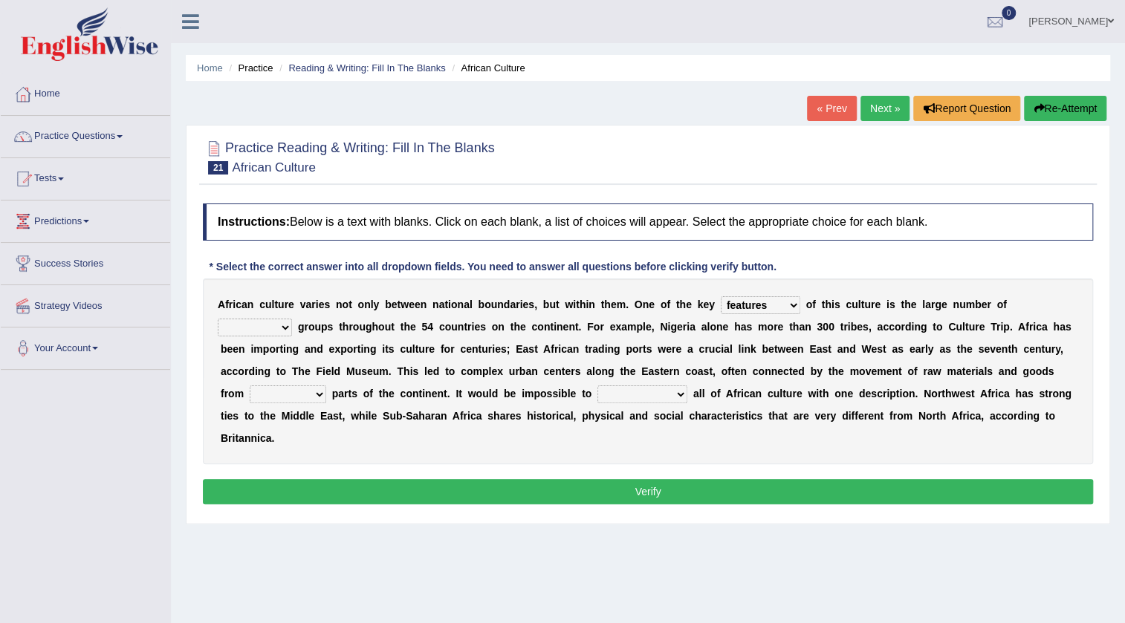
click at [287, 325] on select "ethic ethnic eugenic epic" at bounding box center [255, 328] width 74 height 18
select select "ethic"
click at [218, 319] on select "ethic ethnic eugenic epic" at bounding box center [255, 328] width 74 height 18
click at [313, 400] on select "forelocked interlocked unlocked landlocked" at bounding box center [288, 395] width 77 height 18
select select "landlocked"
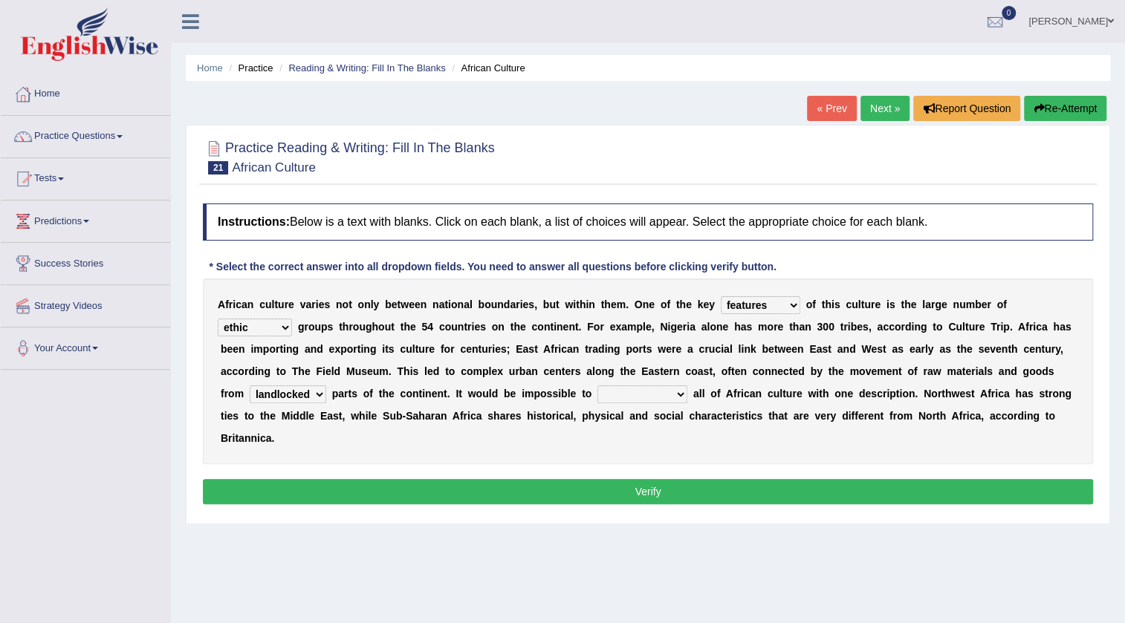
click at [250, 386] on select "forelocked interlocked unlocked landlocked" at bounding box center [288, 395] width 77 height 18
click at [676, 394] on select "characterize conceptualize symbolize synthesize" at bounding box center [642, 395] width 90 height 18
select select "symbolize"
click at [597, 386] on select "characterize conceptualize symbolize synthesize" at bounding box center [642, 395] width 90 height 18
click at [653, 492] on button "Verify" at bounding box center [648, 491] width 890 height 25
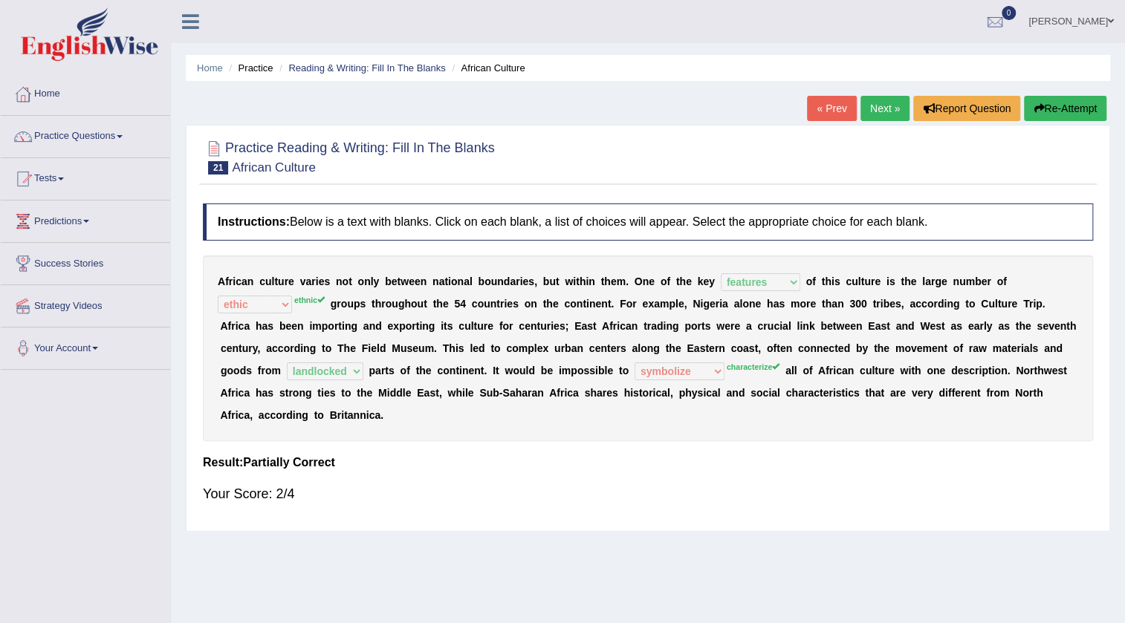
click at [884, 100] on link "Next »" at bounding box center [884, 108] width 49 height 25
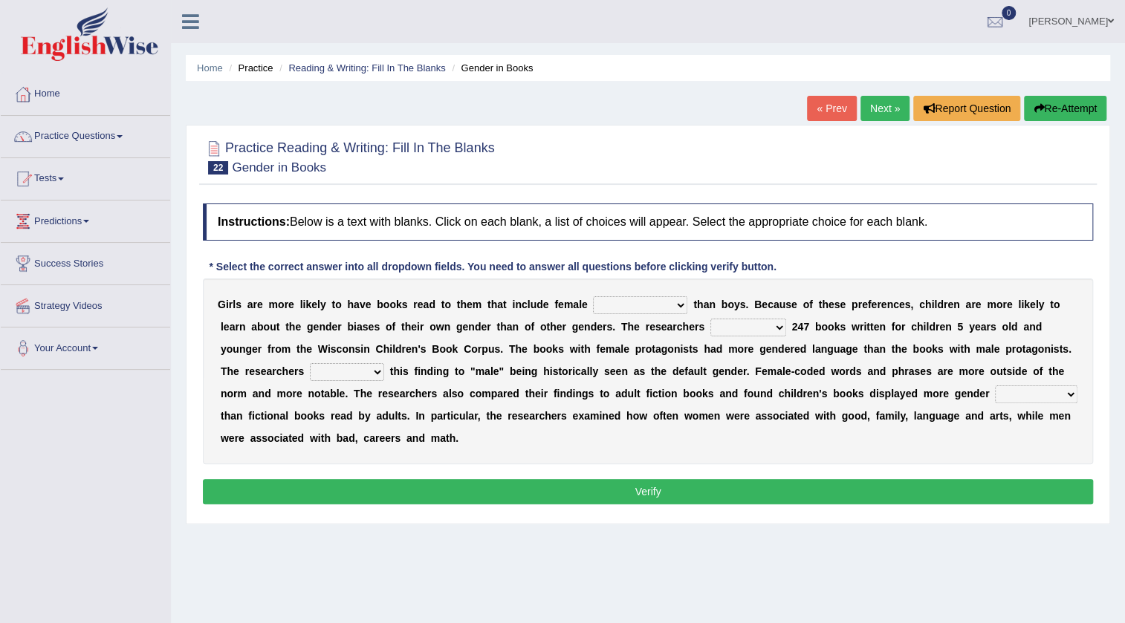
click at [635, 301] on select "protagonists cosmogonists agonists expressionists" at bounding box center [640, 305] width 94 height 18
click at [816, 275] on div "Instructions: Below is a text with blanks. Click on each blank, a list of choic…" at bounding box center [647, 356] width 897 height 320
click at [88, 218] on link "Predictions" at bounding box center [85, 219] width 169 height 37
click at [123, 134] on link "Practice Questions" at bounding box center [85, 134] width 169 height 37
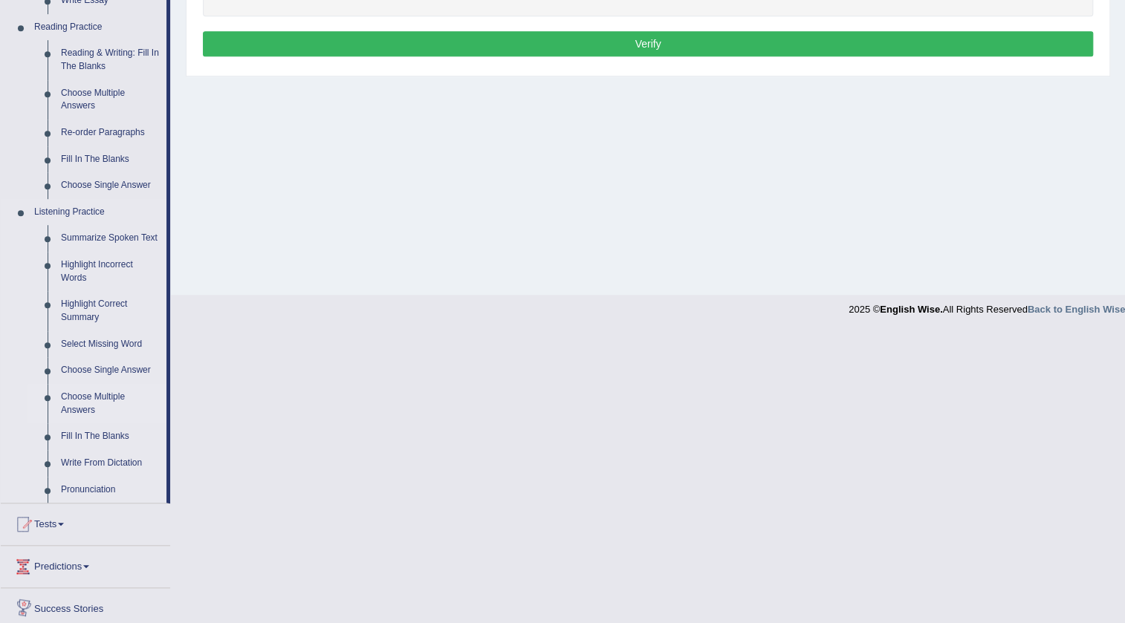
scroll to position [472, 0]
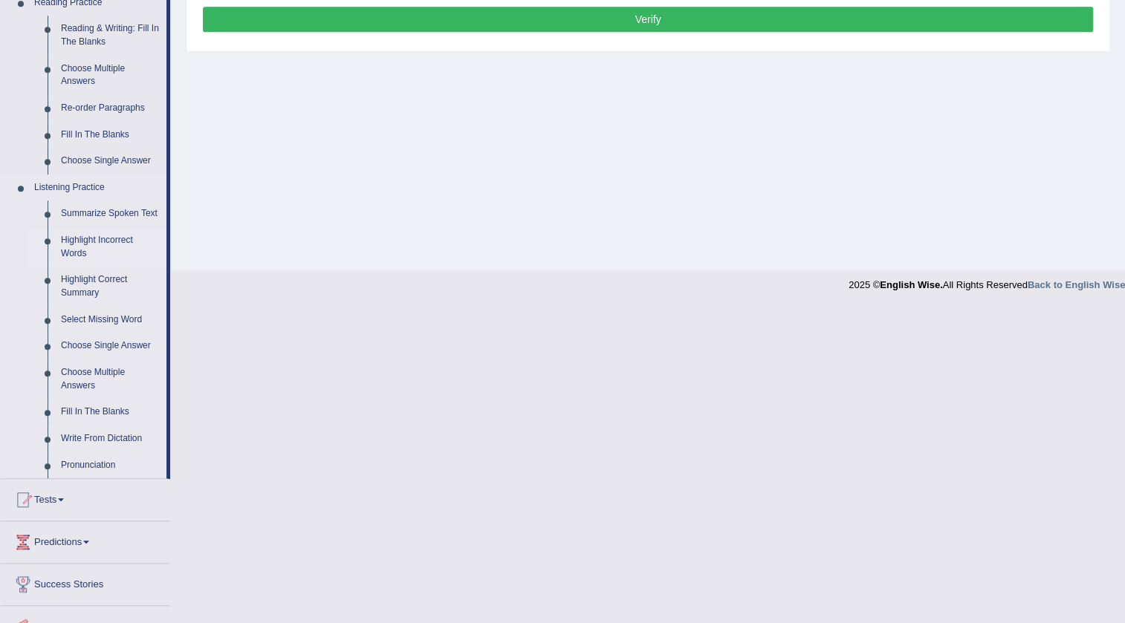
click at [97, 240] on link "Highlight Incorrect Words" at bounding box center [110, 246] width 112 height 39
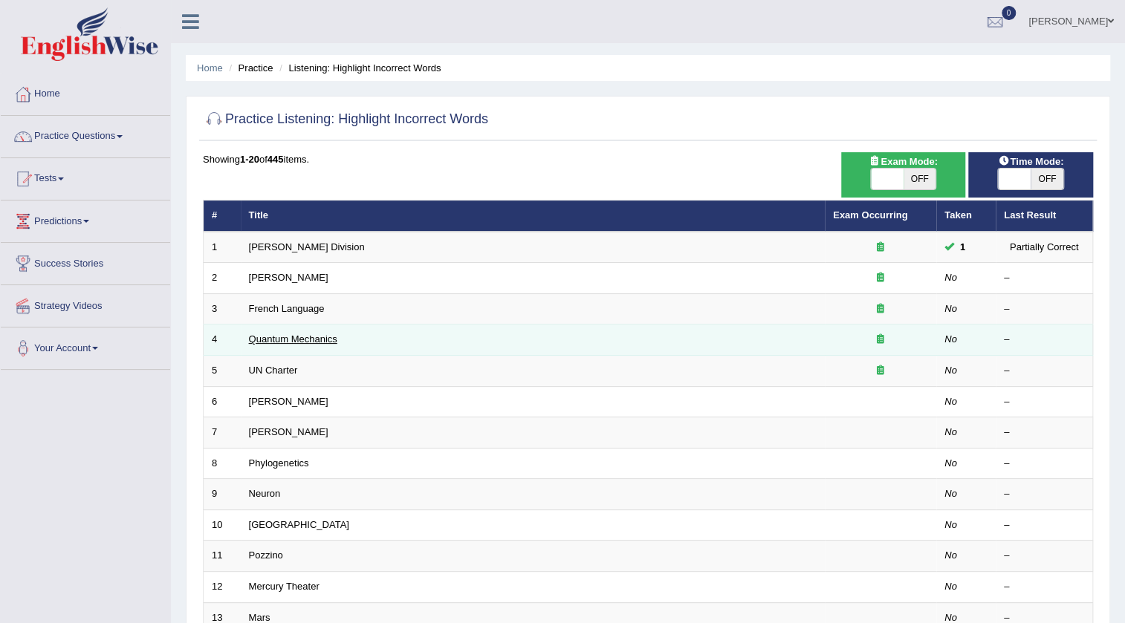
click at [278, 334] on link "Quantum Mechanics" at bounding box center [293, 339] width 88 height 11
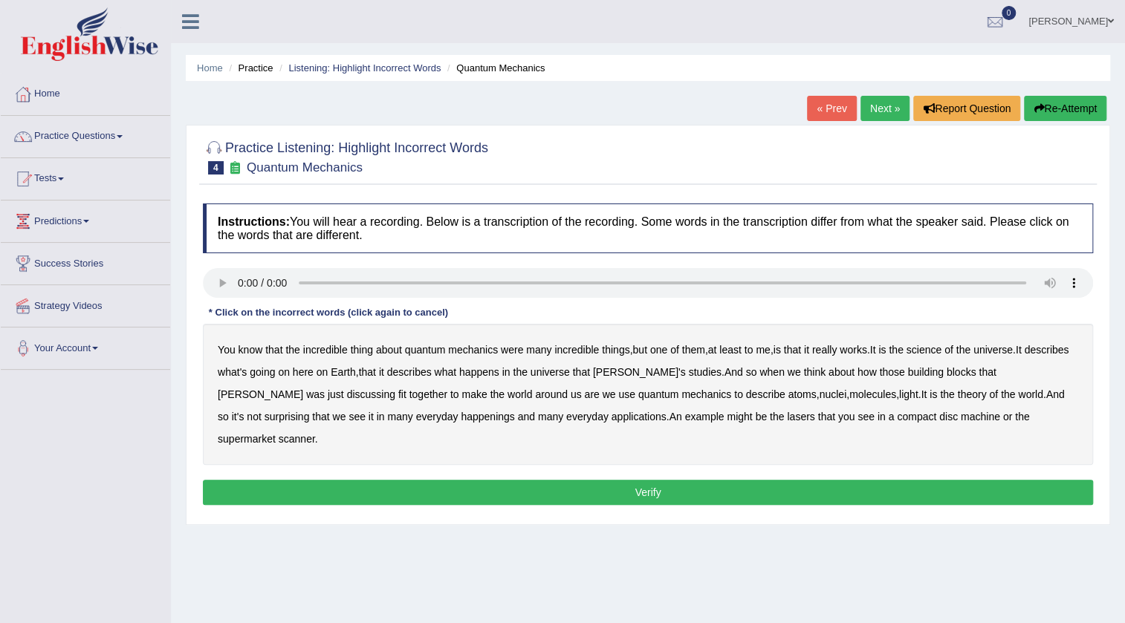
click at [937, 348] on b "science" at bounding box center [923, 350] width 35 height 12
click at [461, 415] on b "happenings" at bounding box center [487, 417] width 53 height 12
click at [961, 413] on b "machine" at bounding box center [980, 417] width 39 height 12
click at [862, 449] on div "Instructions: You will hear a recording. Below is a transcription of the record…" at bounding box center [647, 356] width 897 height 321
click at [860, 480] on button "Verify" at bounding box center [648, 492] width 890 height 25
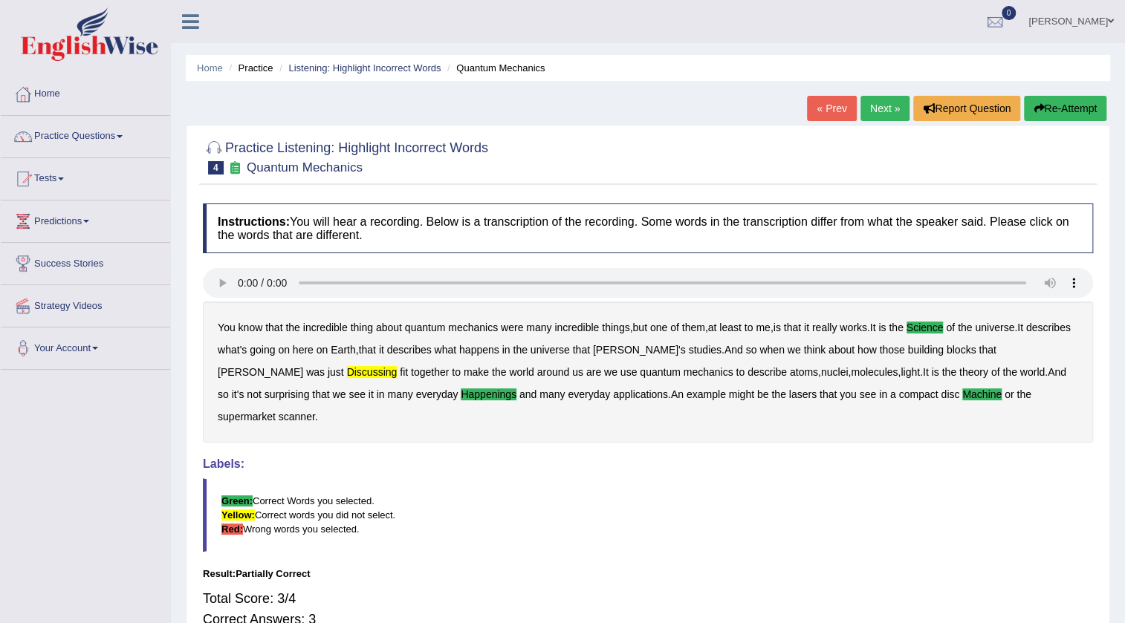
click at [883, 114] on link "Next »" at bounding box center [884, 108] width 49 height 25
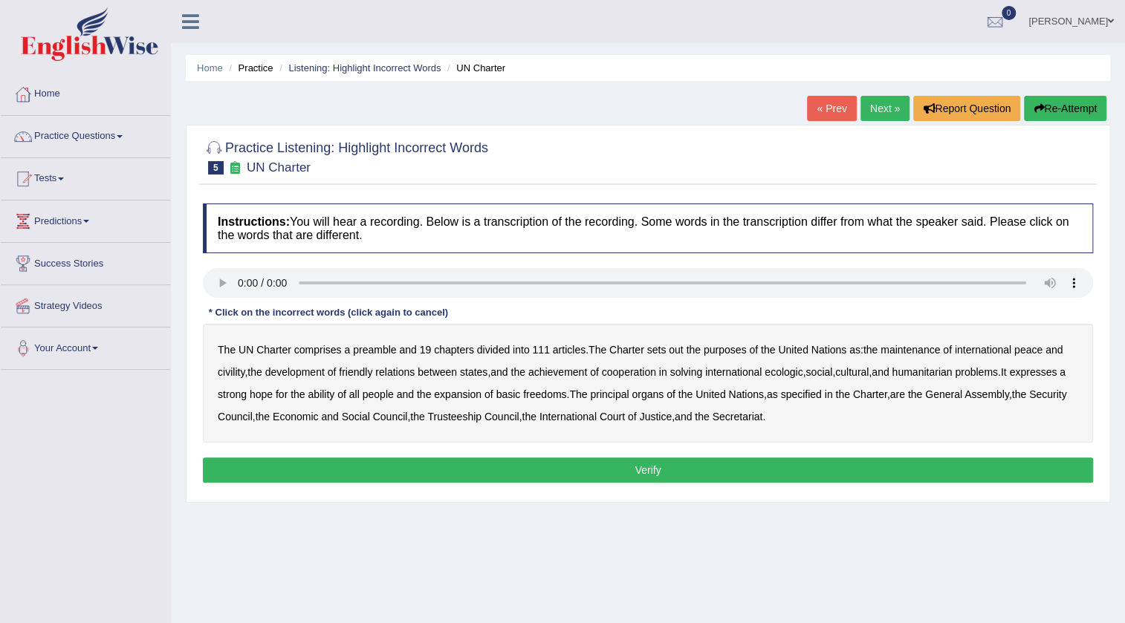
click at [238, 371] on b "civility" at bounding box center [231, 372] width 27 height 12
click at [798, 371] on b "ecologic" at bounding box center [783, 372] width 38 height 12
click at [334, 396] on b "ability" at bounding box center [321, 395] width 27 height 12
click at [802, 464] on button "Verify" at bounding box center [648, 470] width 890 height 25
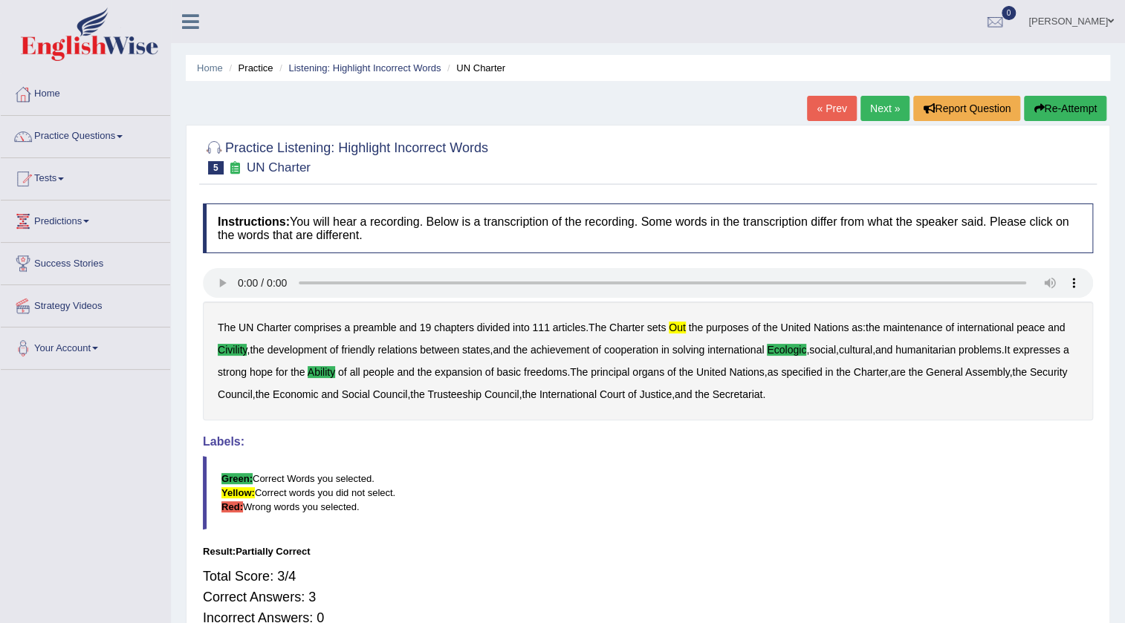
click at [884, 103] on link "Next »" at bounding box center [884, 108] width 49 height 25
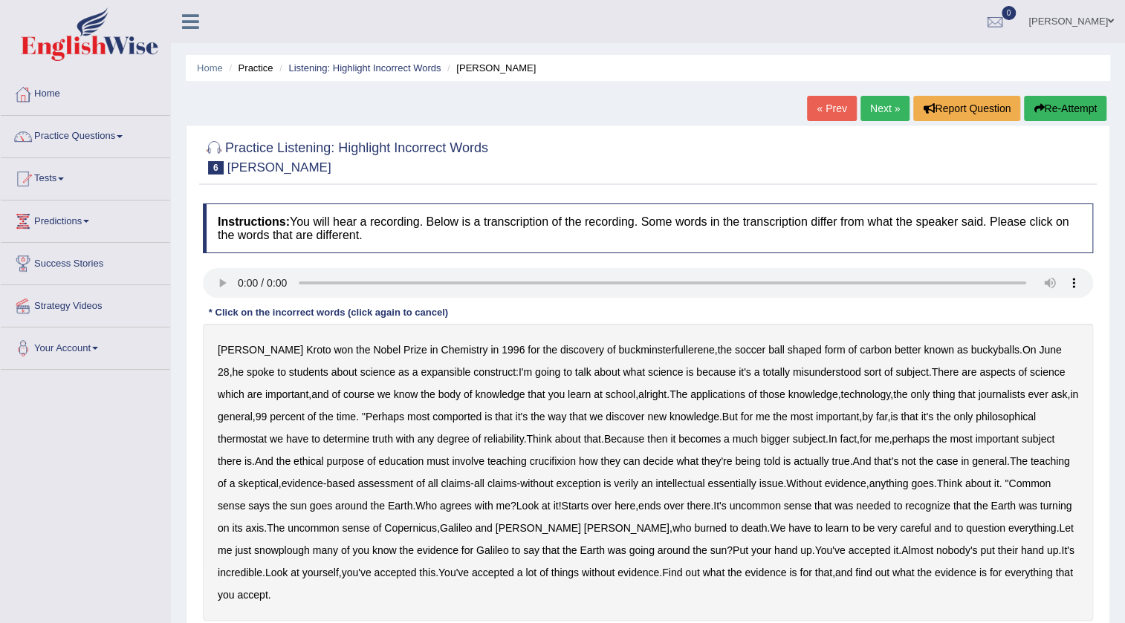
click at [1062, 105] on button "Re-Attempt" at bounding box center [1065, 108] width 82 height 25
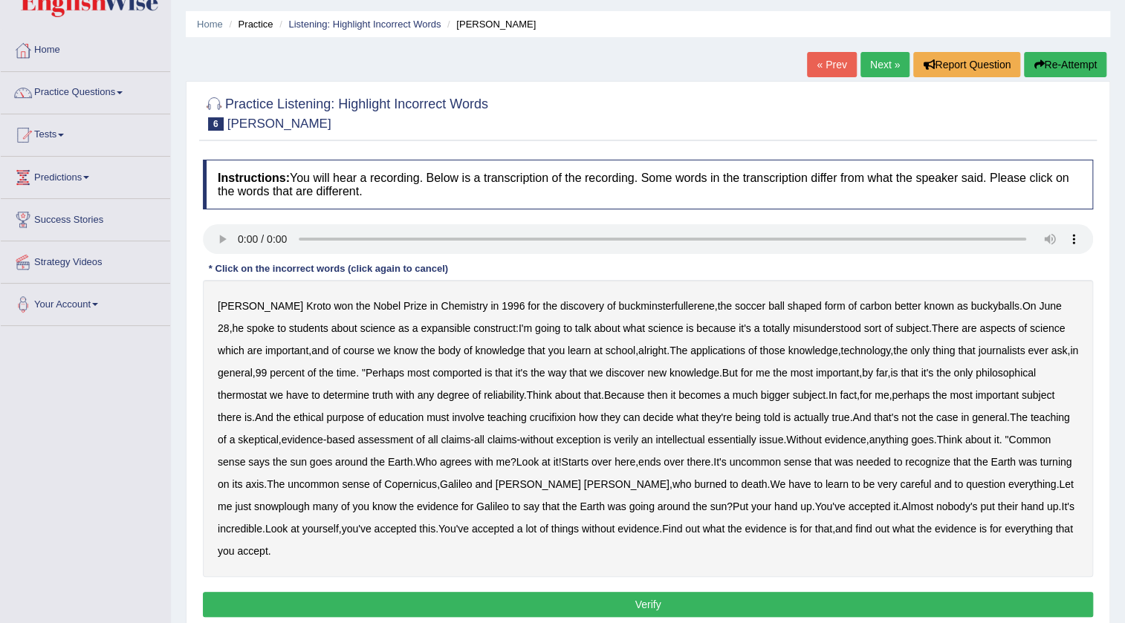
scroll to position [134, 0]
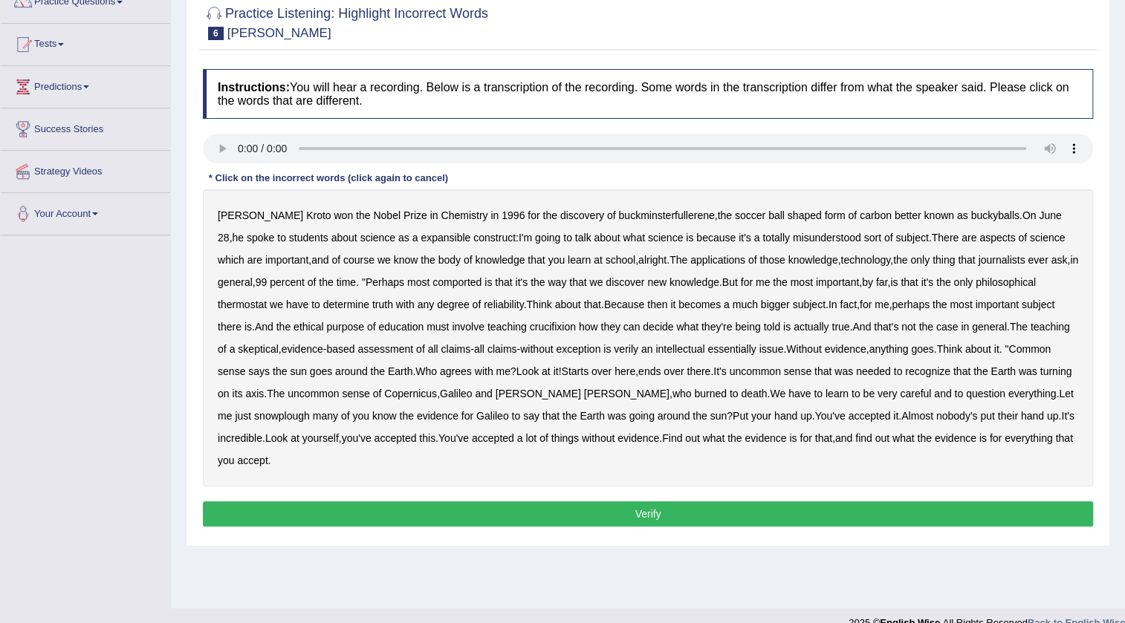
click at [420, 233] on b "expansible" at bounding box center [445, 238] width 50 height 12
click at [469, 276] on b "comported" at bounding box center [456, 282] width 49 height 12
click at [250, 305] on b "thermostat" at bounding box center [242, 305] width 49 height 12
click at [550, 328] on b "crucifixion" at bounding box center [553, 327] width 46 height 12
click at [631, 350] on b "verily" at bounding box center [626, 349] width 25 height 12
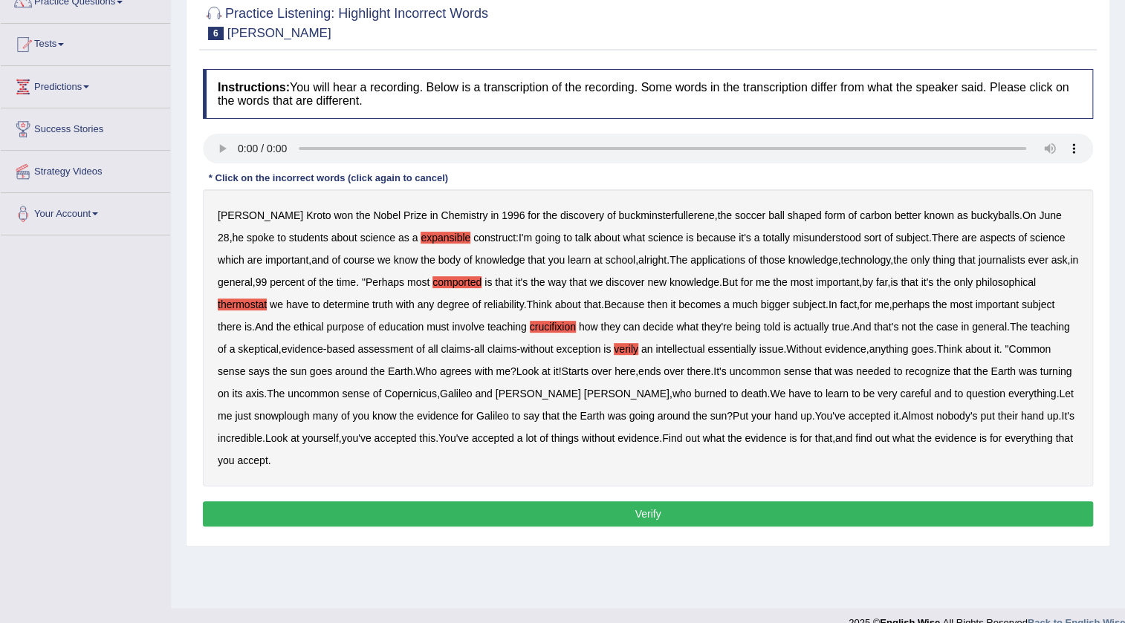
click at [728, 348] on b "essentially" at bounding box center [731, 349] width 48 height 12
click at [254, 415] on b "snowplough" at bounding box center [282, 416] width 56 height 12
click at [686, 511] on button "Verify" at bounding box center [648, 513] width 890 height 25
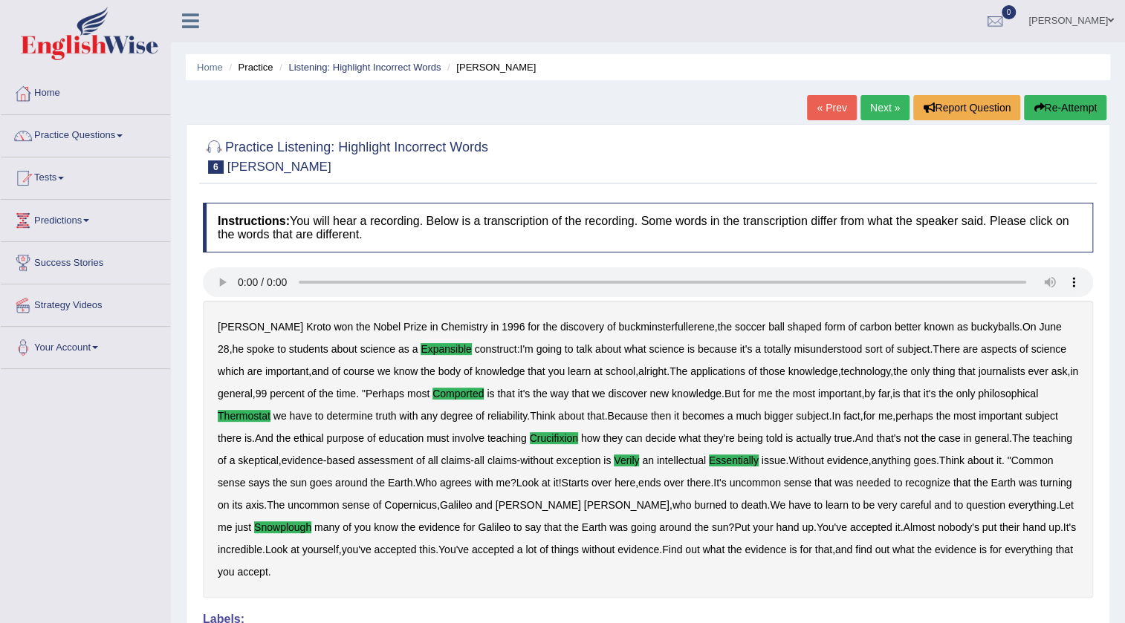
scroll to position [0, 0]
click at [869, 111] on link "Next »" at bounding box center [884, 108] width 49 height 25
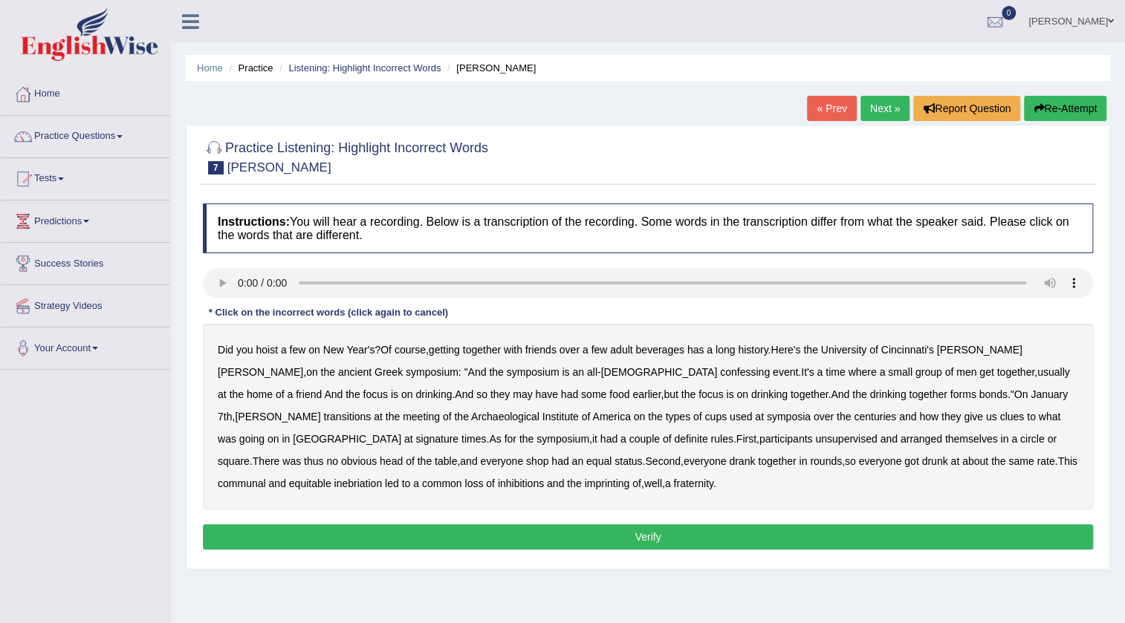
click at [922, 352] on b "Cincinnati's" at bounding box center [906, 350] width 53 height 12
click at [507, 371] on b "symposium" at bounding box center [533, 372] width 53 height 12
click at [720, 368] on b "confessing" at bounding box center [745, 372] width 50 height 12
click at [371, 411] on b "transitions" at bounding box center [347, 417] width 48 height 12
click at [458, 433] on b "signature" at bounding box center [436, 439] width 43 height 12
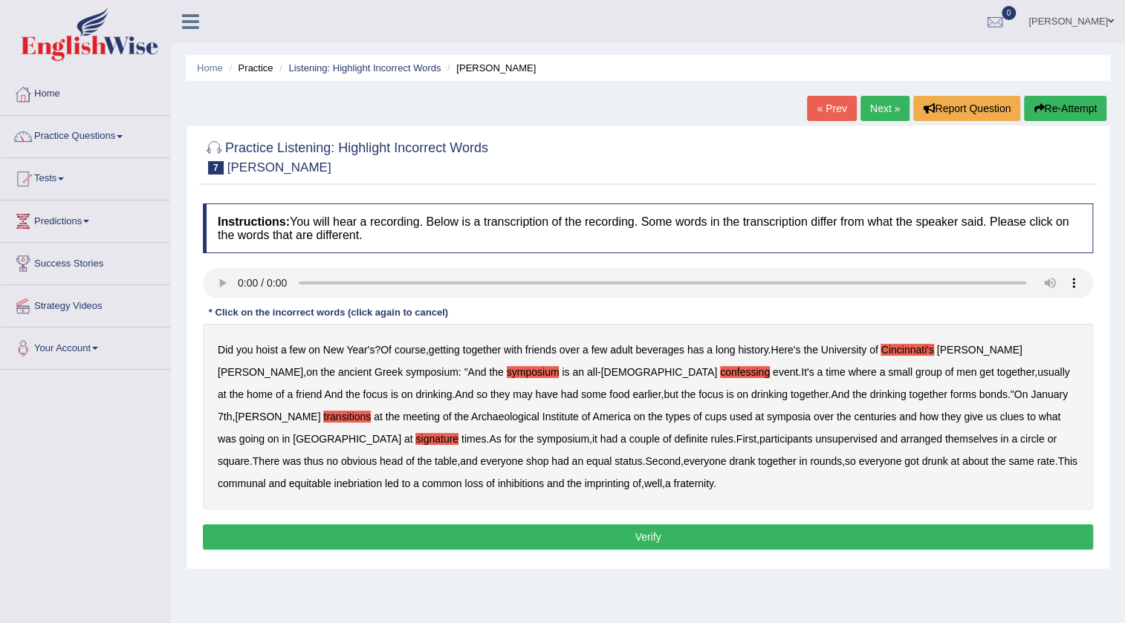
click at [815, 438] on b "unsupervised" at bounding box center [846, 439] width 62 height 12
click at [585, 480] on b "imprinting" at bounding box center [607, 484] width 45 height 12
click at [507, 374] on b "symposium" at bounding box center [533, 372] width 53 height 12
click at [896, 347] on b "Cincinnati's" at bounding box center [906, 350] width 53 height 12
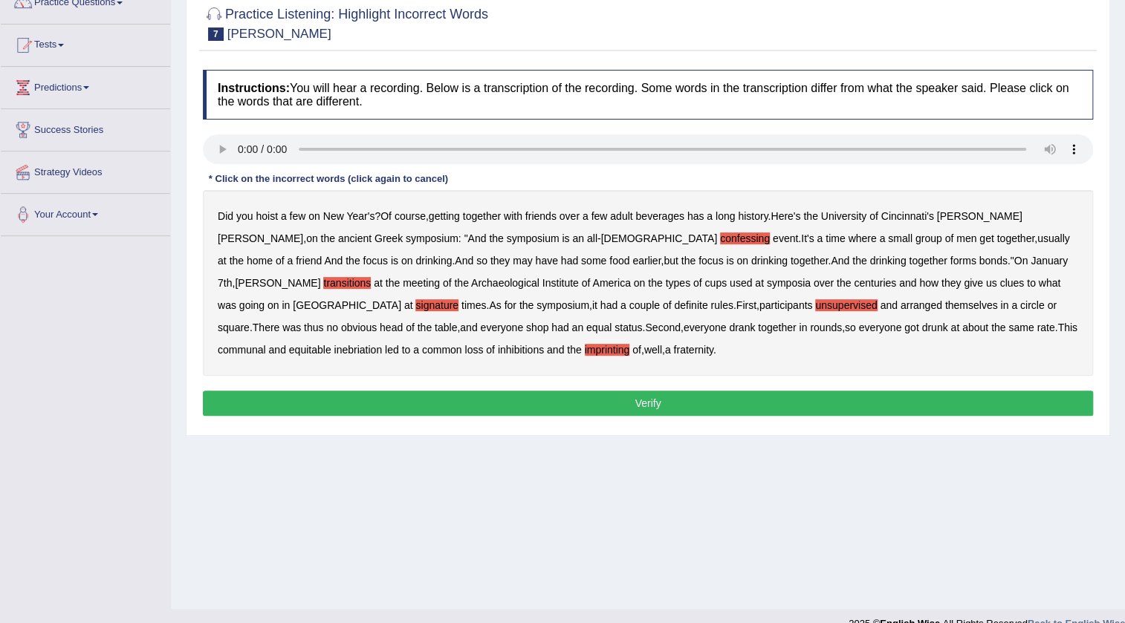
scroll to position [134, 0]
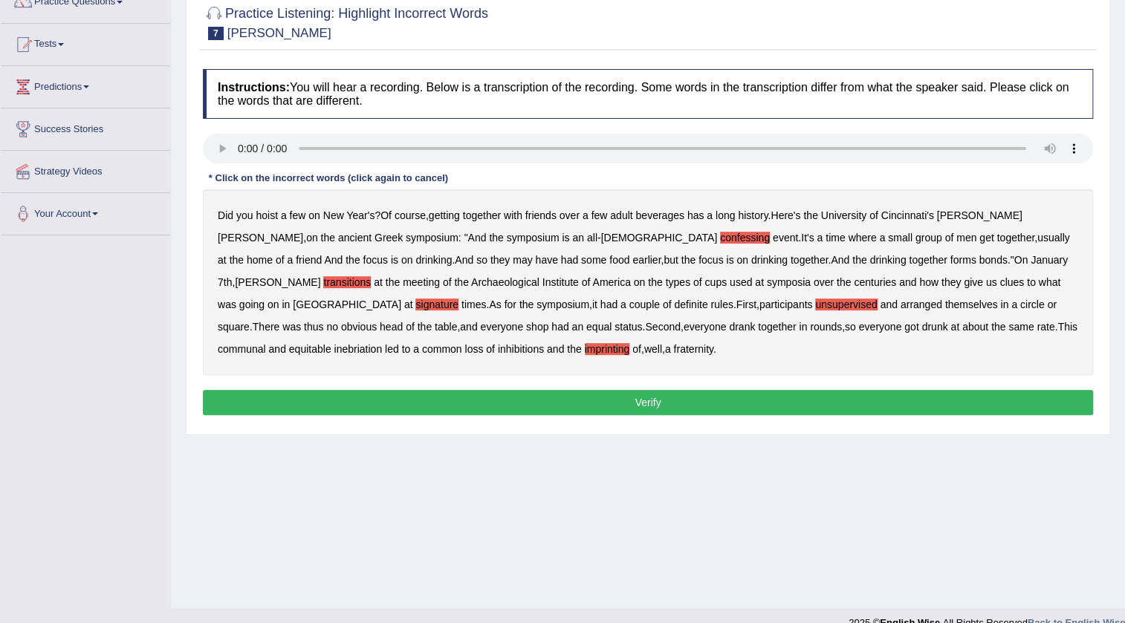
click at [372, 399] on button "Verify" at bounding box center [648, 402] width 890 height 25
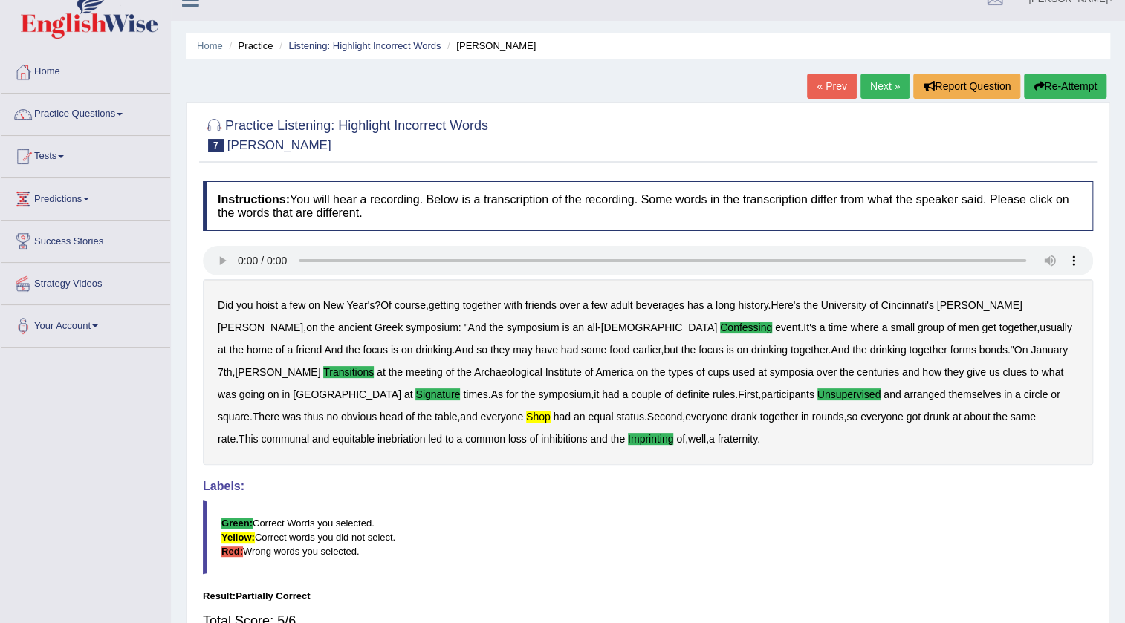
scroll to position [0, 0]
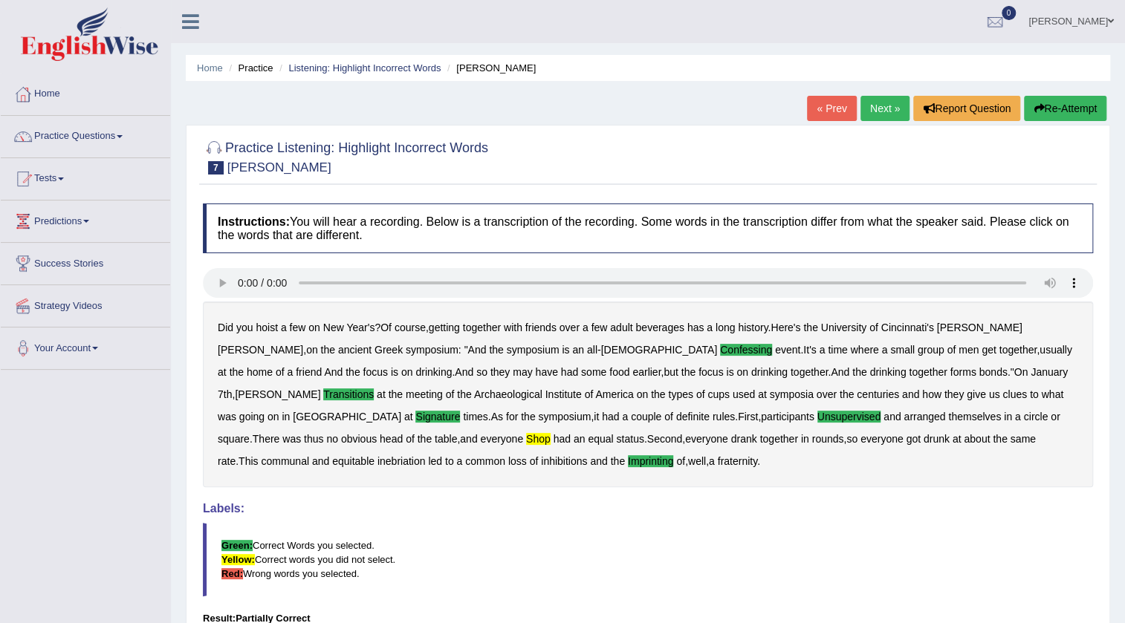
click at [862, 111] on link "Next »" at bounding box center [884, 108] width 49 height 25
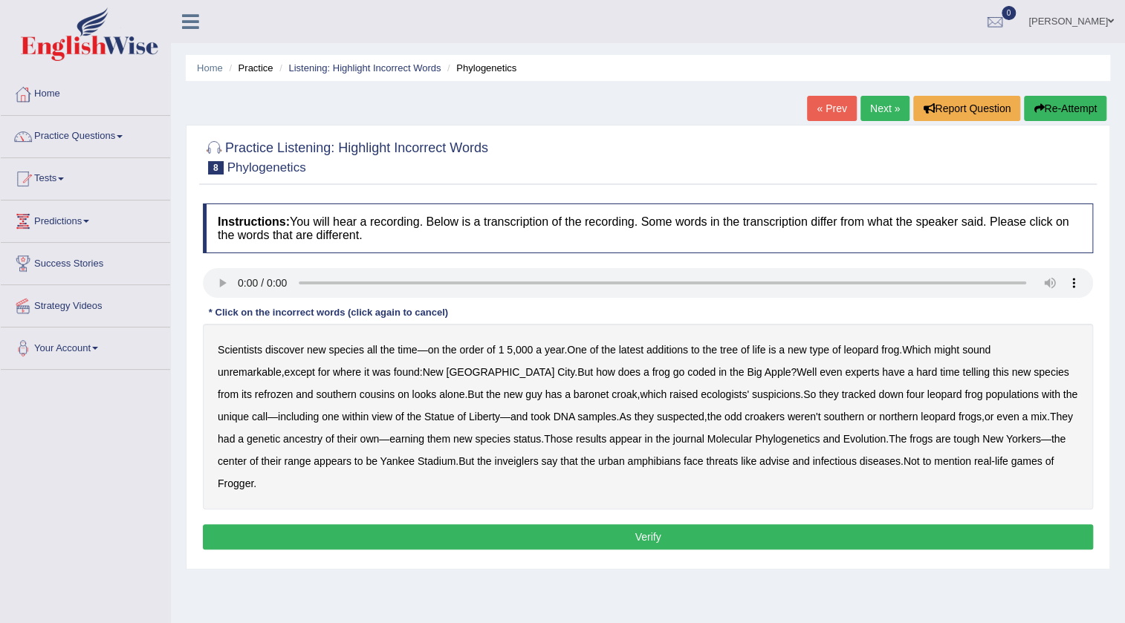
click at [687, 369] on b "coded" at bounding box center [701, 372] width 28 height 12
click at [293, 389] on b "refrozen" at bounding box center [274, 395] width 38 height 12
click at [573, 394] on b "baronet" at bounding box center [590, 395] width 35 height 12
click at [395, 420] on b "of" at bounding box center [399, 417] width 9 height 12
click at [494, 461] on b "inveiglers" at bounding box center [516, 461] width 44 height 12
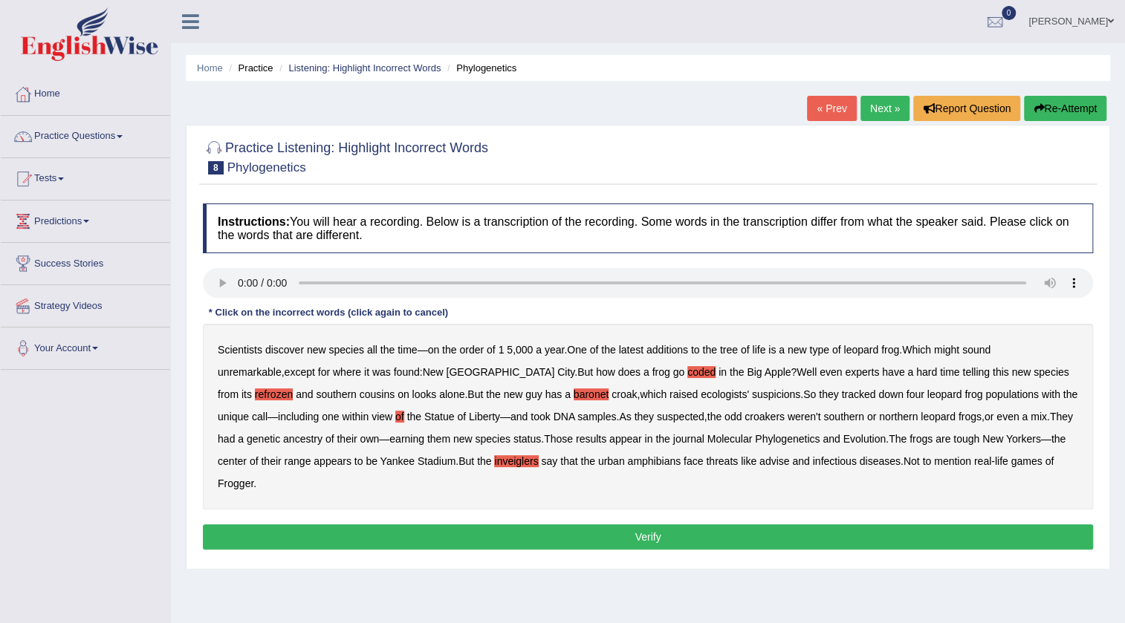
click at [683, 454] on div "Scientists discover new species all the time — on the order of 1 5 , 000 a year…" at bounding box center [648, 417] width 890 height 186
click at [759, 461] on b "advise" at bounding box center [774, 461] width 30 height 12
click at [395, 415] on b "of" at bounding box center [399, 417] width 9 height 12
click at [319, 524] on button "Verify" at bounding box center [648, 536] width 890 height 25
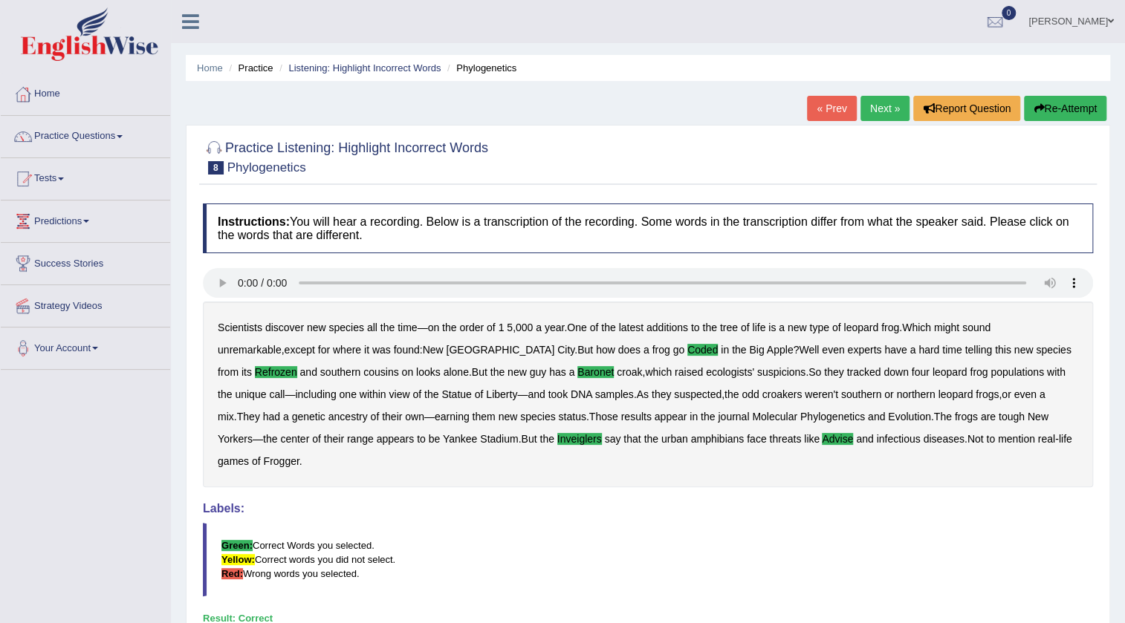
click at [865, 105] on link "Next »" at bounding box center [884, 108] width 49 height 25
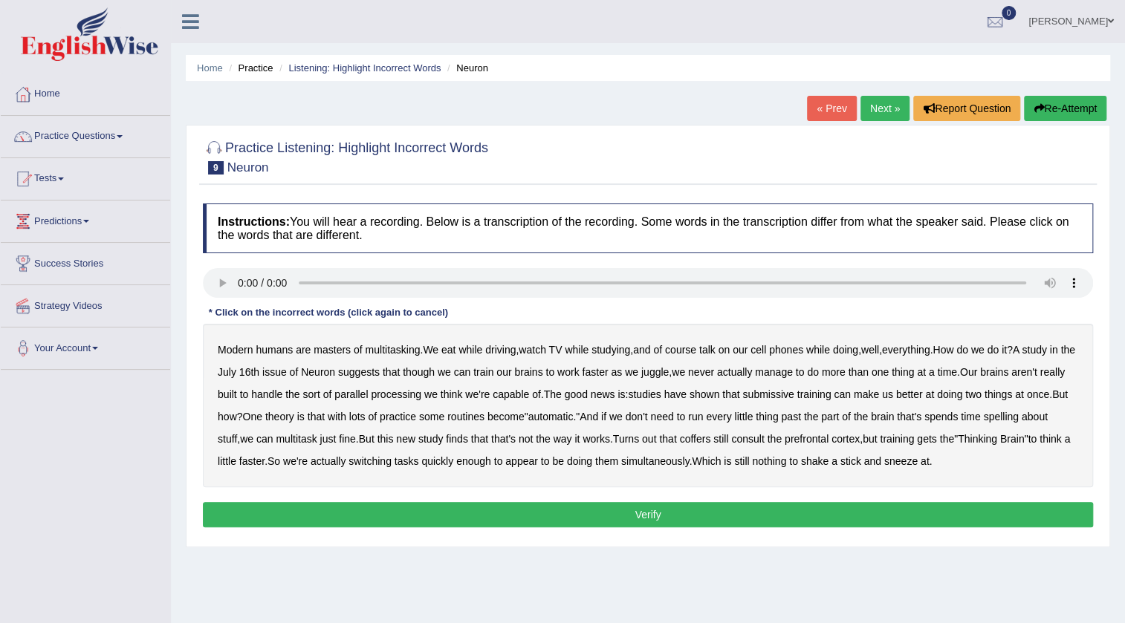
click at [662, 351] on b "of" at bounding box center [657, 350] width 9 height 12
click at [662, 348] on b "of" at bounding box center [657, 350] width 9 height 12
click at [493, 368] on b "train" at bounding box center [483, 372] width 20 height 12
click at [493, 372] on b "train" at bounding box center [483, 372] width 20 height 12
click at [793, 394] on b "submissive" at bounding box center [767, 395] width 51 height 12
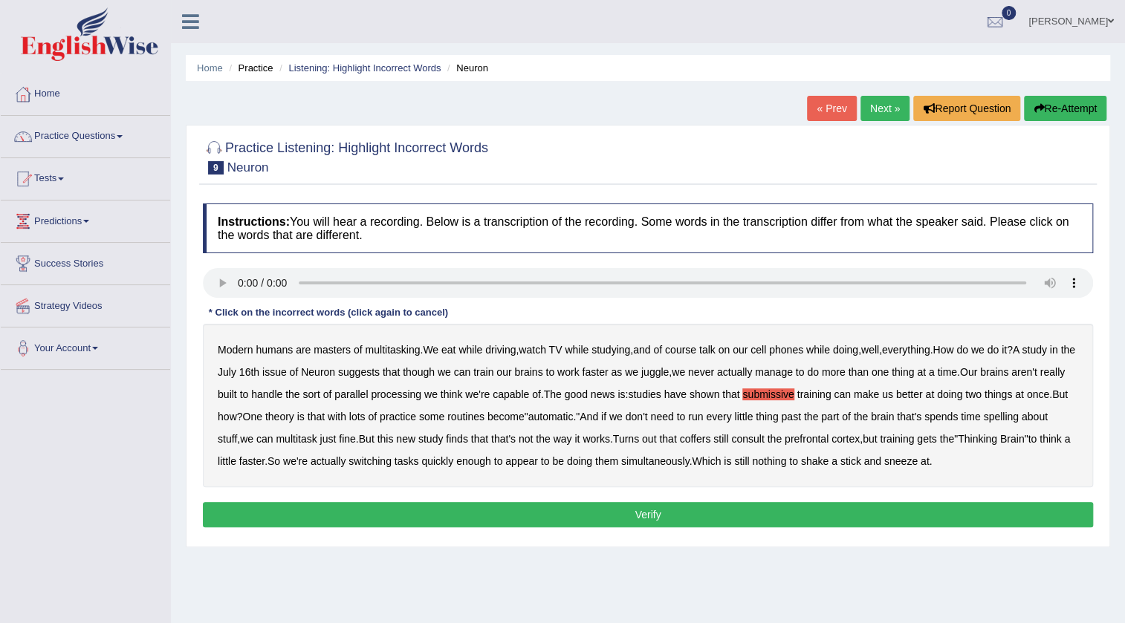
click at [1018, 415] on b "spelling" at bounding box center [1000, 417] width 35 height 12
click at [710, 438] on b "coffers" at bounding box center [694, 439] width 31 height 12
click at [882, 517] on button "Verify" at bounding box center [648, 514] width 890 height 25
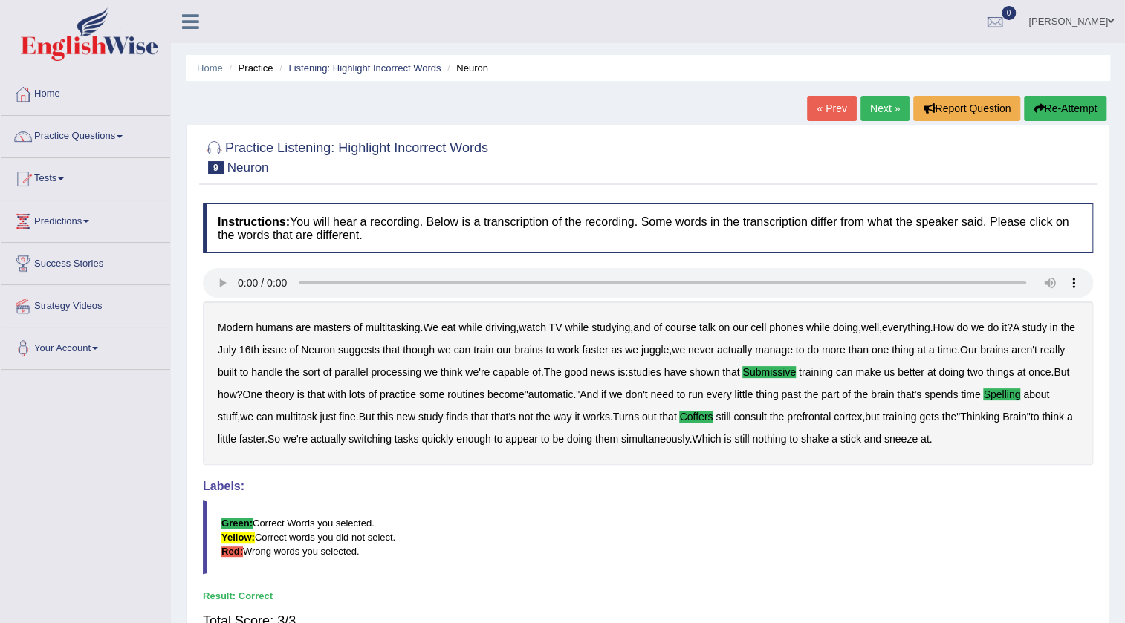
click at [880, 104] on link "Next »" at bounding box center [884, 108] width 49 height 25
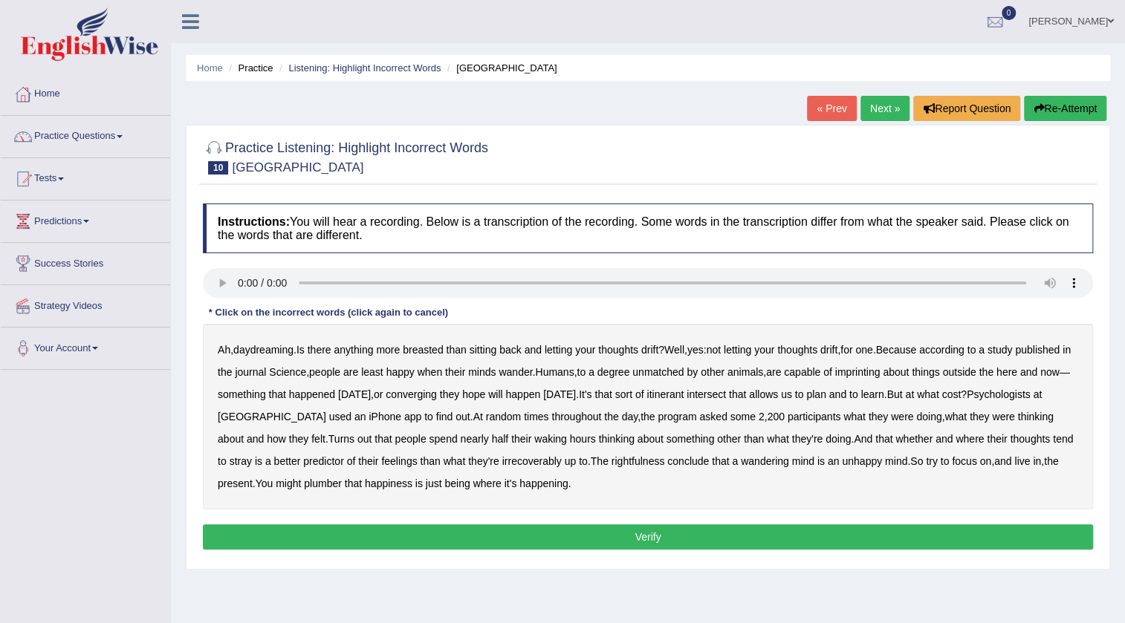
click at [428, 349] on b "breasted" at bounding box center [423, 350] width 40 height 12
click at [880, 367] on b "imprinting" at bounding box center [857, 372] width 45 height 12
click at [683, 391] on b "itinerant" at bounding box center [664, 395] width 37 height 12
click at [527, 462] on b "irrecoverably" at bounding box center [531, 461] width 59 height 12
click at [650, 460] on b "rightfulness" at bounding box center [637, 461] width 53 height 12
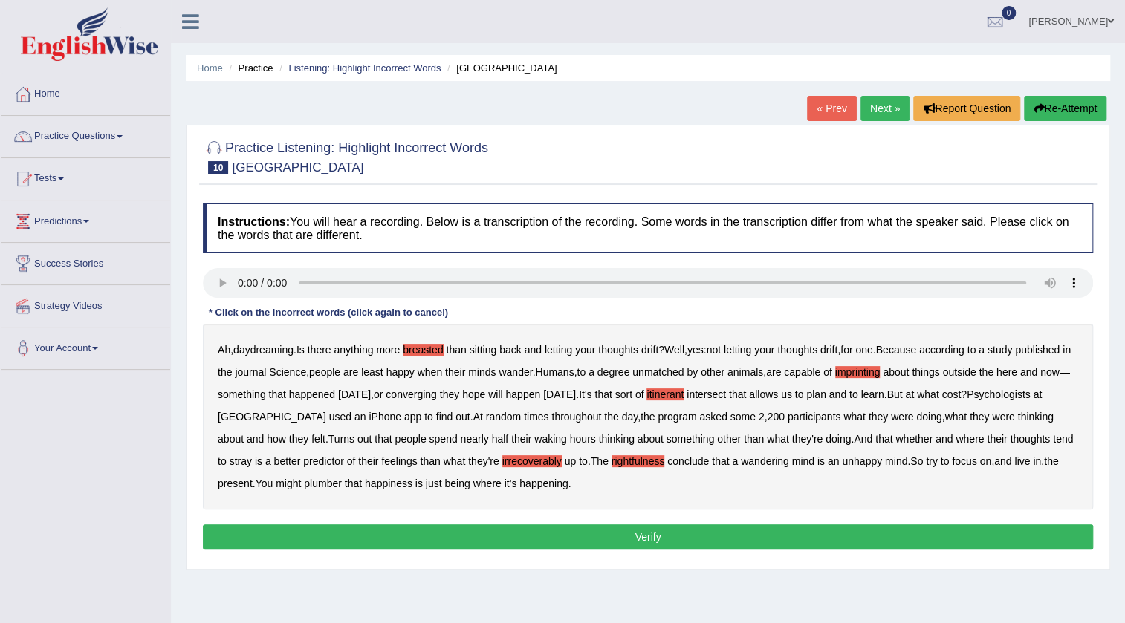
click at [683, 394] on b "itinerant" at bounding box center [664, 395] width 37 height 12
click at [318, 482] on b "plumber" at bounding box center [323, 484] width 38 height 12
click at [432, 525] on button "Verify" at bounding box center [648, 536] width 890 height 25
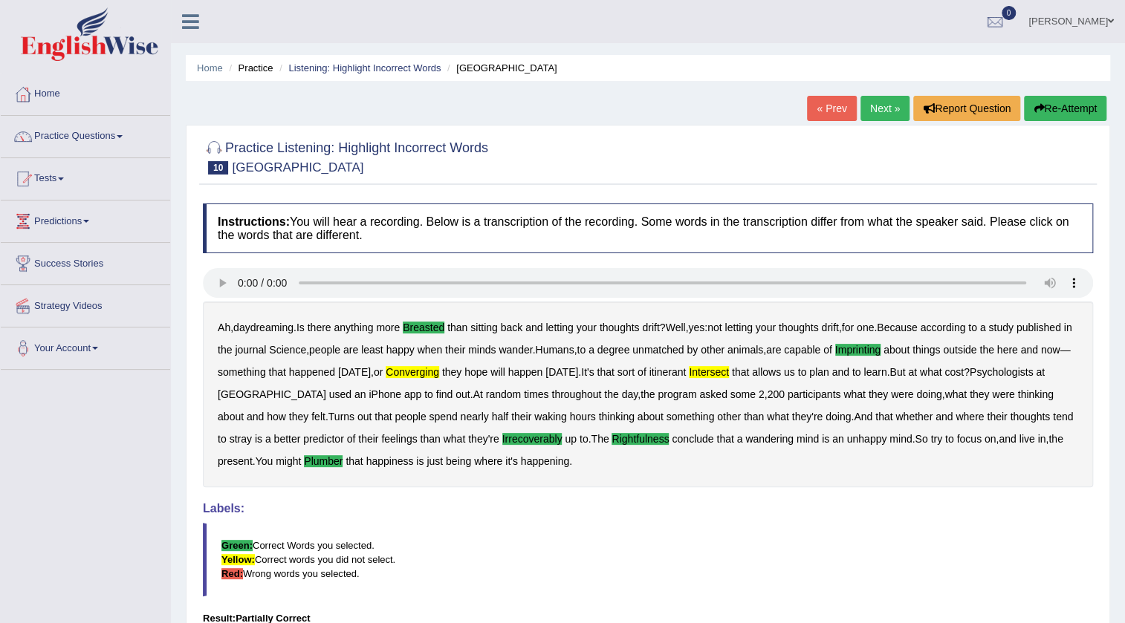
click at [868, 106] on link "Next »" at bounding box center [884, 108] width 49 height 25
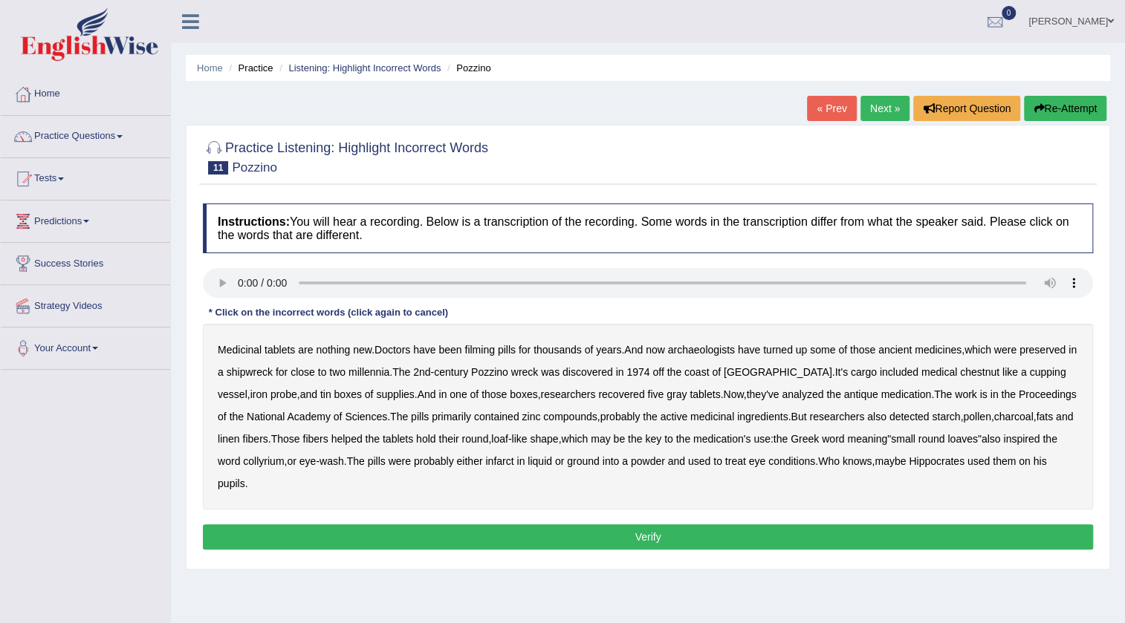
click at [481, 348] on b "filming" at bounding box center [479, 350] width 30 height 12
click at [960, 368] on b "chestnut" at bounding box center [979, 372] width 39 height 12
click at [513, 466] on b "infarct" at bounding box center [499, 461] width 28 height 12
click at [640, 526] on button "Verify" at bounding box center [648, 536] width 890 height 25
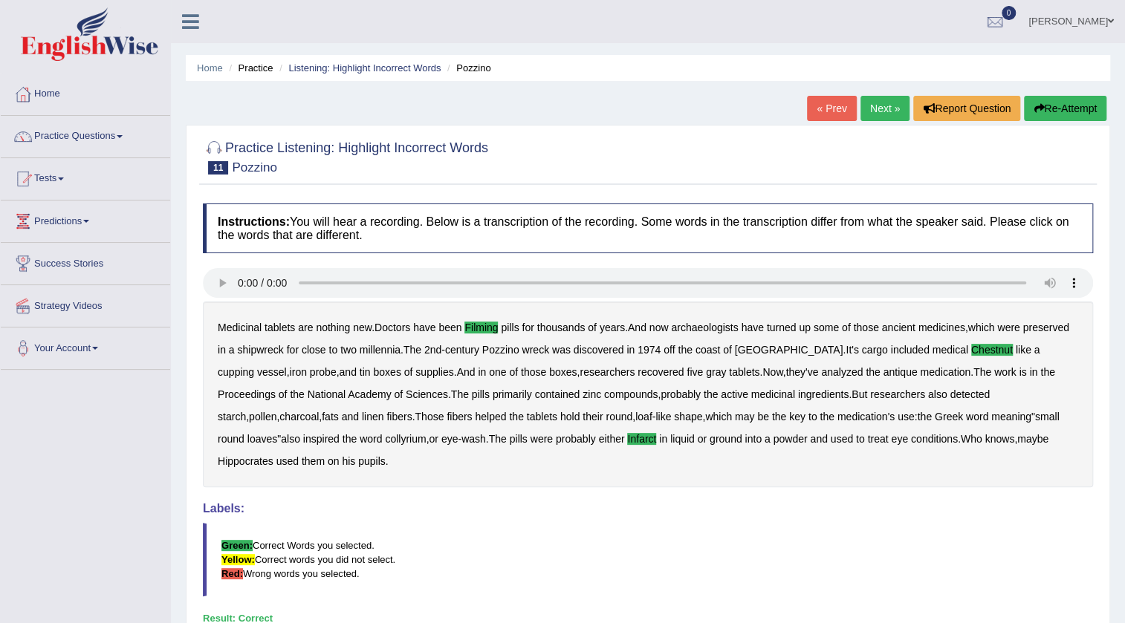
click at [880, 108] on link "Next »" at bounding box center [884, 108] width 49 height 25
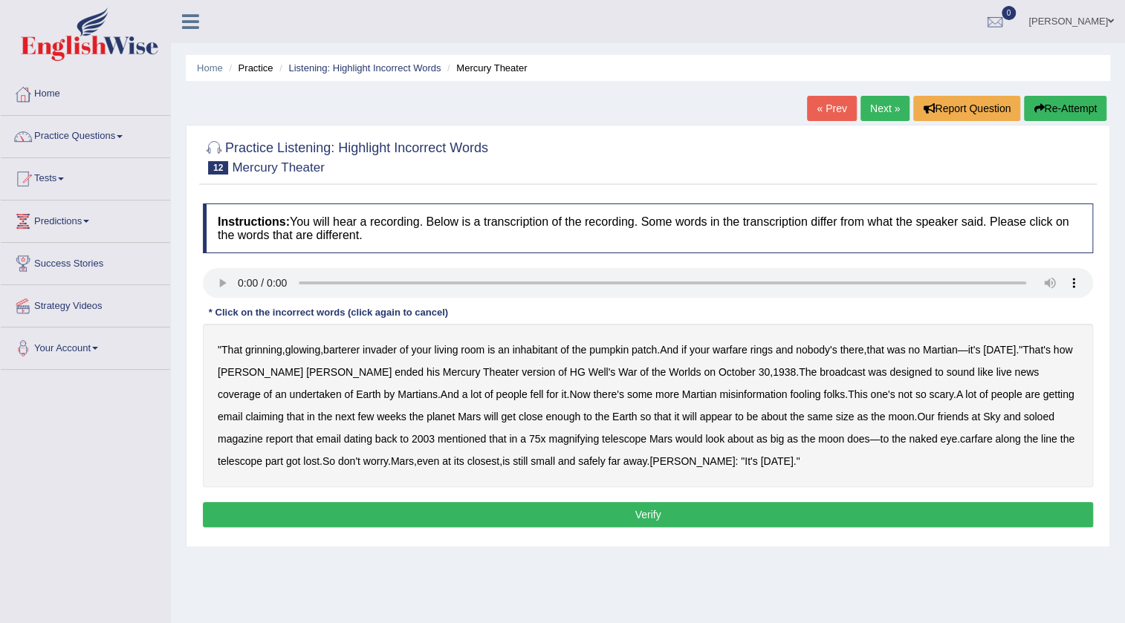
click at [1047, 19] on link "[PERSON_NAME]" at bounding box center [1071, 19] width 108 height 39
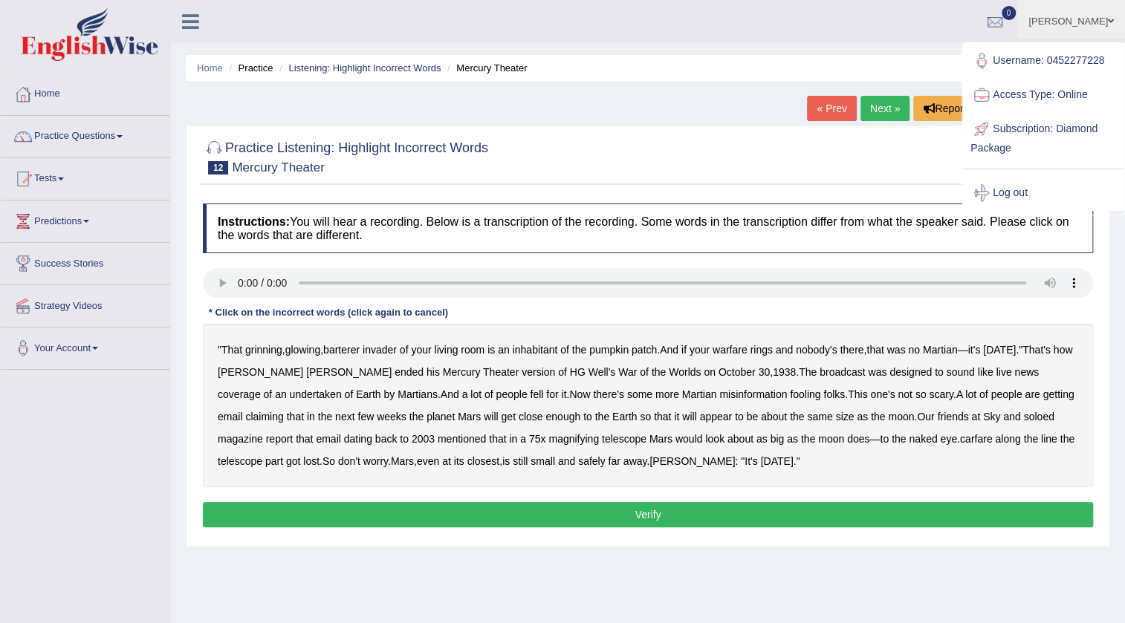
click at [1017, 193] on link "Log out" at bounding box center [1043, 193] width 160 height 34
